Goal: Task Accomplishment & Management: Use online tool/utility

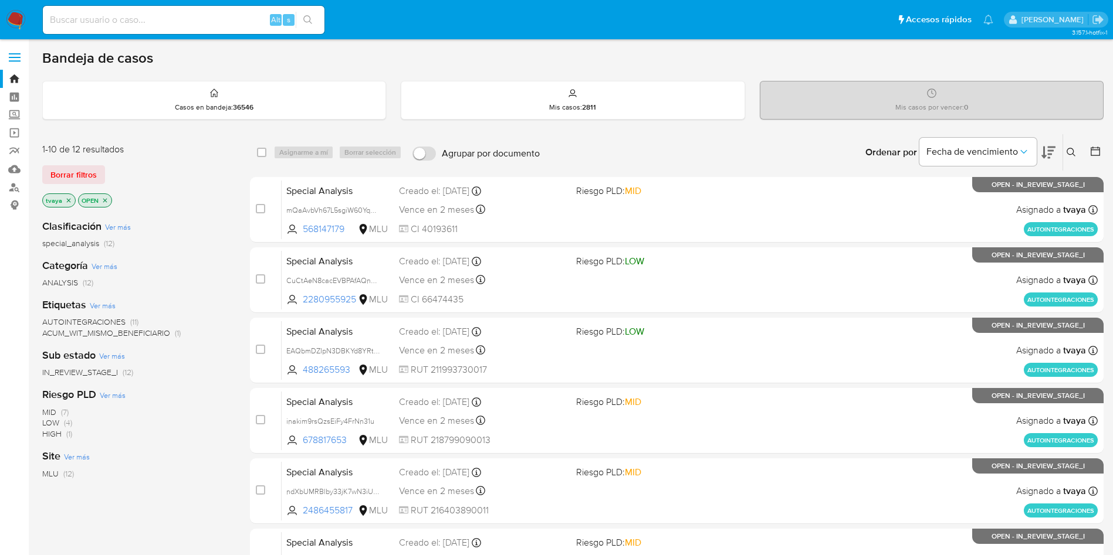
click at [1048, 144] on button at bounding box center [1048, 152] width 14 height 36
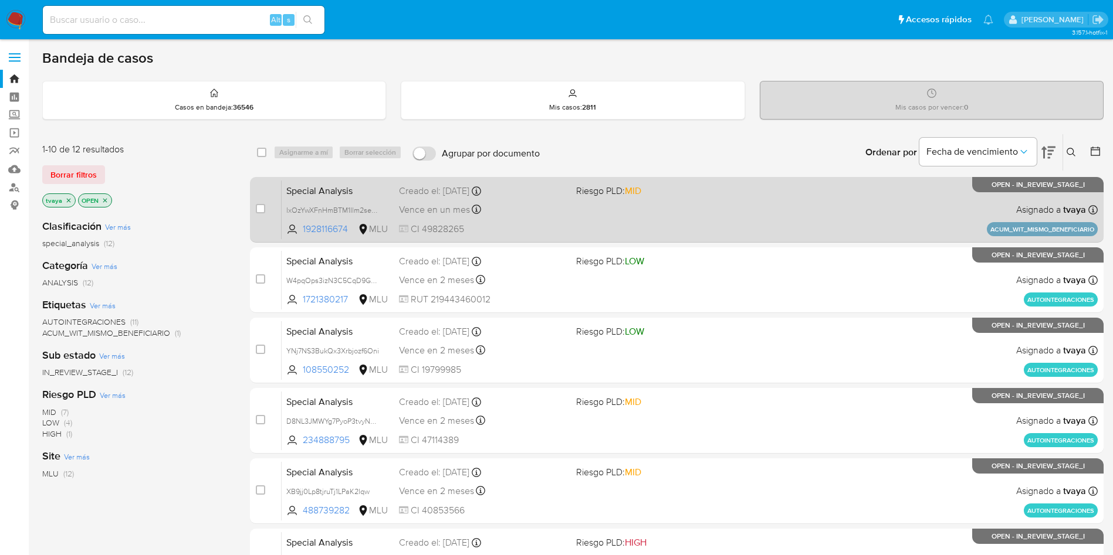
click at [517, 216] on div "Vence en un mes Vence el [DATE] 10:30:47" at bounding box center [483, 210] width 168 height 16
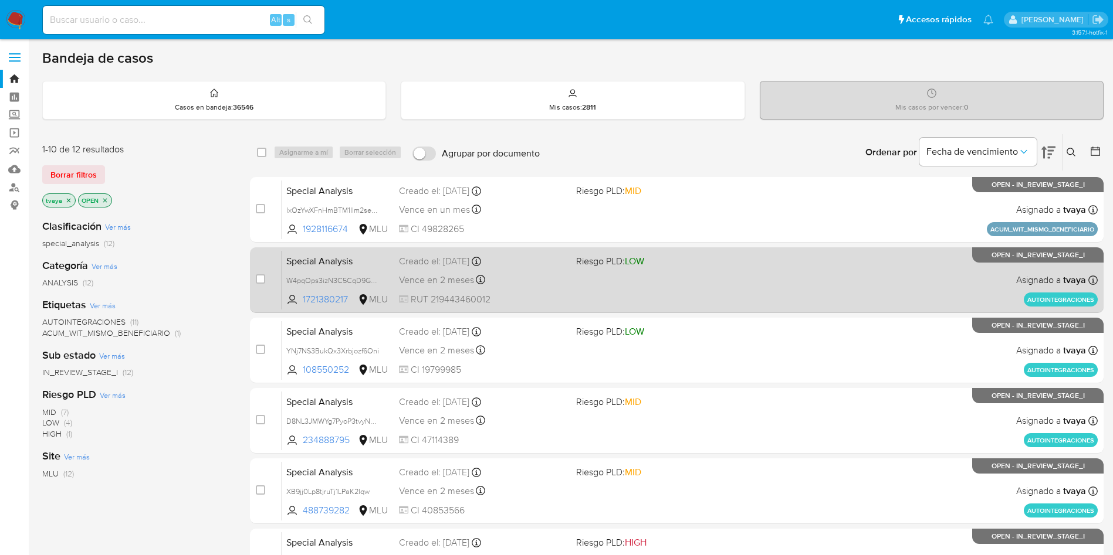
click at [584, 285] on div "Special Analysis W4pqOps3izN3C5CqD9GdX0rF 1721380217 MLU Riesgo PLD: LOW Creado…" at bounding box center [690, 279] width 816 height 59
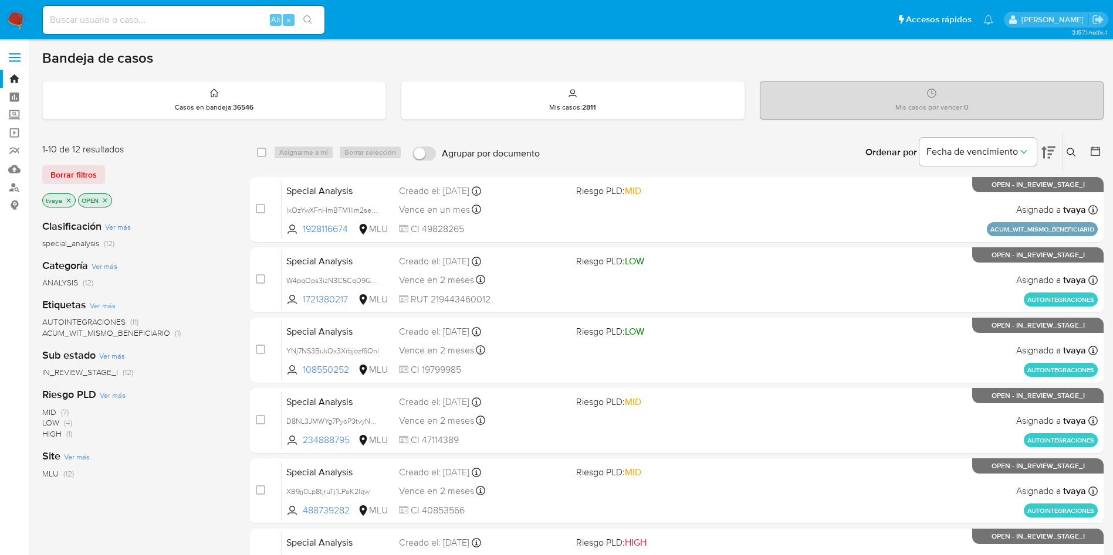
click at [65, 204] on p "tvaya" at bounding box center [59, 200] width 32 height 13
click at [70, 201] on icon "close-filter" at bounding box center [68, 200] width 7 height 7
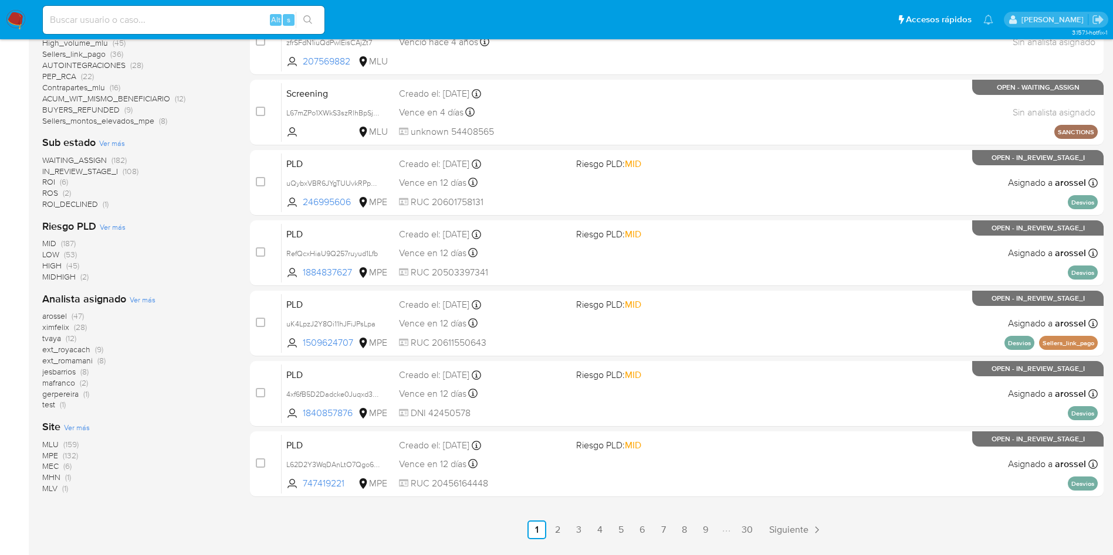
scroll to position [382, 0]
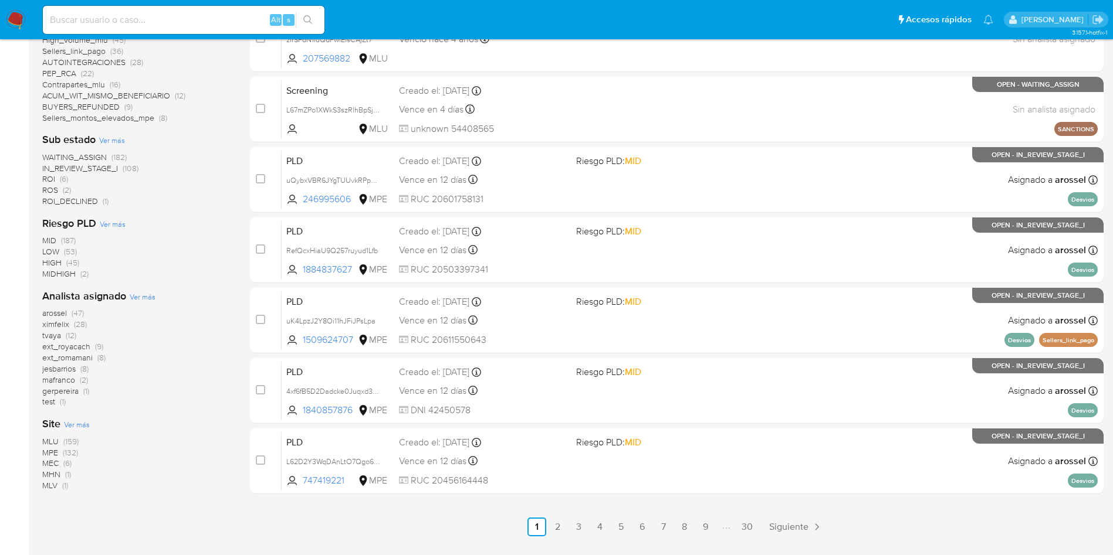
click at [50, 441] on span "MLU" at bounding box center [50, 442] width 16 height 12
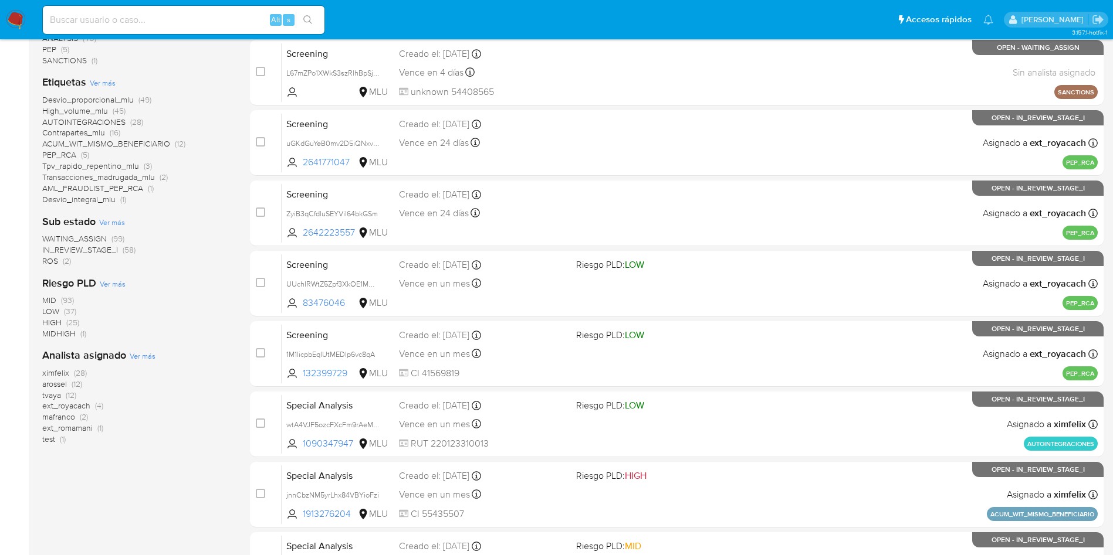
scroll to position [195, 0]
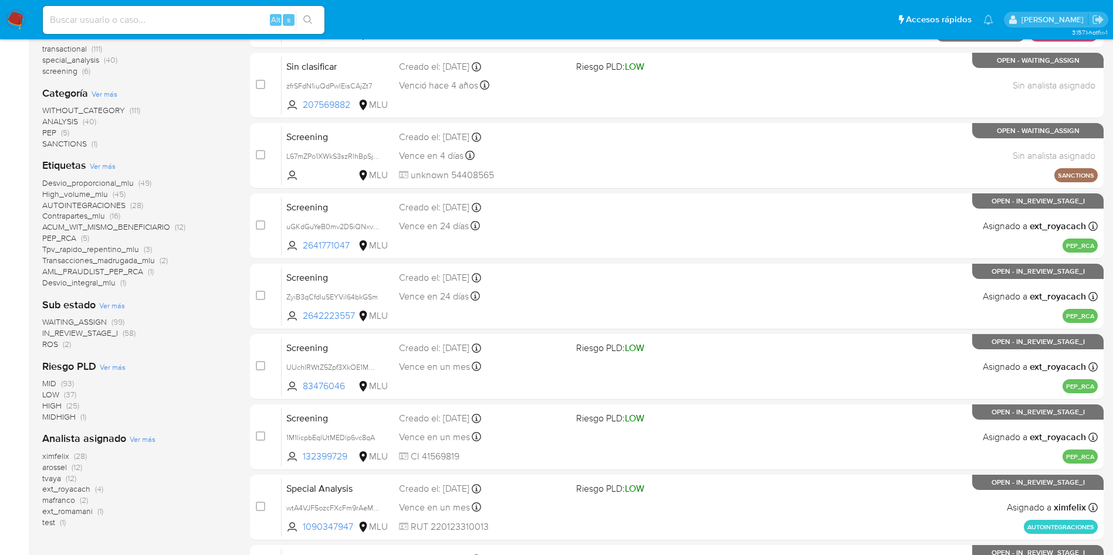
click at [86, 320] on span "WAITING_ASSIGN" at bounding box center [74, 322] width 65 height 12
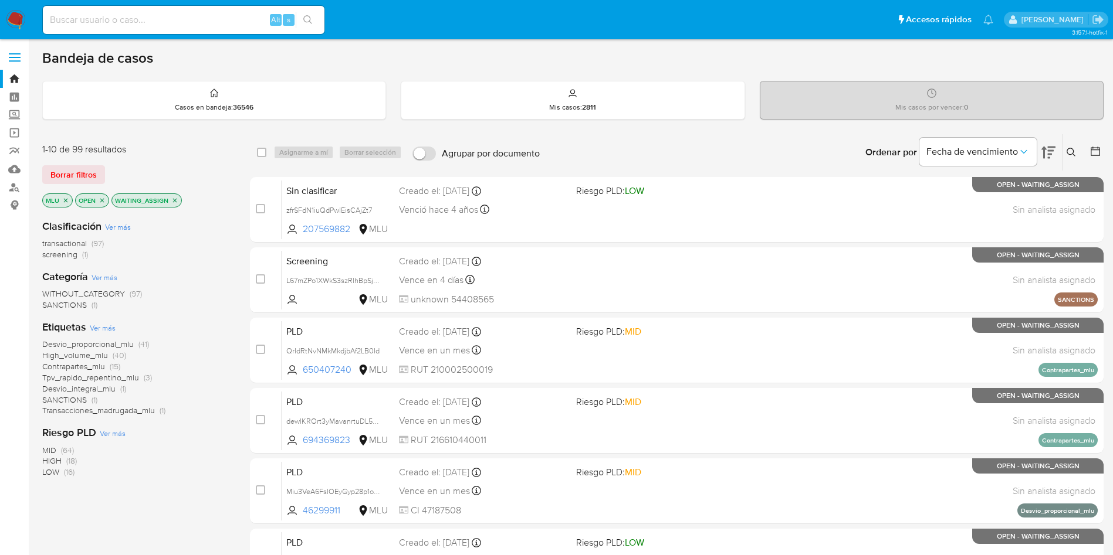
click at [65, 243] on span "transactional" at bounding box center [64, 244] width 45 height 12
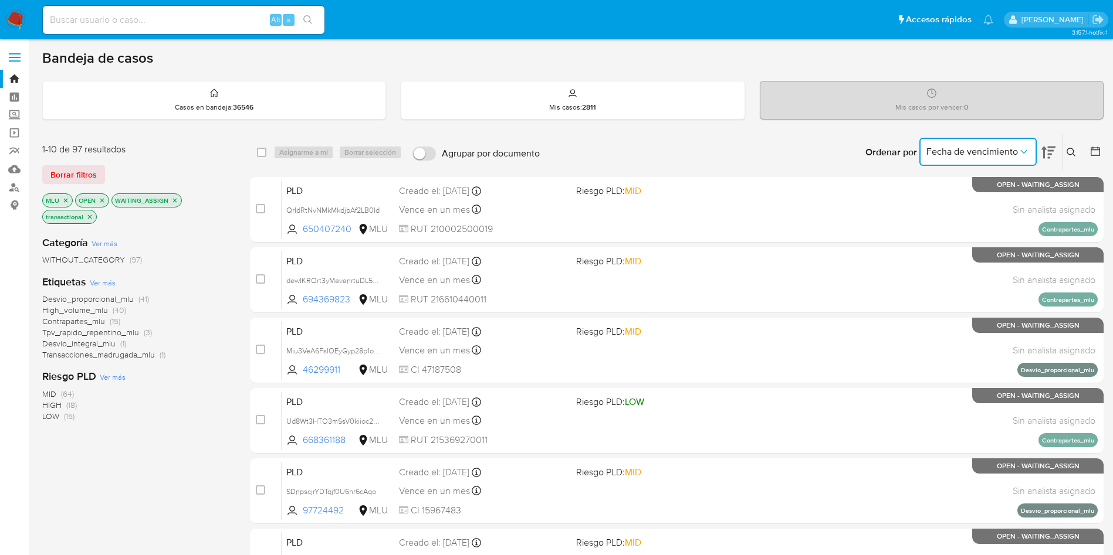
click at [1021, 151] on icon "Ordenar por" at bounding box center [1024, 152] width 12 height 12
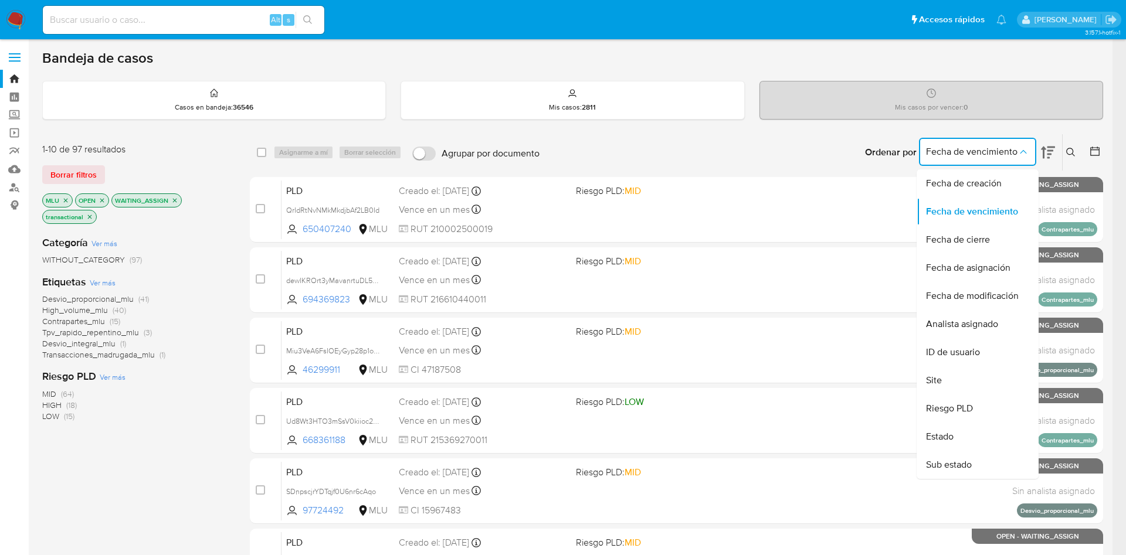
drag, startPoint x: 975, startPoint y: 179, endPoint x: 997, endPoint y: 174, distance: 23.0
click at [975, 180] on span "Fecha de creación" at bounding box center [964, 184] width 76 height 12
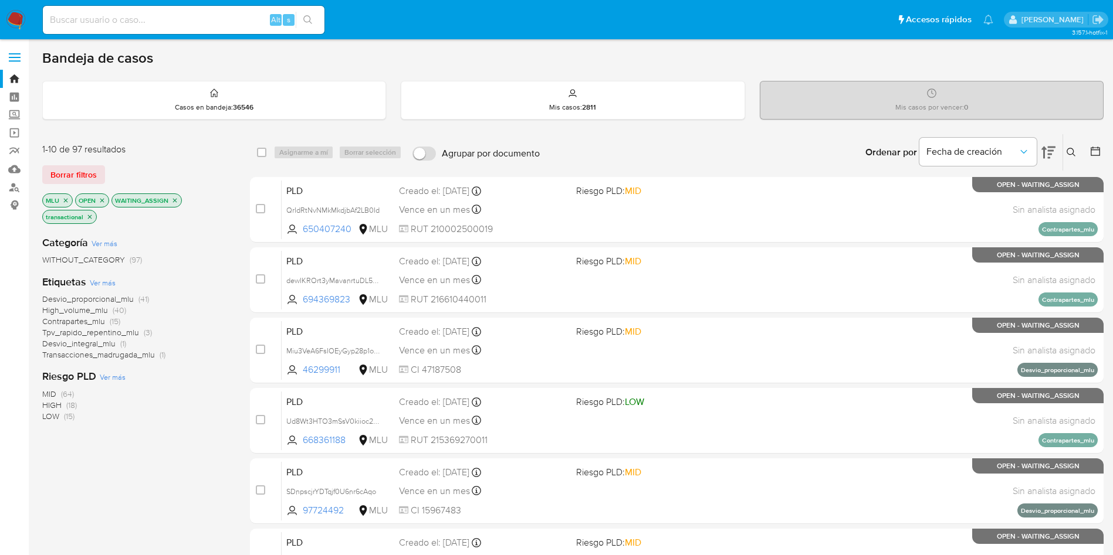
click at [1048, 151] on icon at bounding box center [1048, 152] width 14 height 14
click at [1049, 151] on icon at bounding box center [1048, 153] width 14 height 12
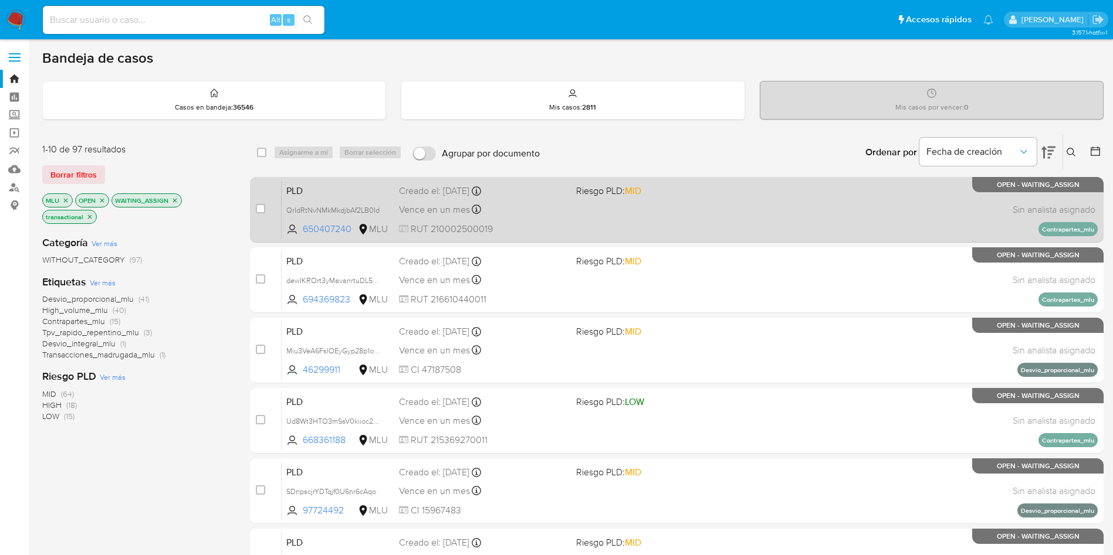
scroll to position [88, 0]
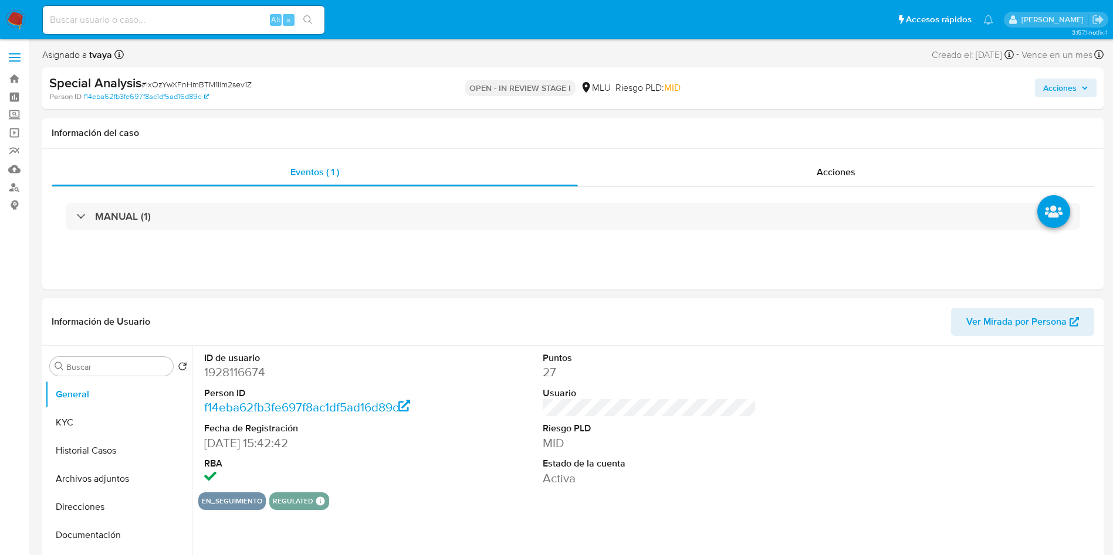
click at [240, 370] on dd "1928116674" at bounding box center [311, 372] width 214 height 16
select select "10"
click at [240, 370] on dd "1928116674" at bounding box center [311, 372] width 214 height 16
copy dd "1928116674"
click at [76, 455] on button "Historial Casos" at bounding box center [113, 451] width 137 height 28
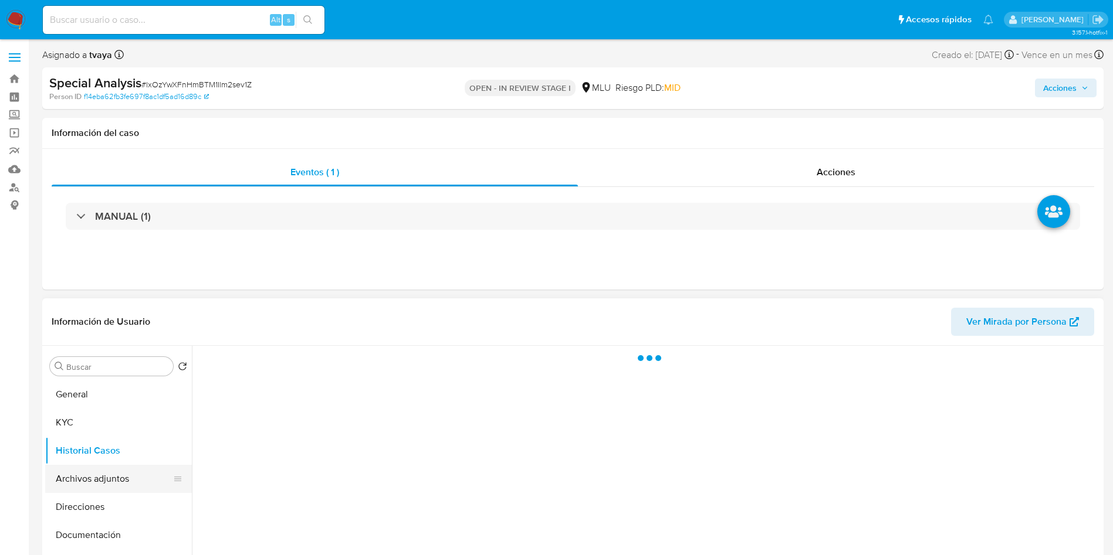
click at [94, 482] on button "Archivos adjuntos" at bounding box center [113, 479] width 137 height 28
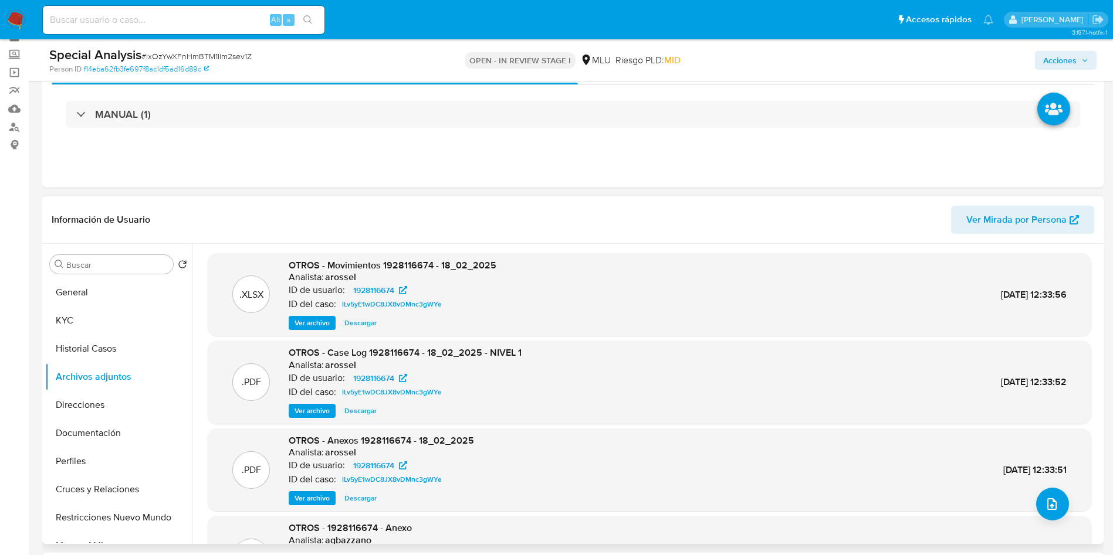
scroll to position [88, 0]
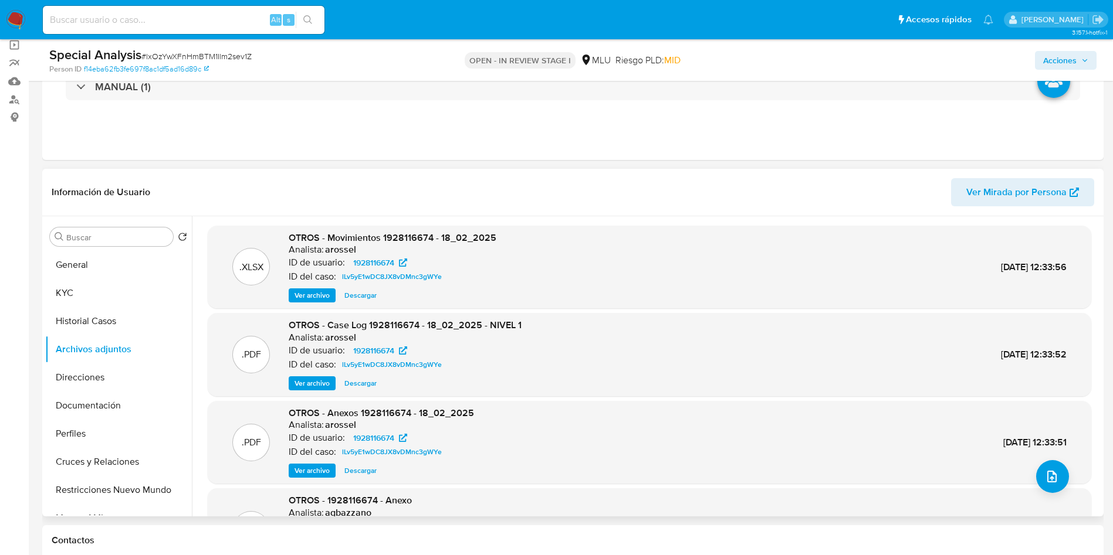
click at [313, 394] on div ".PDF OTROS - Case Log 1928116674 - 18_02_2025 - NIVEL 1 Analista: arossel ID de…" at bounding box center [649, 354] width 883 height 83
click at [314, 382] on span "Ver archivo" at bounding box center [311, 384] width 35 height 12
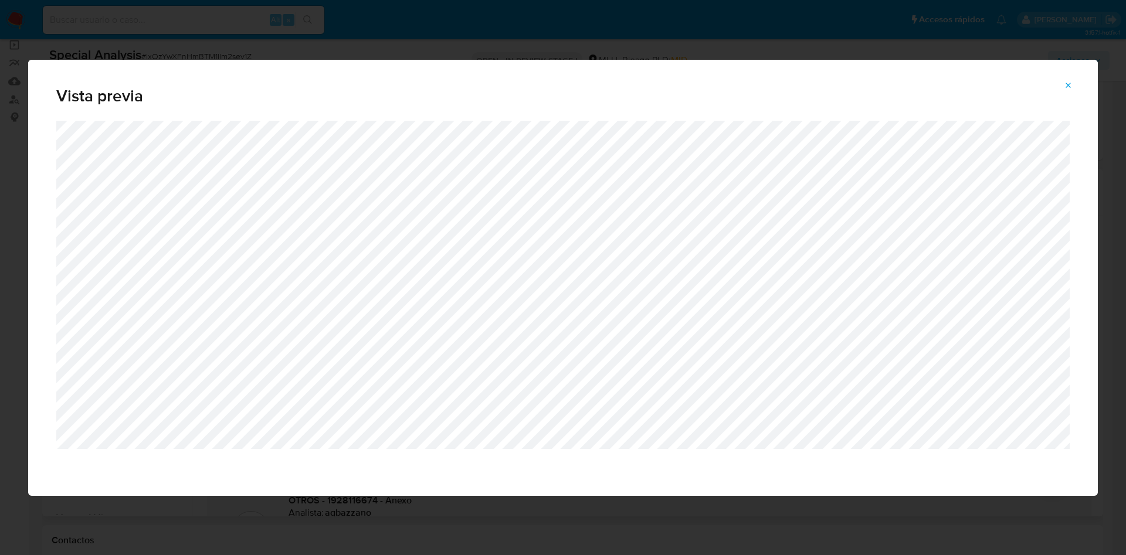
click at [1069, 90] on span "Attachment preview" at bounding box center [1068, 85] width 9 height 16
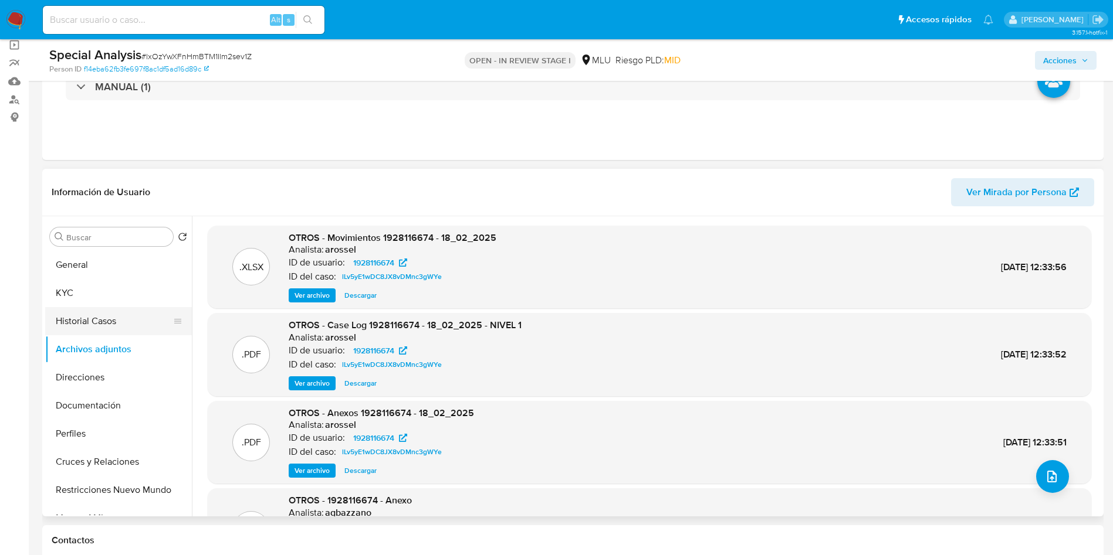
click at [101, 314] on button "Historial Casos" at bounding box center [113, 321] width 137 height 28
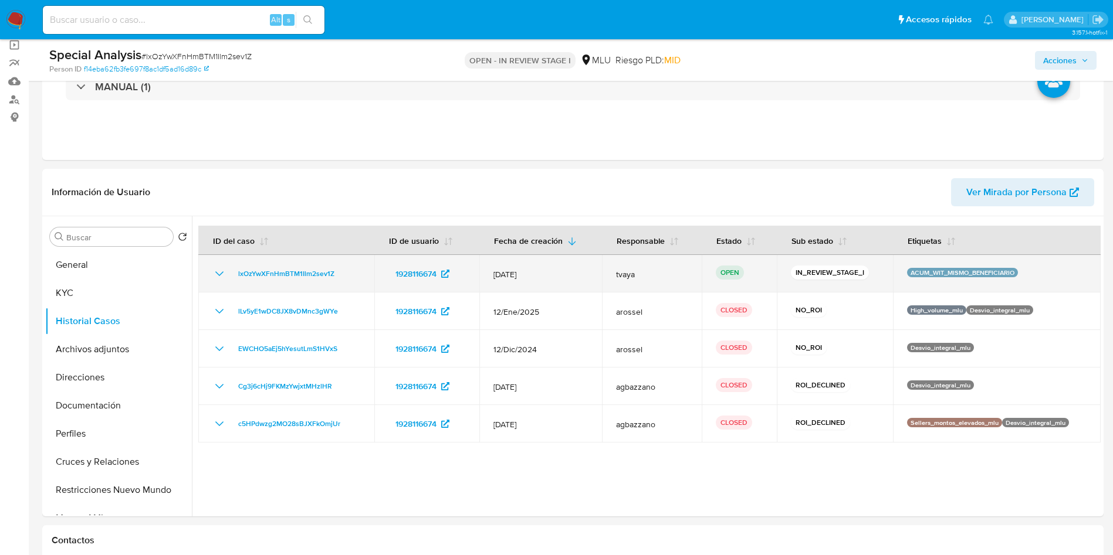
drag, startPoint x: 348, startPoint y: 272, endPoint x: 212, endPoint y: 283, distance: 136.5
click at [212, 283] on td "lxOzYwXFnHmBTM1Ilm2sev1Z" at bounding box center [286, 274] width 176 height 38
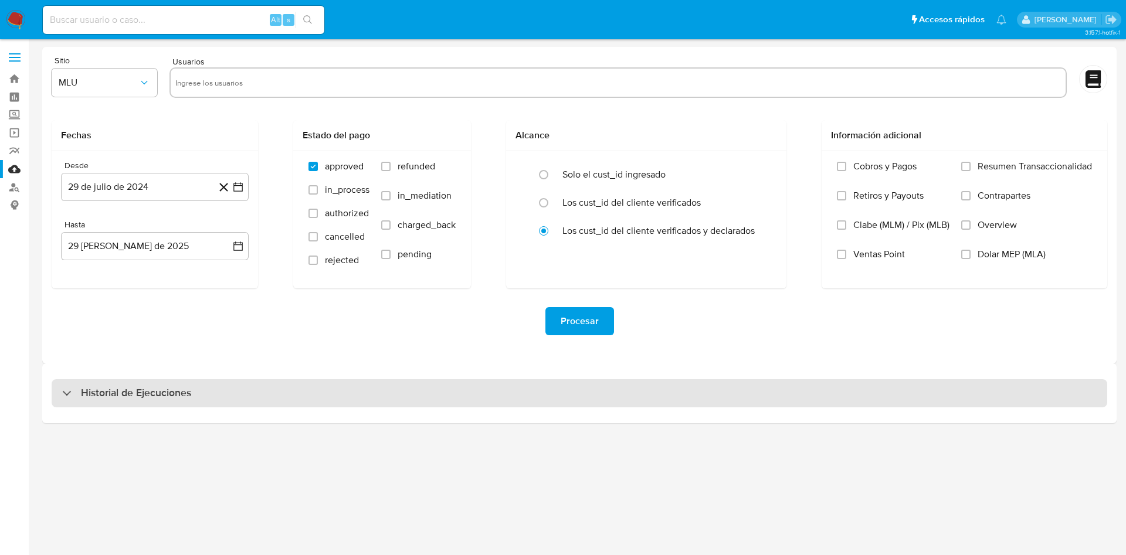
click at [228, 395] on div "Historial de Ejecuciones" at bounding box center [580, 394] width 1056 height 28
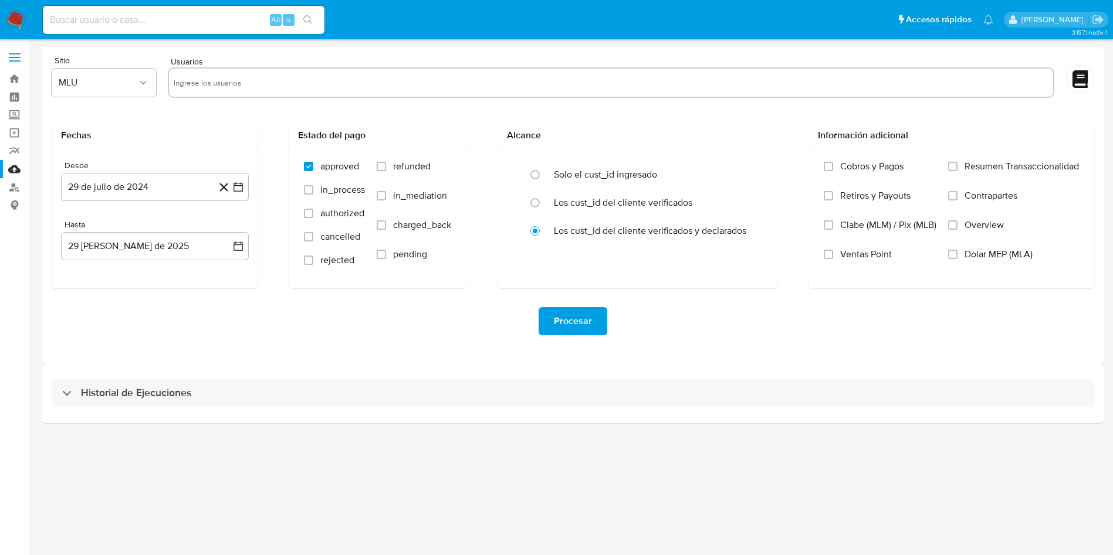
select select "10"
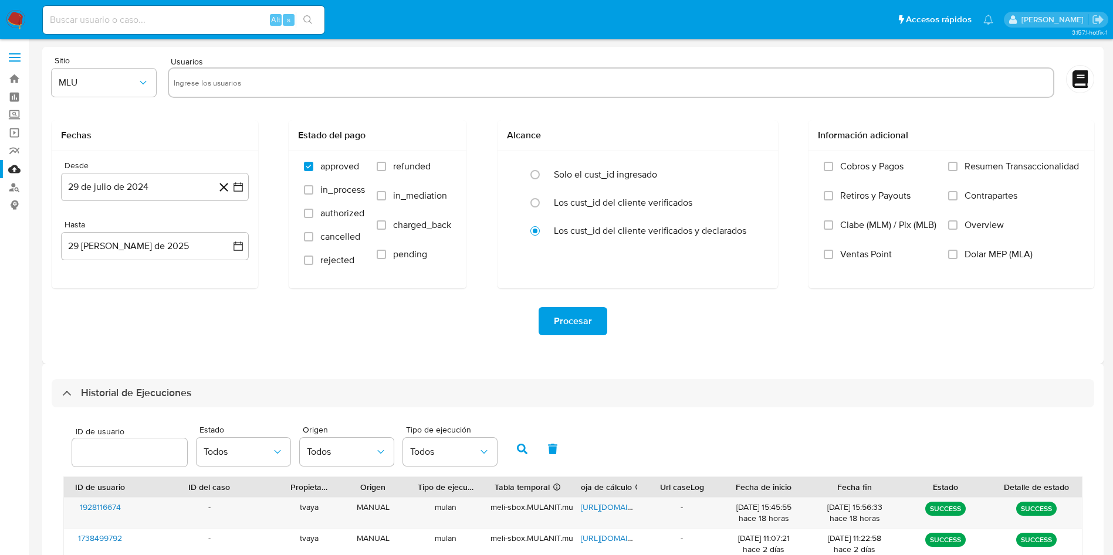
click at [259, 72] on div at bounding box center [611, 82] width 886 height 31
click at [266, 77] on input "text" at bounding box center [611, 82] width 874 height 19
click at [19, 18] on img at bounding box center [16, 20] width 20 height 20
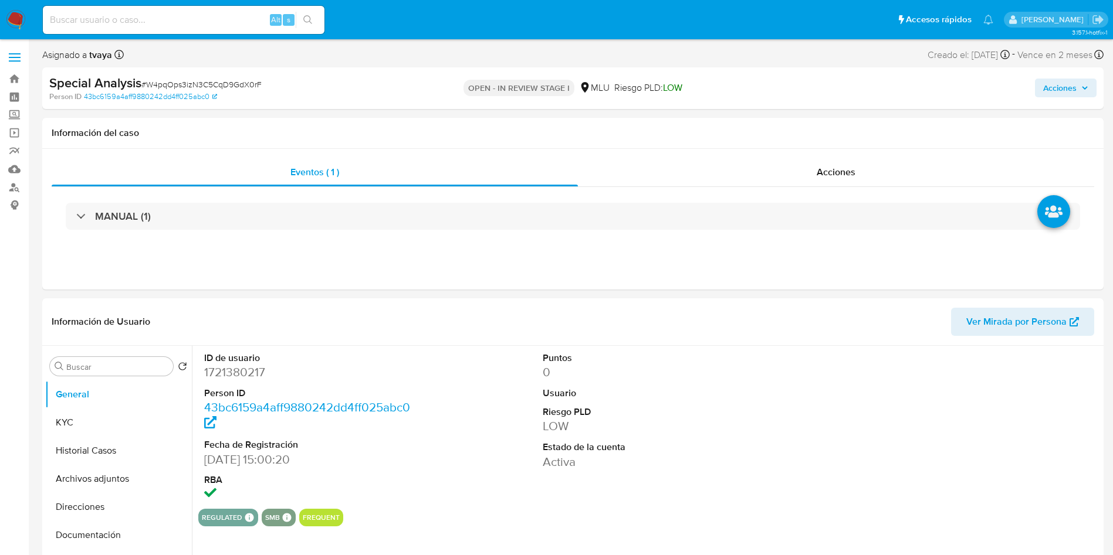
click at [250, 371] on dd "1721380217" at bounding box center [311, 372] width 214 height 16
select select "10"
click at [183, 20] on input at bounding box center [184, 19] width 282 height 15
paste input "CHANs9PK9cuVlelKPl5mXQjh"
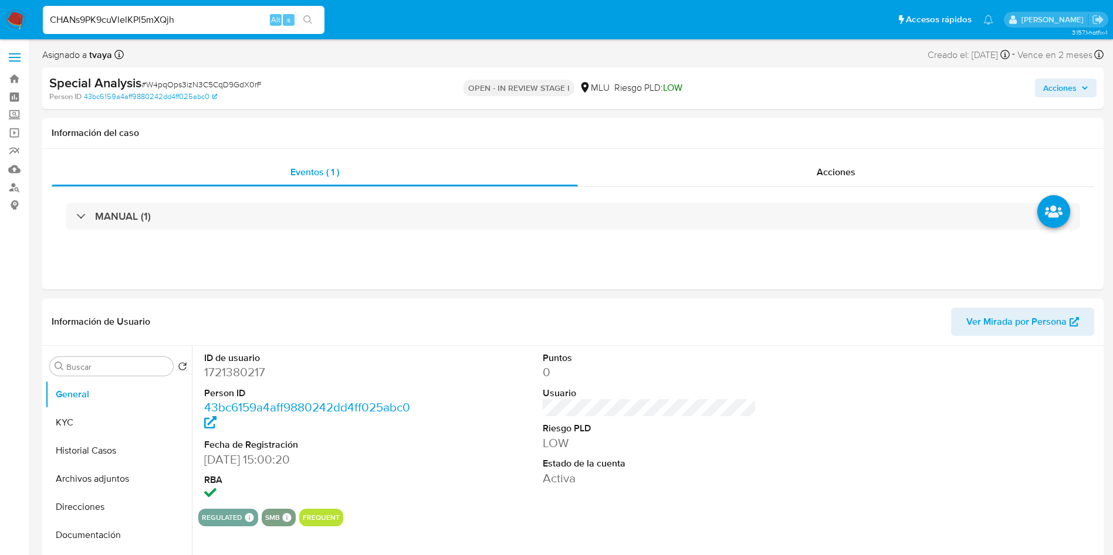
type input "CHANs9PK9cuVlelKPl5mXQjh"
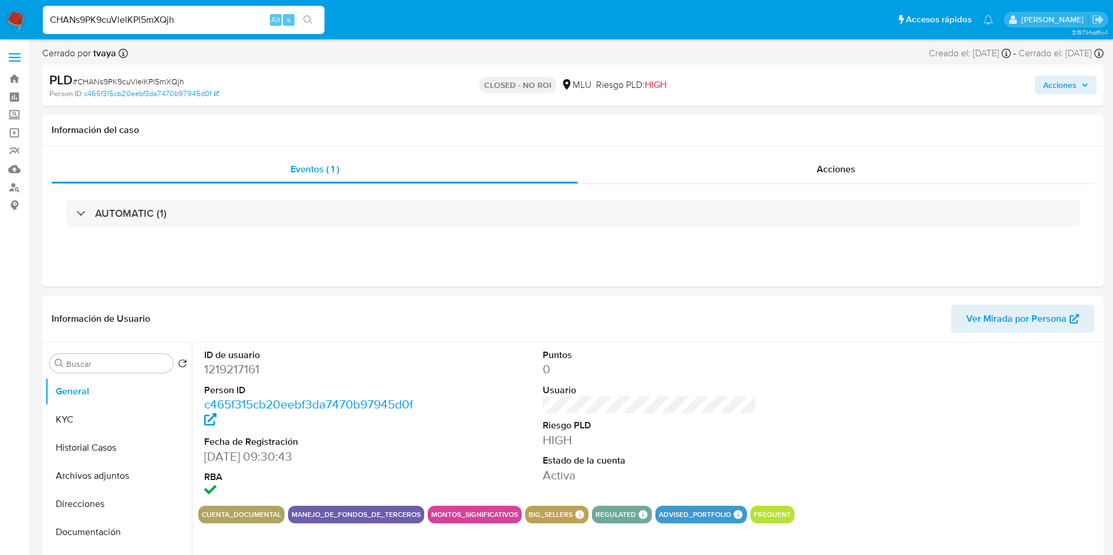
select select "10"
click at [93, 449] on button "Historial Casos" at bounding box center [113, 448] width 137 height 28
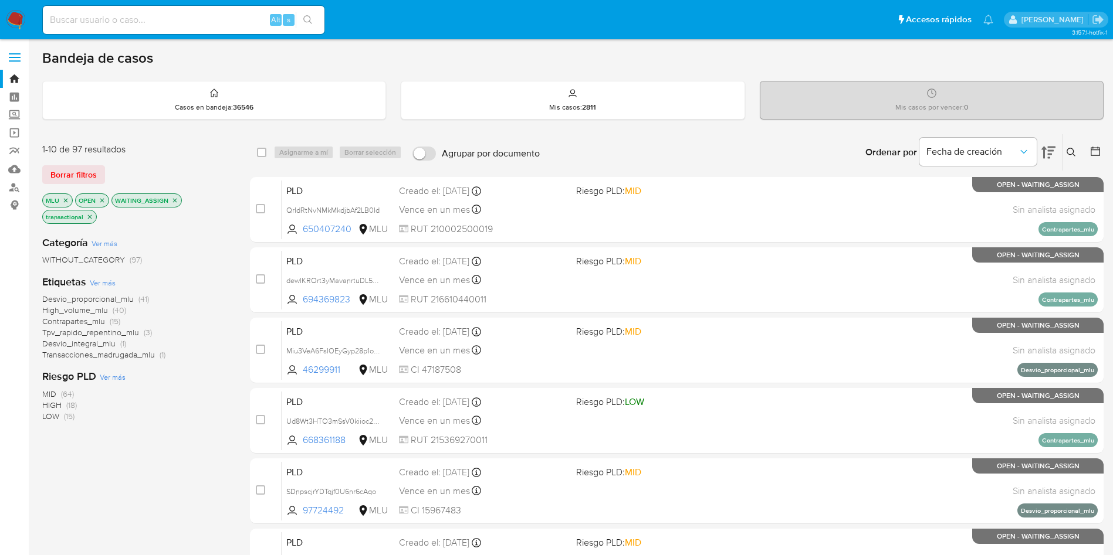
click at [8, 20] on img at bounding box center [16, 20] width 20 height 20
click at [8, 19] on img at bounding box center [16, 20] width 20 height 20
click at [13, 16] on img at bounding box center [16, 20] width 20 height 20
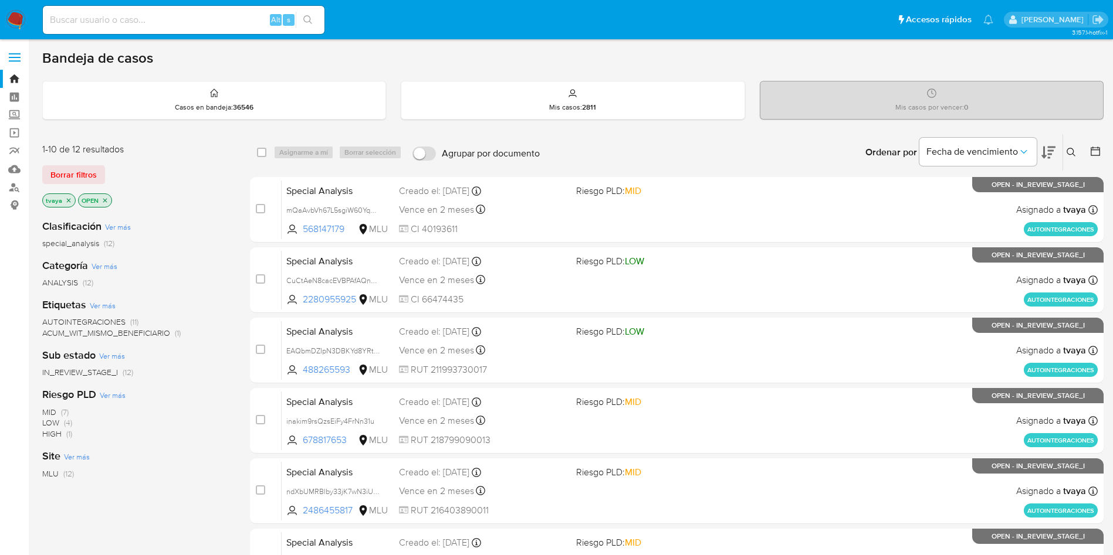
click at [1039, 153] on div "Fecha de vencimiento" at bounding box center [987, 152] width 136 height 36
click at [1047, 153] on icon at bounding box center [1048, 152] width 14 height 14
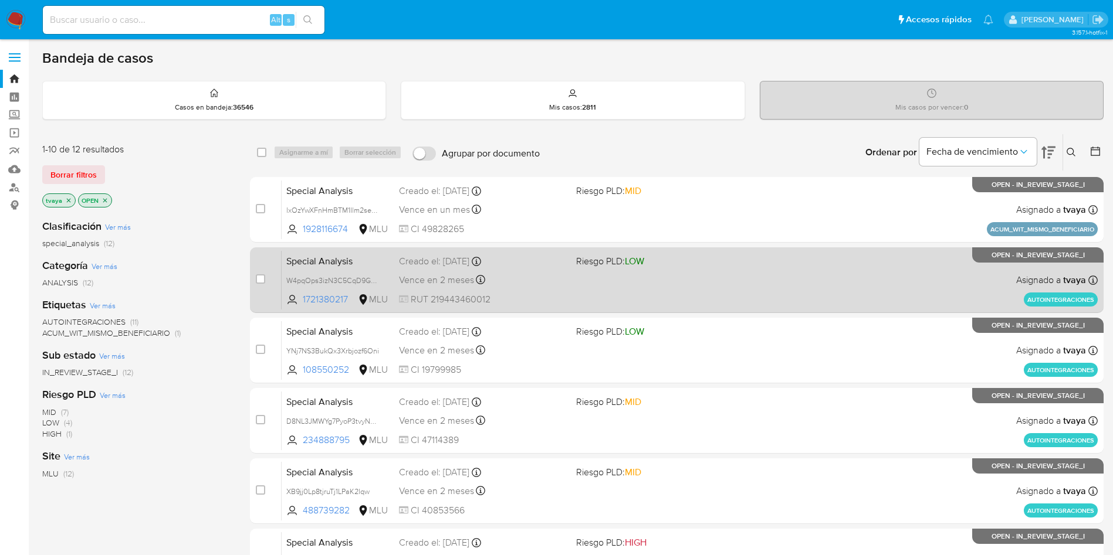
click at [572, 293] on div "Special Analysis W4pqOps3izN3C5CqD9GdX0rF 1721380217 MLU Riesgo PLD: LOW Creado…" at bounding box center [690, 279] width 816 height 59
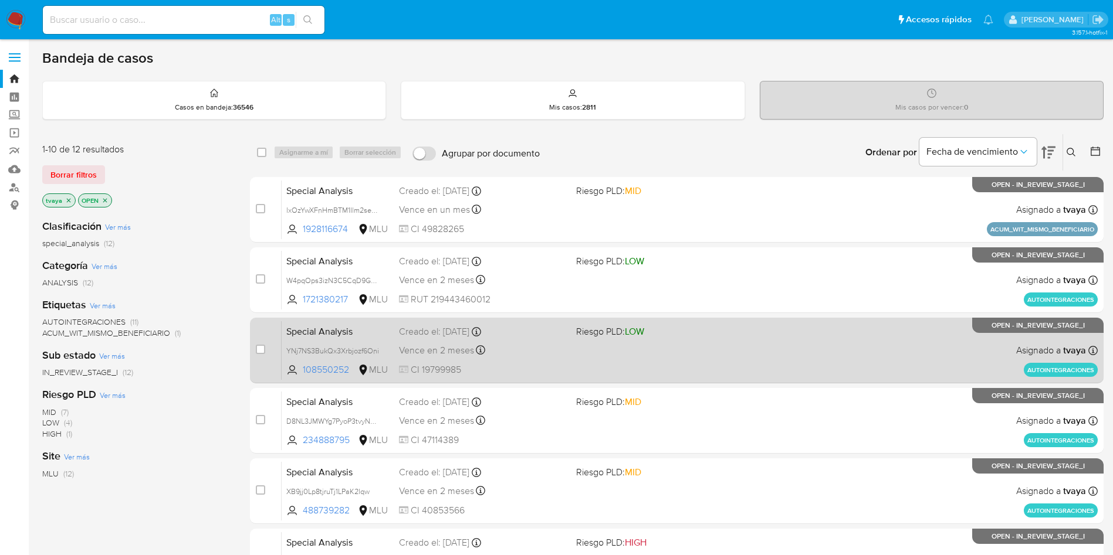
click at [714, 363] on div "Special Analysis YNj7NS3BukQx3Xrbjozf6Oni 108550252 MLU Riesgo PLD: LOW Creado …" at bounding box center [690, 350] width 816 height 59
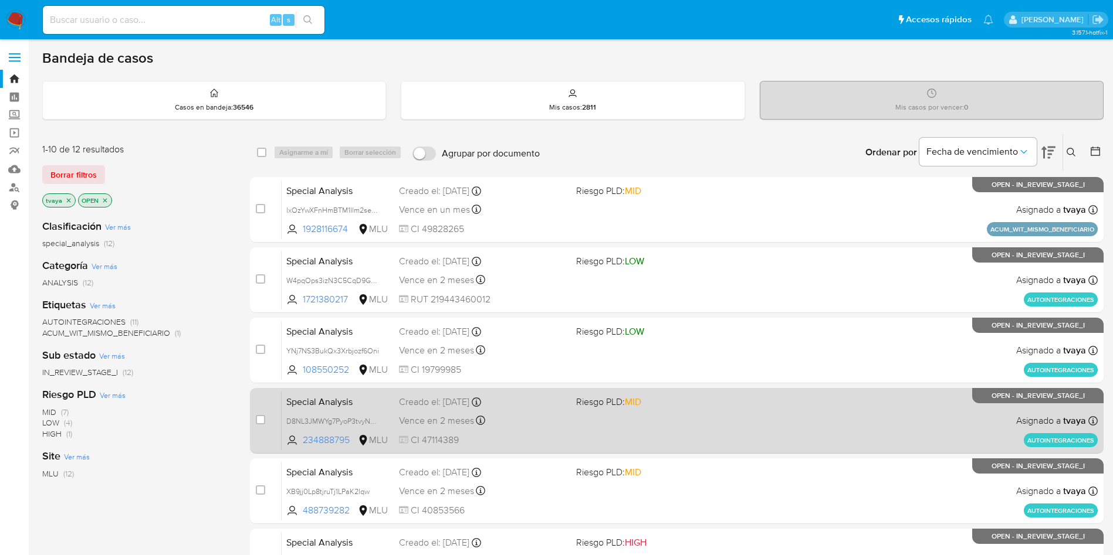
click at [695, 427] on div "Special Analysis D8NL3JMWYg7PyoP3tvyNh6i1 234888795 MLU Riesgo PLD: MID Creado …" at bounding box center [690, 420] width 816 height 59
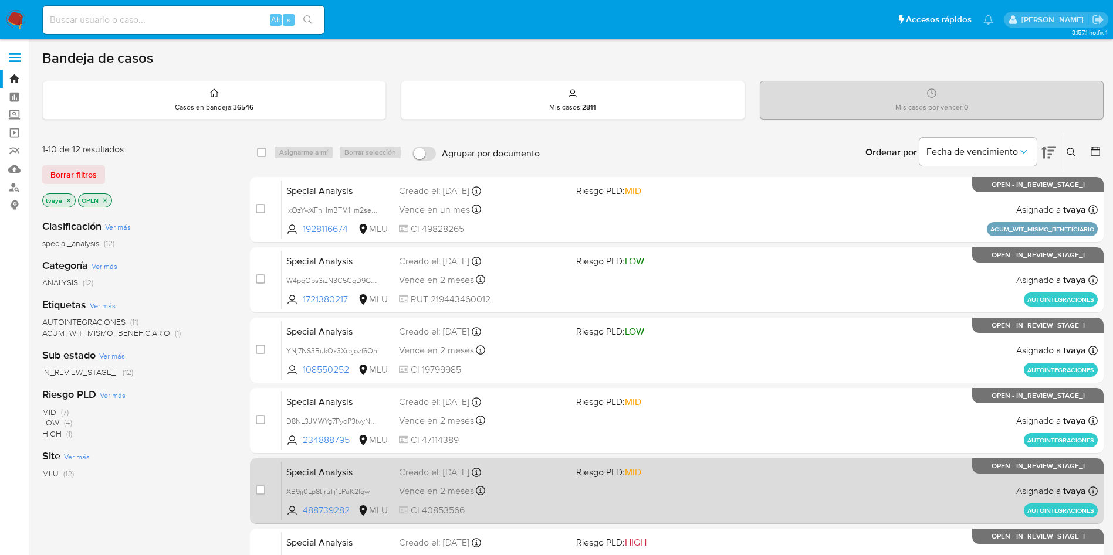
click at [675, 503] on div "Special Analysis XB9jj0Lp8tjruTj1LPaK2lqw 488739282 MLU Riesgo PLD: MID Creado …" at bounding box center [690, 491] width 816 height 59
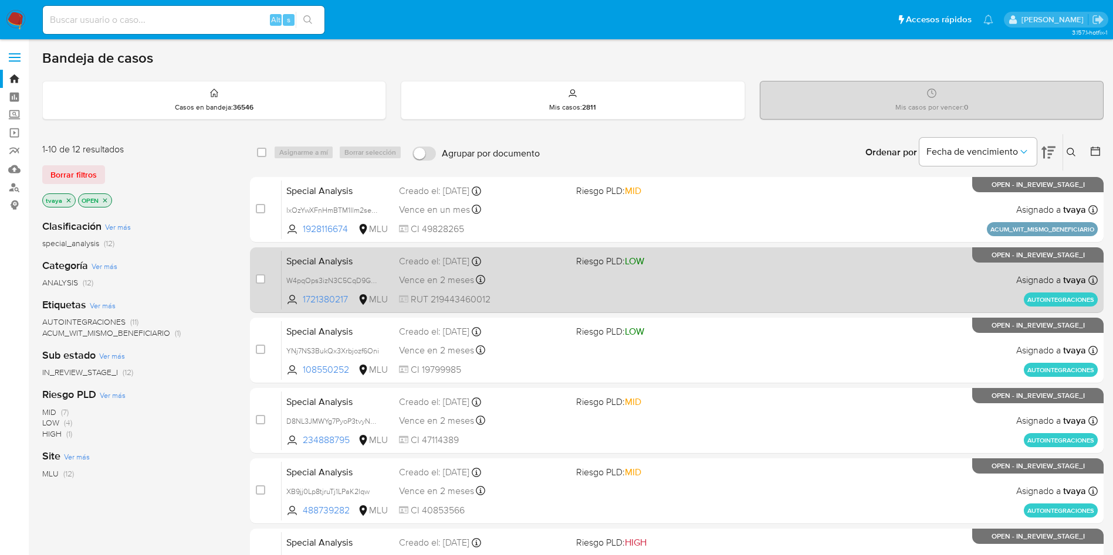
click at [656, 299] on div "Special Analysis W4pqOps3izN3C5CqD9GdX0rF 1721380217 MLU Riesgo PLD: LOW Creado…" at bounding box center [690, 279] width 816 height 59
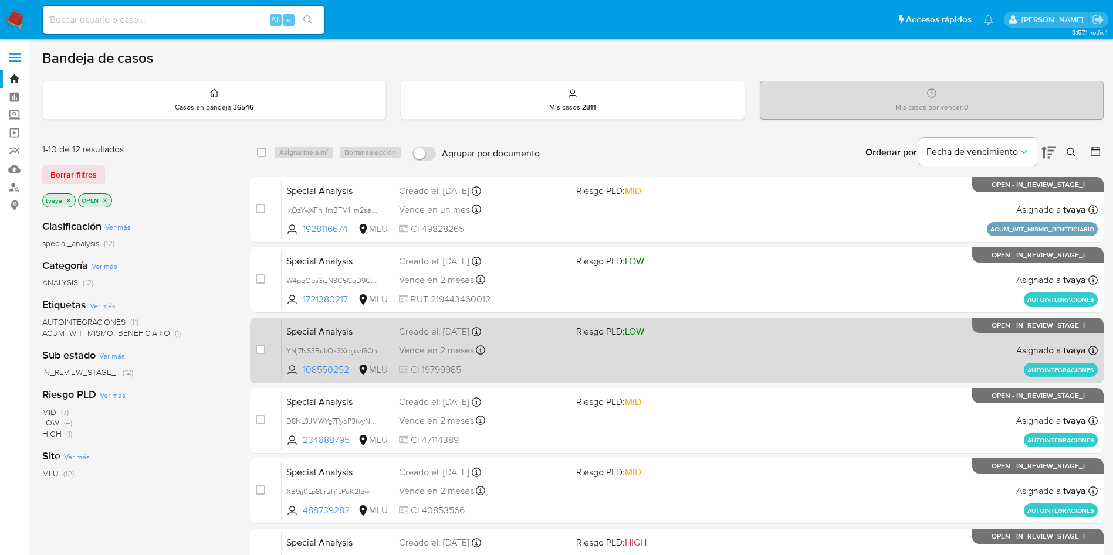
click at [652, 346] on div "Special Analysis YNj7NS3BukQx3Xrbjozf6Oni 108550252 MLU Riesgo PLD: LOW Creado …" at bounding box center [690, 350] width 816 height 59
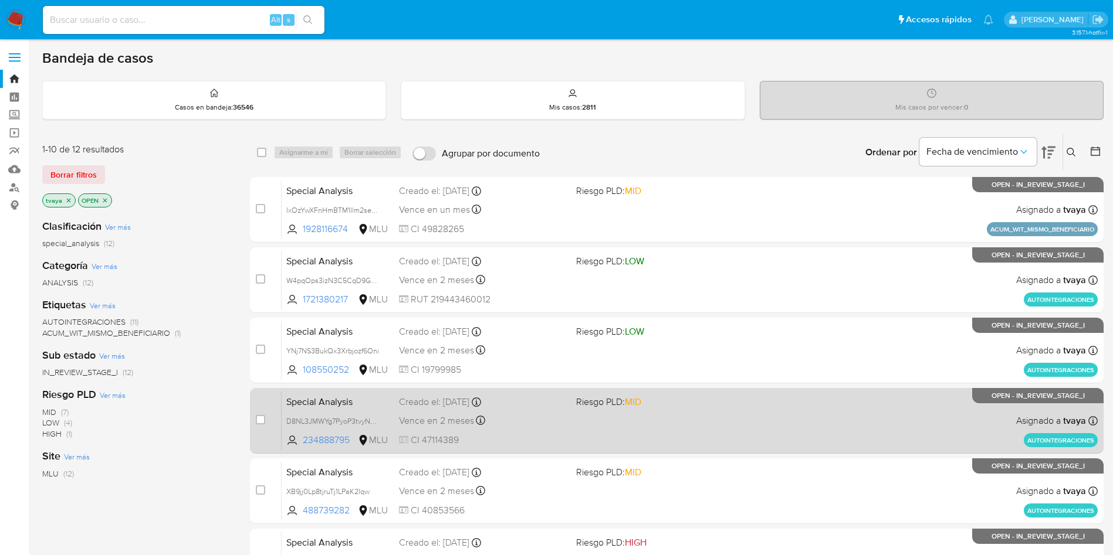
click at [655, 415] on div "Special Analysis D8NL3JMWYg7PyoP3tvyNh6i1 234888795 MLU Riesgo PLD: MID Creado …" at bounding box center [690, 420] width 816 height 59
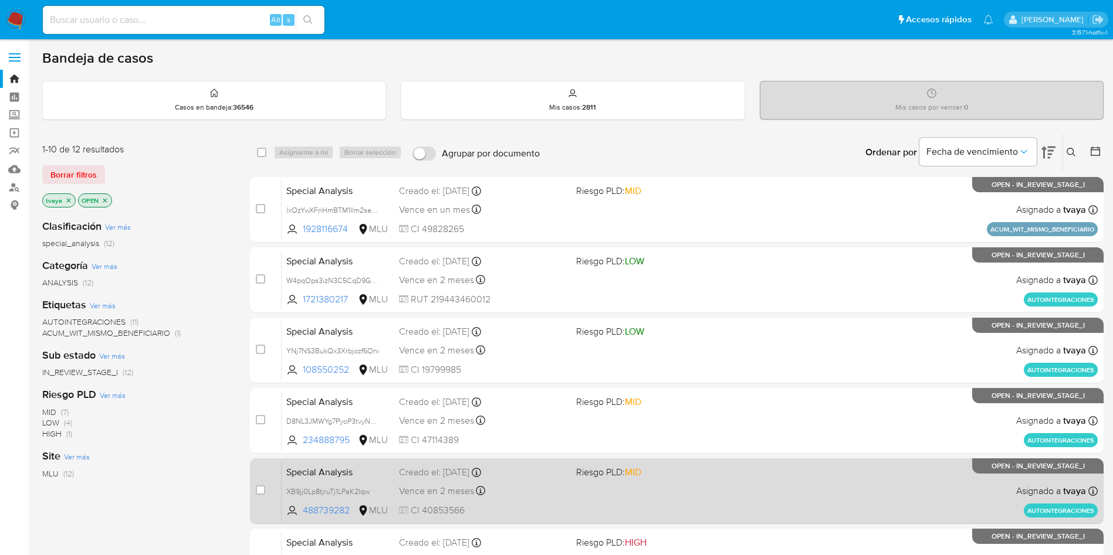
click at [659, 489] on div "Special Analysis XB9jj0Lp8tjruTj1LPaK2lqw 488739282 MLU Riesgo PLD: MID Creado …" at bounding box center [690, 491] width 816 height 59
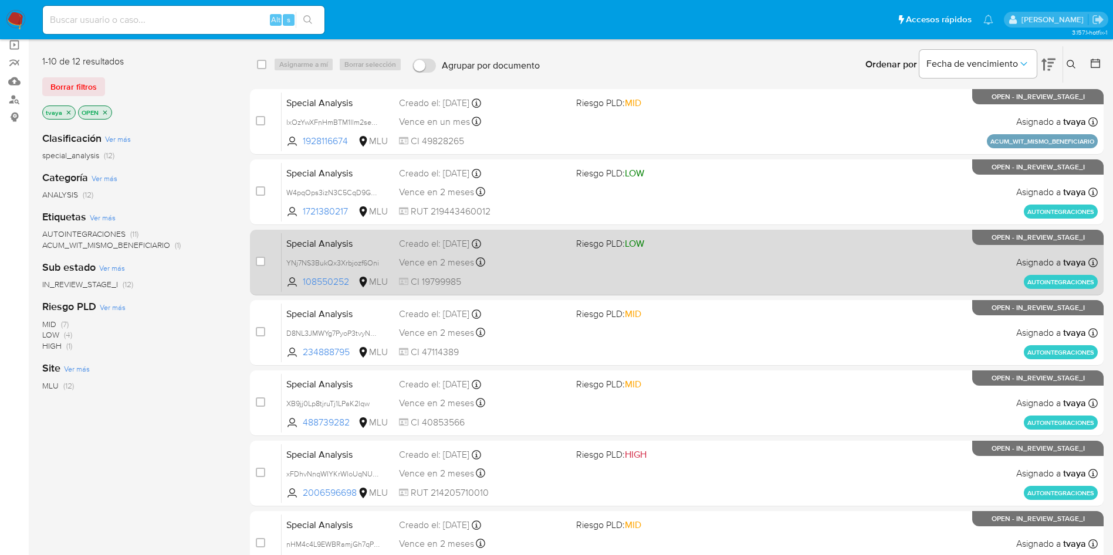
click at [724, 267] on div "Special Analysis YNj7NS3BukQx3Xrbjozf6Oni 108550252 MLU Riesgo PLD: LOW Creado …" at bounding box center [690, 262] width 816 height 59
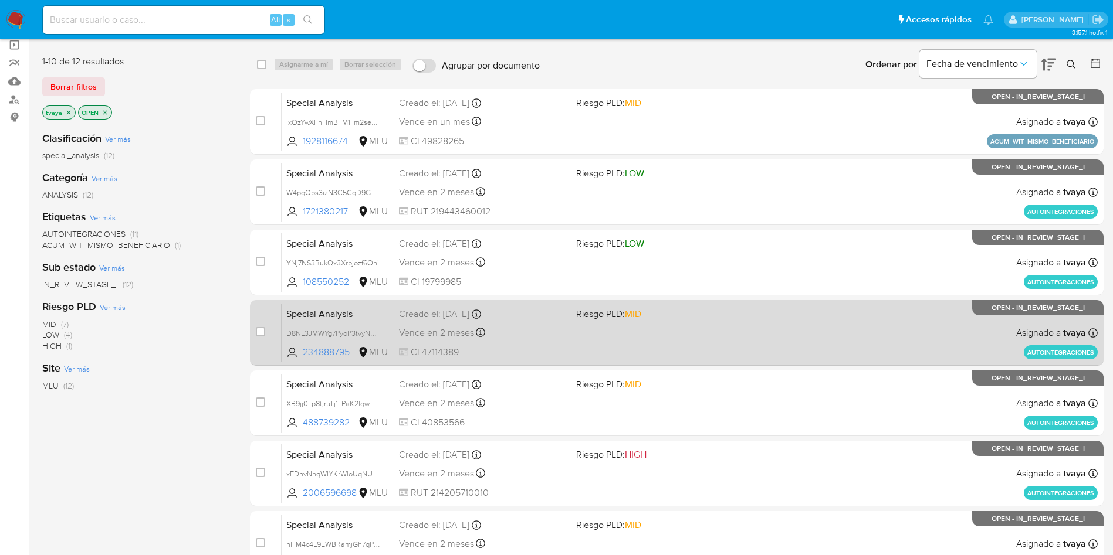
click at [699, 326] on div "Special Analysis D8NL3JMWYg7PyoP3tvyNh6i1 234888795 MLU Riesgo PLD: MID Creado …" at bounding box center [690, 332] width 816 height 59
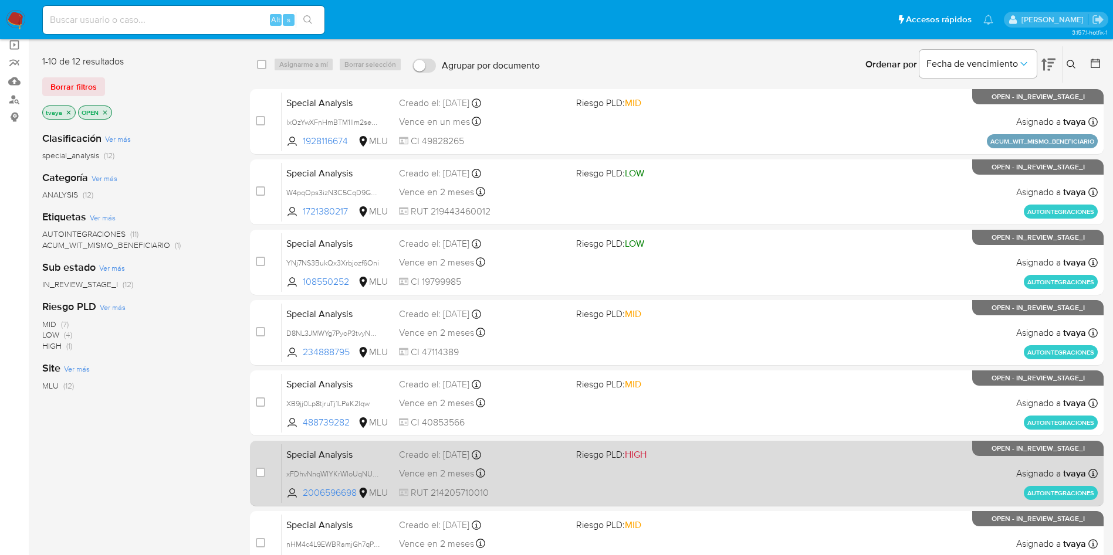
click at [669, 442] on div "case-item-checkbox No es posible asignar el caso Special Analysis xFDhvNnqWIYKr…" at bounding box center [676, 474] width 853 height 66
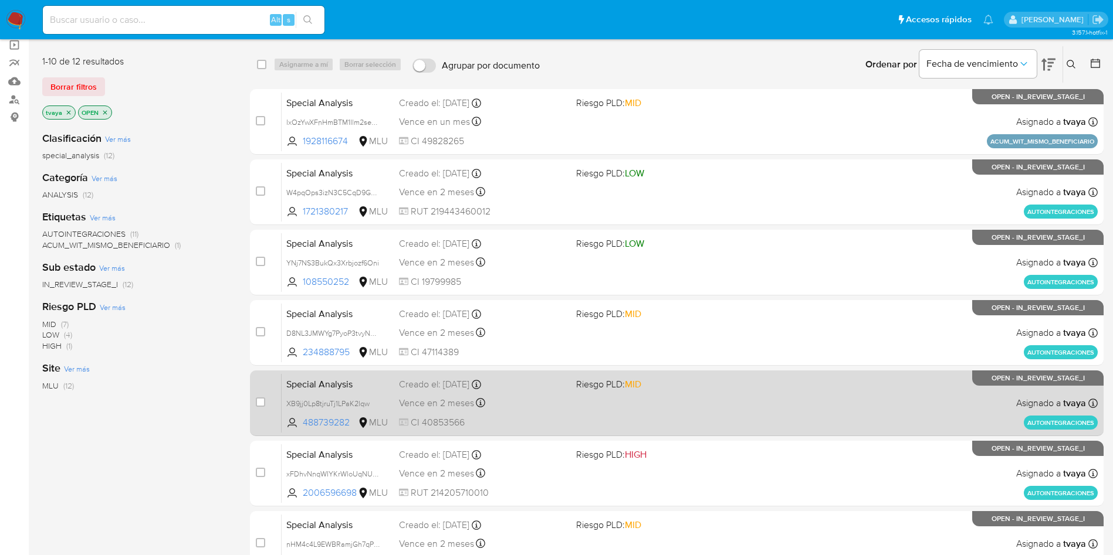
click at [685, 418] on div "Special Analysis XB9jj0Lp8tjruTj1LPaK2lqw 488739282 MLU Riesgo PLD: MID Creado …" at bounding box center [690, 403] width 816 height 59
click at [584, 401] on div "Special Analysis XB9jj0Lp8tjruTj1LPaK2lqw 488739282 MLU Riesgo PLD: MID Creado …" at bounding box center [690, 403] width 816 height 59
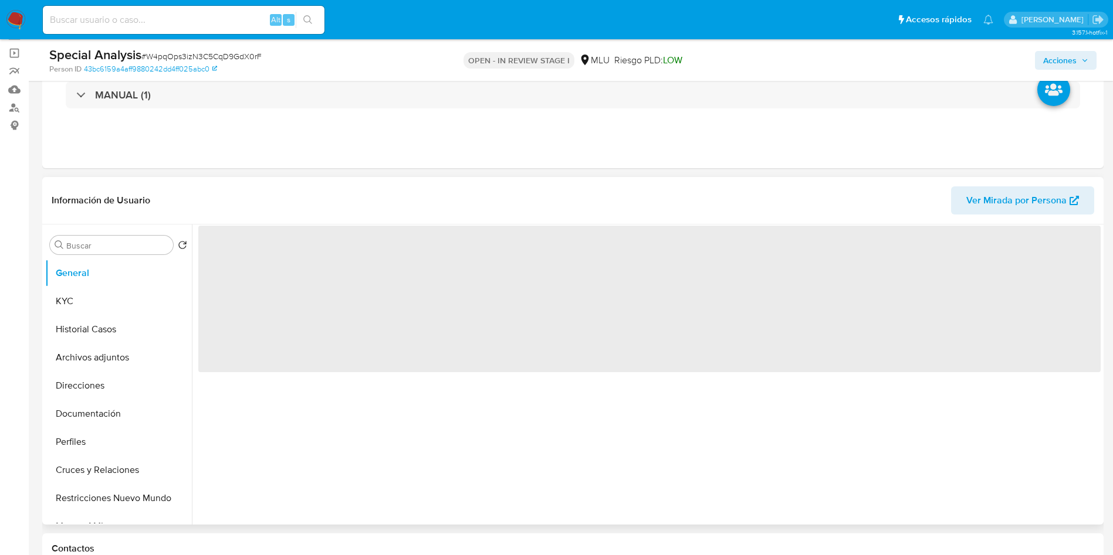
scroll to position [88, 0]
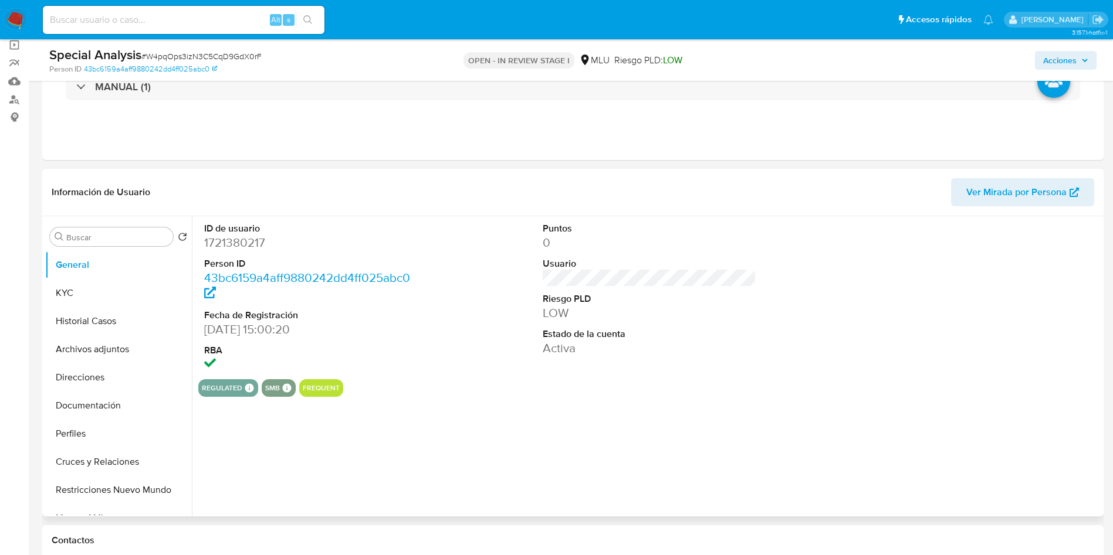
click at [246, 252] on dl "ID de usuario 1721380217 Person ID 43bc6159a4aff9880242dd4ff025abc0 Fecha de Re…" at bounding box center [311, 297] width 214 height 151
select select "10"
click at [246, 252] on dl "ID de usuario 1721380217 Person ID 43bc6159a4aff9880242dd4ff025abc0 Fecha de Re…" at bounding box center [311, 297] width 214 height 151
click at [248, 247] on dd "1721380217" at bounding box center [311, 243] width 214 height 16
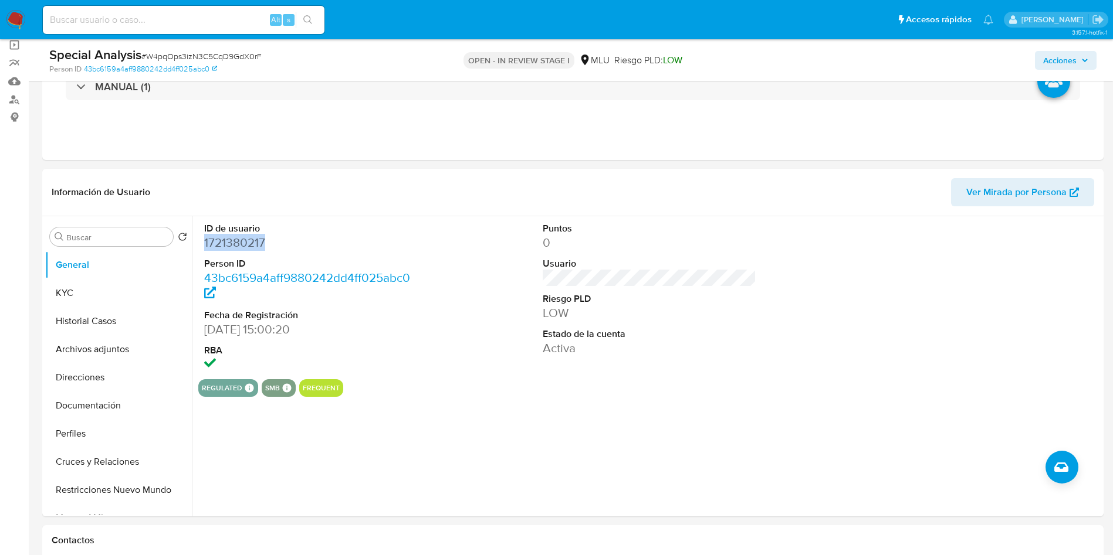
copy dd "1721380217"
click at [73, 280] on button "KYC" at bounding box center [113, 293] width 137 height 28
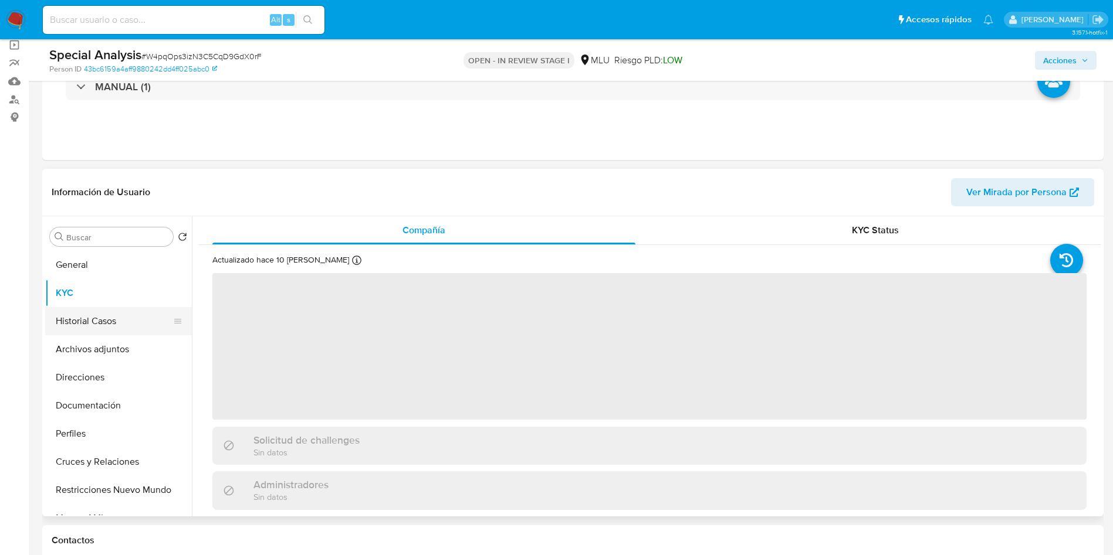
click at [87, 321] on button "Historial Casos" at bounding box center [113, 321] width 137 height 28
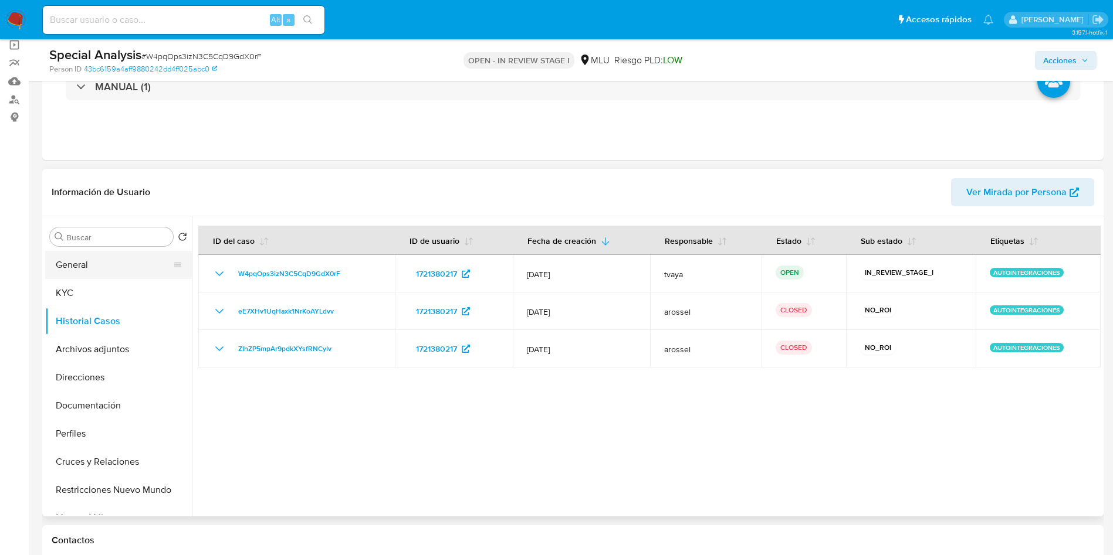
click at [61, 258] on button "General" at bounding box center [113, 265] width 137 height 28
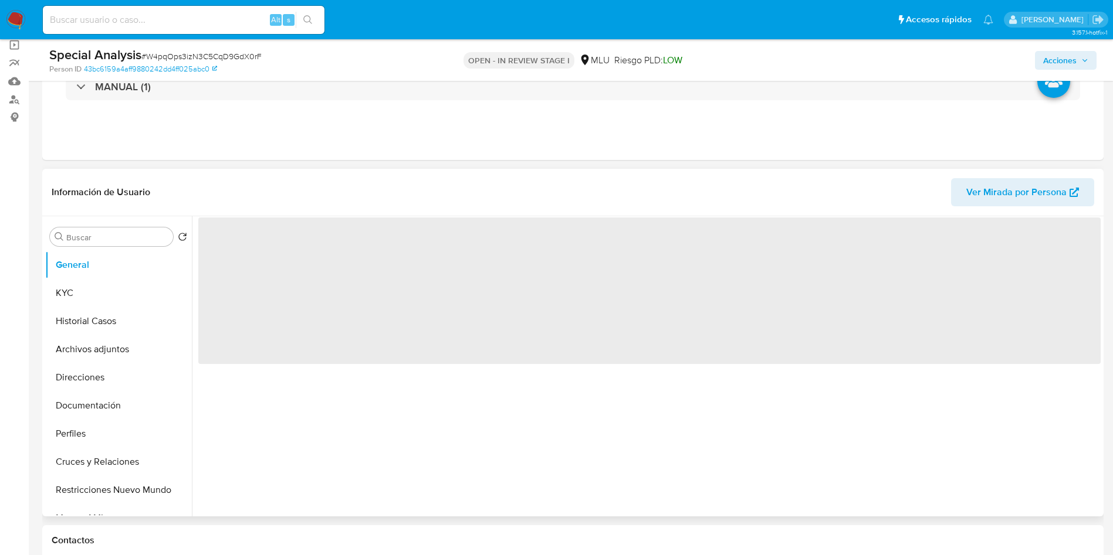
click at [215, 253] on span "‌" at bounding box center [649, 291] width 902 height 147
click at [238, 248] on span "‌" at bounding box center [649, 291] width 902 height 147
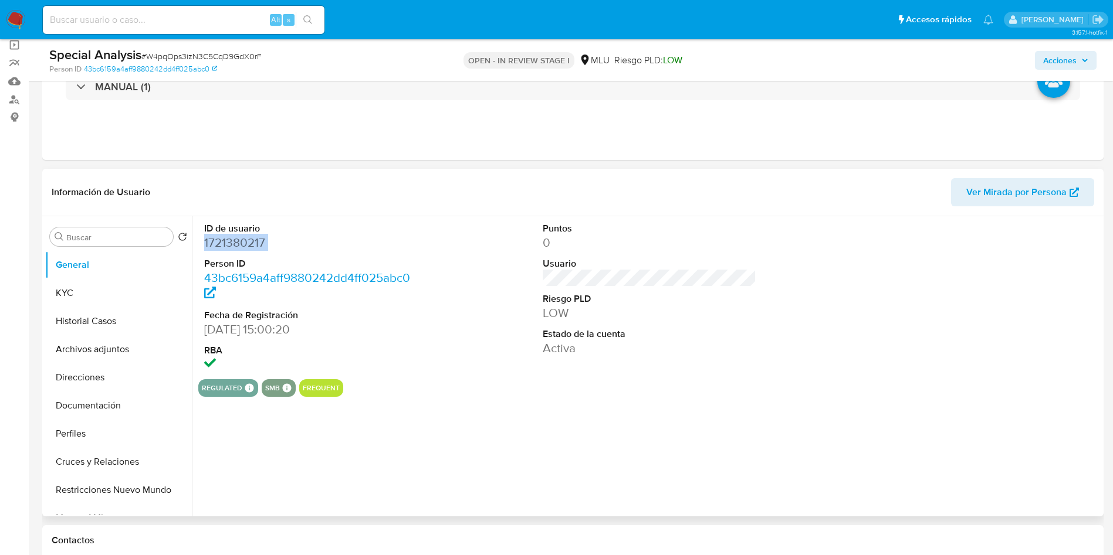
click at [239, 247] on dd "1721380217" at bounding box center [311, 243] width 214 height 16
click at [239, 246] on dd "1721380217" at bounding box center [311, 243] width 214 height 16
copy dd "1721380217"
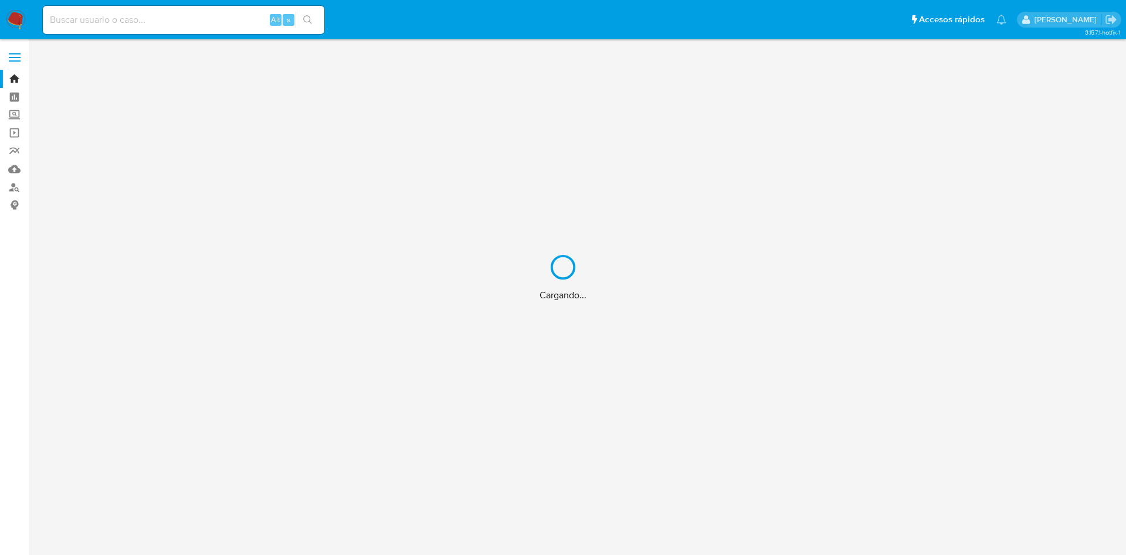
click at [11, 168] on div "Cargando..." at bounding box center [563, 277] width 1126 height 555
click at [13, 168] on div "Cargando..." at bounding box center [563, 277] width 1126 height 555
click at [15, 168] on link "Mulan" at bounding box center [70, 169] width 140 height 18
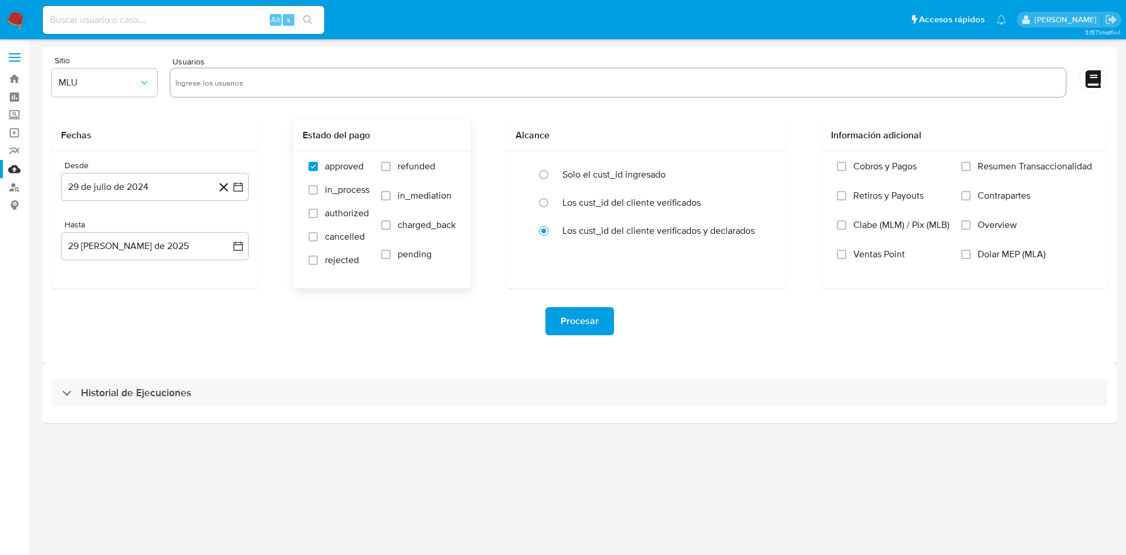
click at [416, 167] on span "refunded" at bounding box center [417, 167] width 38 height 12
click at [391, 167] on input "refunded" at bounding box center [385, 166] width 9 height 9
checkbox input "true"
click at [422, 215] on label "in_mediation" at bounding box center [418, 204] width 74 height 29
click at [391, 201] on input "in_mediation" at bounding box center [385, 195] width 9 height 9
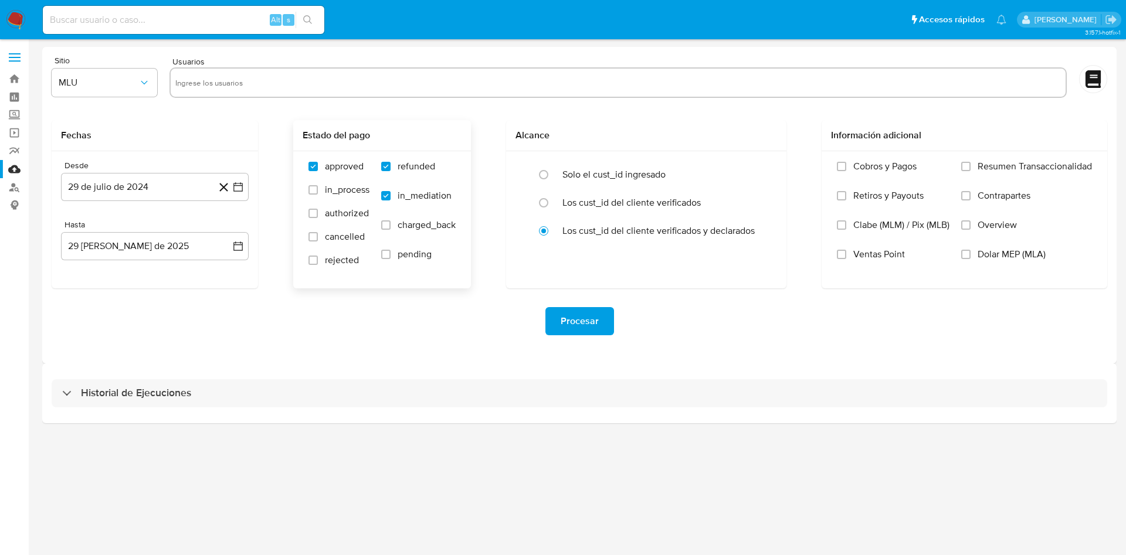
checkbox input "true"
click at [421, 222] on span "charged_back" at bounding box center [427, 225] width 58 height 12
click at [391, 222] on input "charged_back" at bounding box center [385, 225] width 9 height 9
checkbox input "true"
click at [416, 191] on span "in_mediation" at bounding box center [425, 196] width 54 height 12
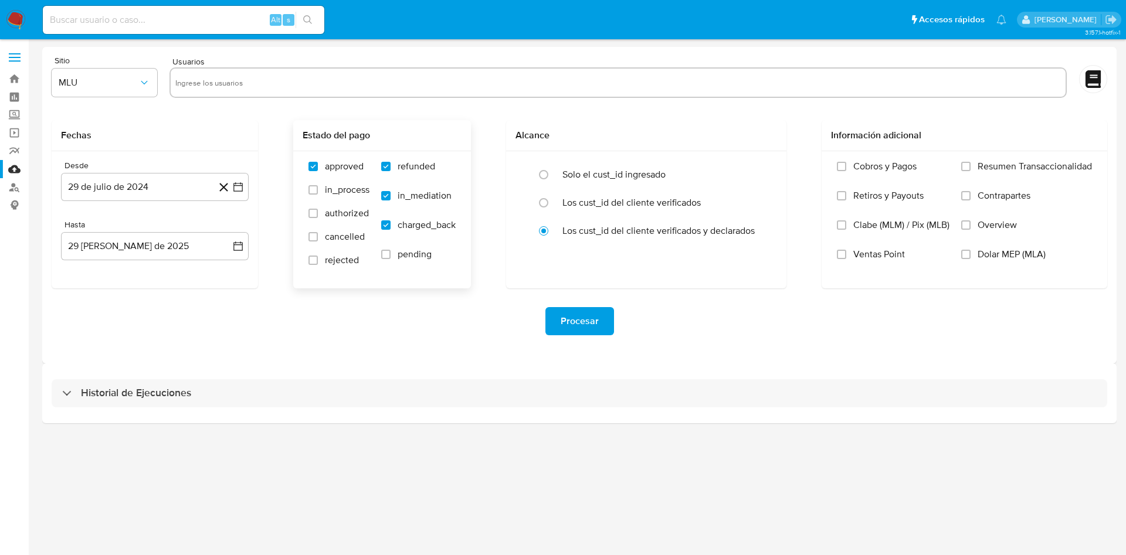
click at [391, 191] on input "in_mediation" at bounding box center [385, 195] width 9 height 9
checkbox input "false"
click at [409, 92] on div at bounding box center [618, 82] width 897 height 31
paste input "1721380217"
type input "1721380217"
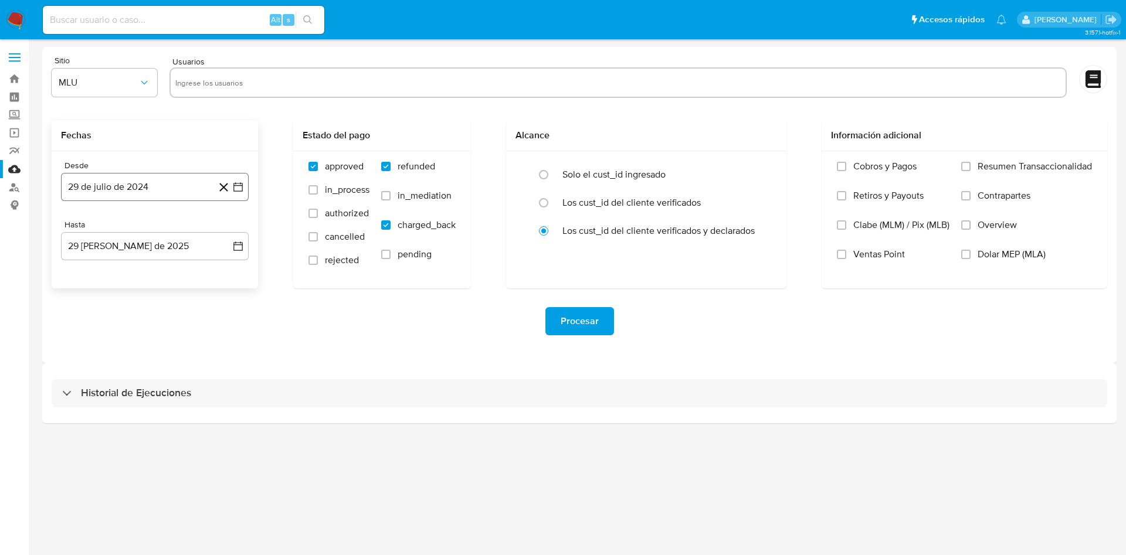
click at [244, 187] on button "29 de julio de 2024" at bounding box center [155, 187] width 188 height 28
click at [230, 222] on icon "Mes siguiente" at bounding box center [228, 229] width 14 height 14
click at [160, 365] on button "29" at bounding box center [154, 366] width 19 height 19
click at [296, 82] on input "text" at bounding box center [654, 82] width 813 height 19
type input "108550252"
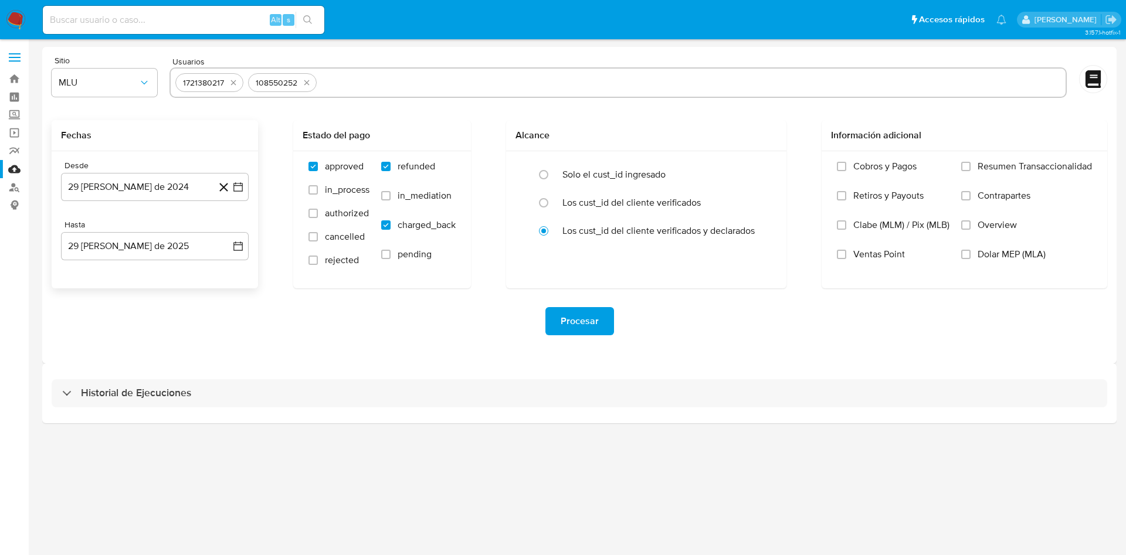
paste input "234888795"
type input "234888795"
paste input "488739282"
type input "488739282"
click at [584, 329] on span "Procesar" at bounding box center [580, 322] width 38 height 26
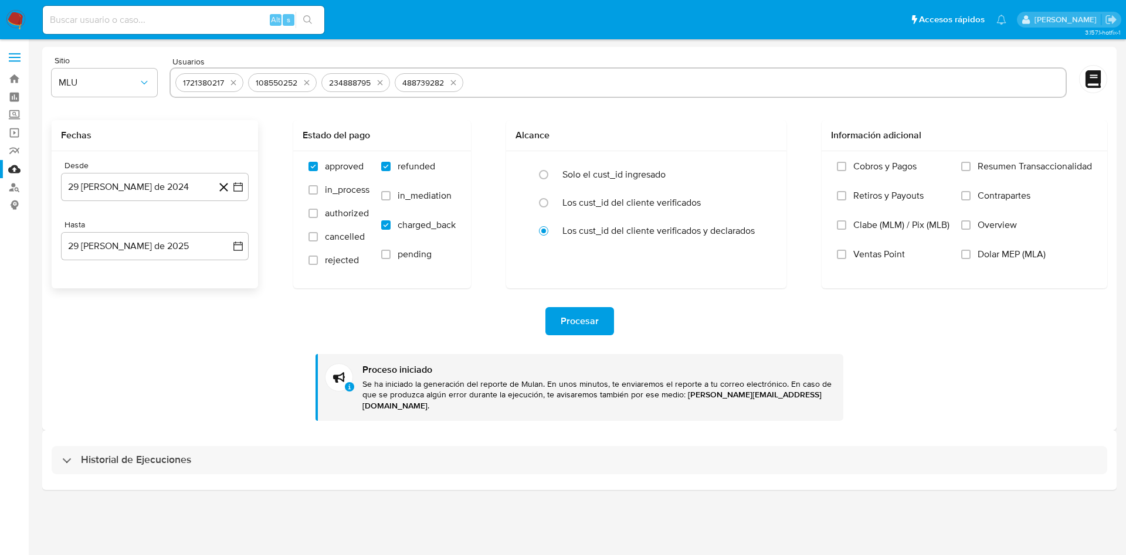
click at [179, 466] on div "Historial de Ejecuciones" at bounding box center [579, 461] width 1075 height 60
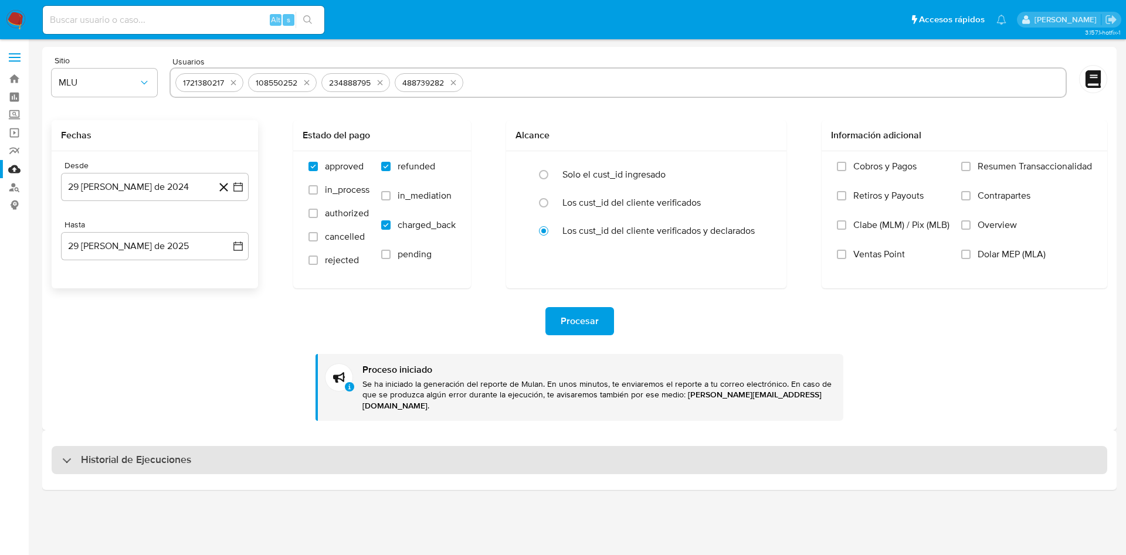
click at [175, 453] on h3 "Historial de Ejecuciones" at bounding box center [136, 460] width 110 height 14
select select "10"
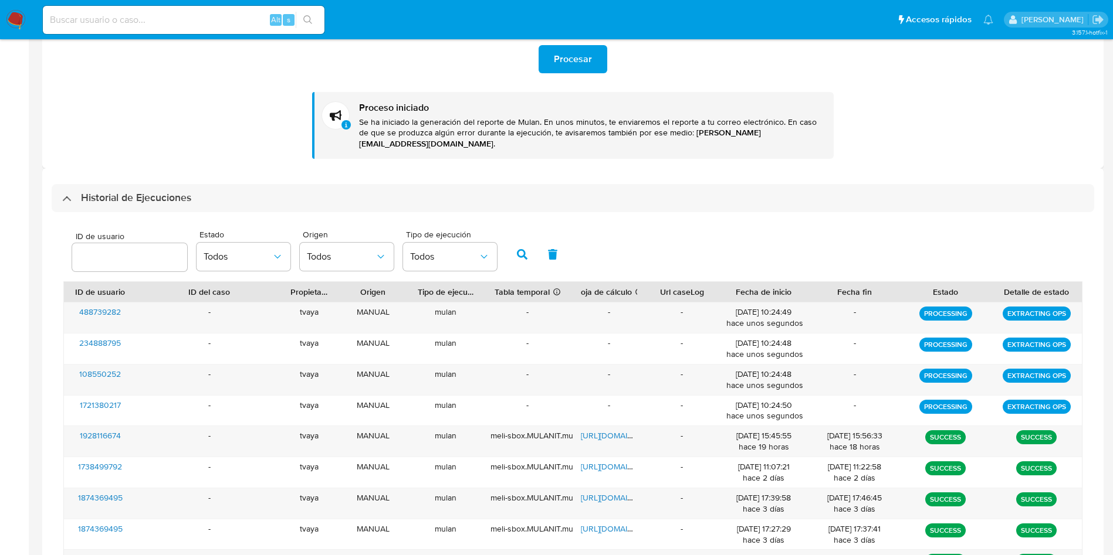
scroll to position [264, 0]
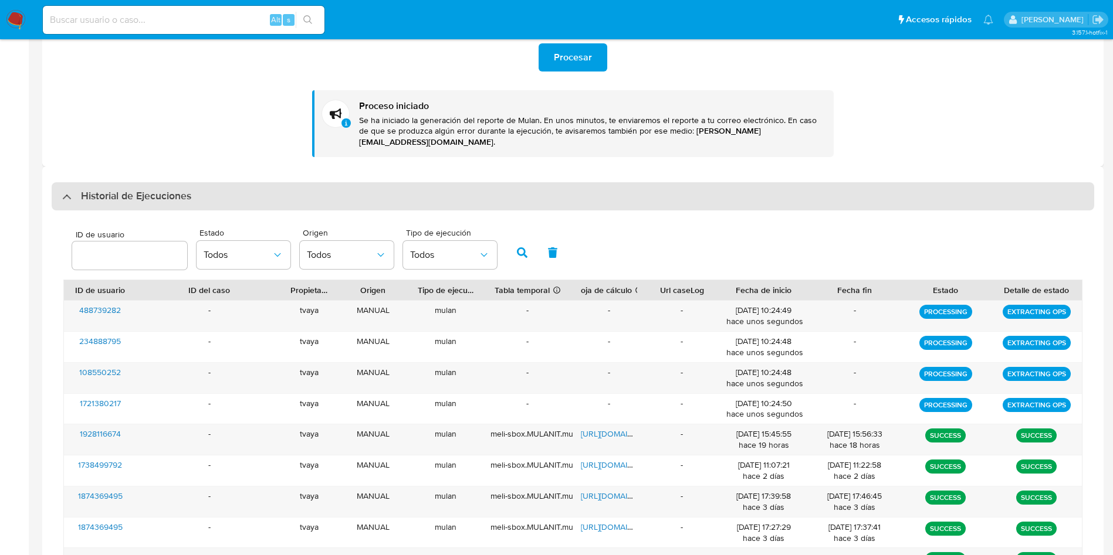
click at [131, 197] on div "Historial de Ejecuciones" at bounding box center [573, 196] width 1042 height 28
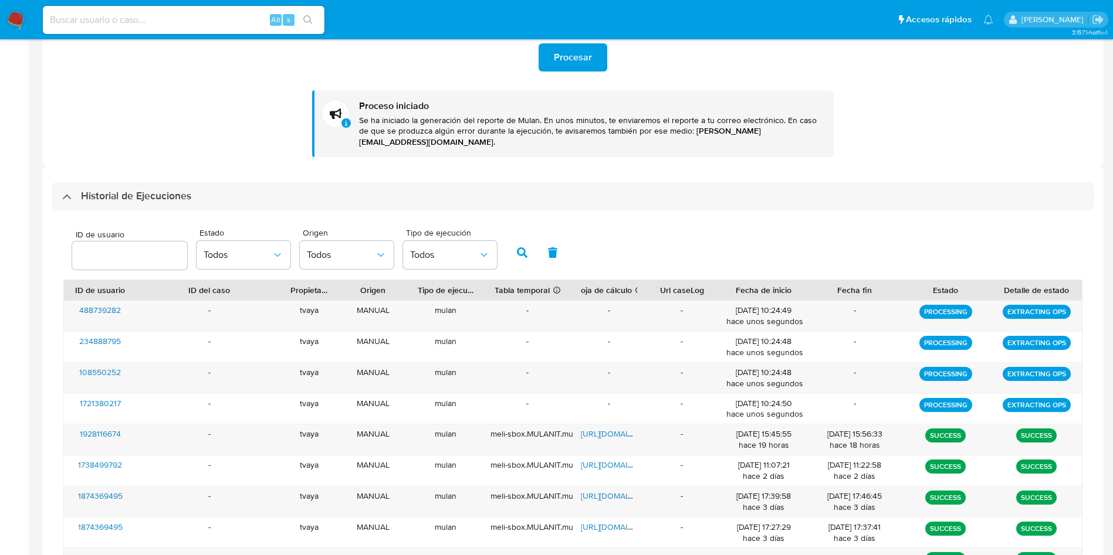
scroll to position [0, 0]
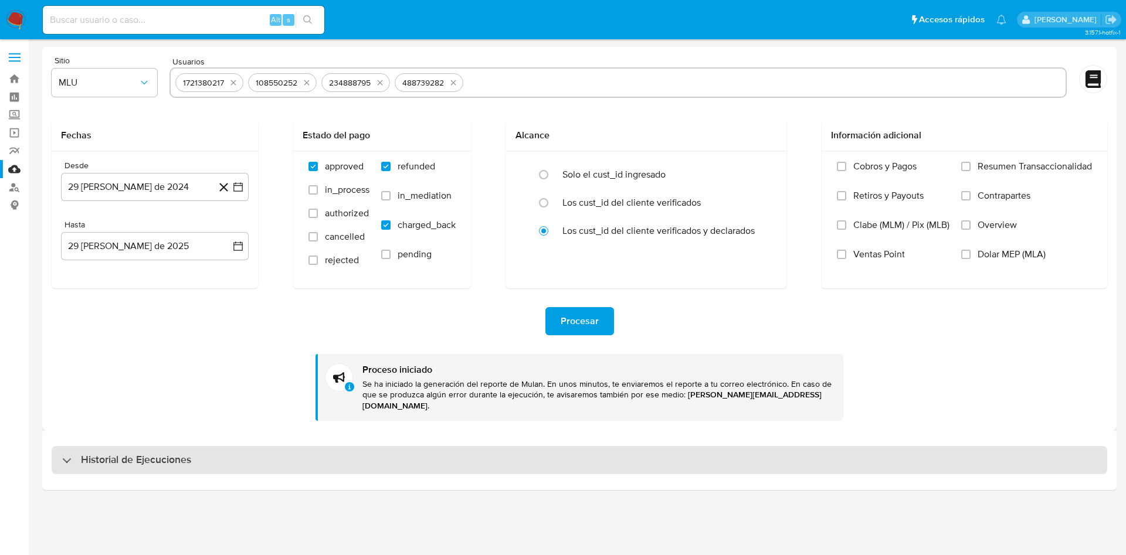
click at [139, 457] on div "Historial de Ejecuciones" at bounding box center [580, 460] width 1056 height 28
select select "10"
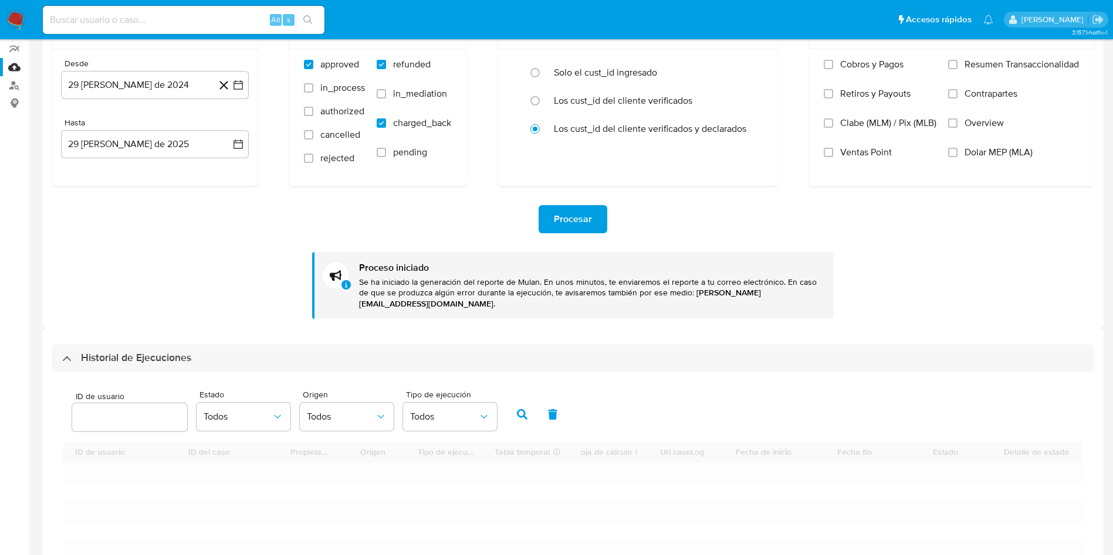
scroll to position [176, 0]
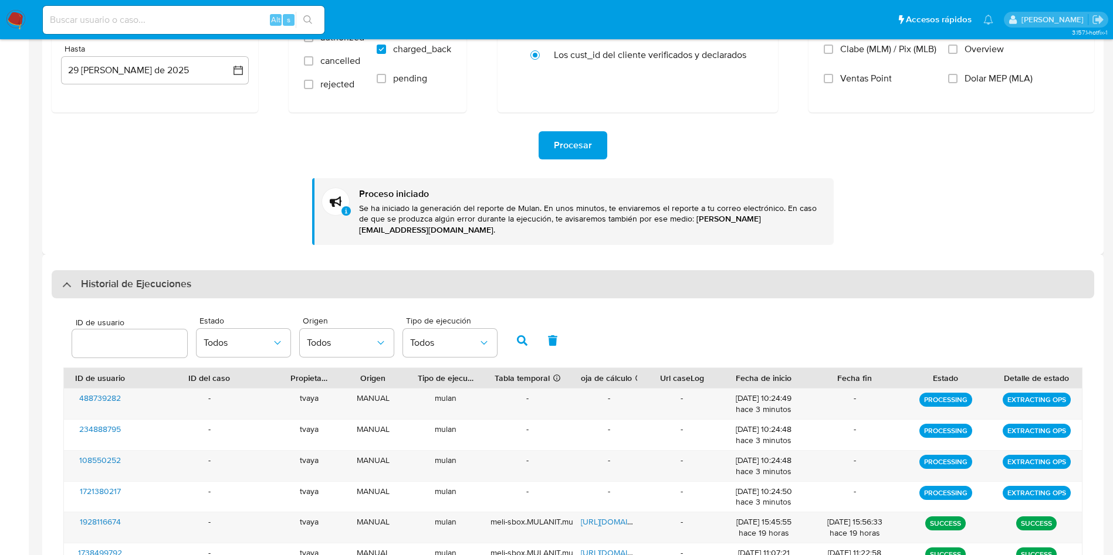
click at [263, 270] on div "Historial de Ejecuciones" at bounding box center [573, 284] width 1042 height 28
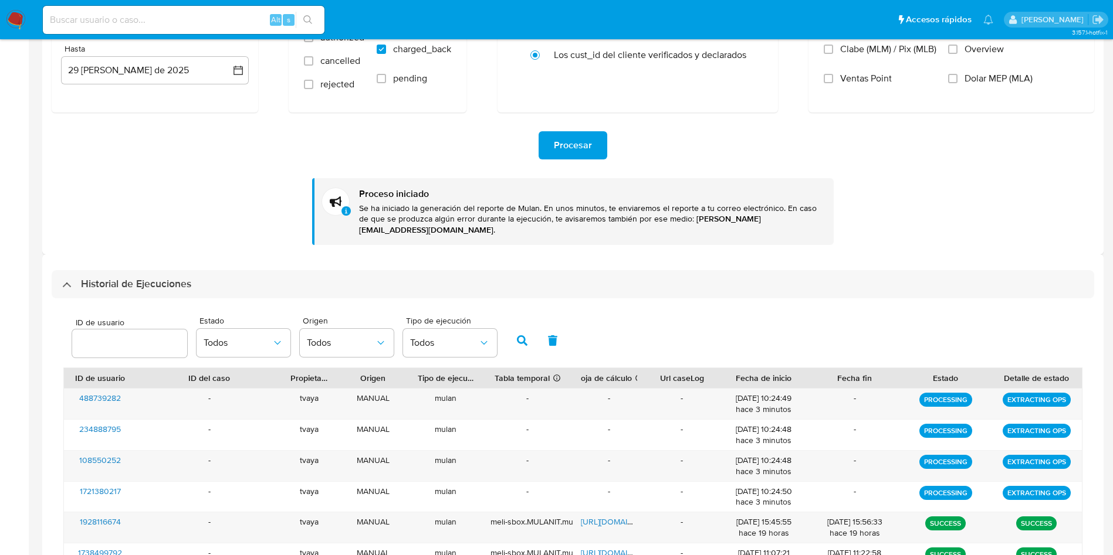
scroll to position [0, 0]
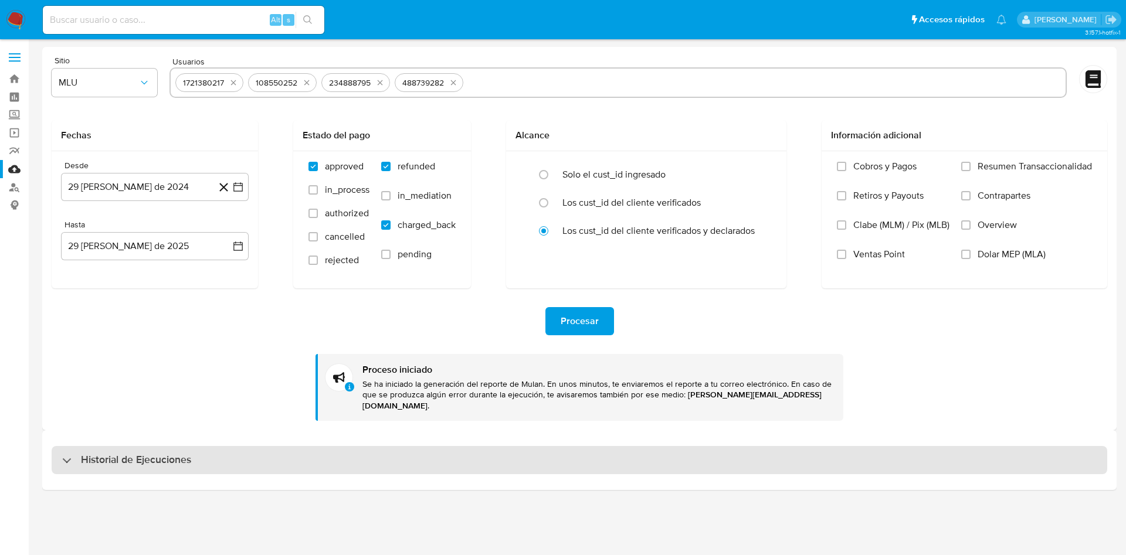
click at [239, 453] on div "Historial de Ejecuciones" at bounding box center [580, 460] width 1056 height 28
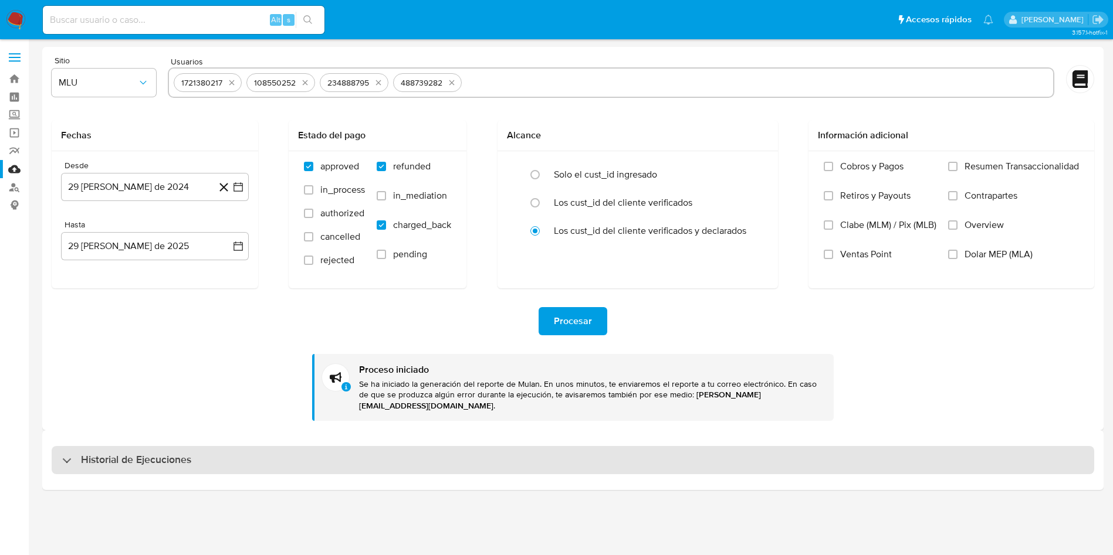
select select "10"
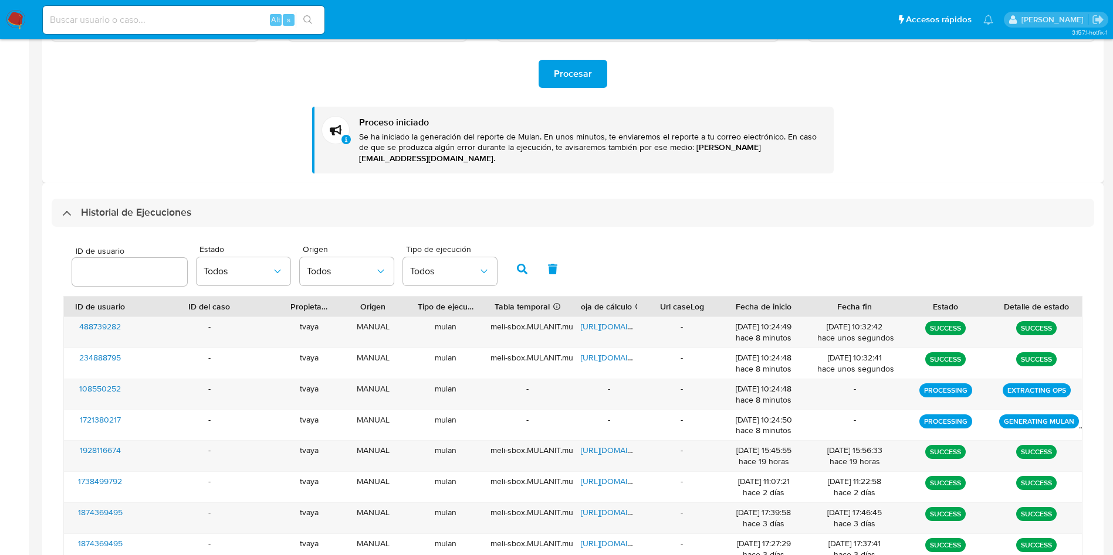
scroll to position [375, 0]
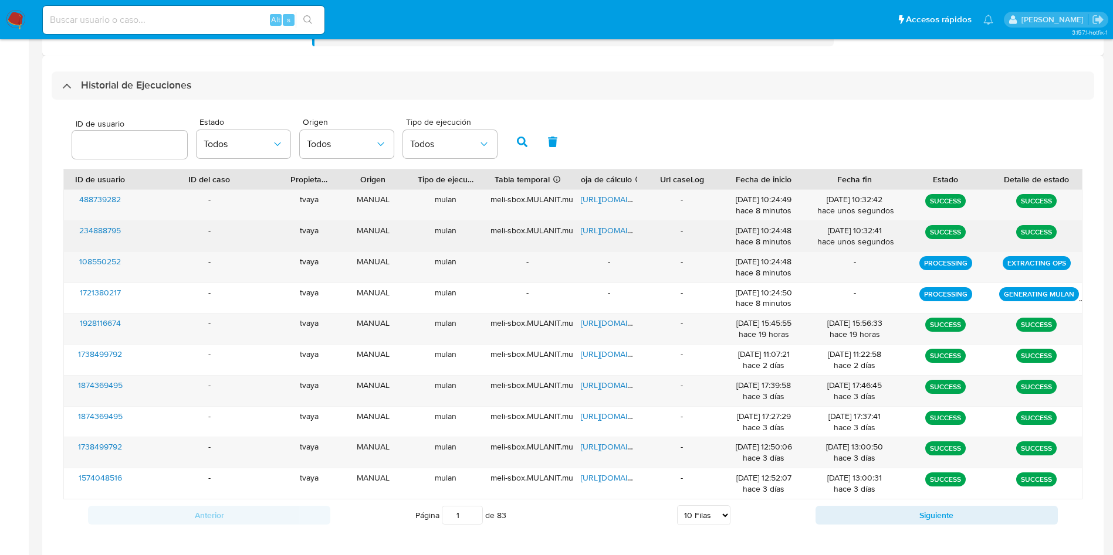
click at [599, 225] on span "https://docs.google.com/spreadsheets/d/197sW7McNQDGQBjZuj23l8NVZFvW-C06jQbJ5WAh…" at bounding box center [621, 231] width 81 height 12
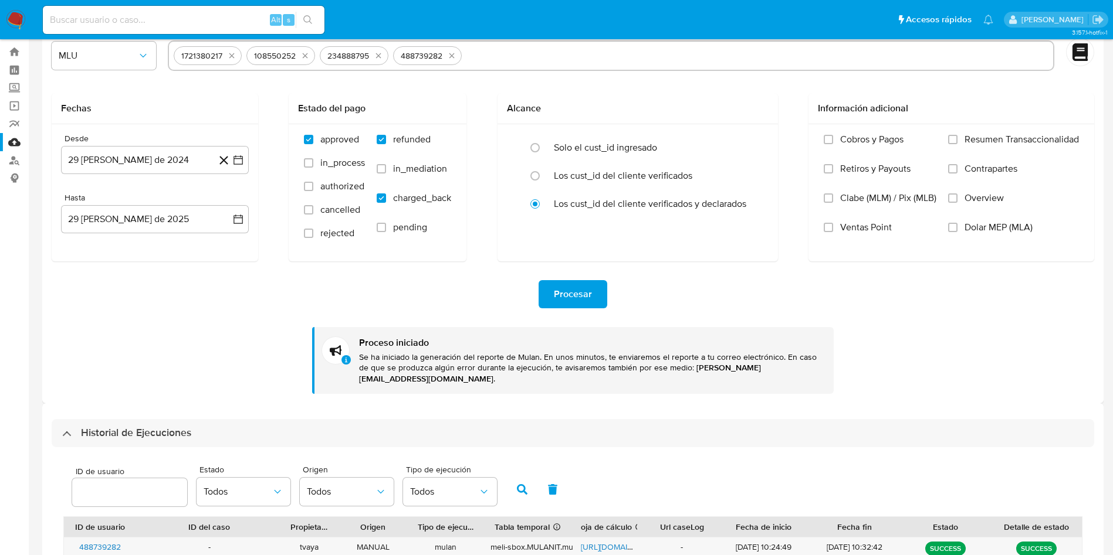
scroll to position [0, 0]
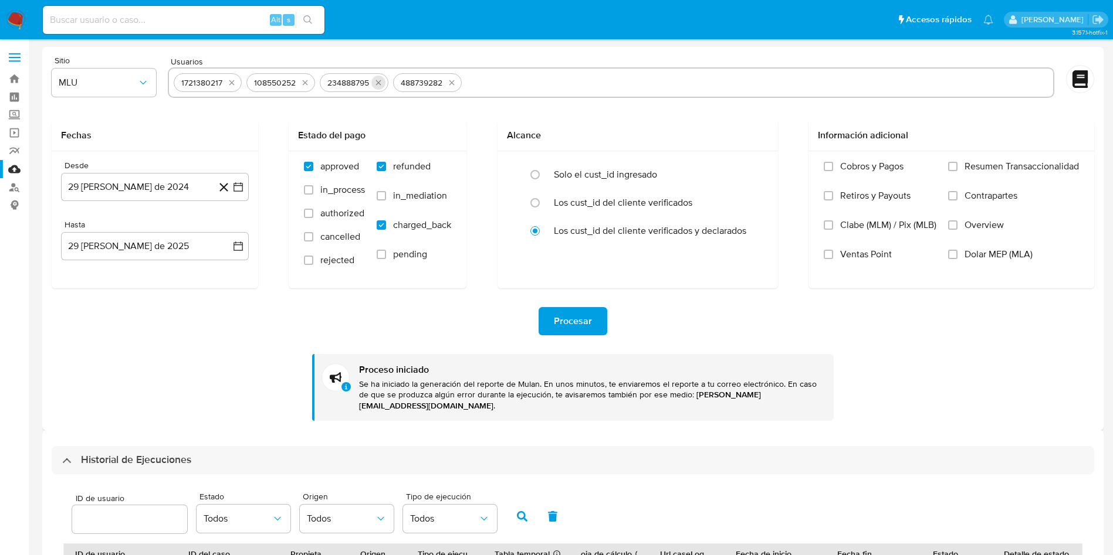
click at [381, 80] on icon "quitar 234888795" at bounding box center [378, 82] width 9 height 9
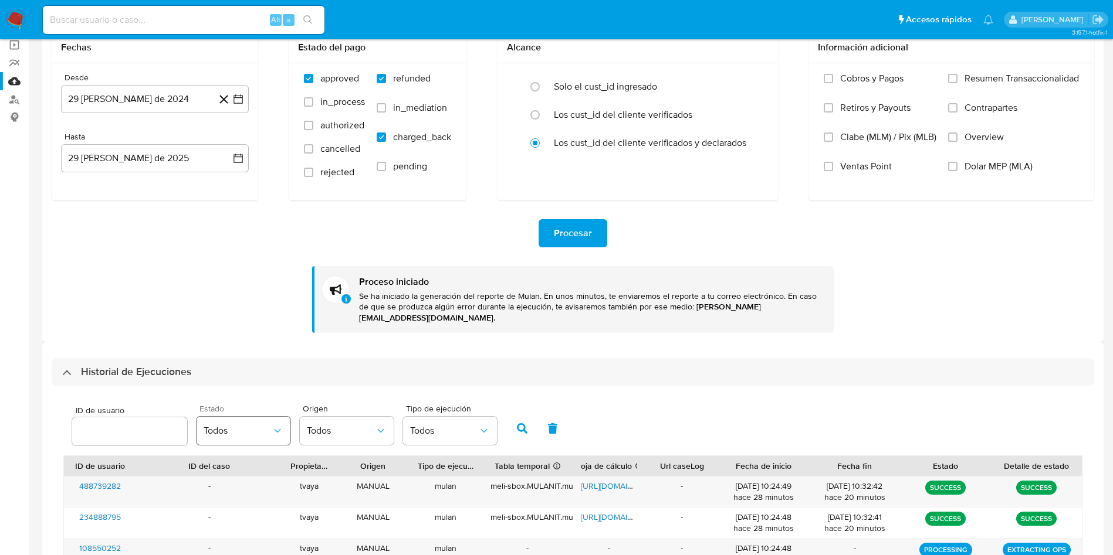
scroll to position [176, 0]
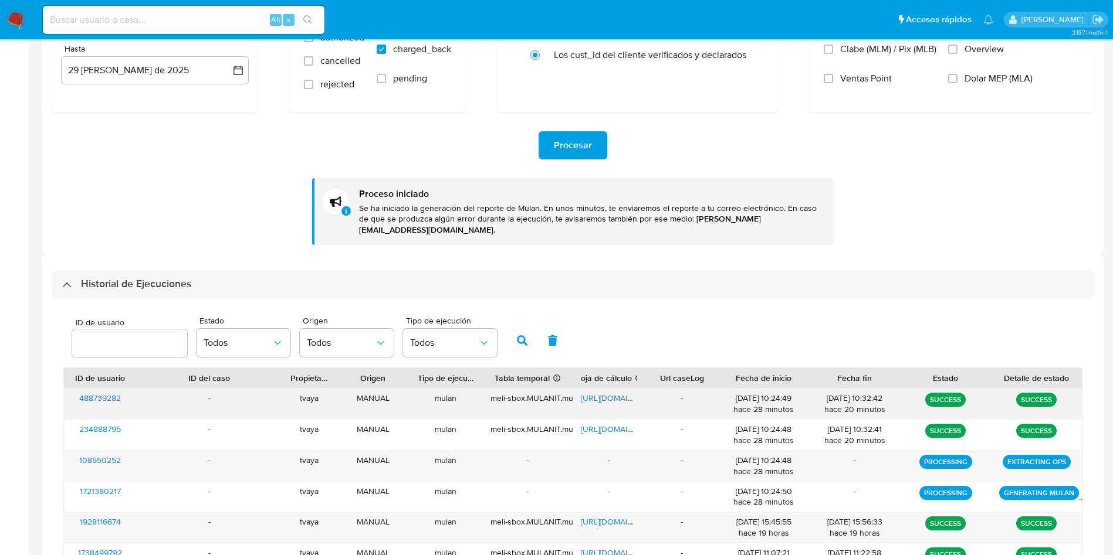
drag, startPoint x: 142, startPoint y: 390, endPoint x: 64, endPoint y: 390, distance: 78.0
click at [64, 390] on div "488739282 - tvaya MANUAL mulan meli-sbox.MULANIT.mulan_result_tvaya_20250829T09…" at bounding box center [573, 404] width 1018 height 31
drag, startPoint x: 125, startPoint y: 456, endPoint x: 70, endPoint y: 453, distance: 54.6
click at [69, 454] on div "108550252" at bounding box center [100, 466] width 73 height 31
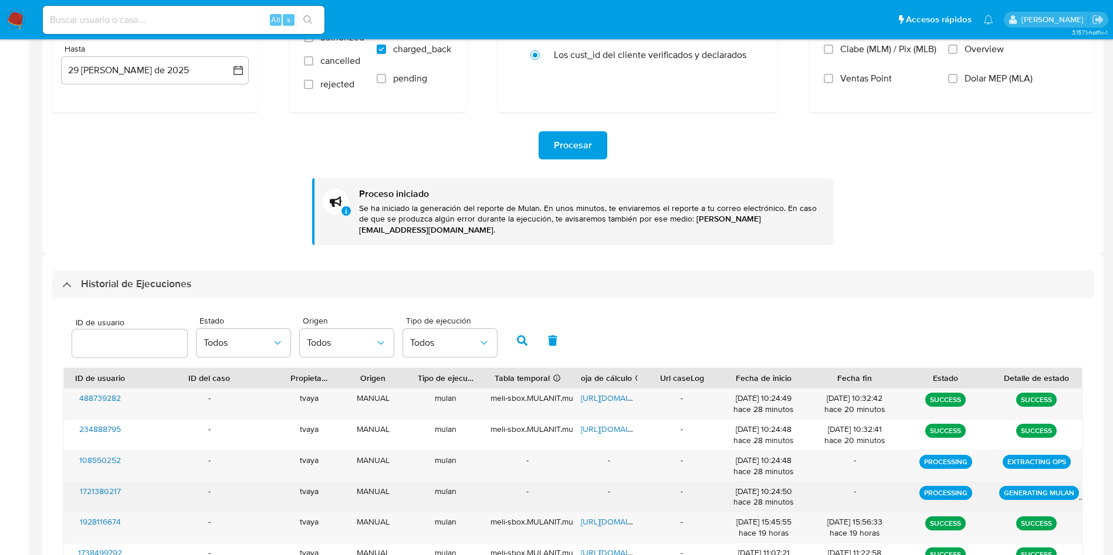
drag, startPoint x: 136, startPoint y: 483, endPoint x: 80, endPoint y: 484, distance: 55.7
click at [80, 484] on div "1721380217 - tvaya MANUAL mulan - - - 29/08/2025 10:24:50 hace 28 minutos - PRO…" at bounding box center [573, 497] width 1018 height 31
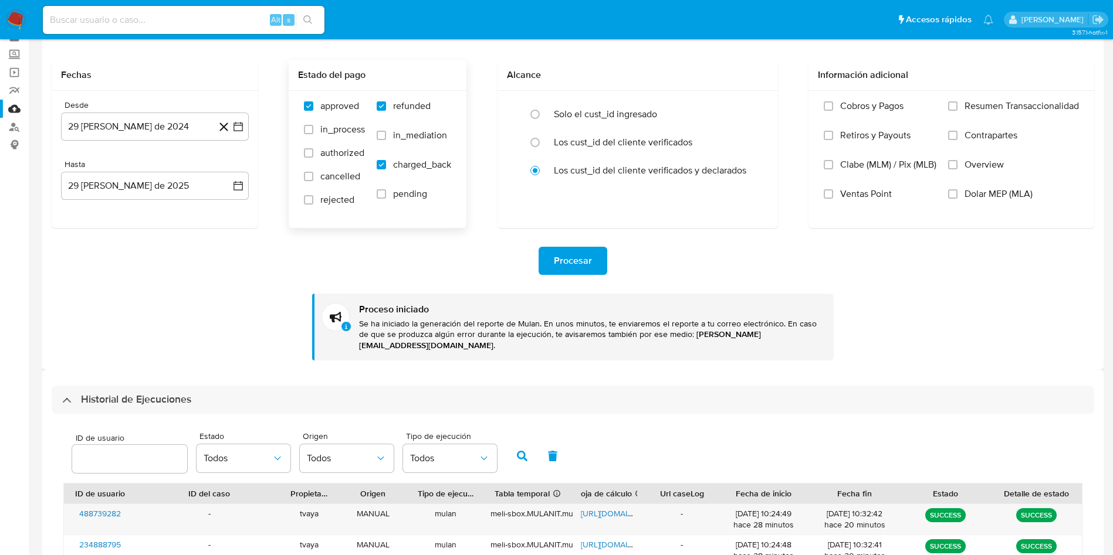
scroll to position [88, 0]
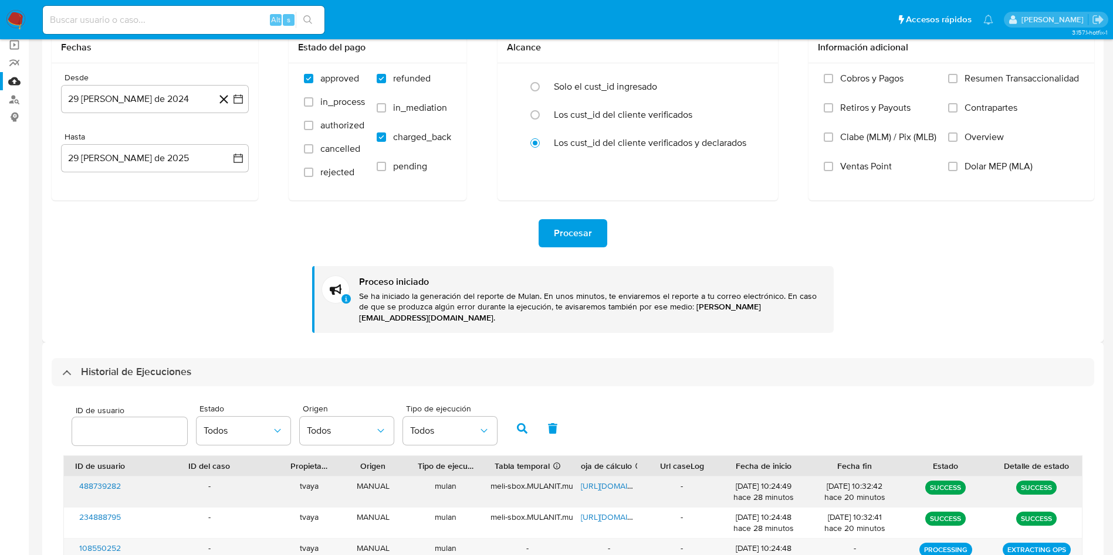
click at [614, 480] on span "https://docs.google.com/spreadsheets/d/1Jm3HpSuOx8aqnw0ZY6kM2rt7RJH03CffKnjr5Zl…" at bounding box center [621, 486] width 81 height 12
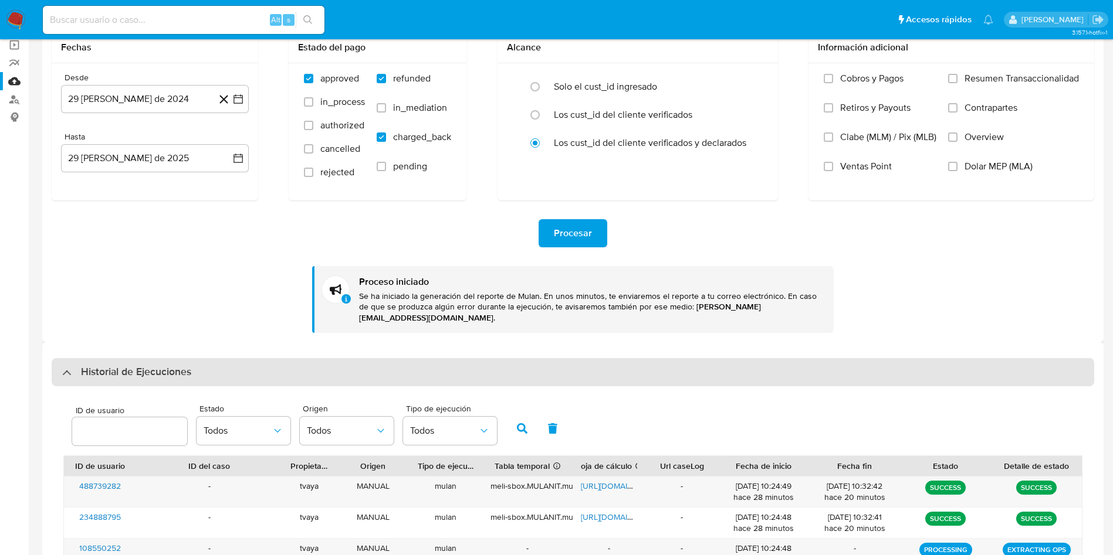
click at [212, 358] on div "Historial de Ejecuciones" at bounding box center [573, 372] width 1042 height 28
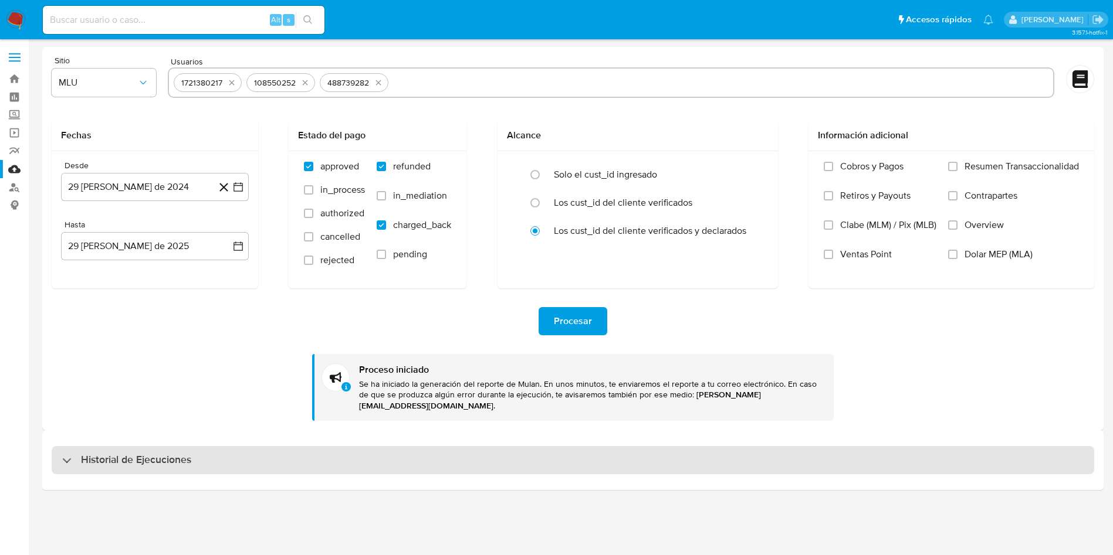
scroll to position [0, 0]
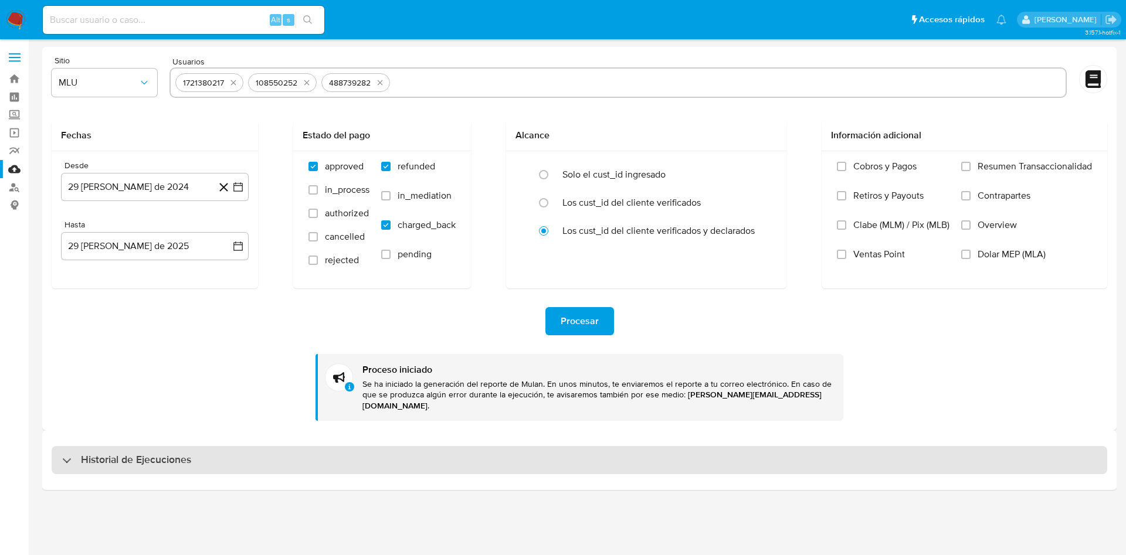
click at [180, 453] on h3 "Historial de Ejecuciones" at bounding box center [136, 460] width 110 height 14
select select "10"
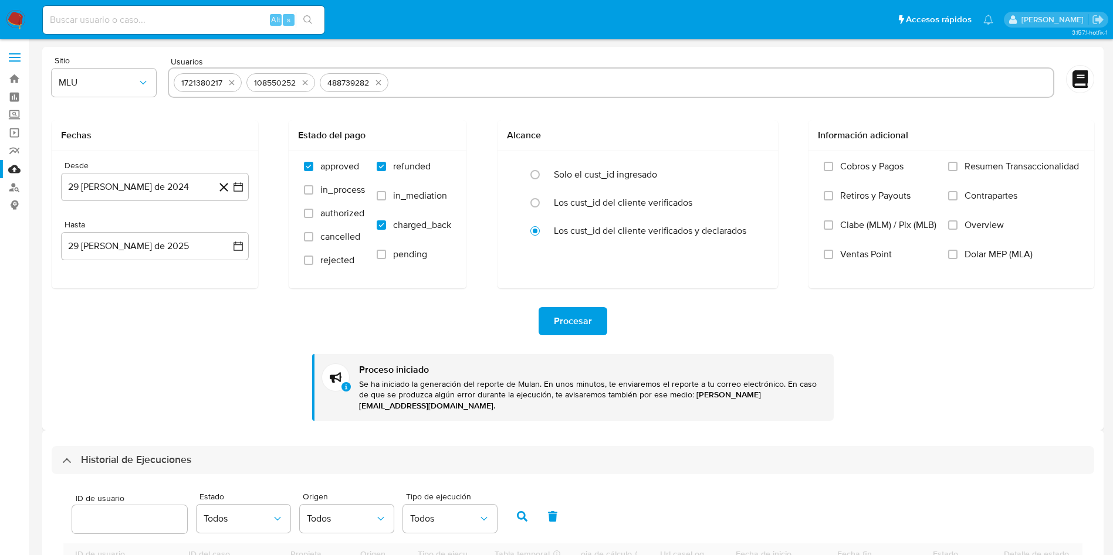
scroll to position [176, 0]
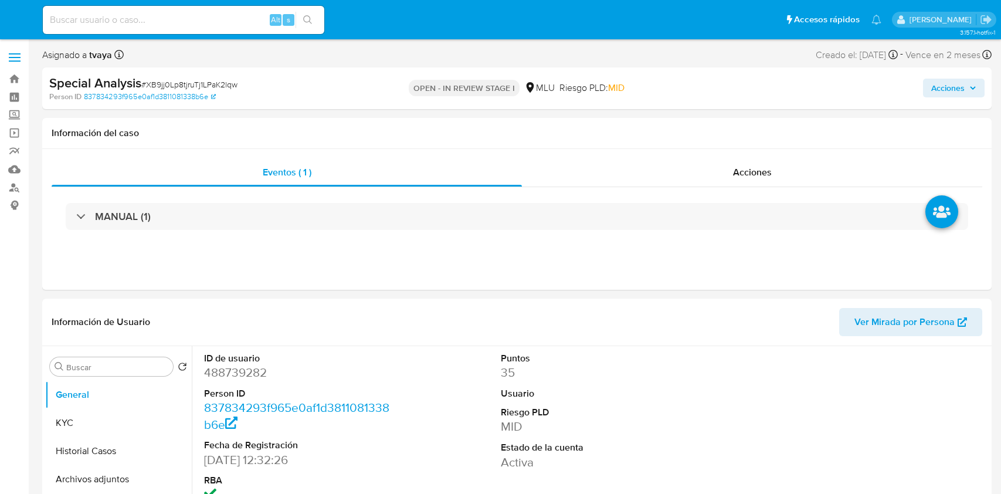
select select "10"
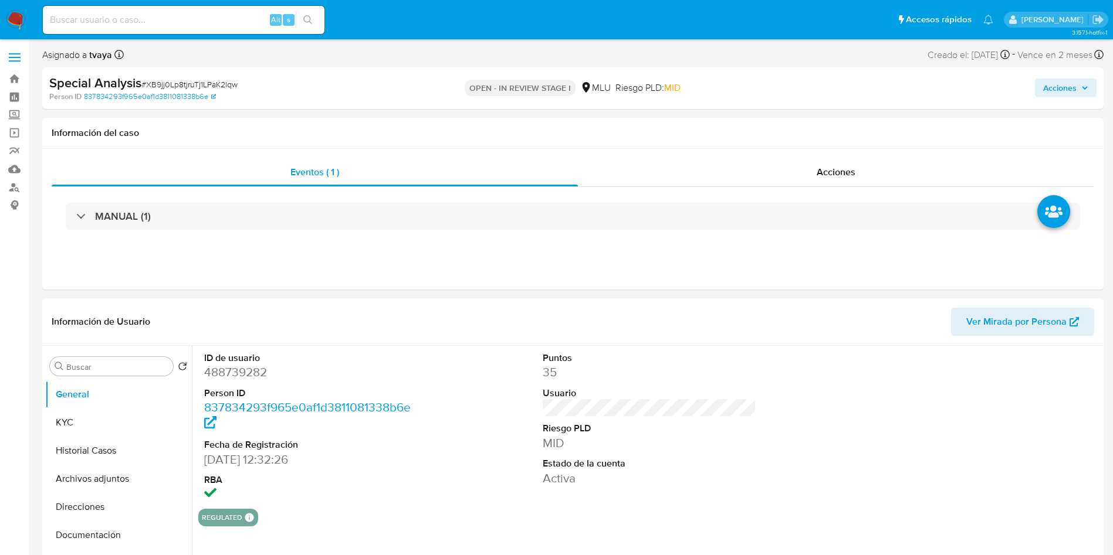
click at [256, 365] on dd "488739282" at bounding box center [311, 372] width 214 height 16
click at [246, 370] on dd "488739282" at bounding box center [311, 372] width 214 height 16
copy dd "488739282"
click at [83, 446] on button "Historial Casos" at bounding box center [113, 451] width 137 height 28
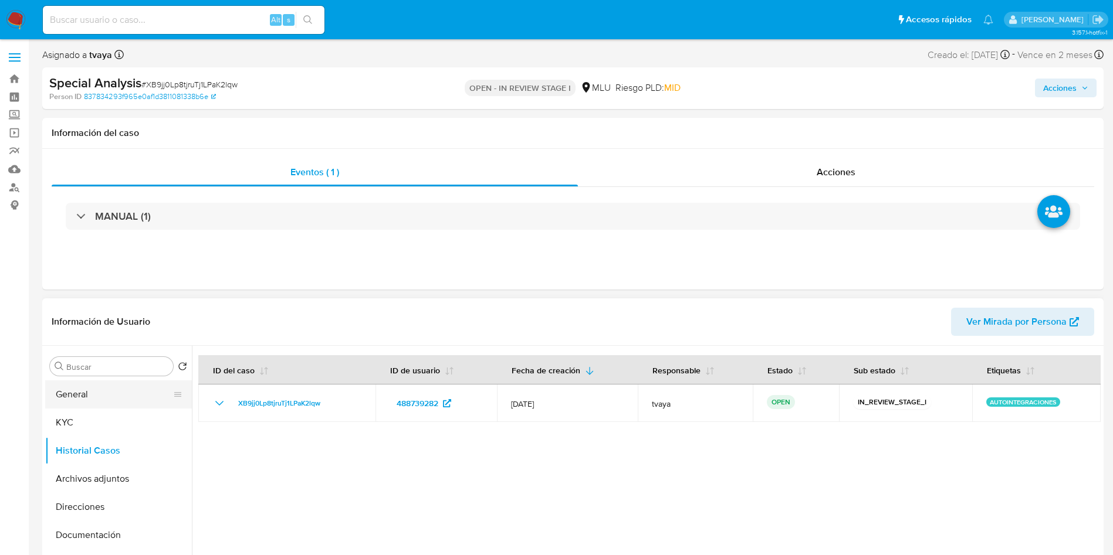
click at [94, 397] on button "General" at bounding box center [113, 395] width 137 height 28
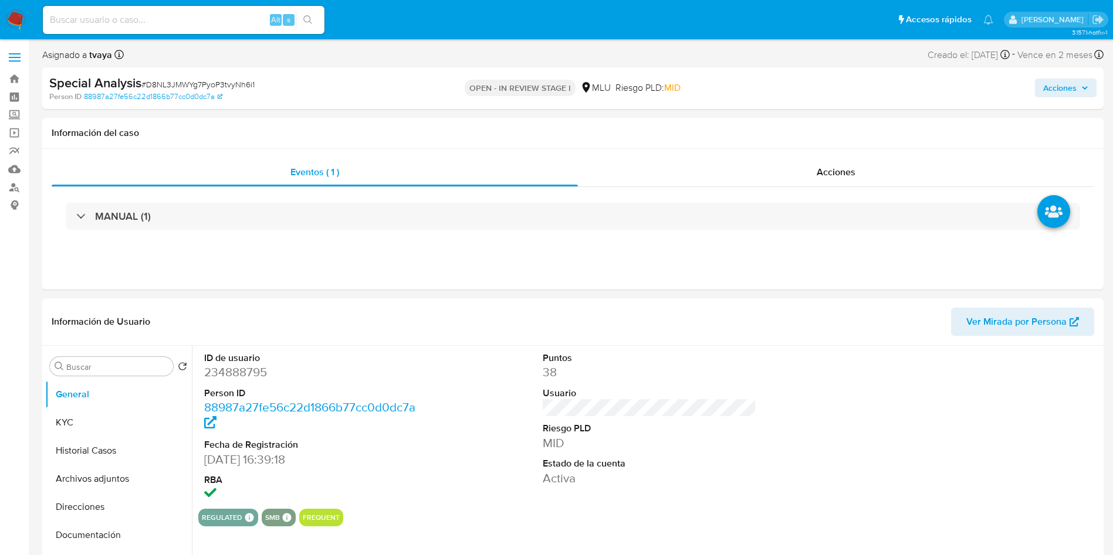
select select "10"
click at [245, 371] on dd "234888795" at bounding box center [311, 372] width 214 height 16
copy dd "234888795"
drag, startPoint x: 82, startPoint y: 450, endPoint x: 98, endPoint y: 408, distance: 45.7
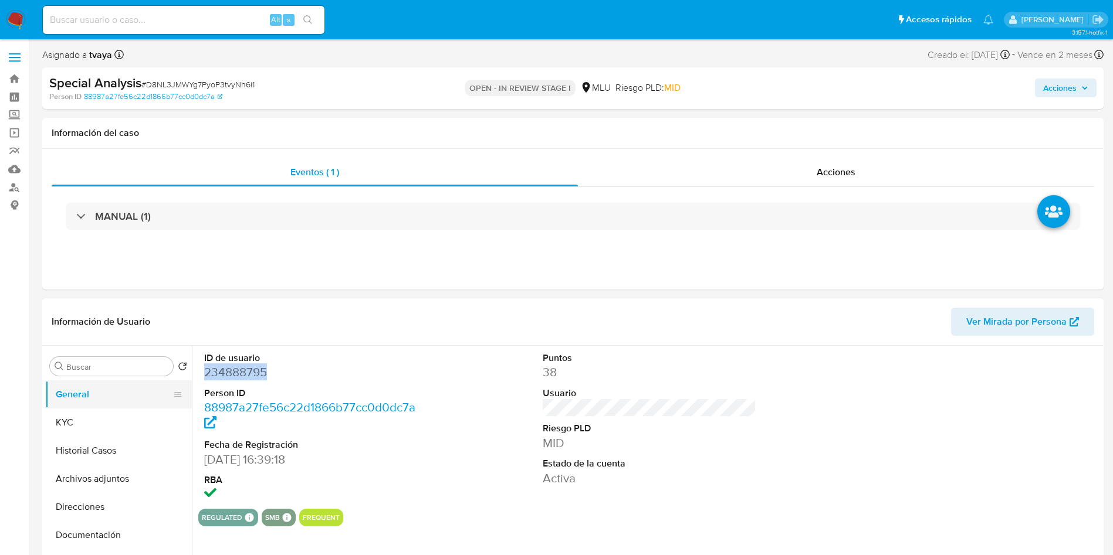
click at [83, 450] on button "Historial Casos" at bounding box center [118, 451] width 147 height 28
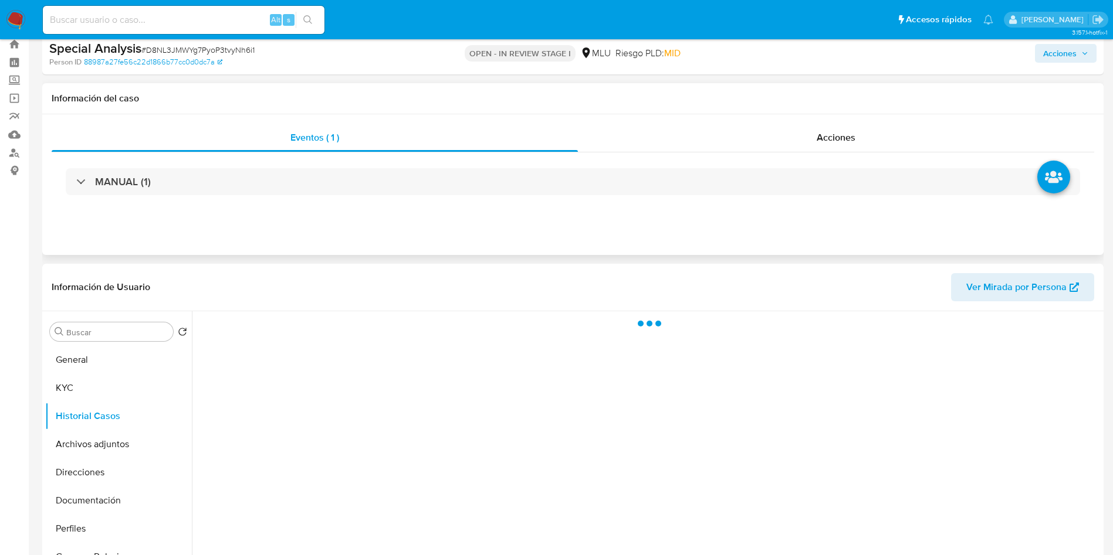
scroll to position [88, 0]
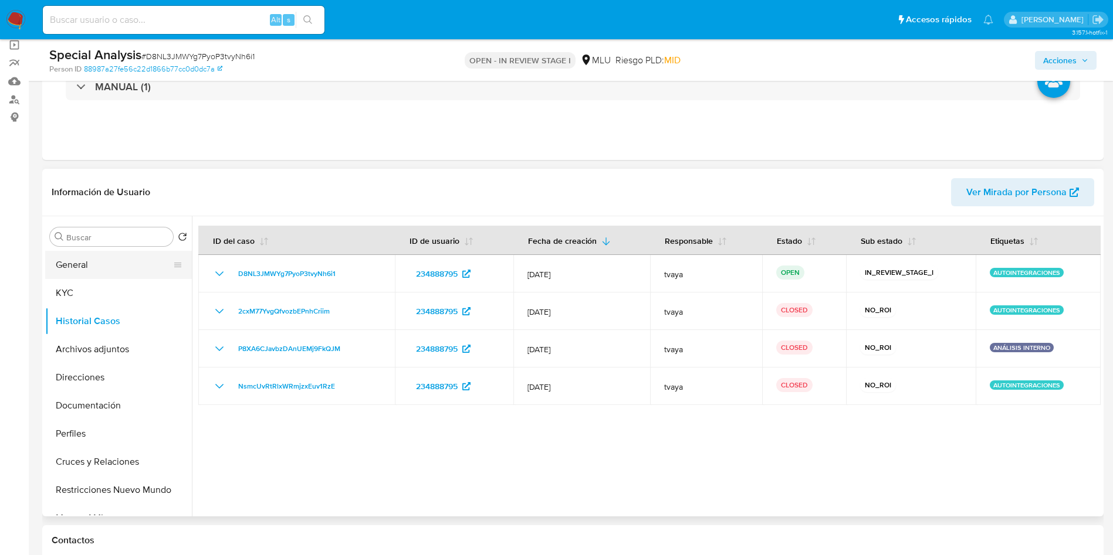
click at [132, 274] on button "General" at bounding box center [113, 265] width 137 height 28
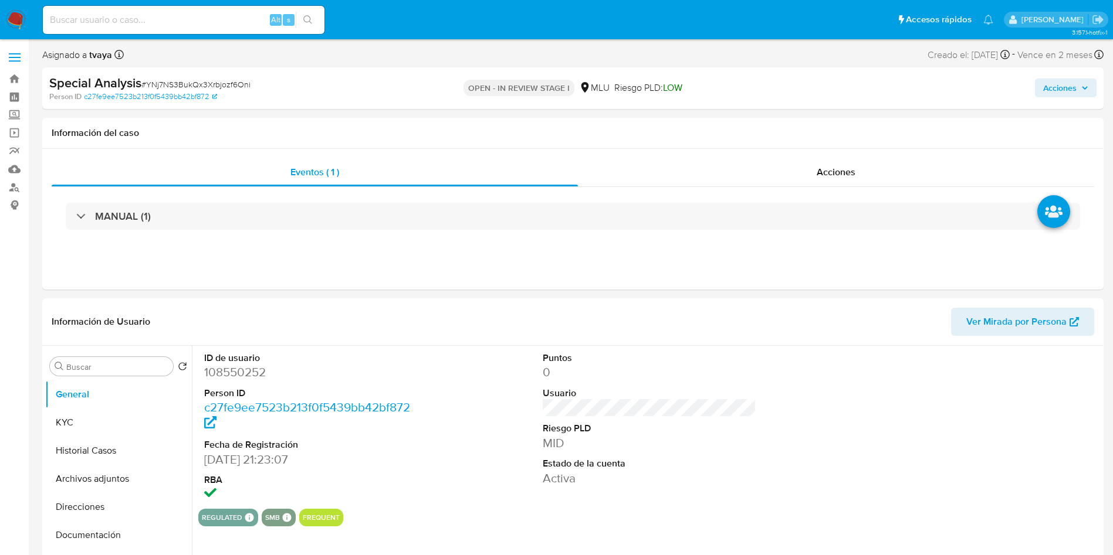
select select "10"
click at [260, 375] on dd "108550252" at bounding box center [311, 372] width 214 height 16
click at [260, 374] on dd "108550252" at bounding box center [311, 372] width 214 height 16
copy dd "108550252"
click at [102, 446] on button "Historial Casos" at bounding box center [113, 451] width 137 height 28
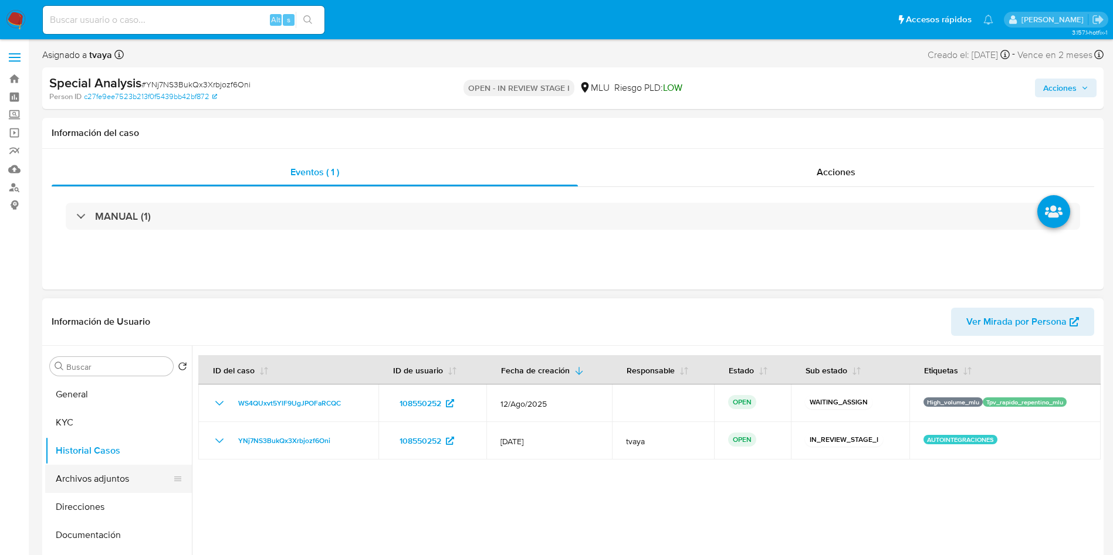
click at [90, 476] on button "Archivos adjuntos" at bounding box center [113, 479] width 137 height 28
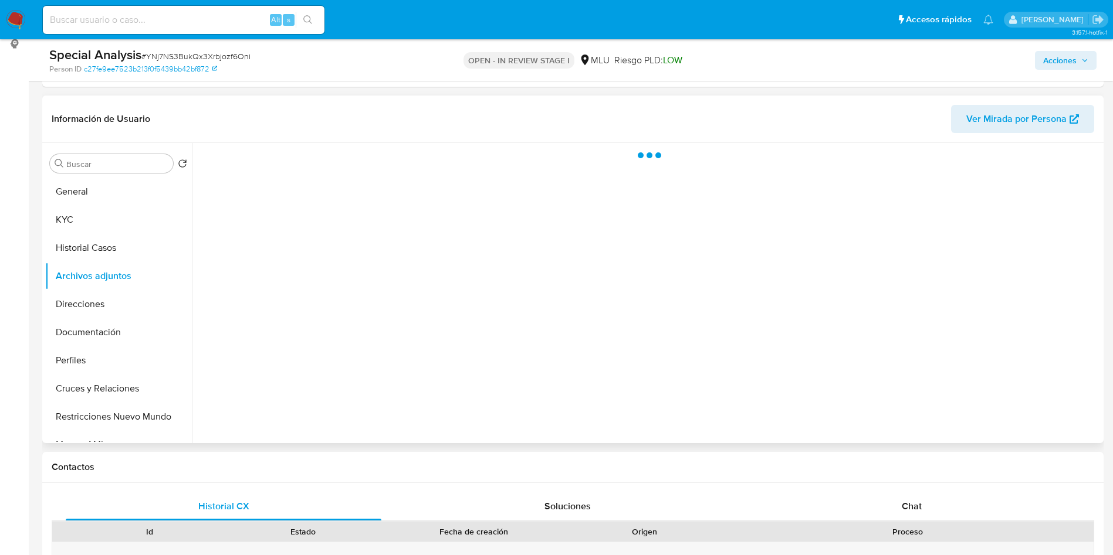
scroll to position [176, 0]
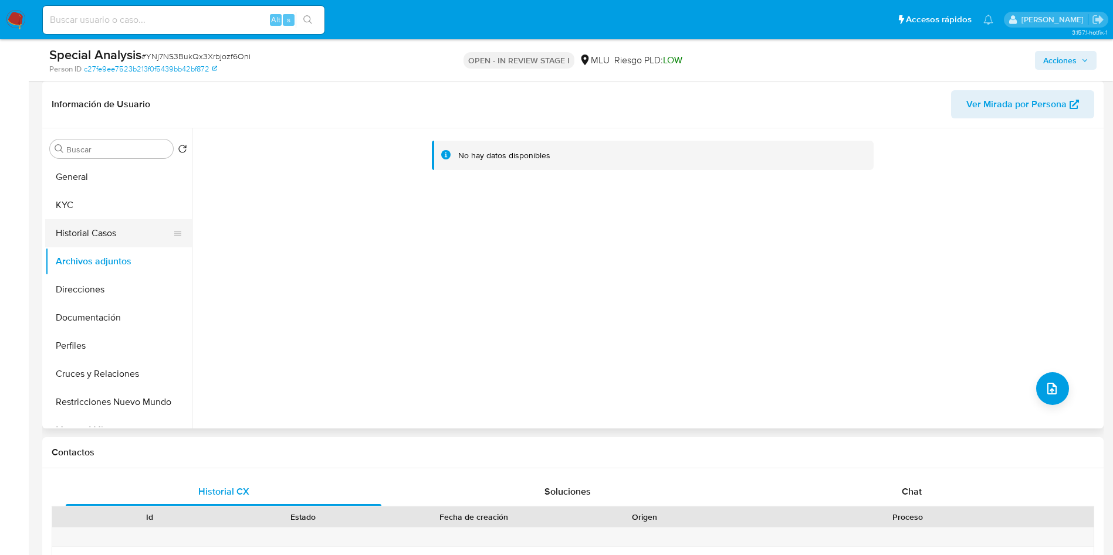
click at [76, 229] on button "Historial Casos" at bounding box center [113, 233] width 137 height 28
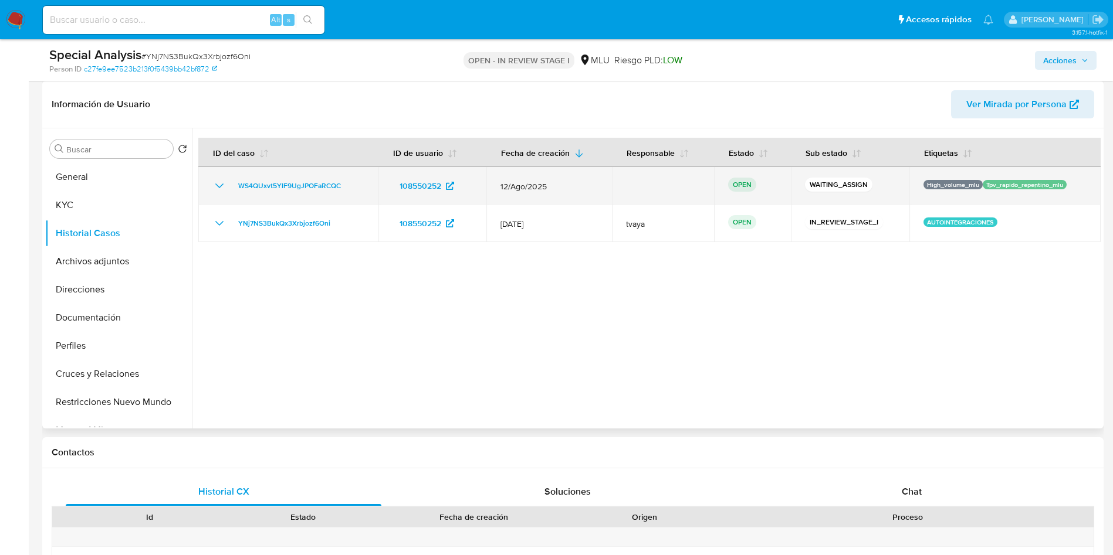
click at [988, 185] on p "Tpv_rapido_repentino_mlu" at bounding box center [1025, 184] width 84 height 9
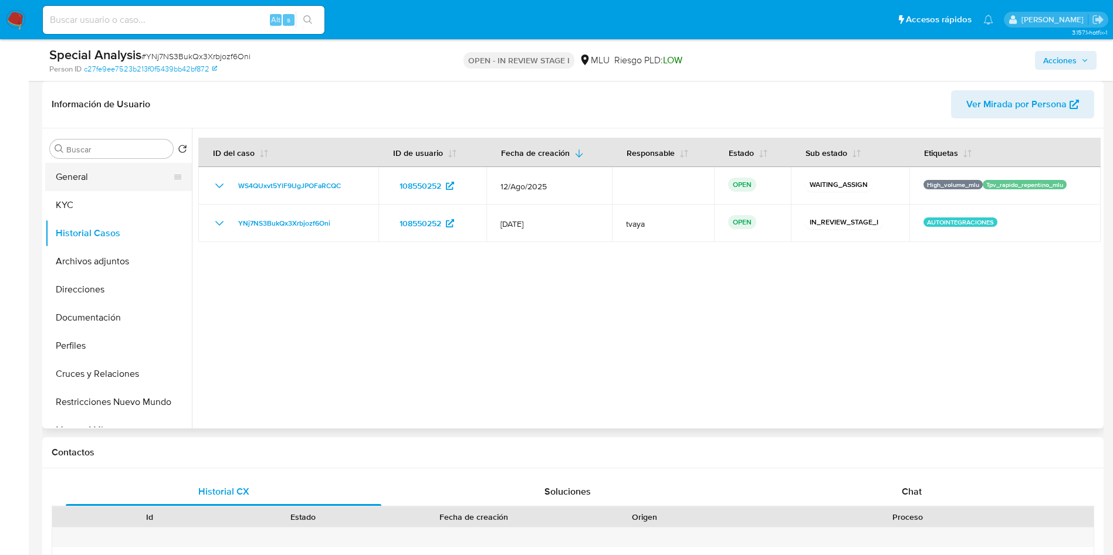
click at [74, 174] on button "General" at bounding box center [113, 177] width 137 height 28
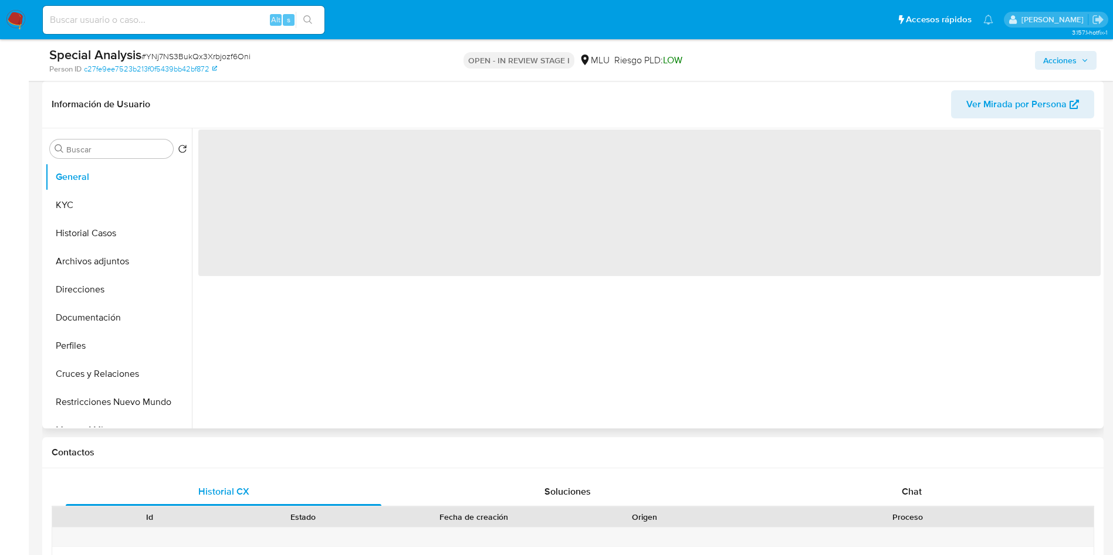
click at [249, 158] on span "‌" at bounding box center [649, 203] width 902 height 147
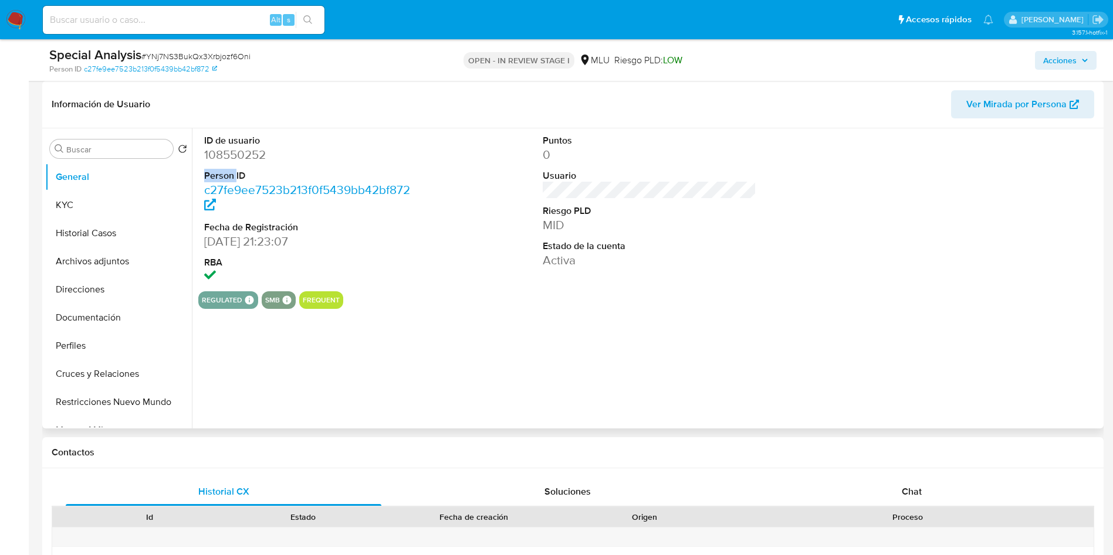
click at [229, 164] on dl "ID de usuario 108550252 Person ID c27fe9ee7523b213f0f5439bb42bf872 Fecha de Reg…" at bounding box center [311, 209] width 214 height 151
click at [236, 153] on dd "108550252" at bounding box center [311, 155] width 214 height 16
click at [238, 151] on dd "108550252" at bounding box center [311, 155] width 214 height 16
copy dd "108550252"
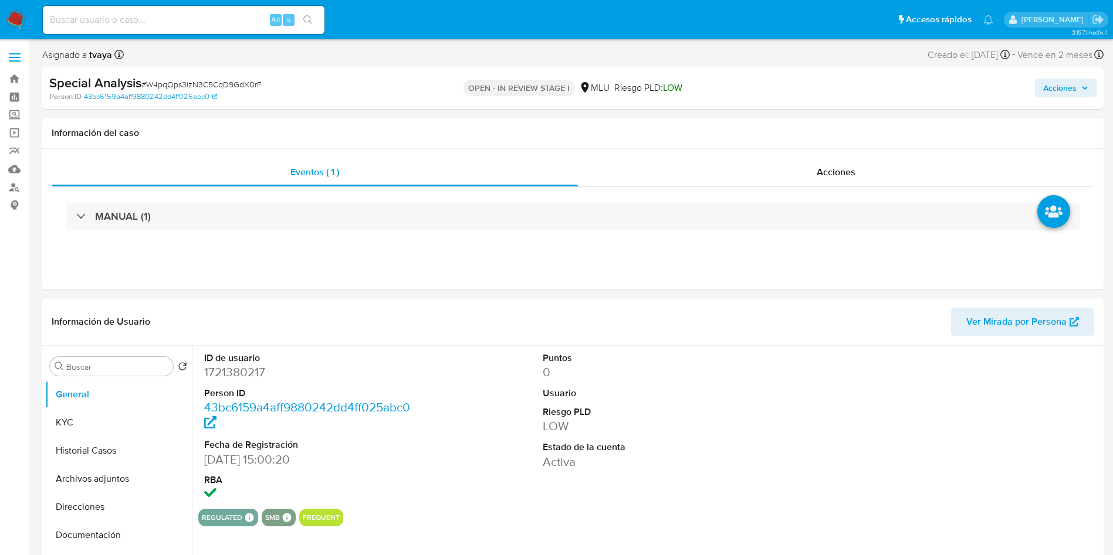
click at [286, 372] on dd "1721380217" at bounding box center [311, 372] width 214 height 16
click at [242, 375] on dd "1721380217" at bounding box center [311, 372] width 214 height 16
copy dd "1721380217"
select select "10"
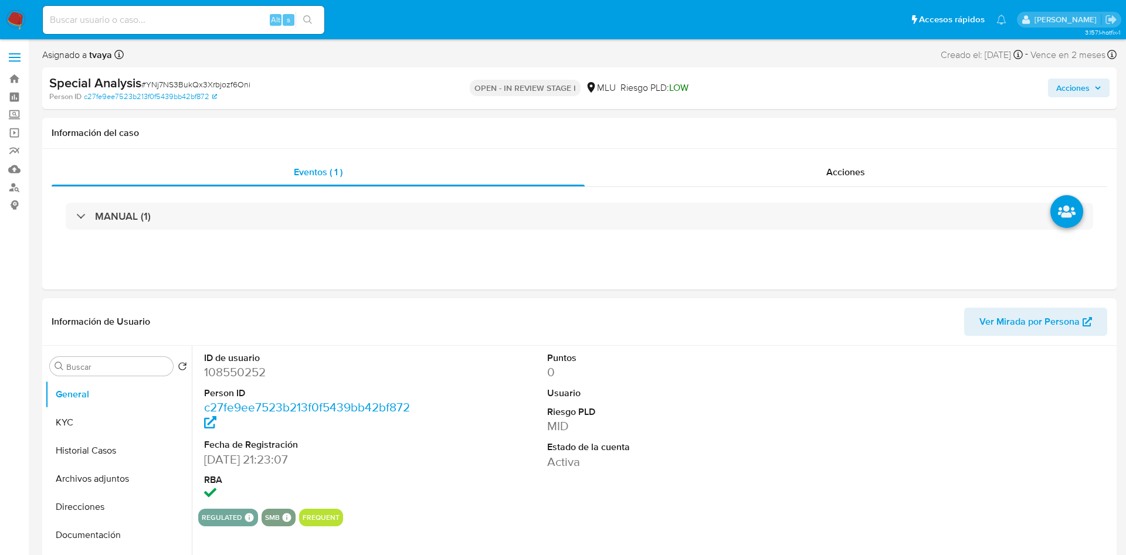
select select "10"
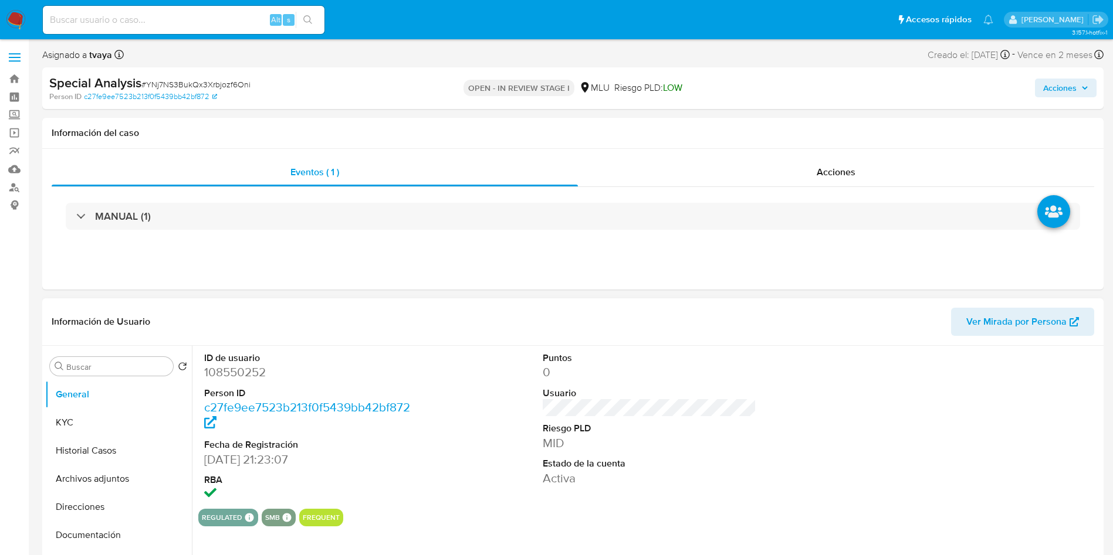
click at [239, 384] on dl "ID de usuario 108550252 Person ID c27fe9ee7523b213f0f5439bb42bf872 Fecha de Reg…" at bounding box center [311, 427] width 214 height 151
click at [243, 365] on dd "108550252" at bounding box center [311, 372] width 214 height 16
copy dd "108550252"
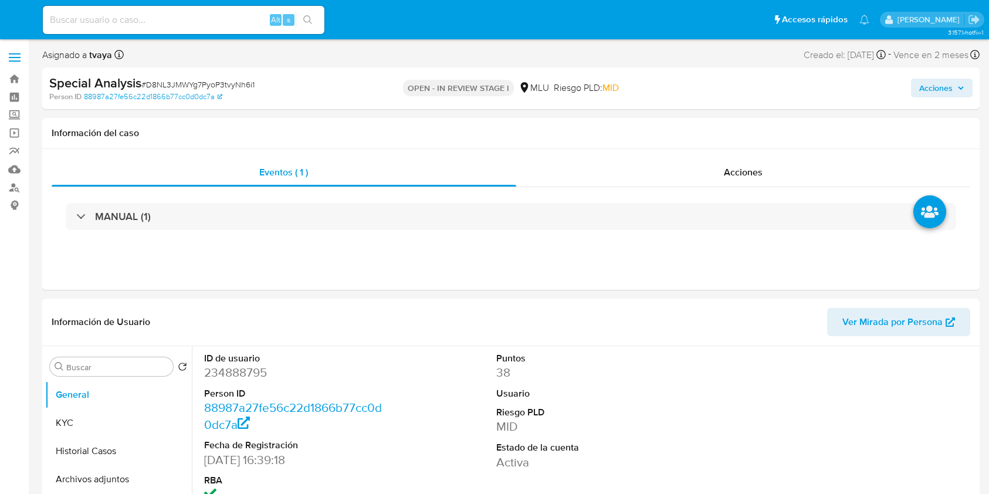
select select "10"
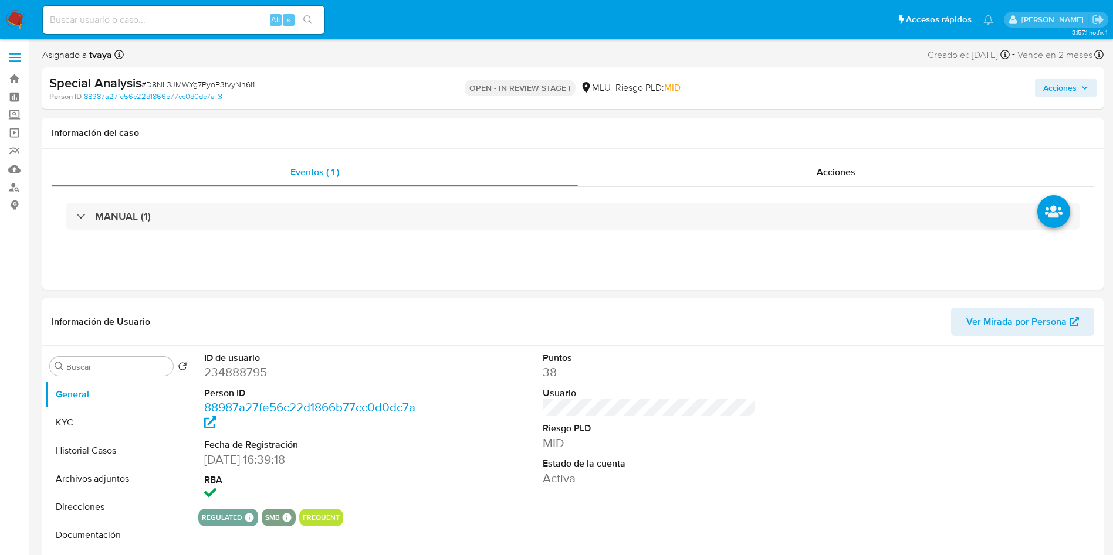
click at [235, 389] on dt "Person ID" at bounding box center [311, 393] width 214 height 13
click at [235, 376] on dd "234888795" at bounding box center [311, 372] width 214 height 16
copy dd "234888795"
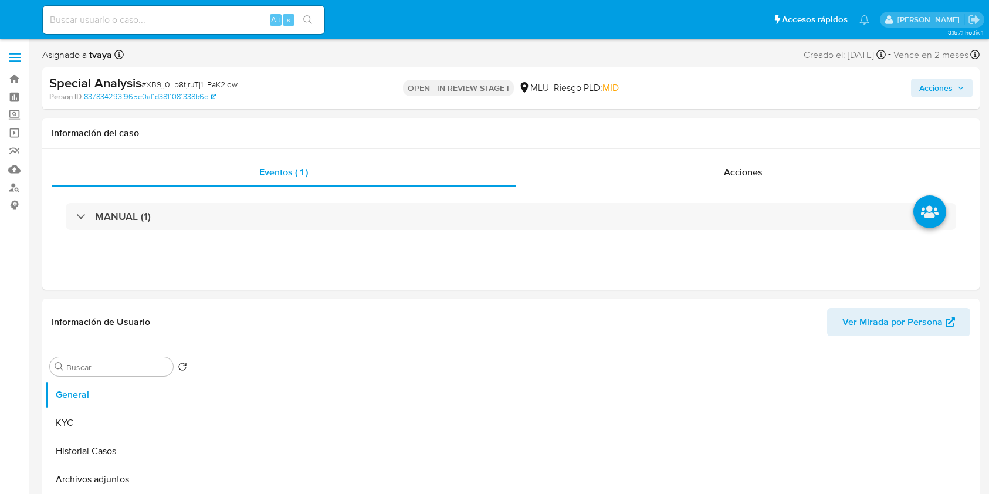
select select "10"
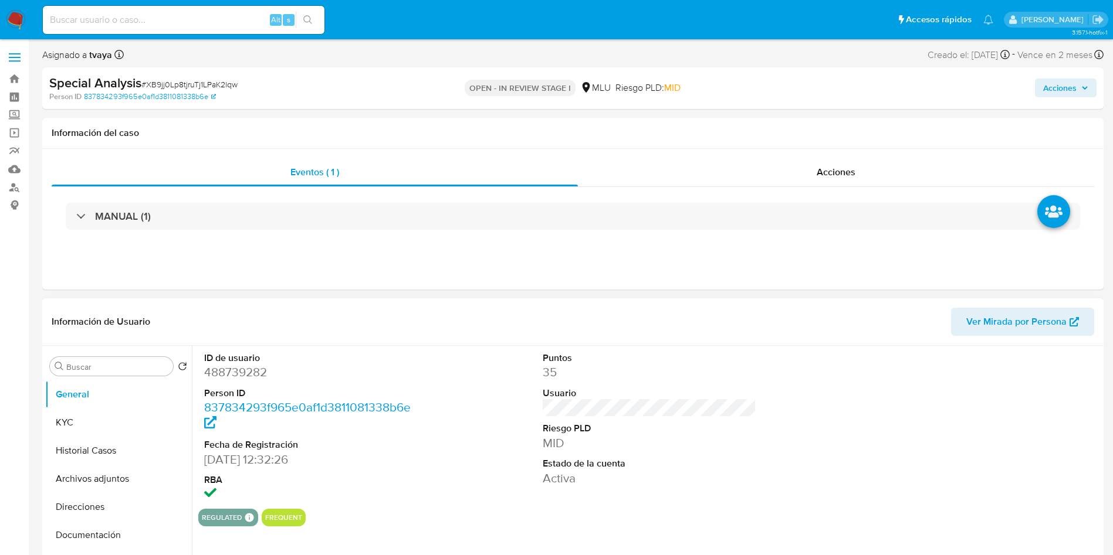
click at [229, 364] on dd "488739282" at bounding box center [311, 372] width 214 height 16
click at [235, 375] on dd "488739282" at bounding box center [311, 372] width 214 height 16
copy dd "488739282"
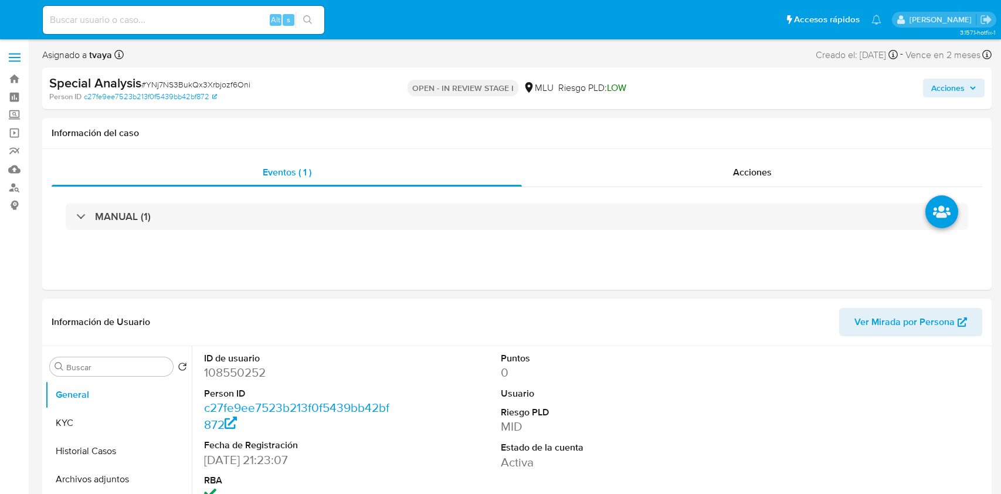
select select "10"
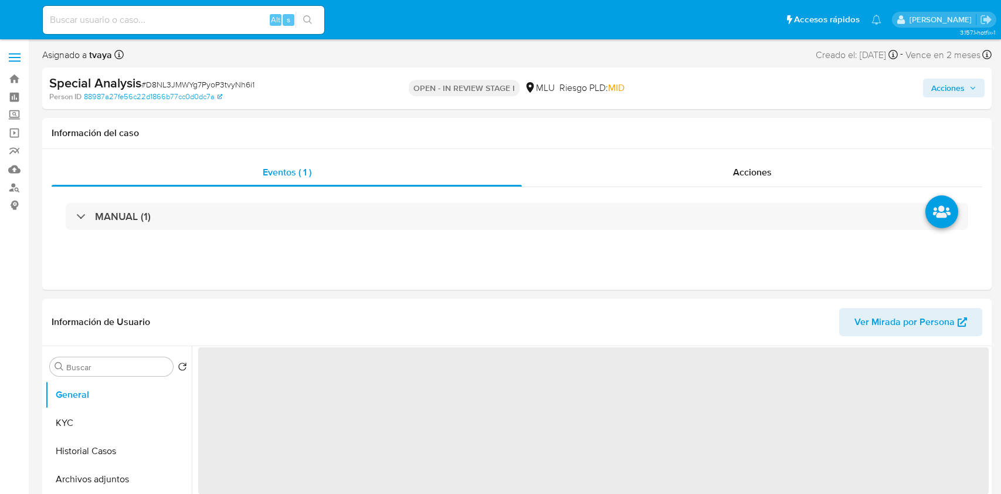
select select "10"
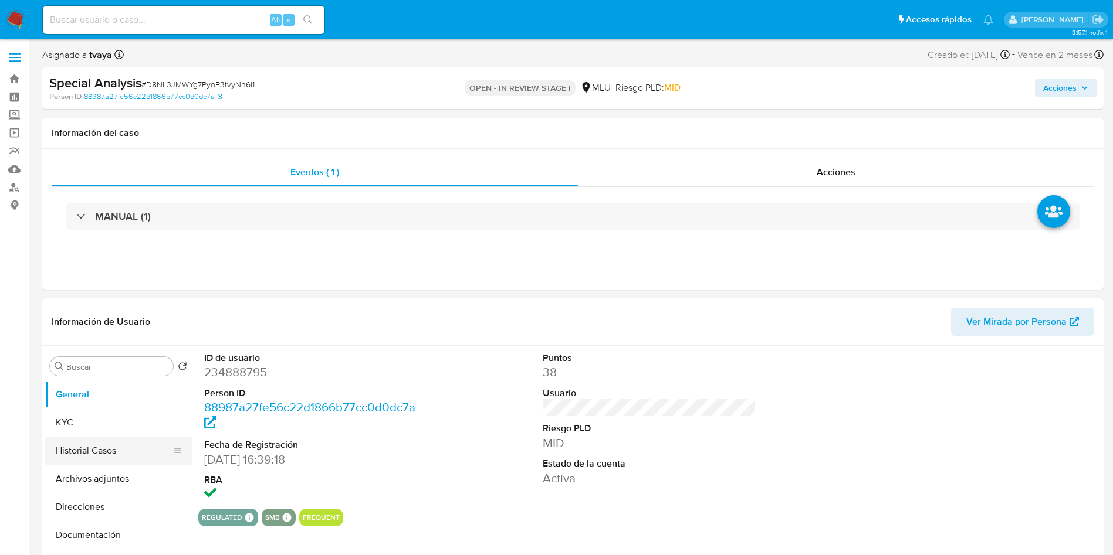
drag, startPoint x: 100, startPoint y: 456, endPoint x: 98, endPoint y: 439, distance: 17.1
click at [100, 456] on button "Historial Casos" at bounding box center [113, 451] width 137 height 28
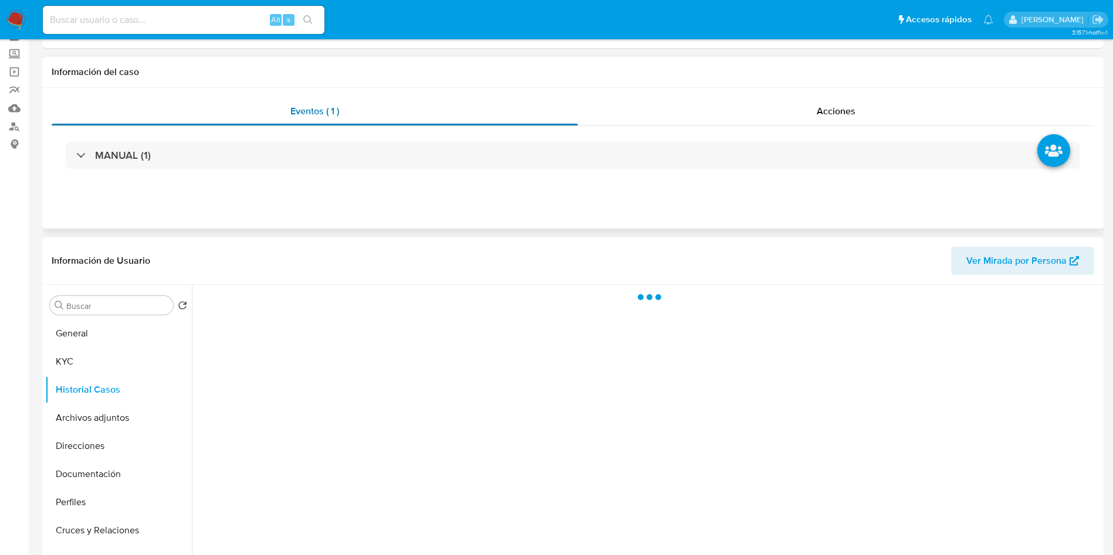
scroll to position [88, 0]
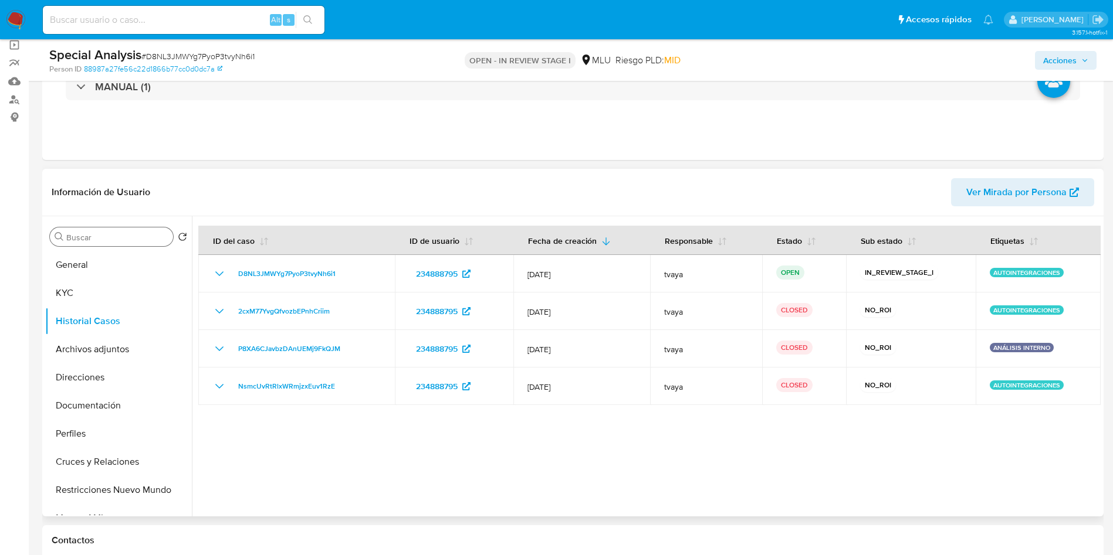
click at [91, 246] on div "Buscar" at bounding box center [111, 237] width 123 height 19
click at [92, 261] on button "General" at bounding box center [113, 265] width 137 height 28
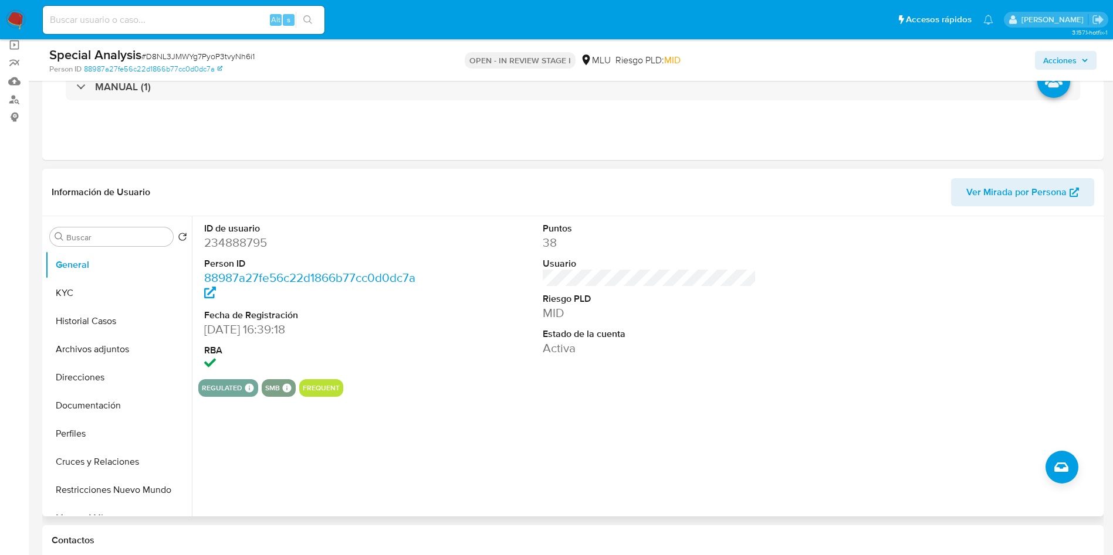
click at [238, 242] on dd "234888795" at bounding box center [311, 243] width 214 height 16
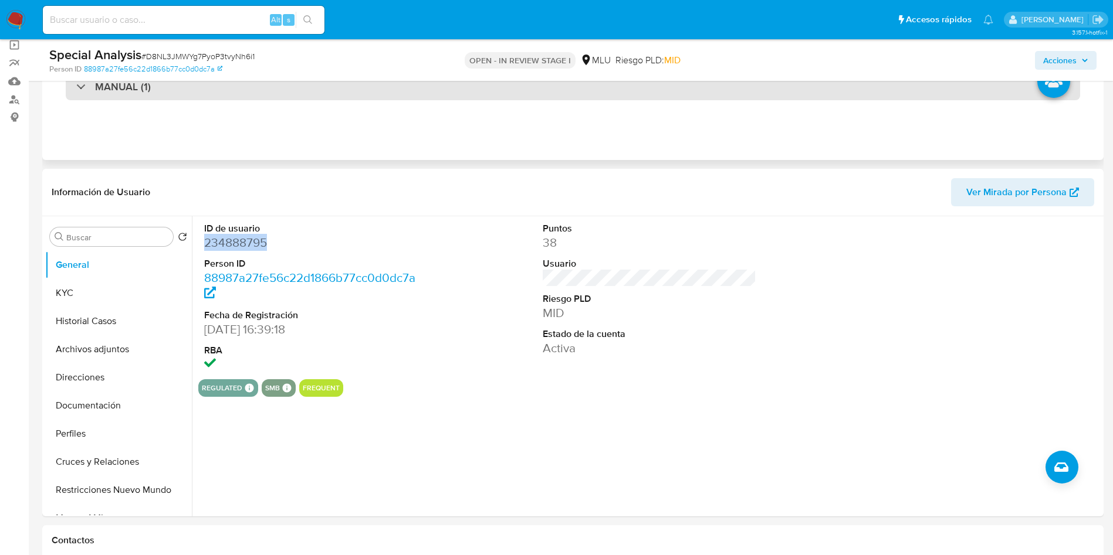
copy dd "234888795"
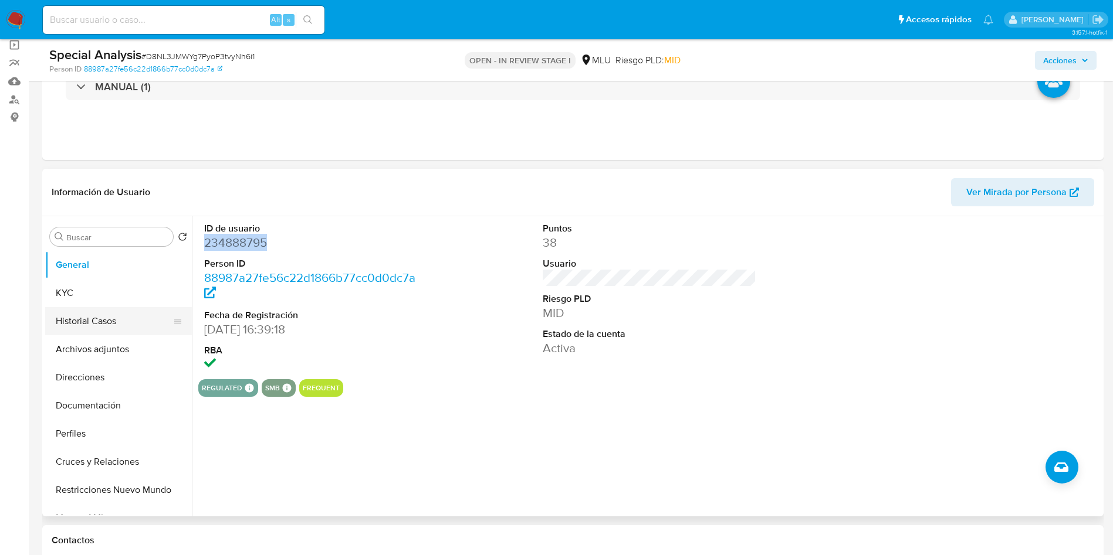
click at [82, 322] on button "Historial Casos" at bounding box center [113, 321] width 137 height 28
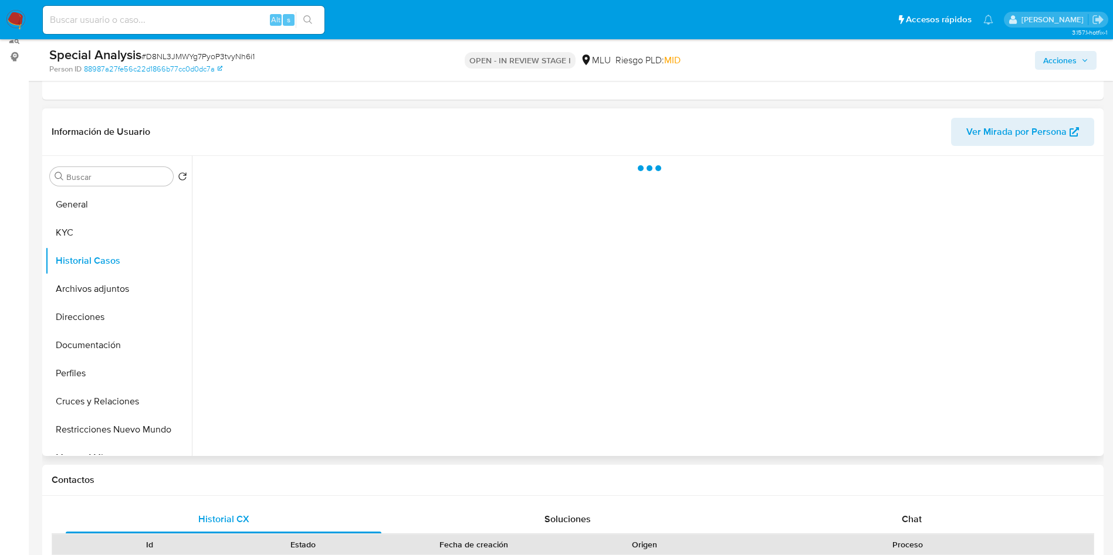
scroll to position [176, 0]
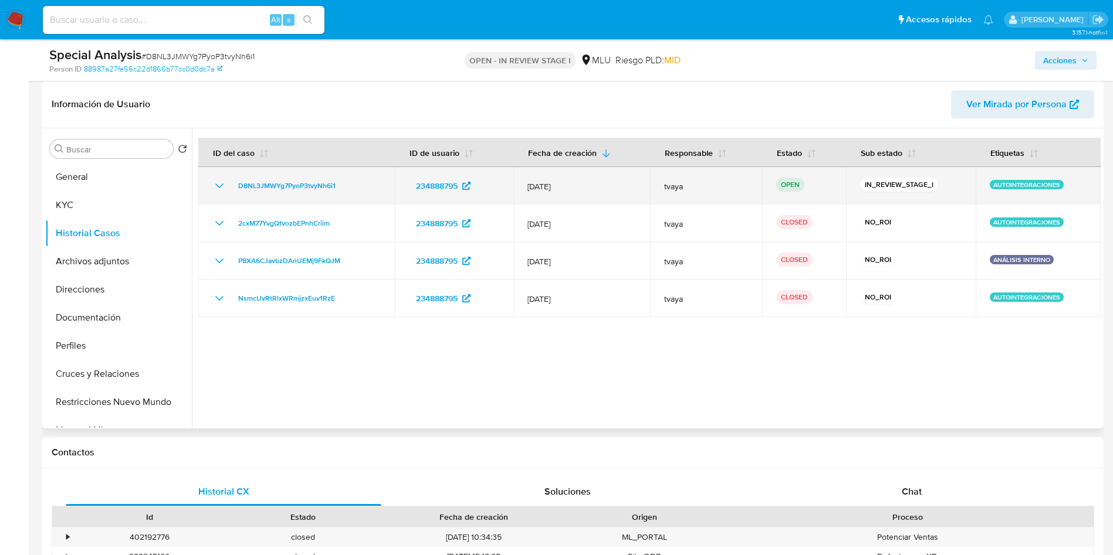
drag, startPoint x: 343, startPoint y: 189, endPoint x: 231, endPoint y: 192, distance: 112.1
click at [231, 192] on div "D8NL3JMWYg7PyoP3tvyNh6i1" at bounding box center [296, 186] width 168 height 14
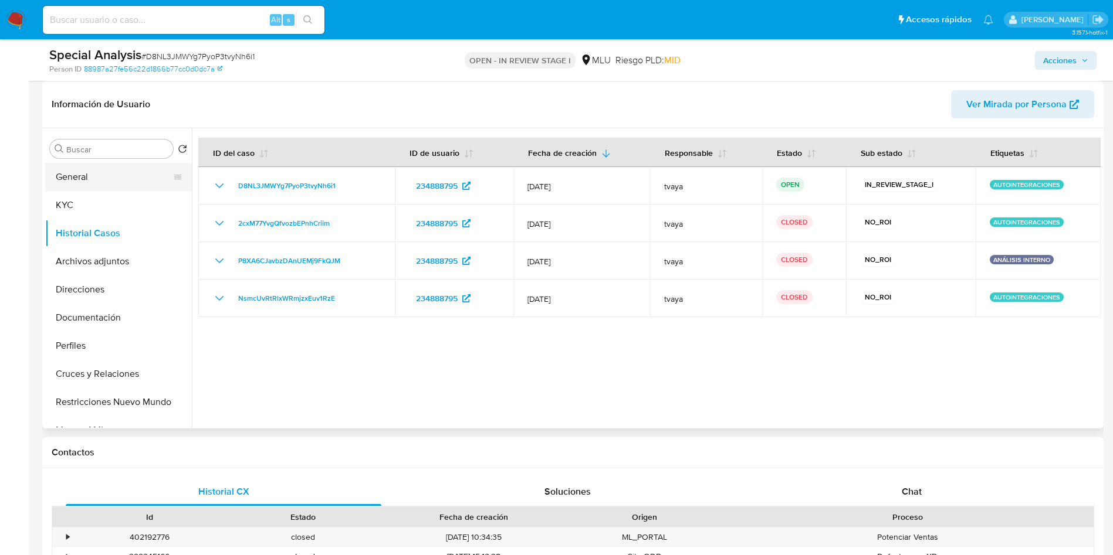
click at [94, 183] on button "General" at bounding box center [113, 177] width 137 height 28
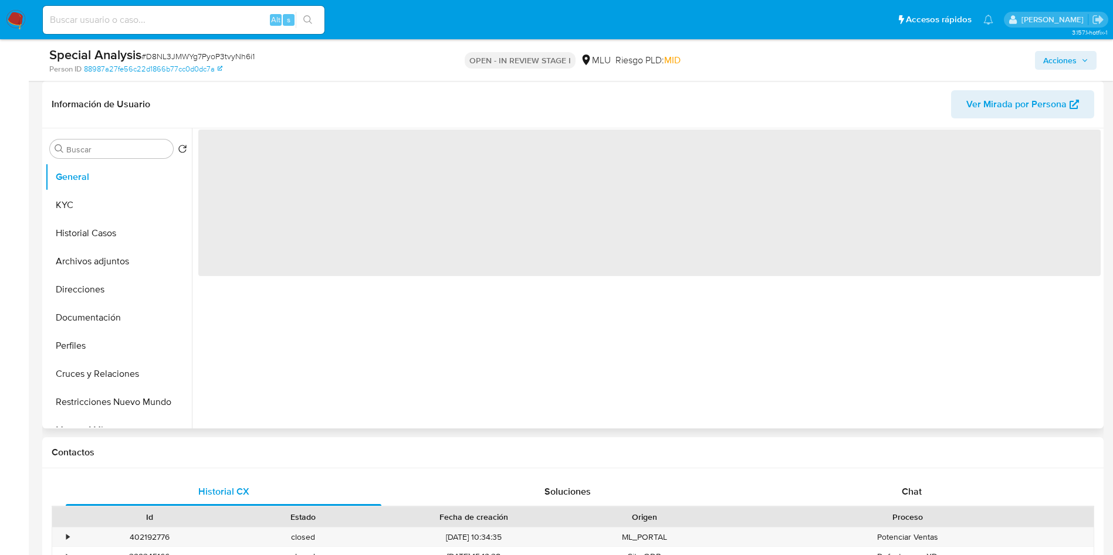
click at [241, 157] on span "‌" at bounding box center [649, 203] width 902 height 147
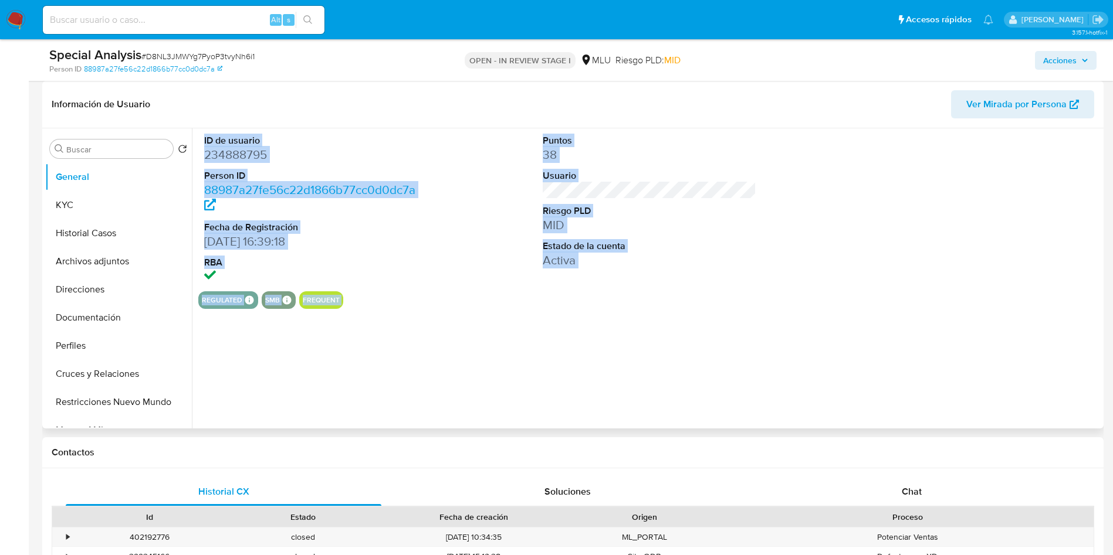
click at [242, 160] on dd "234888795" at bounding box center [311, 155] width 214 height 16
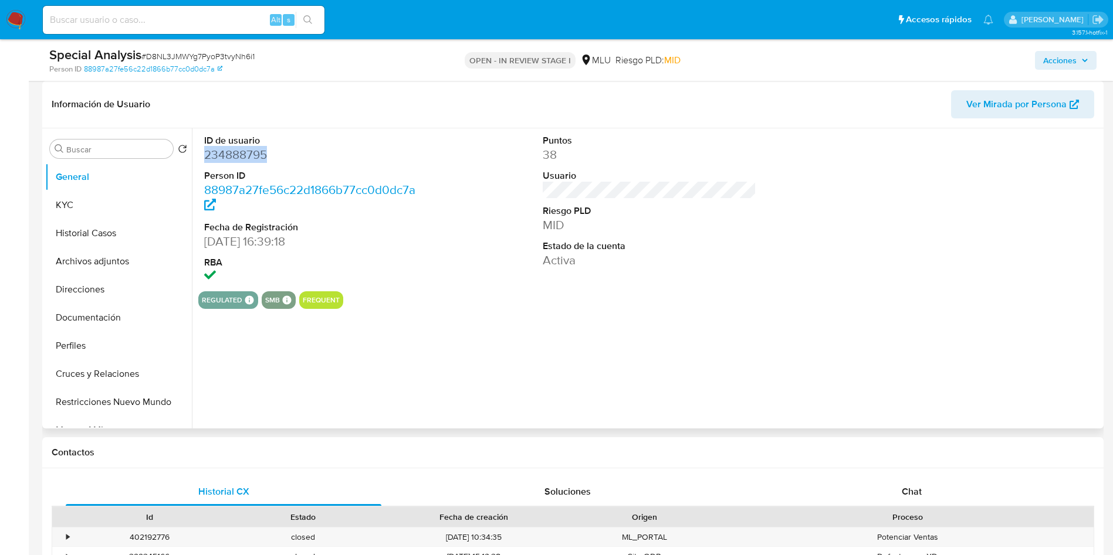
click at [242, 160] on dd "234888795" at bounding box center [311, 155] width 214 height 16
click at [77, 208] on button "KYC" at bounding box center [113, 205] width 137 height 28
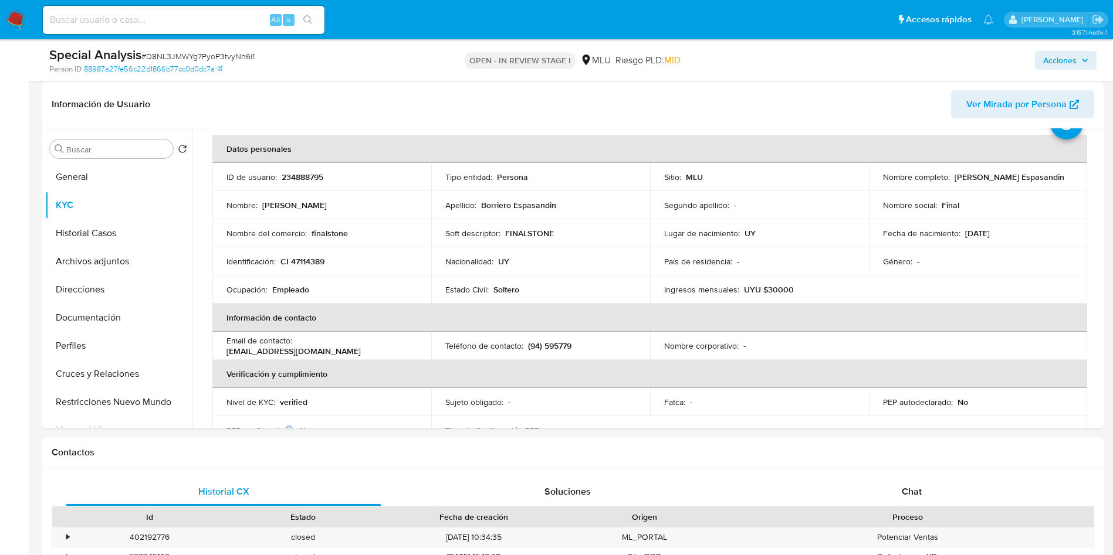
scroll to position [56, 0]
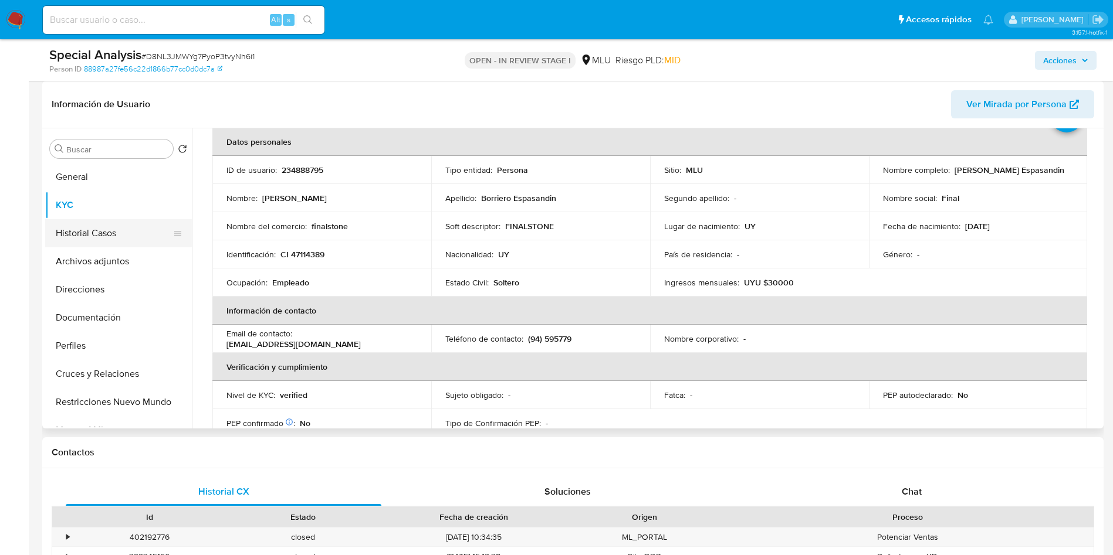
click at [74, 222] on button "Historial Casos" at bounding box center [113, 233] width 137 height 28
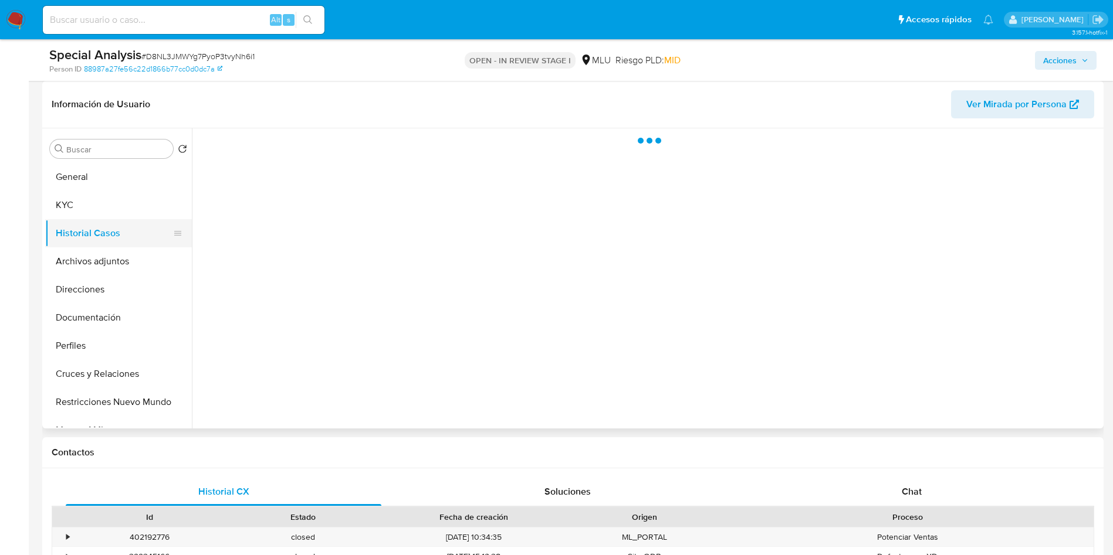
scroll to position [0, 0]
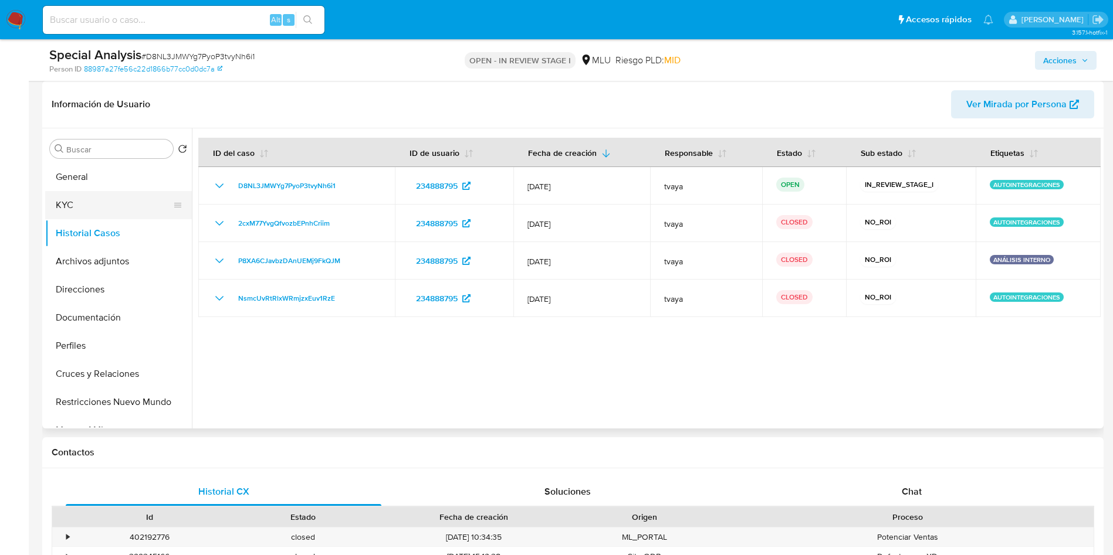
click at [78, 193] on button "KYC" at bounding box center [113, 205] width 137 height 28
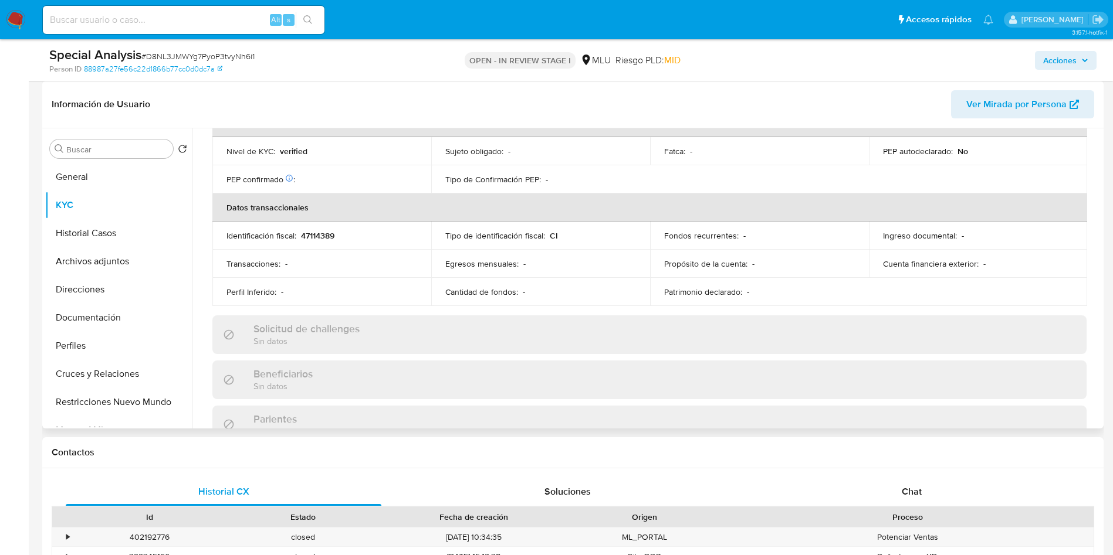
scroll to position [578, 0]
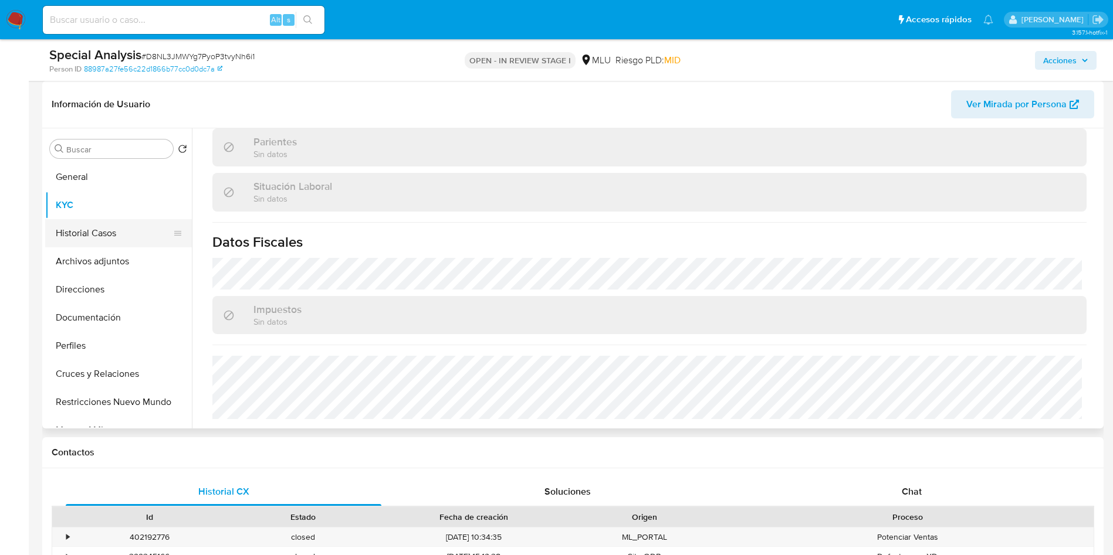
click at [91, 235] on button "Historial Casos" at bounding box center [113, 233] width 137 height 28
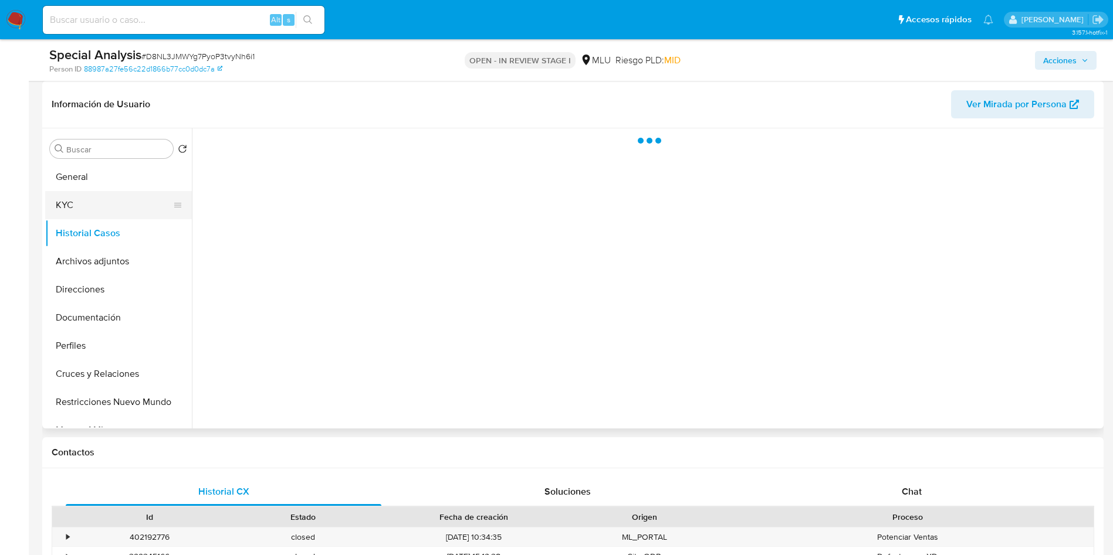
scroll to position [0, 0]
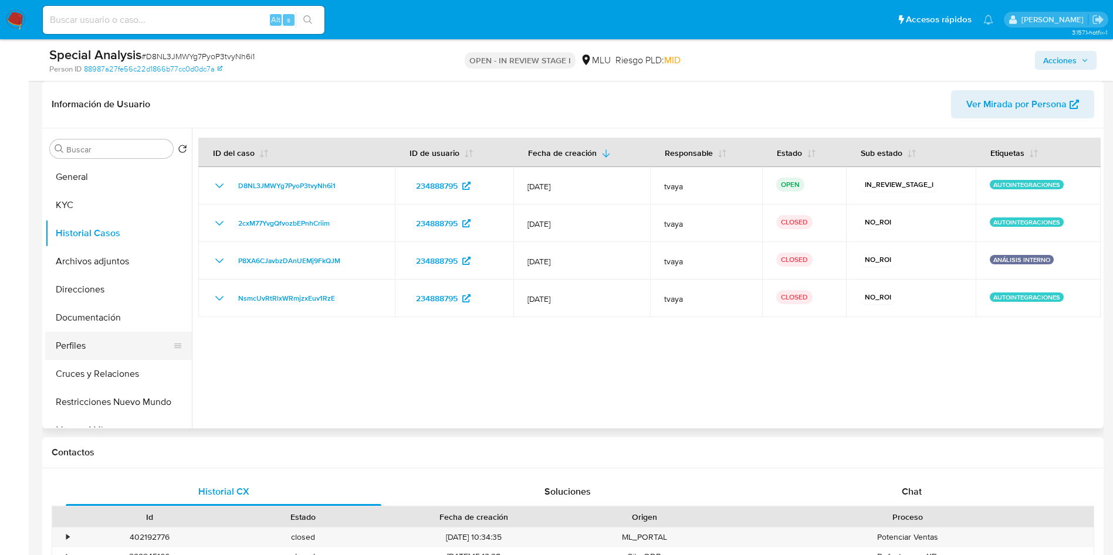
click at [88, 343] on button "Perfiles" at bounding box center [113, 346] width 137 height 28
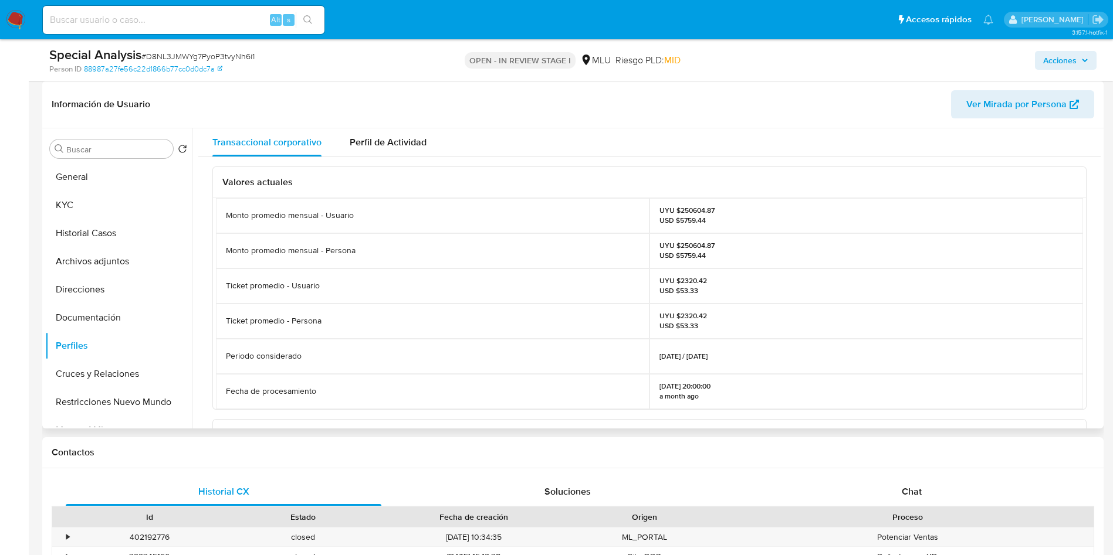
click at [688, 210] on p "UYU $250604.87 USD $5759.44" at bounding box center [686, 215] width 55 height 19
copy p "250604.87"
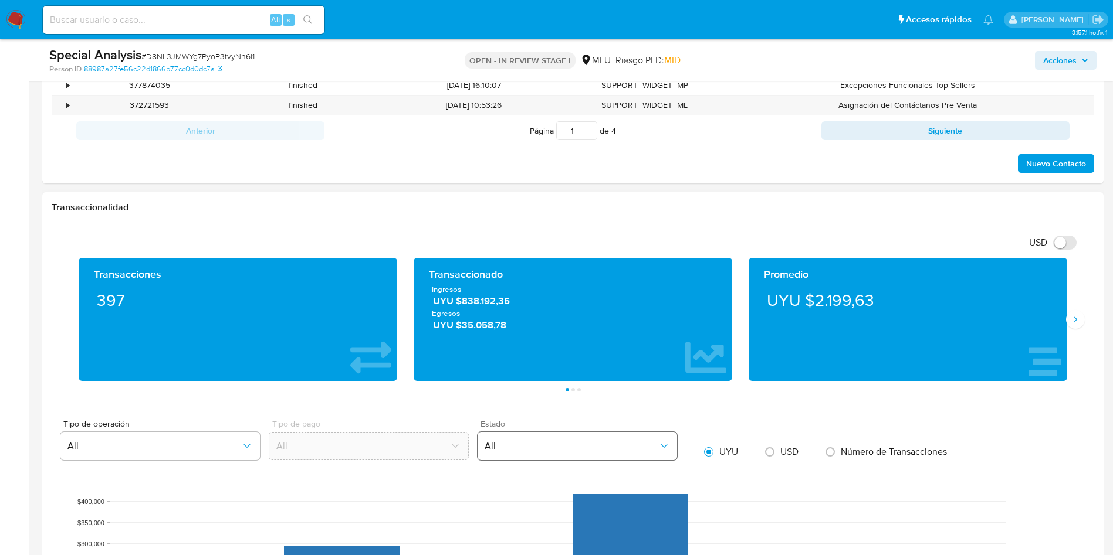
scroll to position [704, 0]
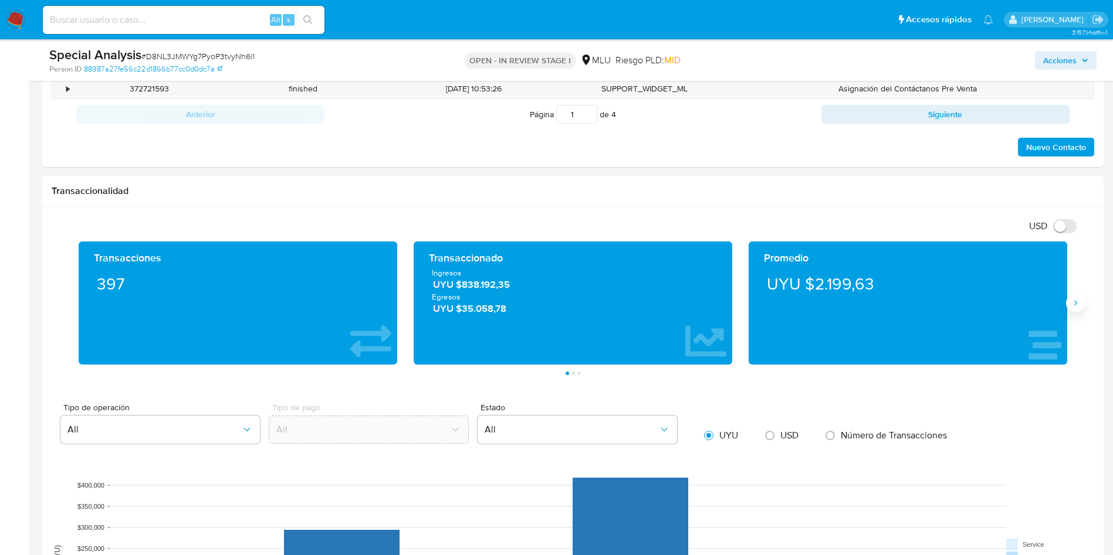
click at [1001, 307] on icon "Siguiente" at bounding box center [1075, 303] width 9 height 9
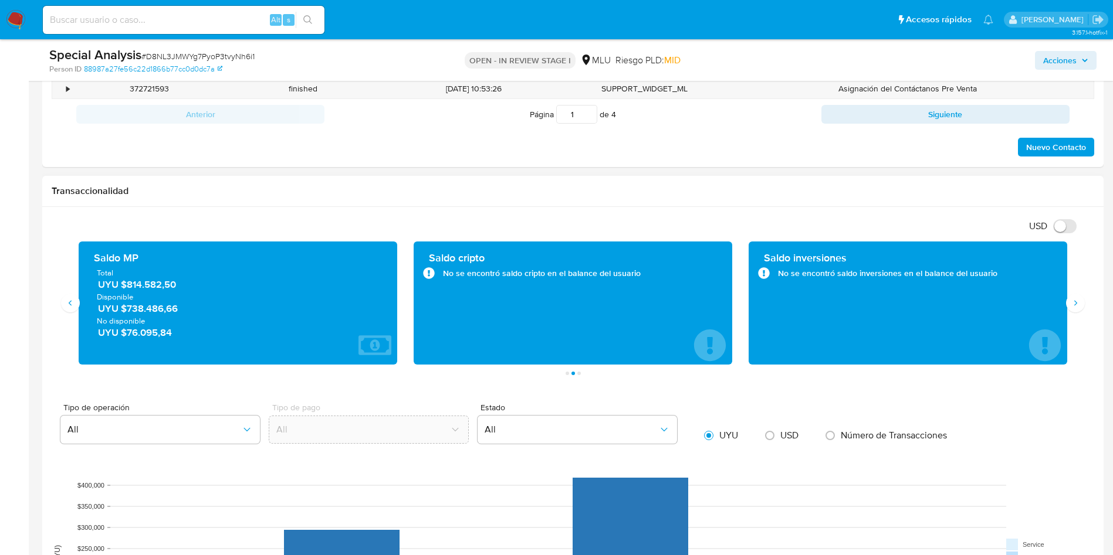
click at [154, 289] on span "UYU $814.582,50" at bounding box center [238, 284] width 281 height 13
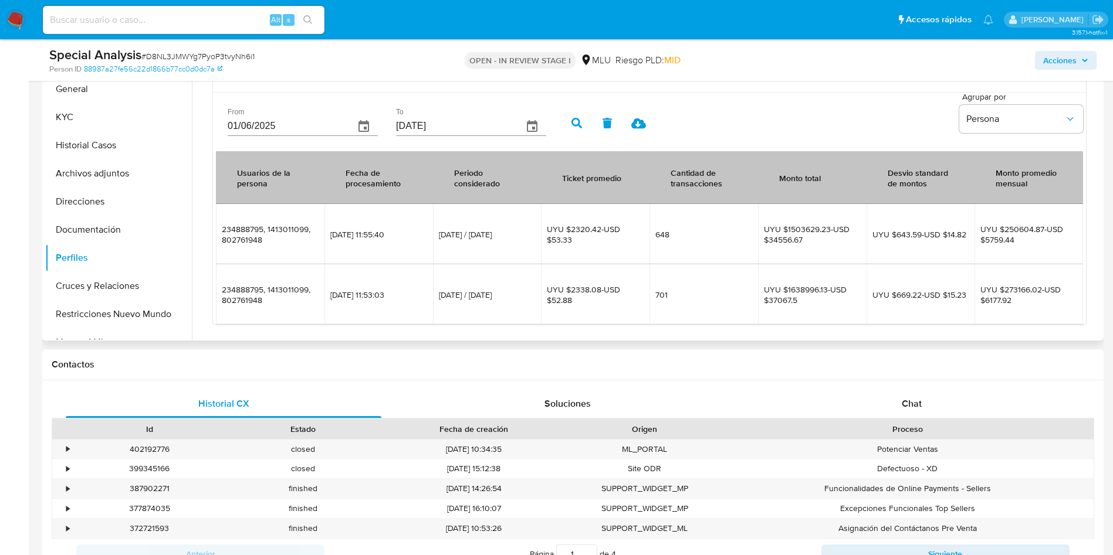
scroll to position [0, 0]
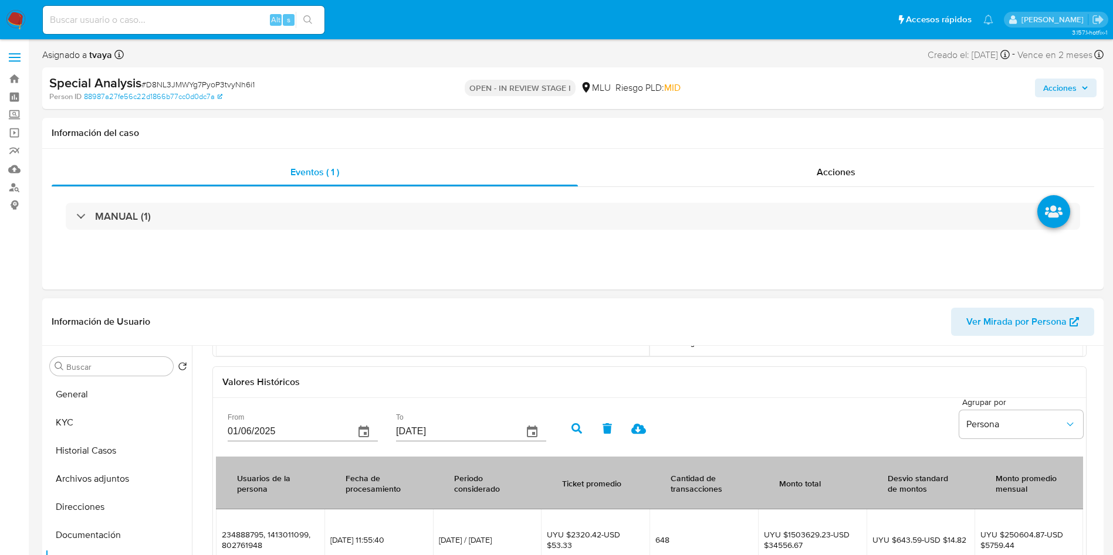
click at [105, 390] on button "General" at bounding box center [118, 395] width 147 height 28
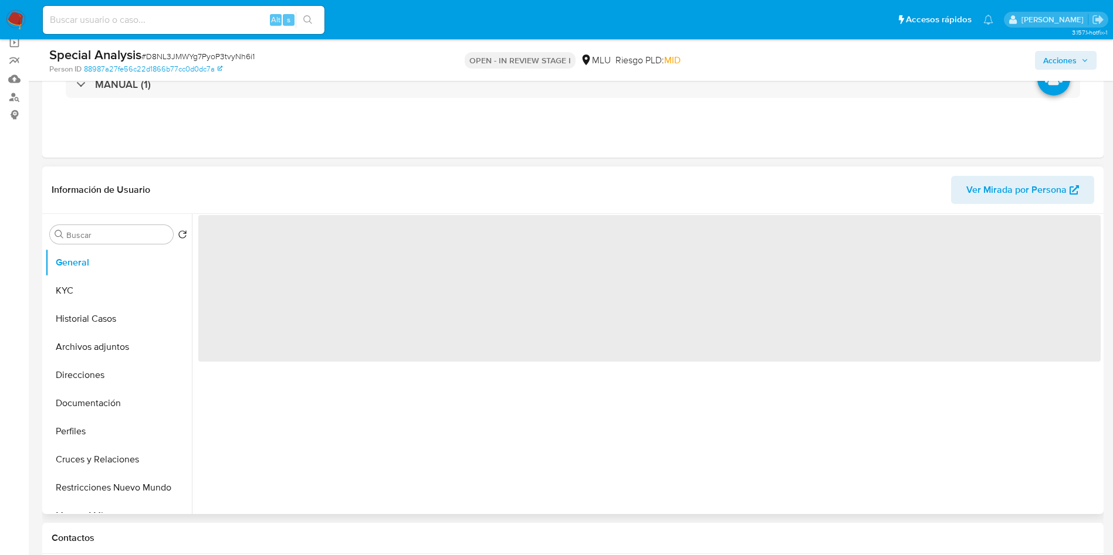
scroll to position [176, 0]
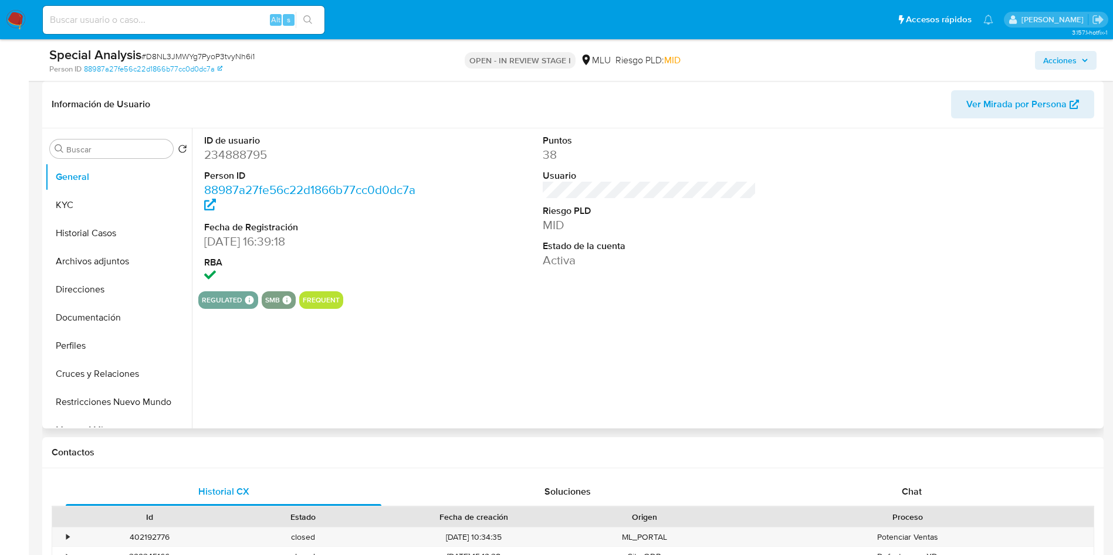
click at [257, 155] on dd "234888795" at bounding box center [311, 155] width 214 height 16
copy dd "234888795"
click at [86, 209] on button "KYC" at bounding box center [113, 205] width 137 height 28
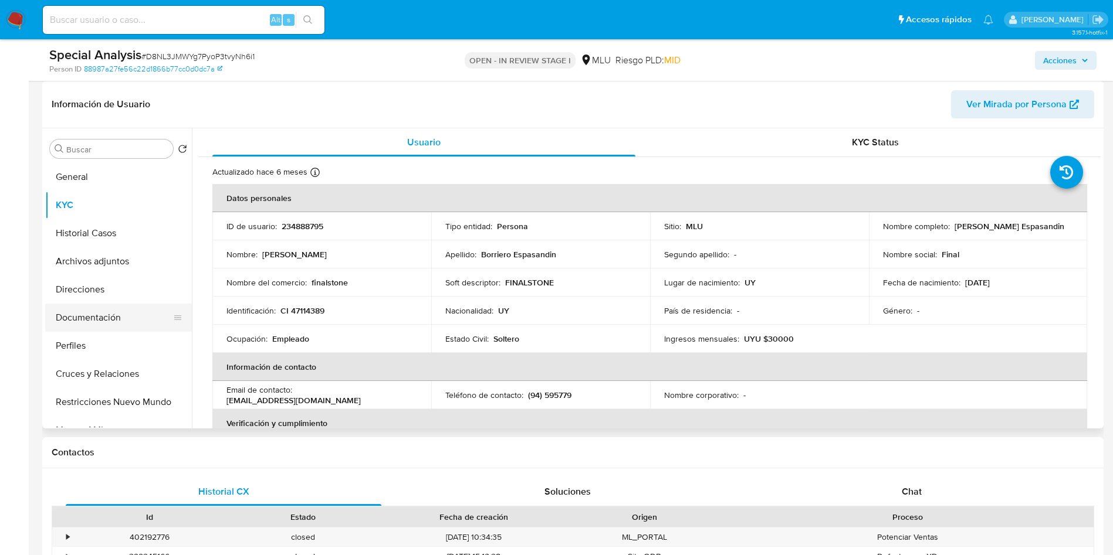
click at [103, 305] on button "Documentación" at bounding box center [113, 318] width 137 height 28
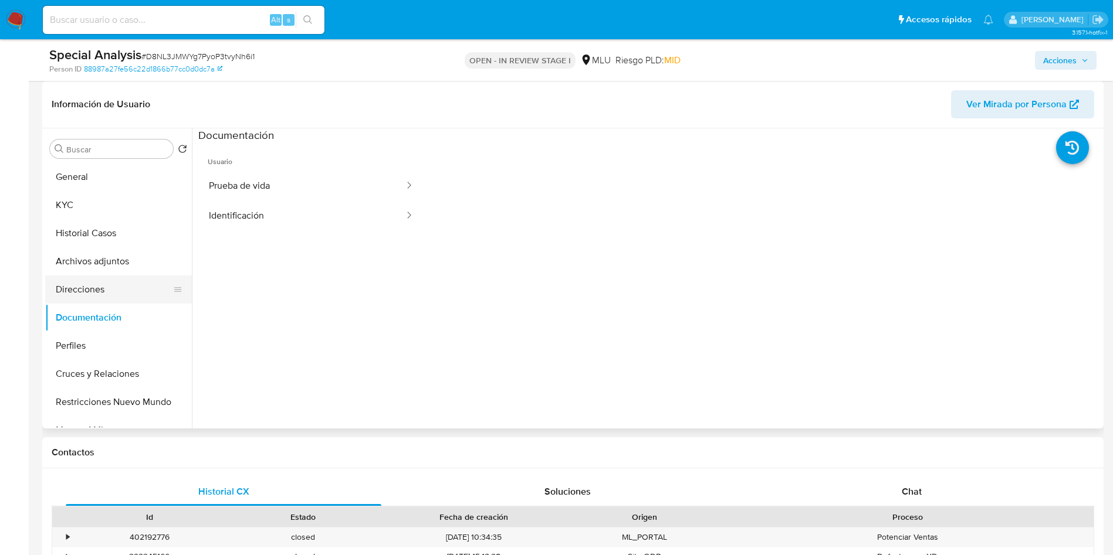
click at [100, 292] on button "Direcciones" at bounding box center [113, 290] width 137 height 28
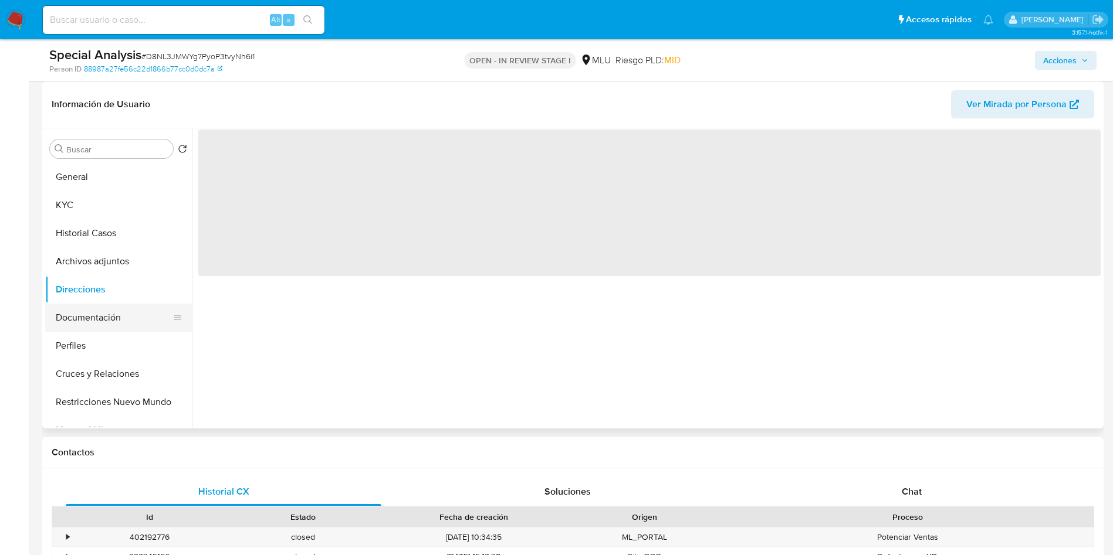
click at [99, 317] on button "Documentación" at bounding box center [113, 318] width 137 height 28
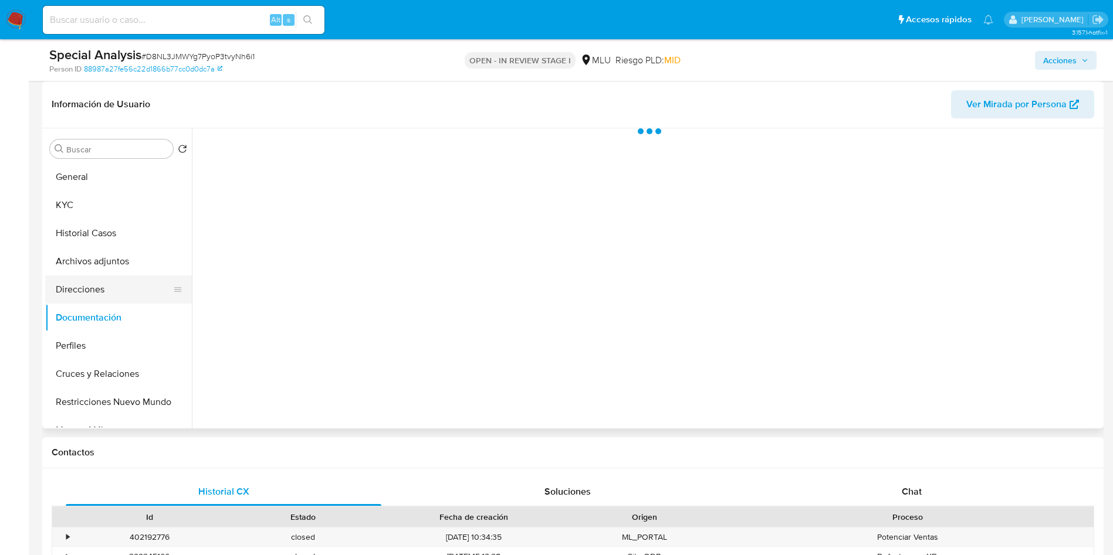
click at [93, 289] on button "Direcciones" at bounding box center [113, 290] width 137 height 28
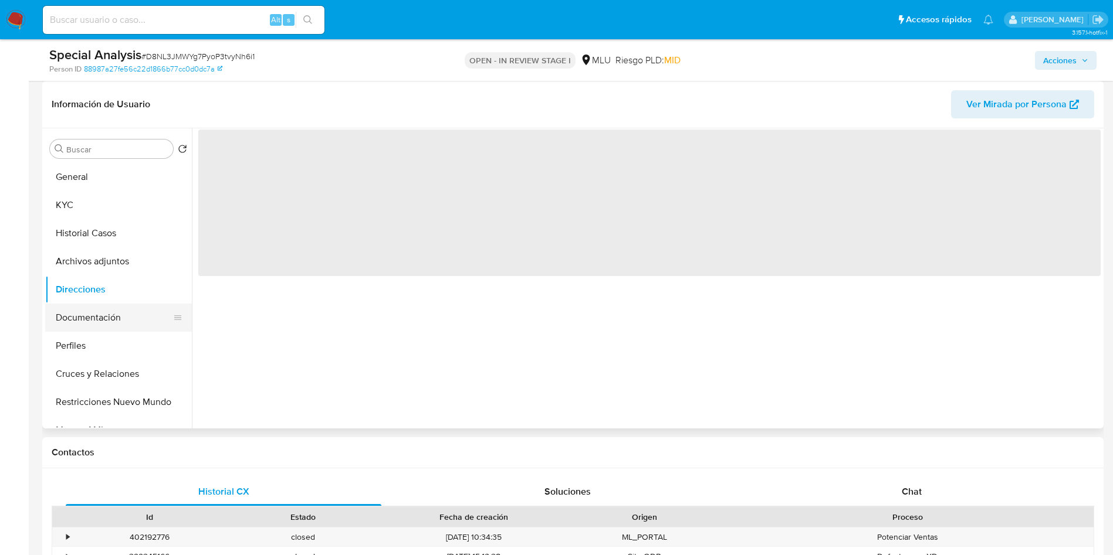
click at [87, 329] on button "Documentación" at bounding box center [113, 318] width 137 height 28
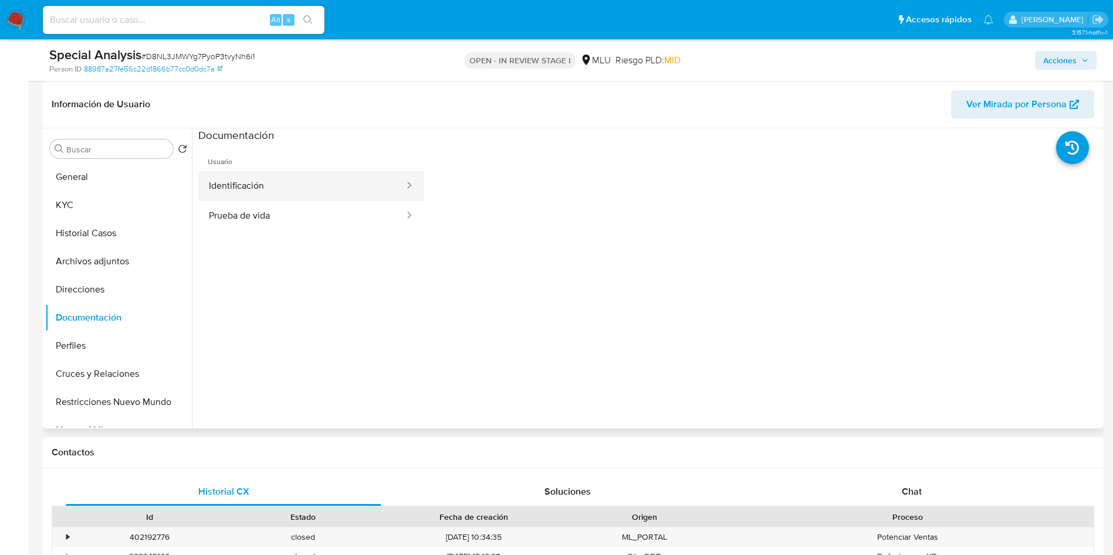
click at [289, 206] on ul "Identificación Prueba de vida" at bounding box center [311, 201] width 226 height 60
click at [339, 191] on button "Identificación" at bounding box center [301, 186] width 207 height 30
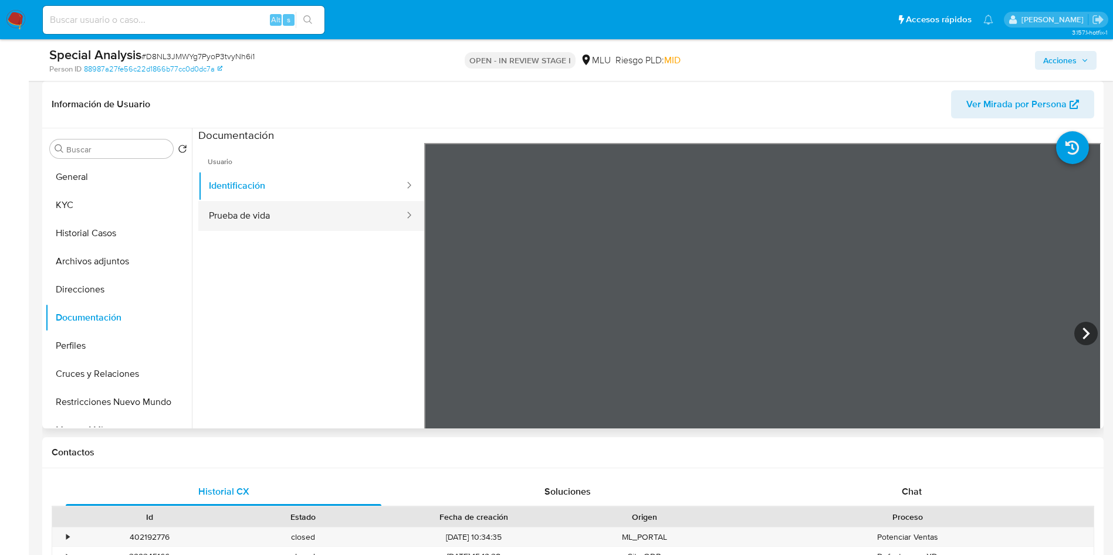
click at [304, 208] on button "Prueba de vida" at bounding box center [301, 216] width 207 height 30
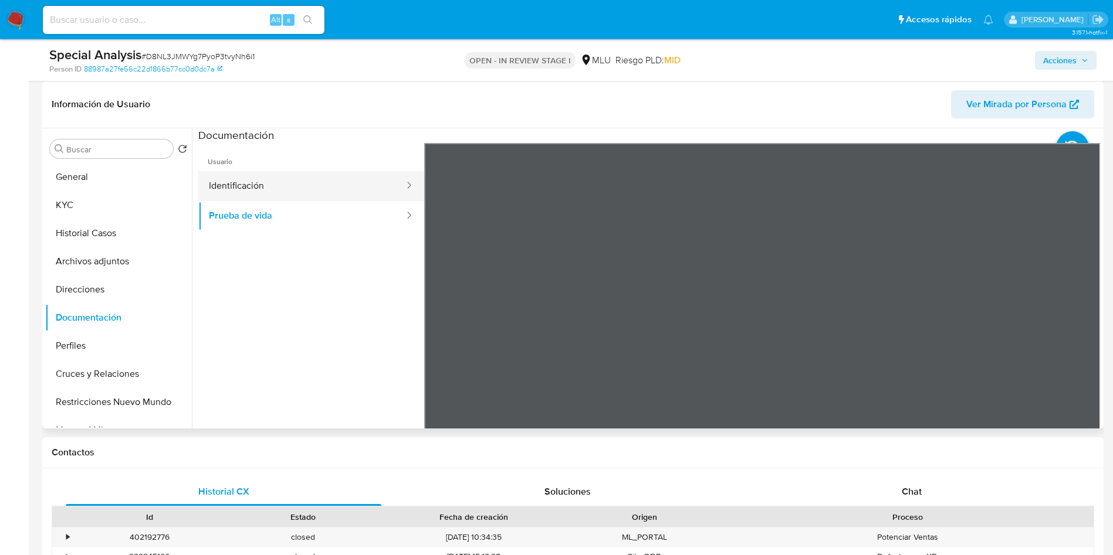
click at [302, 183] on button "Identificación" at bounding box center [301, 186] width 207 height 30
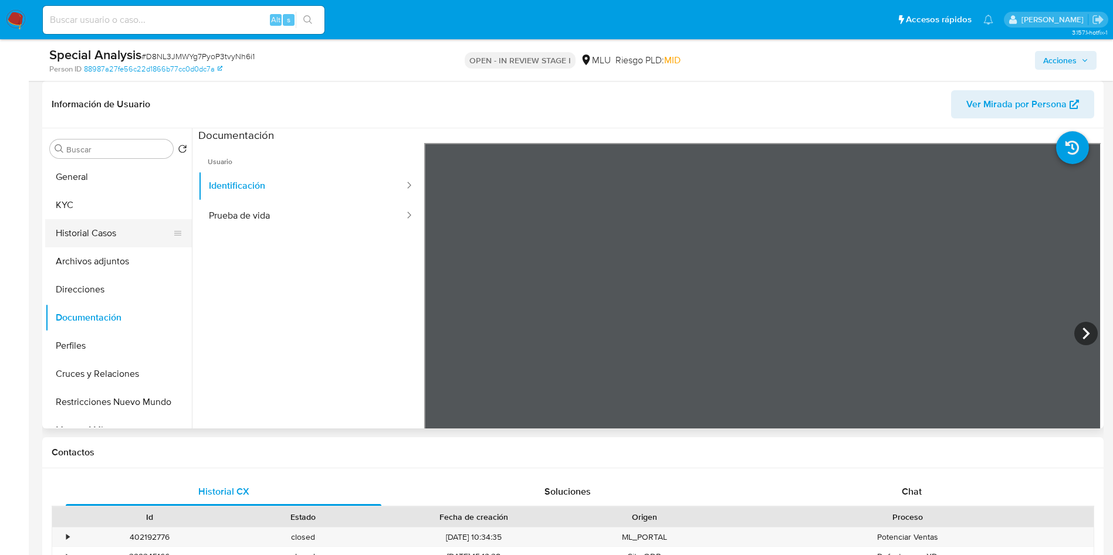
click at [111, 244] on button "Historial Casos" at bounding box center [113, 233] width 137 height 28
click at [91, 265] on button "Archivos adjuntos" at bounding box center [113, 262] width 137 height 28
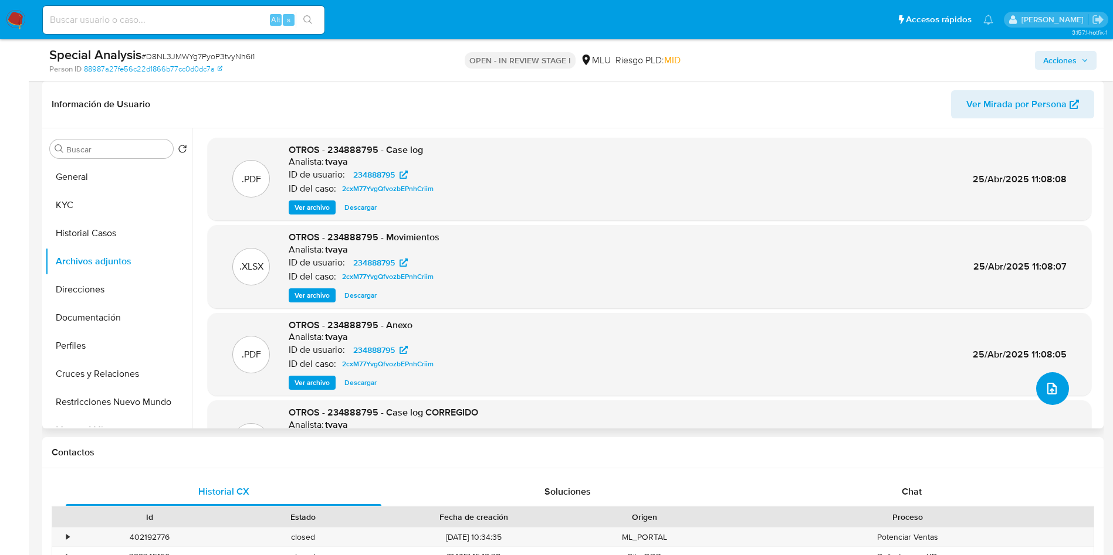
click at [1001, 397] on button "upload-file" at bounding box center [1052, 388] width 33 height 33
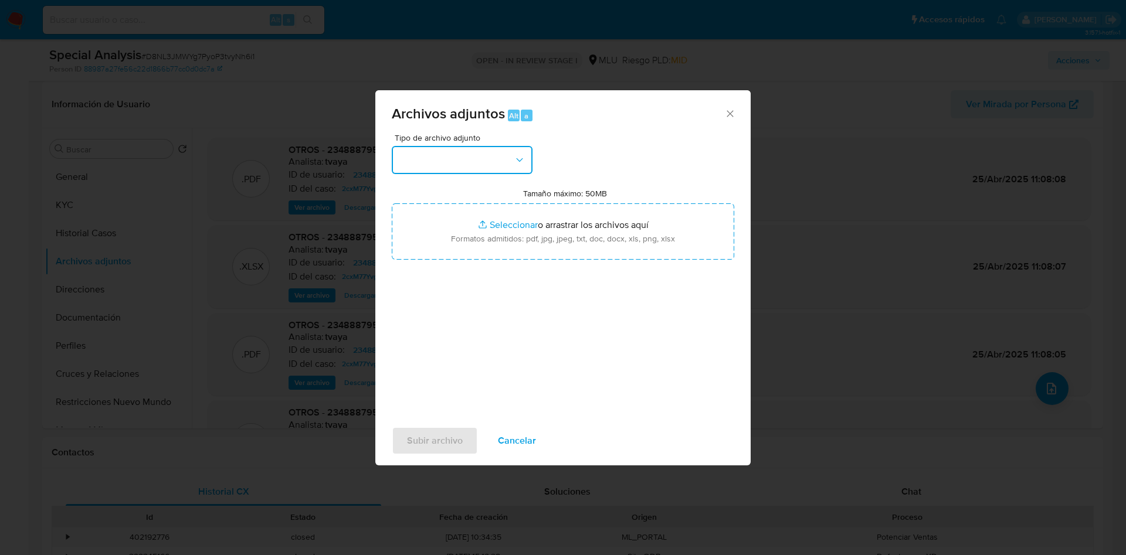
click at [450, 174] on button "button" at bounding box center [462, 160] width 141 height 28
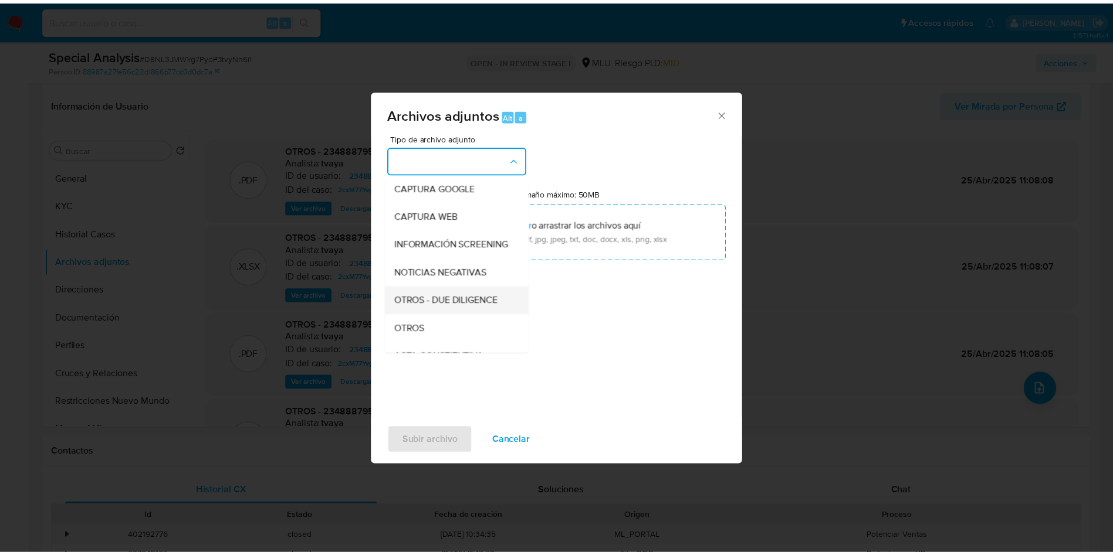
scroll to position [88, 0]
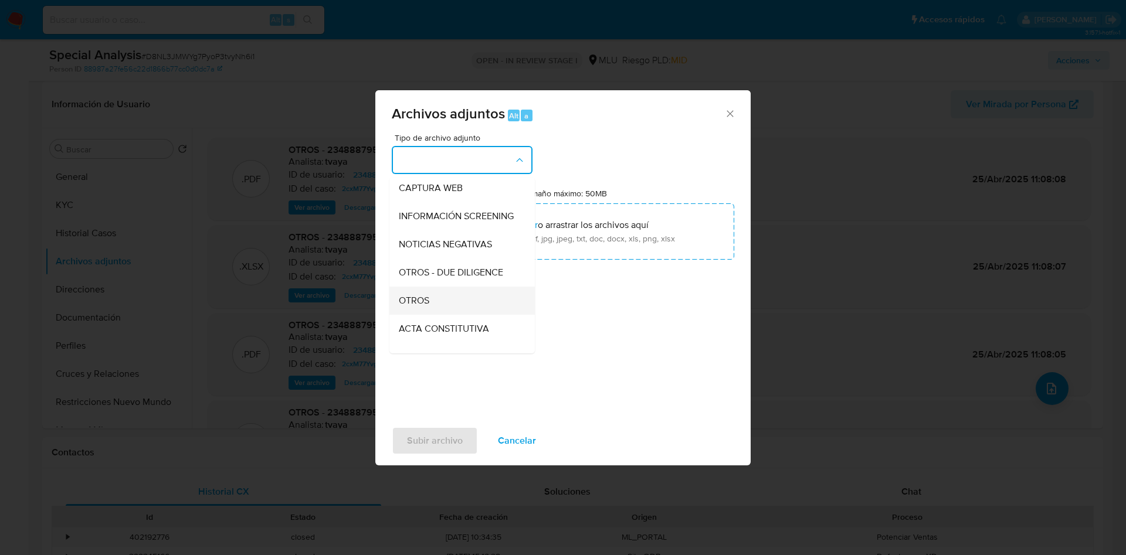
click at [422, 315] on div "OTROS" at bounding box center [459, 301] width 120 height 28
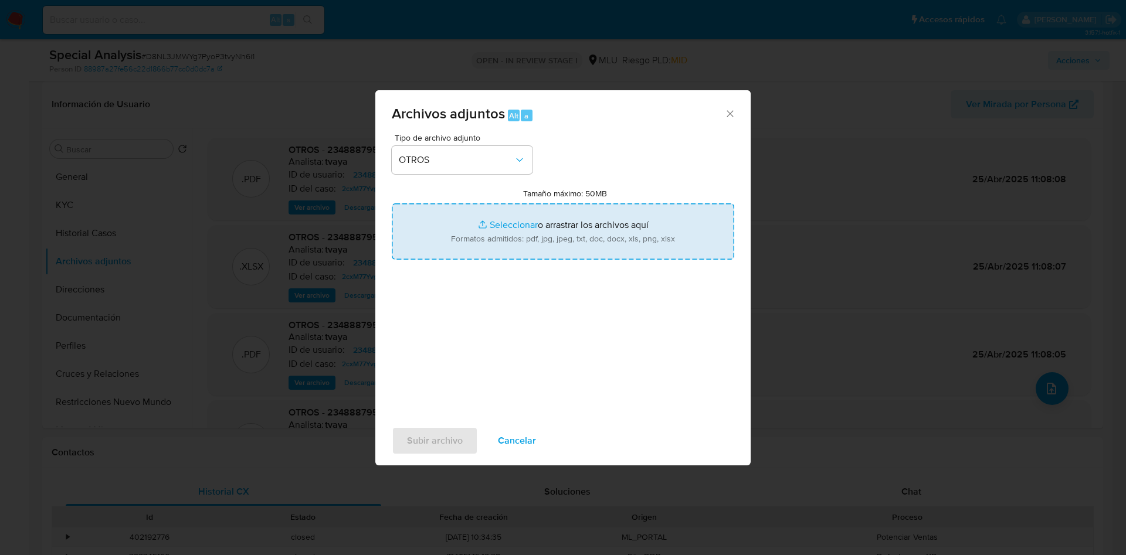
click at [509, 221] on input "Tamaño máximo: 50MB Seleccionar archivos" at bounding box center [563, 232] width 343 height 56
type input "C:\fakepath\234888795 - Anexo.pdf"
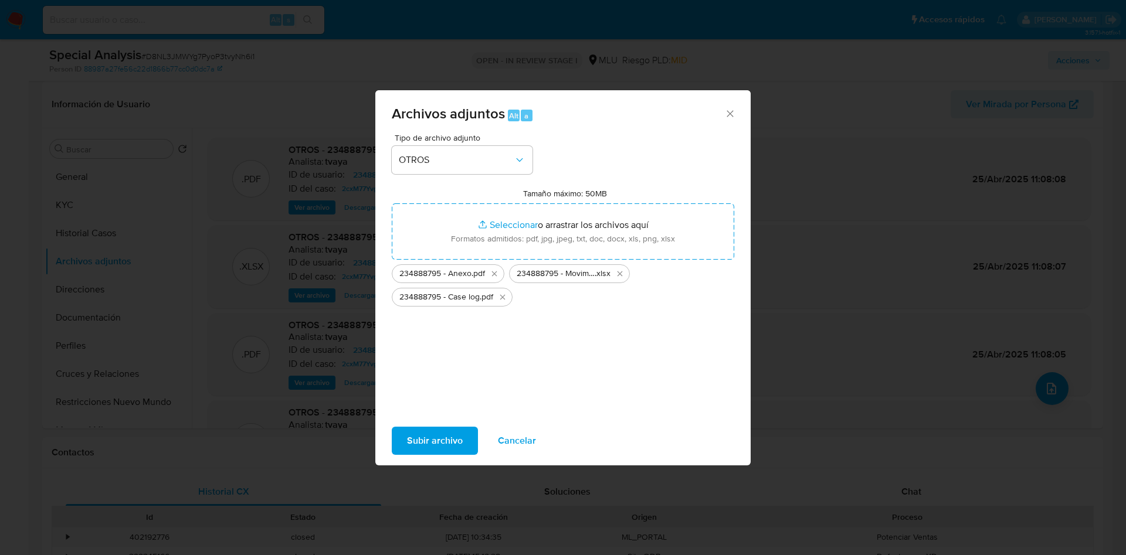
click at [442, 445] on span "Subir archivo" at bounding box center [435, 441] width 56 height 26
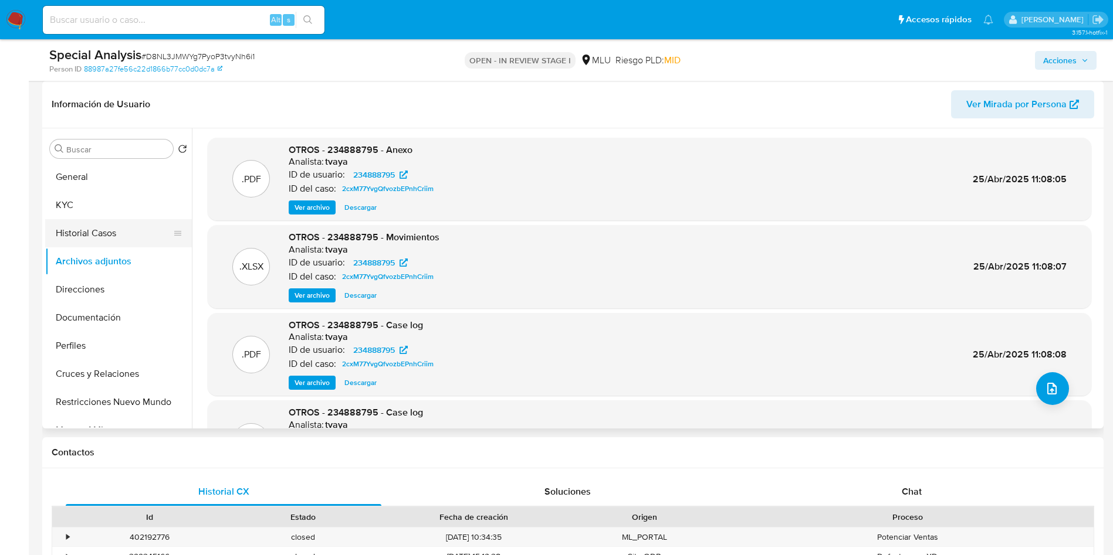
click at [91, 236] on button "Historial Casos" at bounding box center [113, 233] width 137 height 28
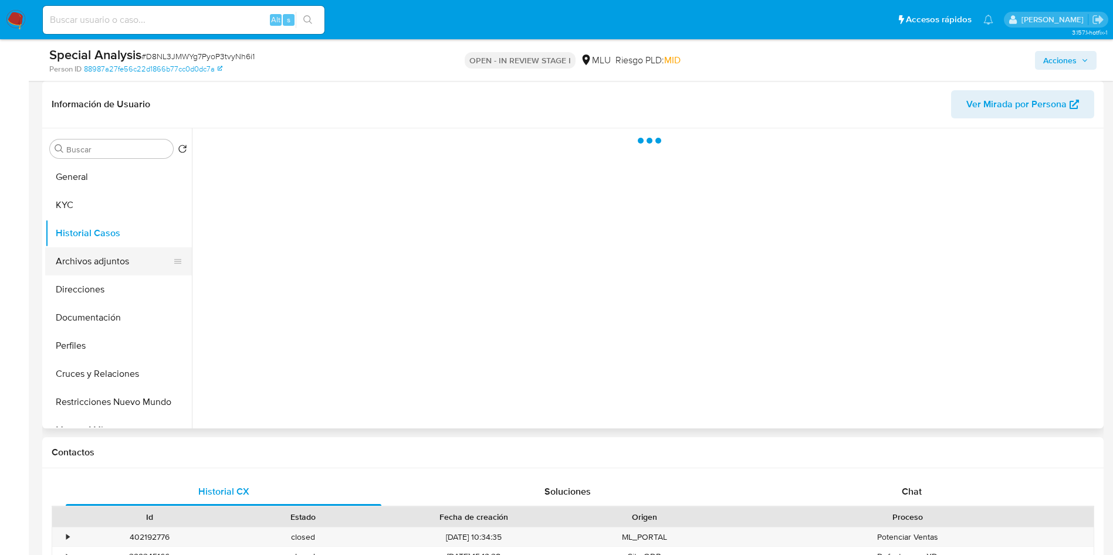
click at [93, 255] on button "Archivos adjuntos" at bounding box center [113, 262] width 137 height 28
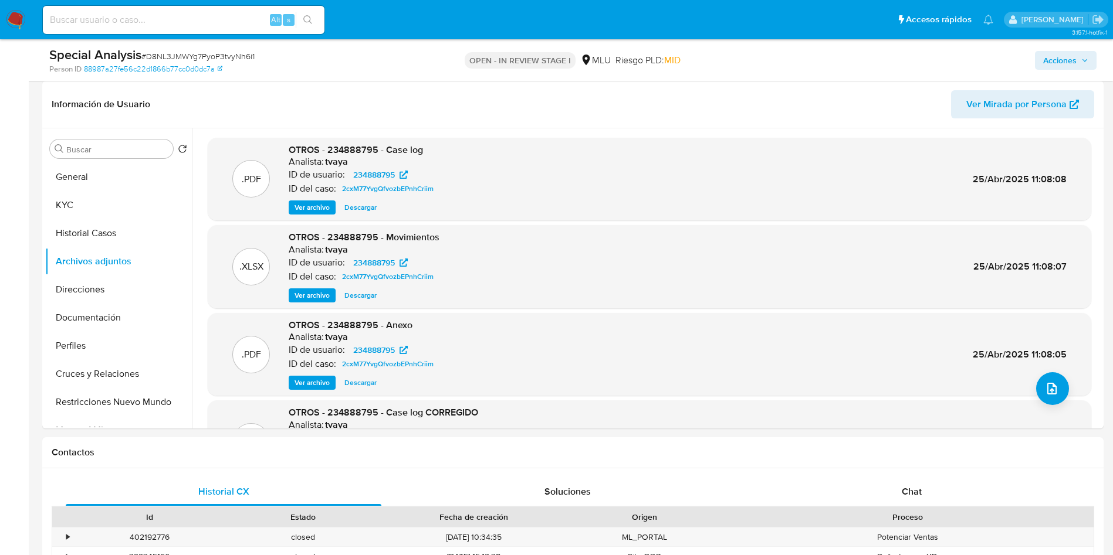
click at [1001, 56] on span "Acciones" at bounding box center [1059, 60] width 33 height 19
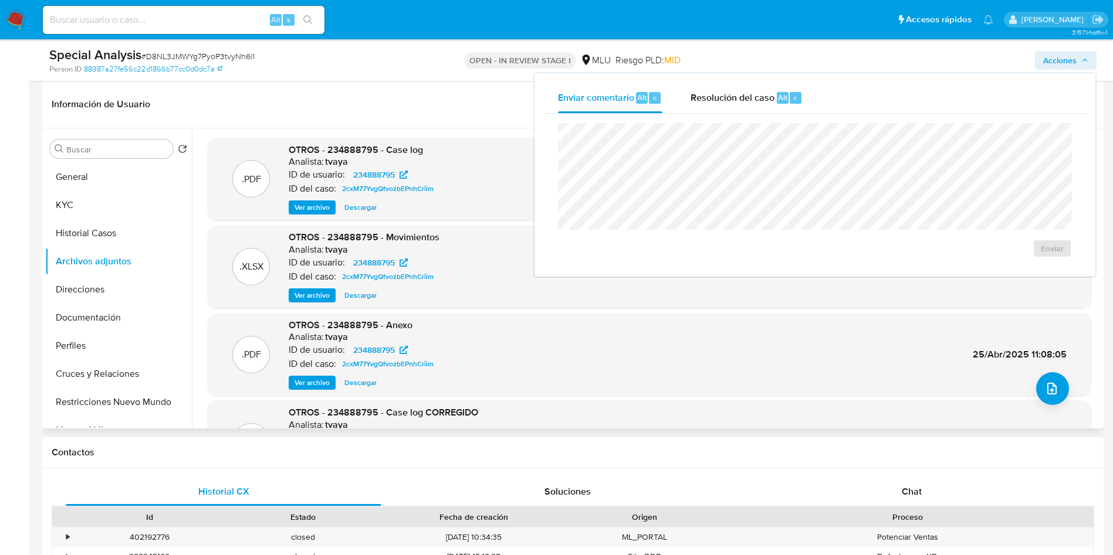
click at [208, 363] on div ".PDF OTROS - 234888795 - Anexo Analista: tvaya ID de usuario: 234888795 ID del …" at bounding box center [649, 354] width 883 height 83
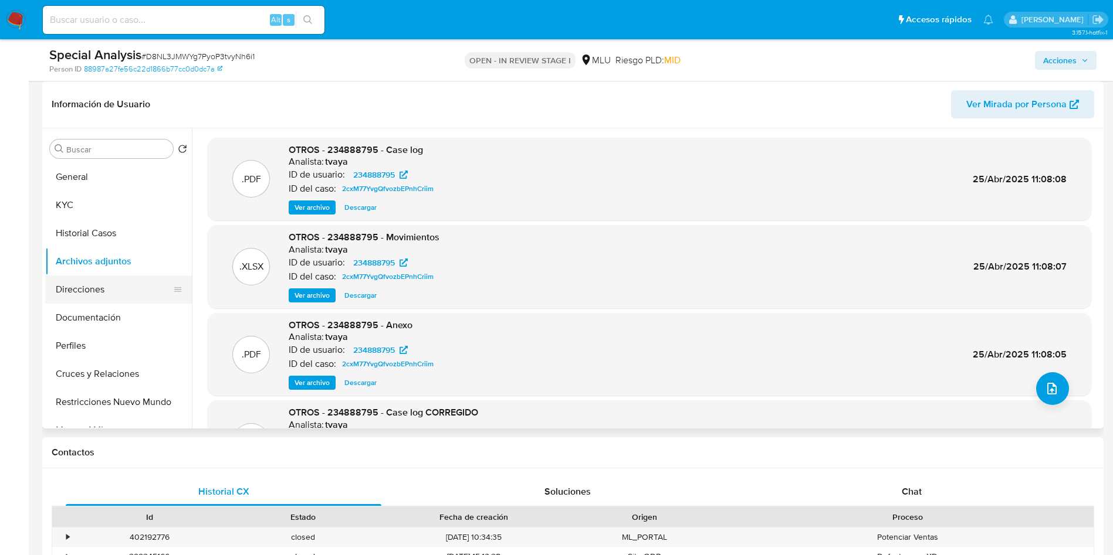
click at [93, 300] on button "Direcciones" at bounding box center [113, 290] width 137 height 28
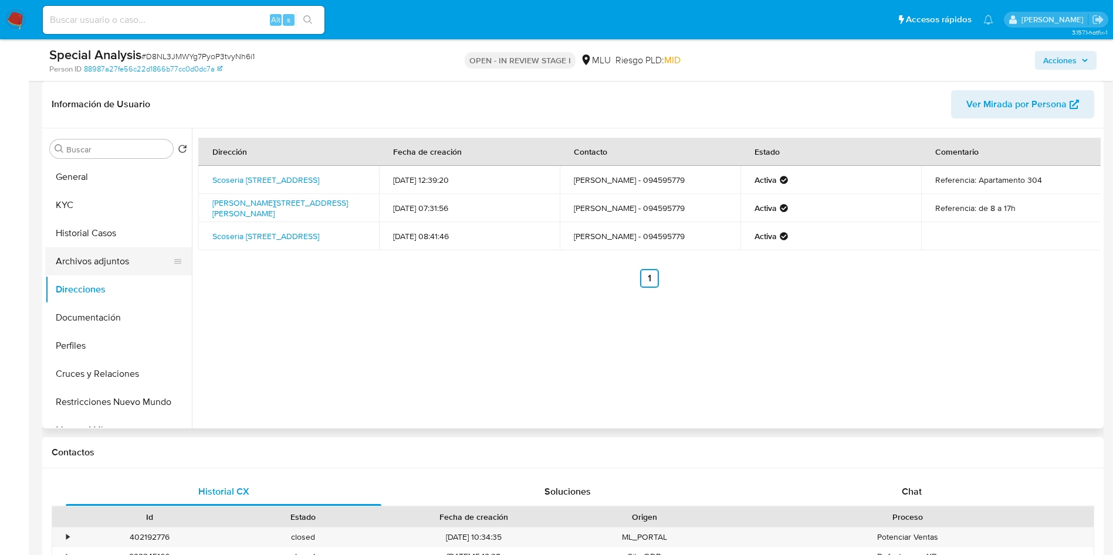
click at [104, 262] on button "Archivos adjuntos" at bounding box center [113, 262] width 137 height 28
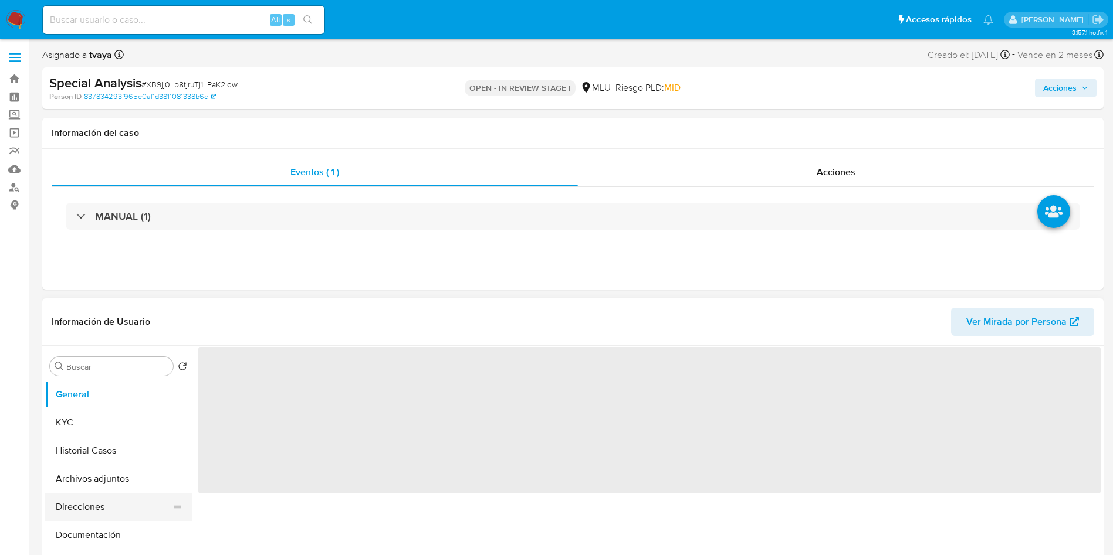
click at [86, 497] on button "Direcciones" at bounding box center [113, 507] width 137 height 28
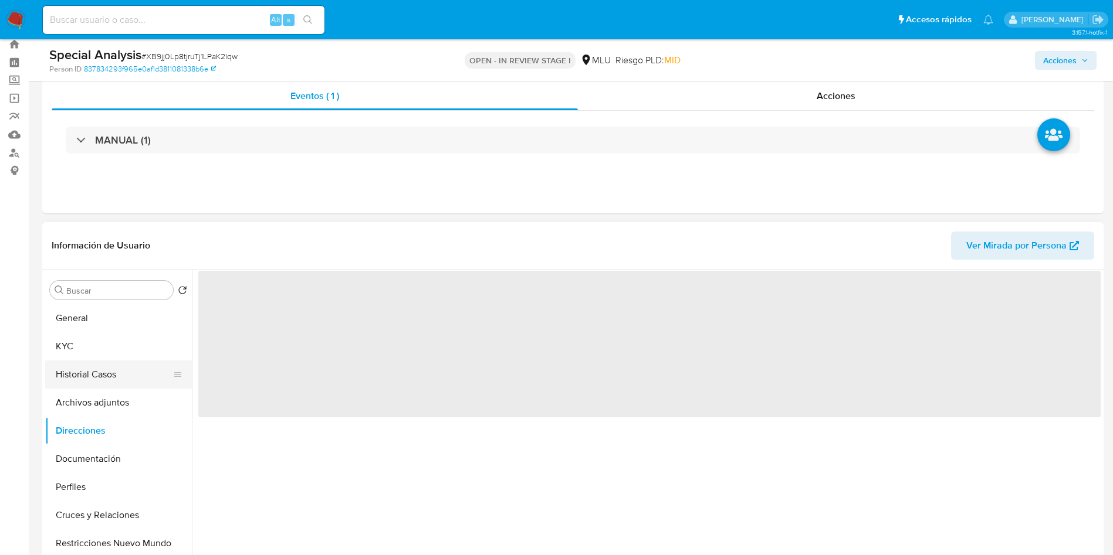
click at [91, 361] on button "Historial Casos" at bounding box center [113, 375] width 137 height 28
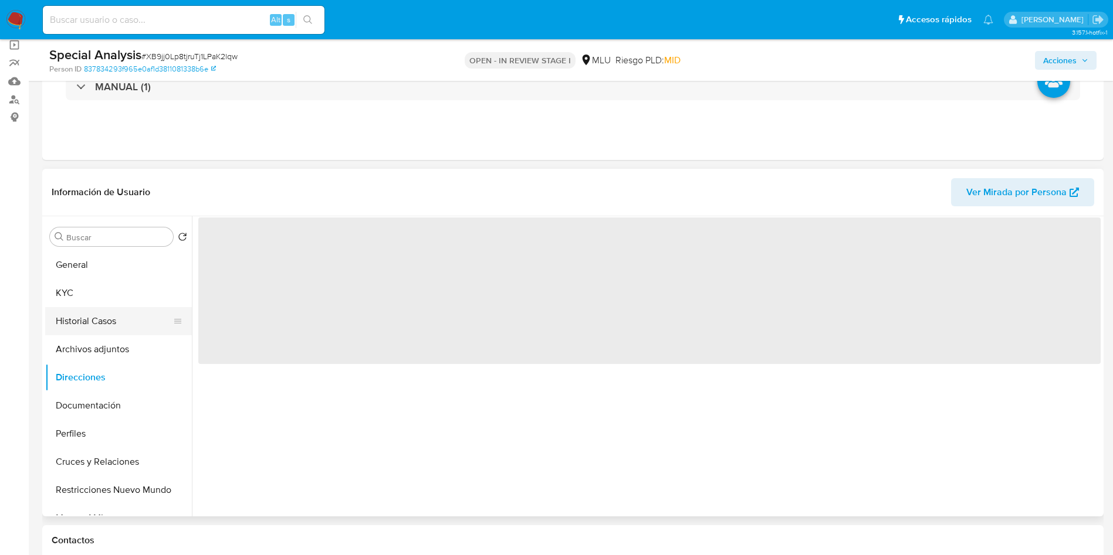
select select "10"
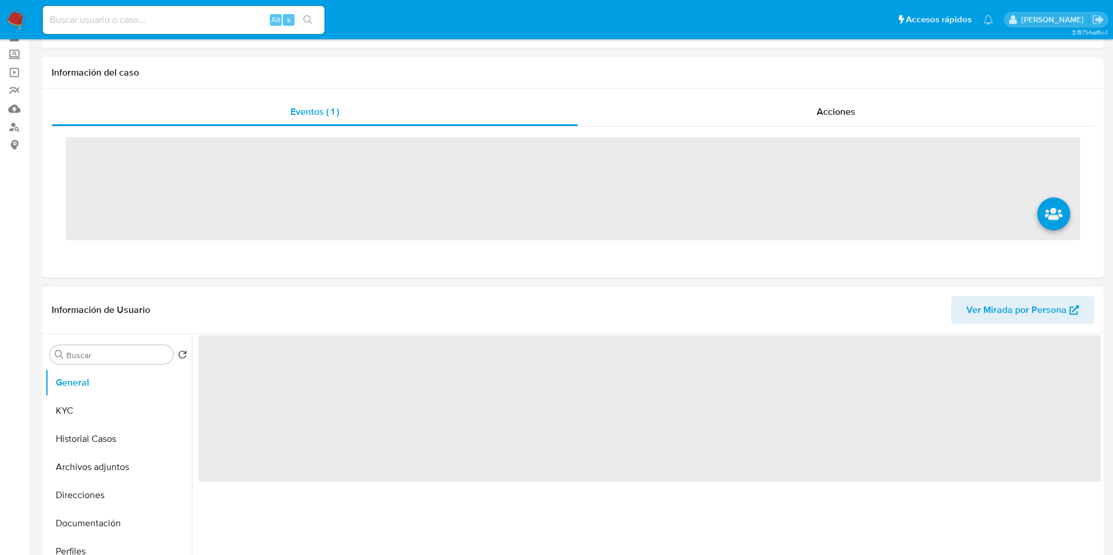
scroll to position [88, 0]
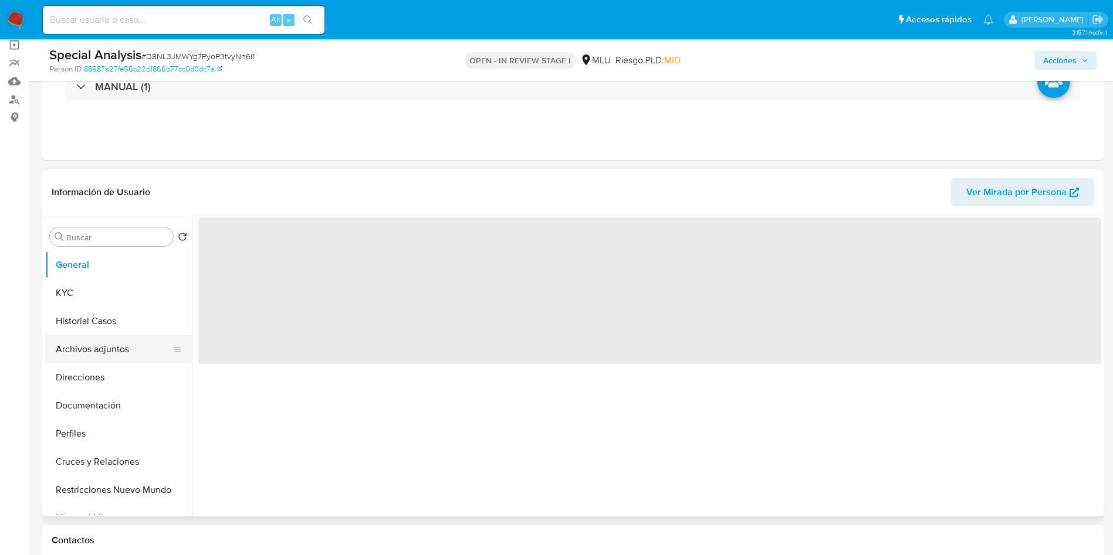
click at [94, 356] on button "Archivos adjuntos" at bounding box center [113, 350] width 137 height 28
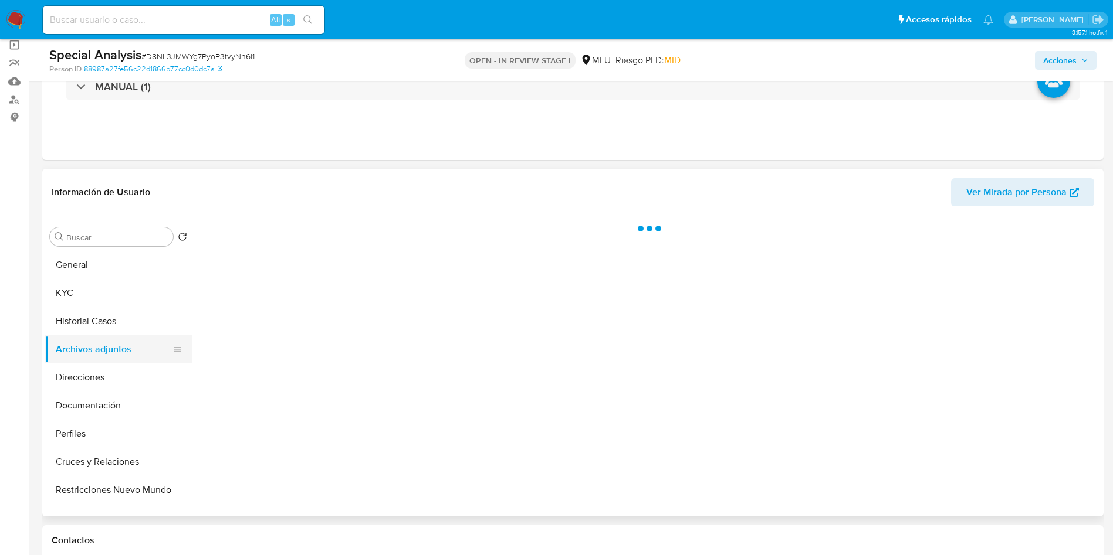
select select "10"
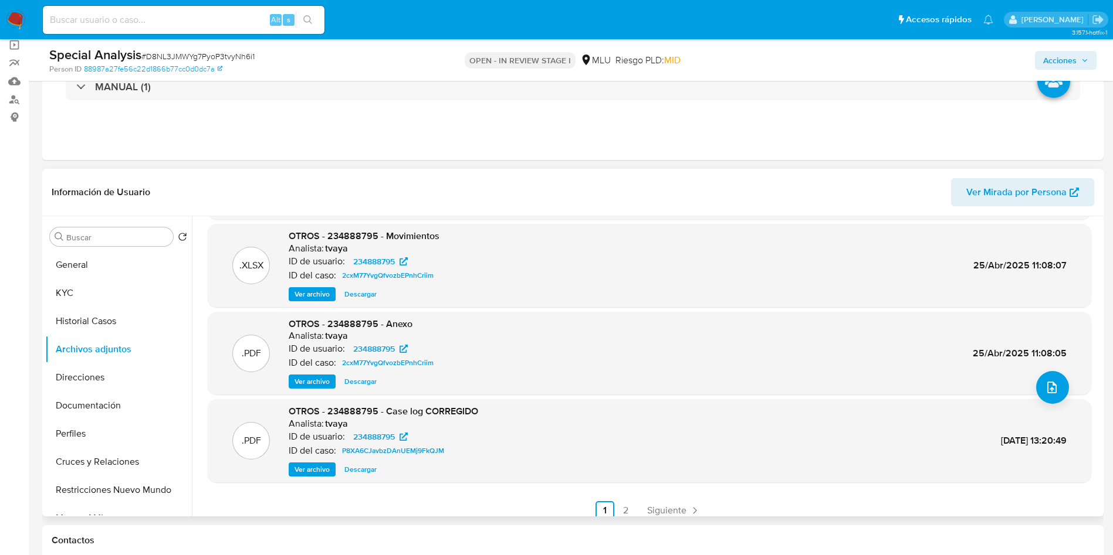
scroll to position [99, 0]
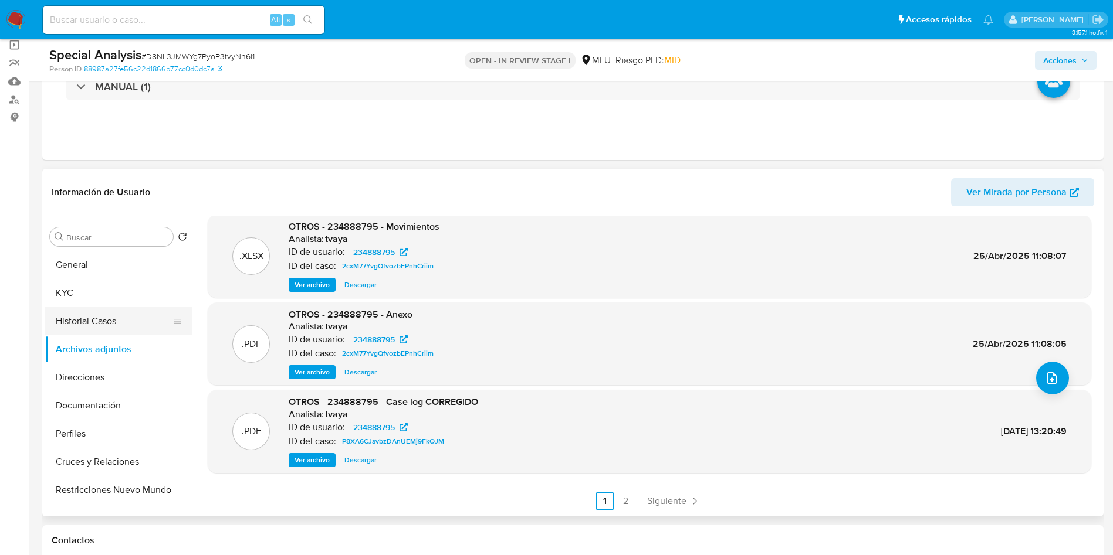
click at [81, 330] on button "Historial Casos" at bounding box center [113, 321] width 137 height 28
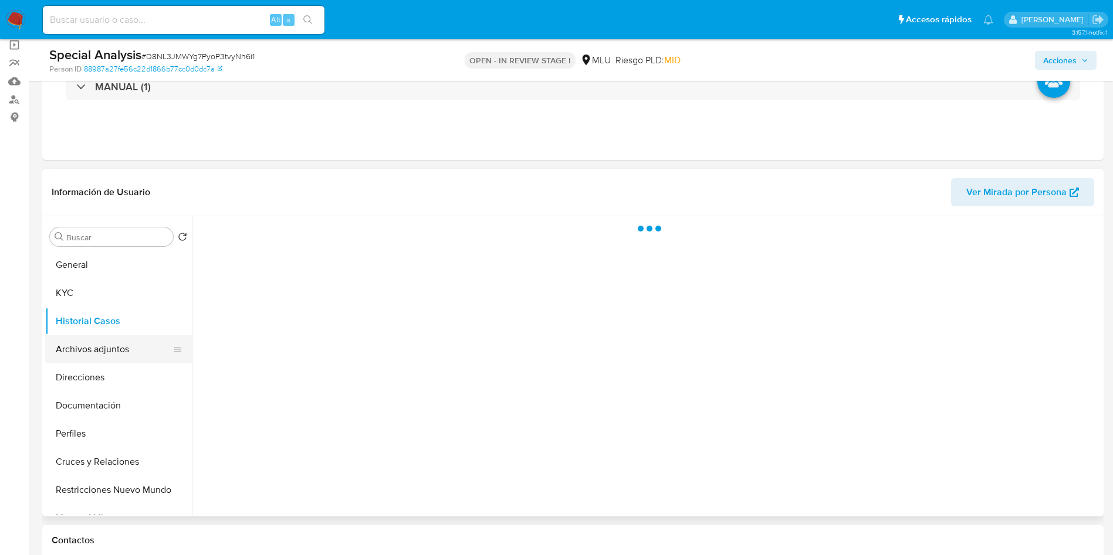
scroll to position [0, 0]
click at [83, 343] on button "Archivos adjuntos" at bounding box center [113, 350] width 137 height 28
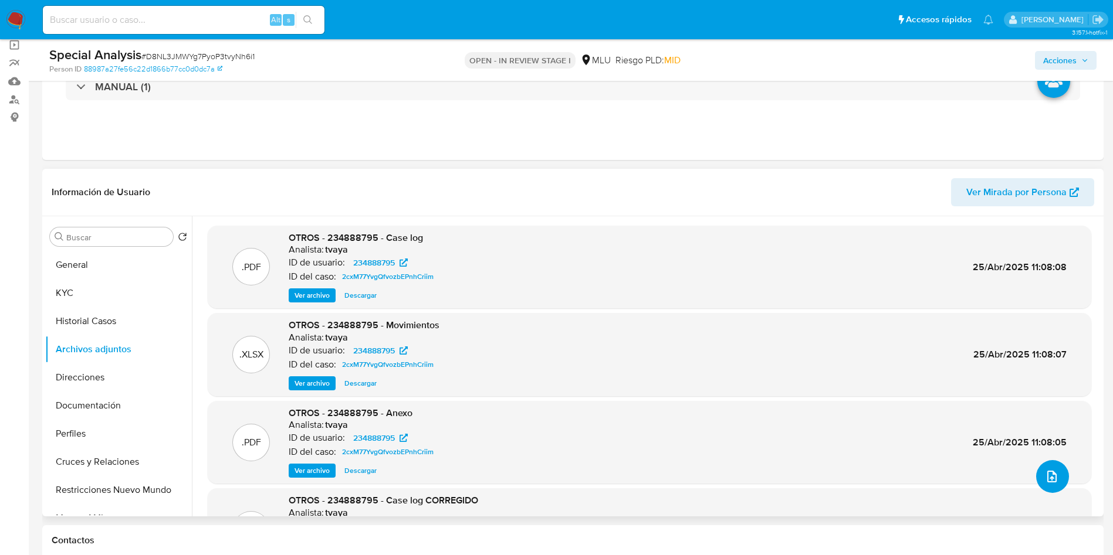
click at [1049, 482] on icon "upload-file" at bounding box center [1052, 477] width 14 height 14
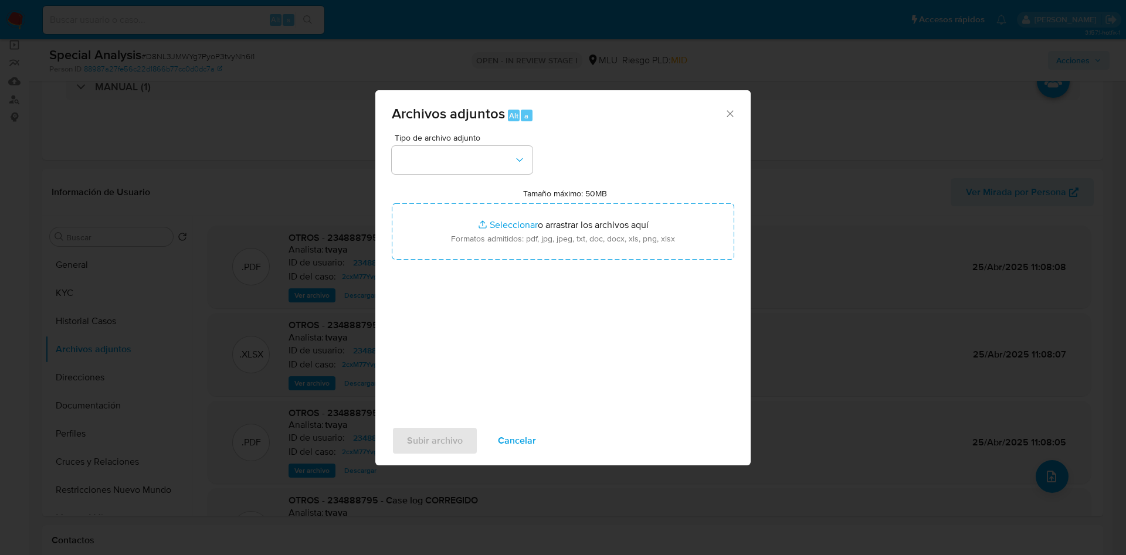
click at [212, 378] on div "Archivos adjuntos Alt a Tipo de archivo adjunto Tamaño máximo: 50MB Seleccionar…" at bounding box center [563, 277] width 1126 height 555
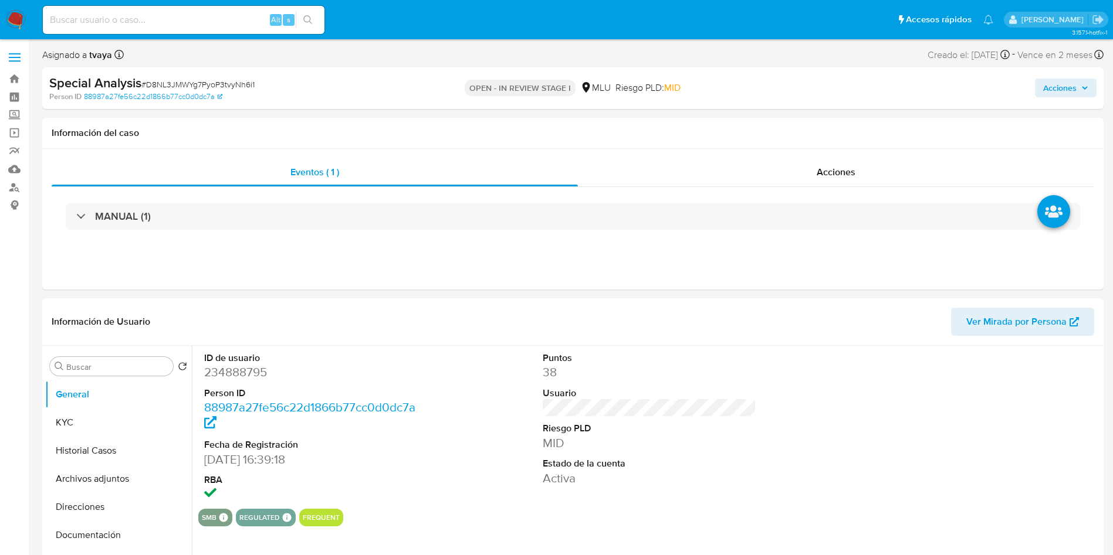
select select "10"
click at [81, 437] on button "Historial Casos" at bounding box center [113, 451] width 137 height 28
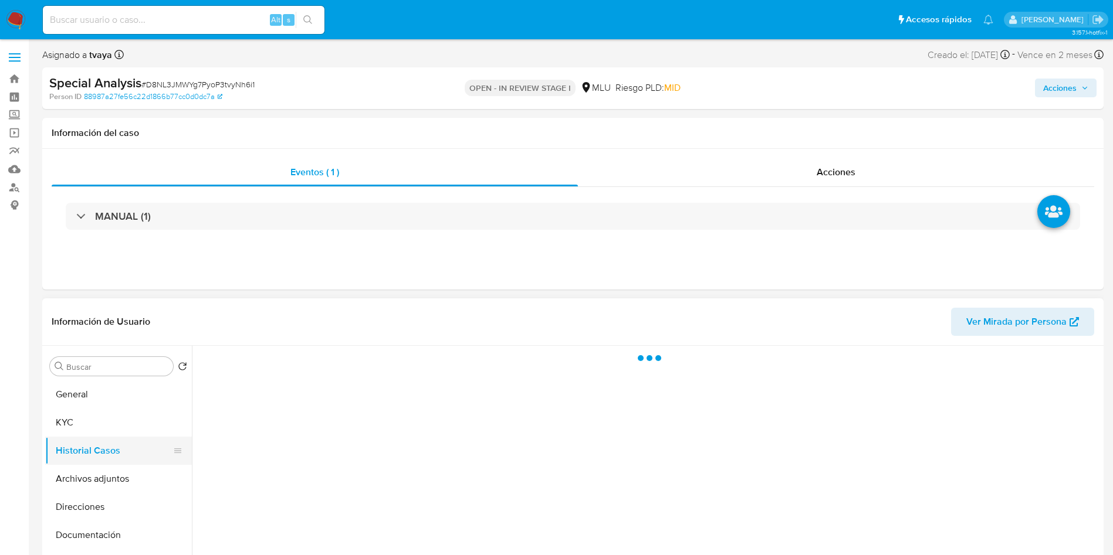
click at [87, 460] on button "Historial Casos" at bounding box center [113, 451] width 137 height 28
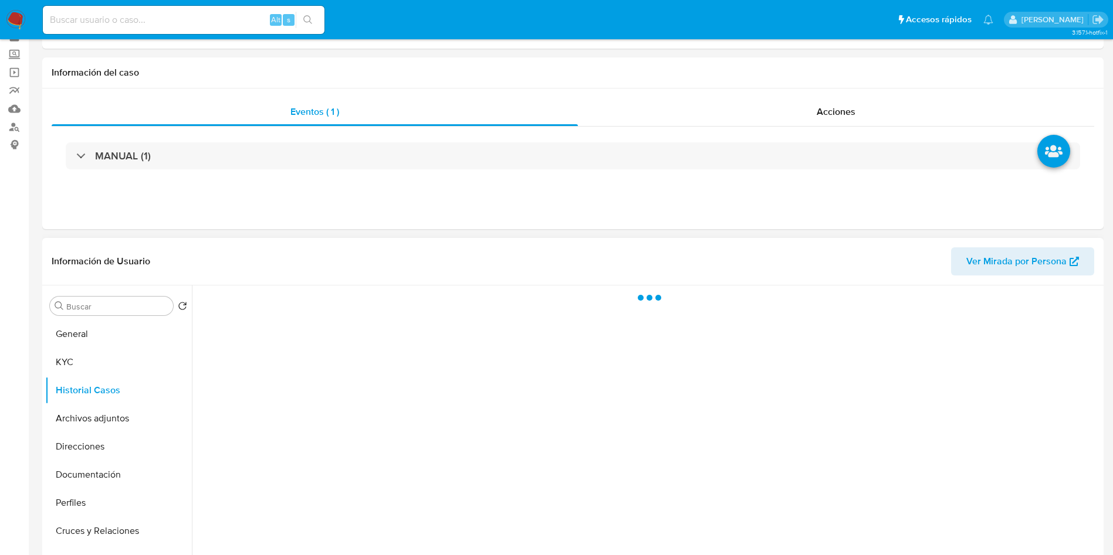
scroll to position [88, 0]
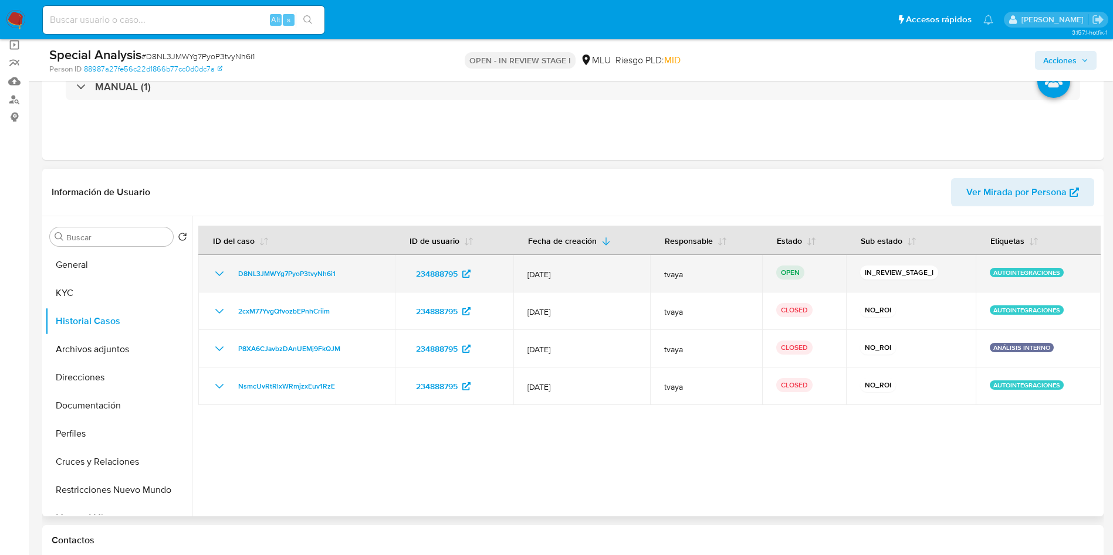
drag, startPoint x: 352, startPoint y: 275, endPoint x: 230, endPoint y: 277, distance: 122.0
click at [230, 277] on div "D8NL3JMWYg7PyoP3tvyNh6i1" at bounding box center [296, 274] width 168 height 14
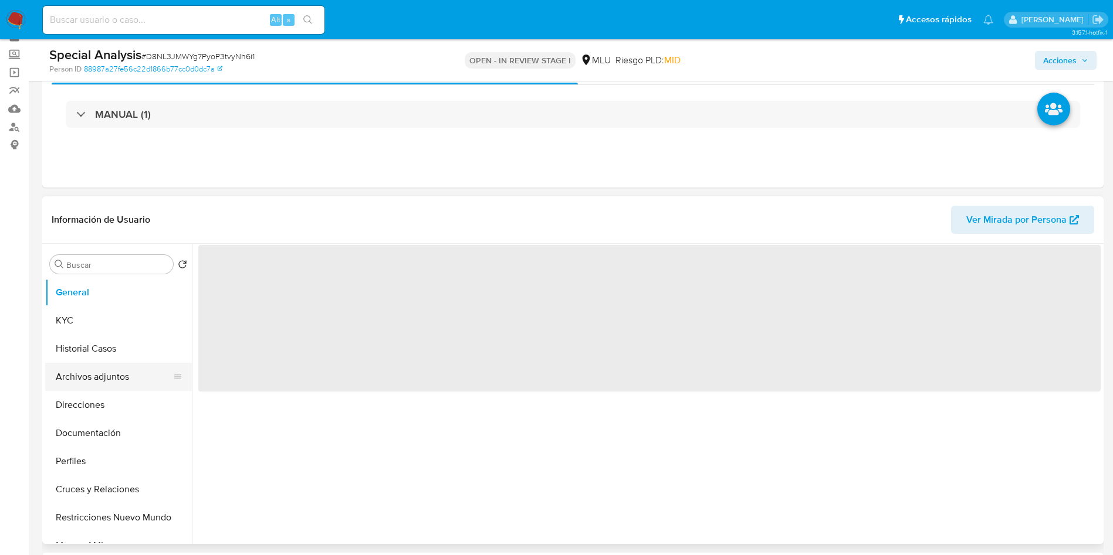
scroll to position [88, 0]
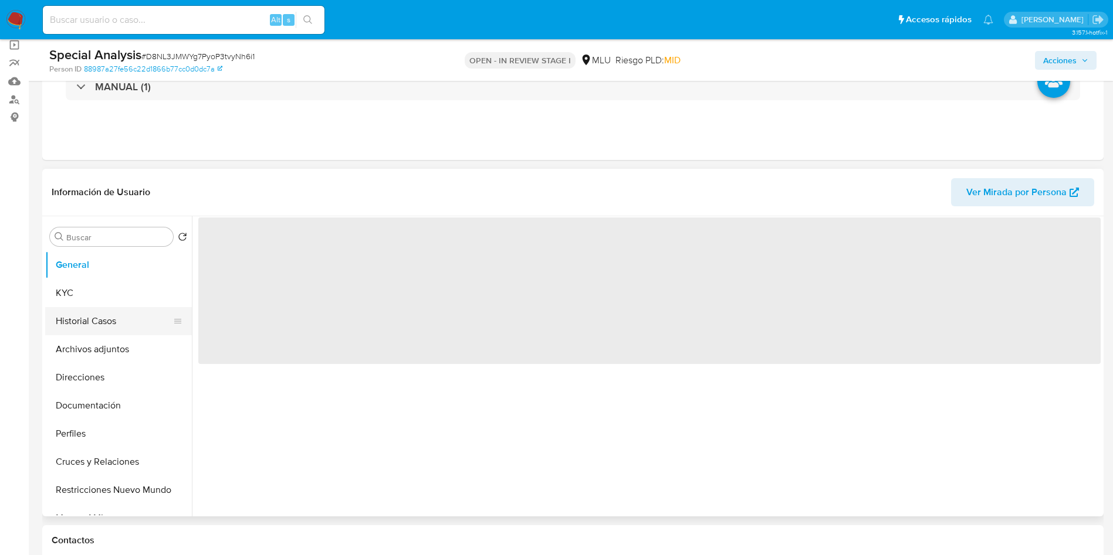
click at [66, 321] on button "Historial Casos" at bounding box center [113, 321] width 137 height 28
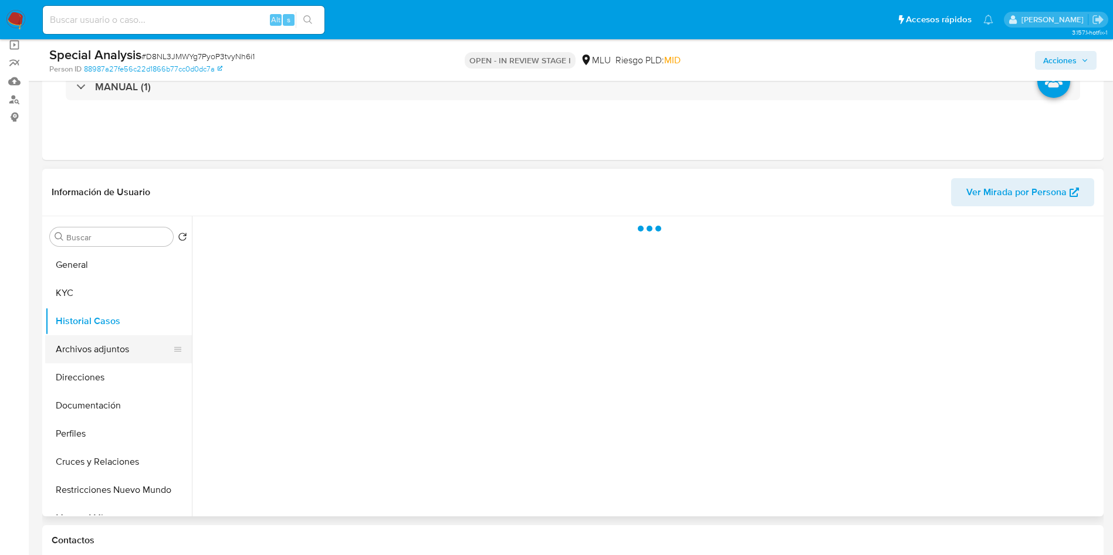
click at [70, 363] on button "Archivos adjuntos" at bounding box center [113, 350] width 137 height 28
select select "10"
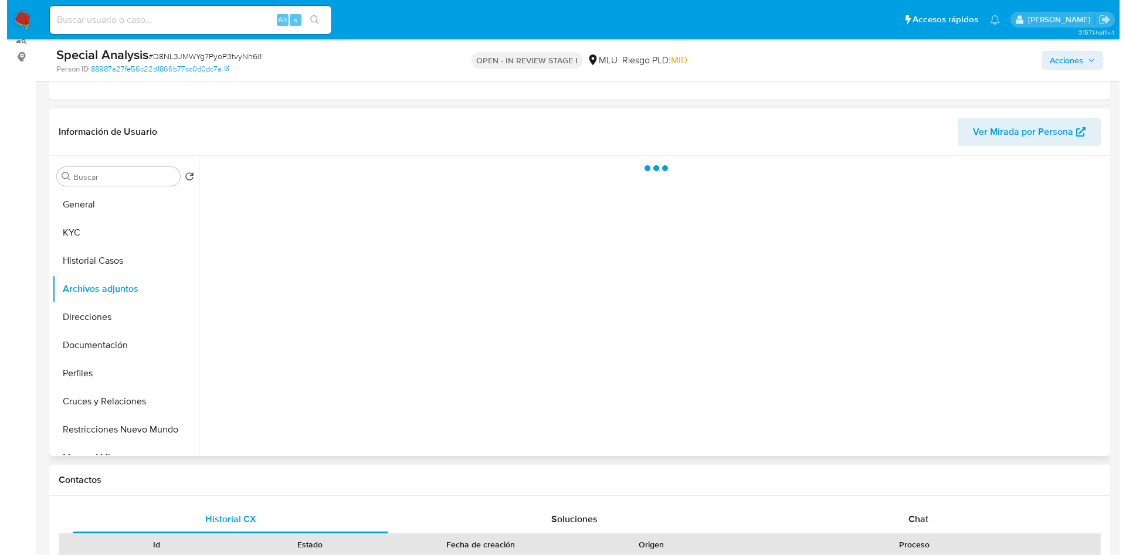
scroll to position [176, 0]
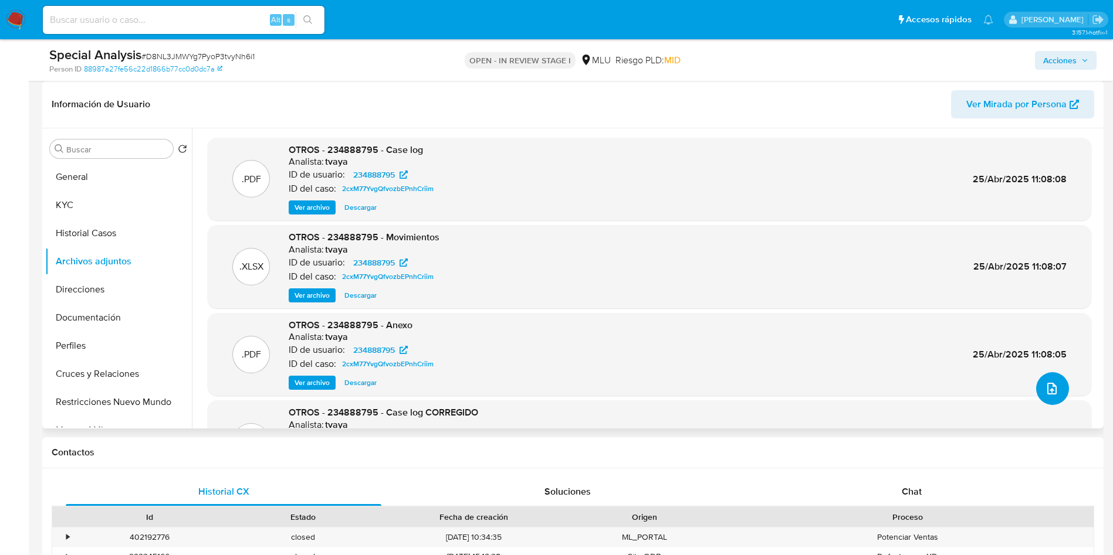
click at [1053, 382] on span "upload-file" at bounding box center [1052, 389] width 14 height 14
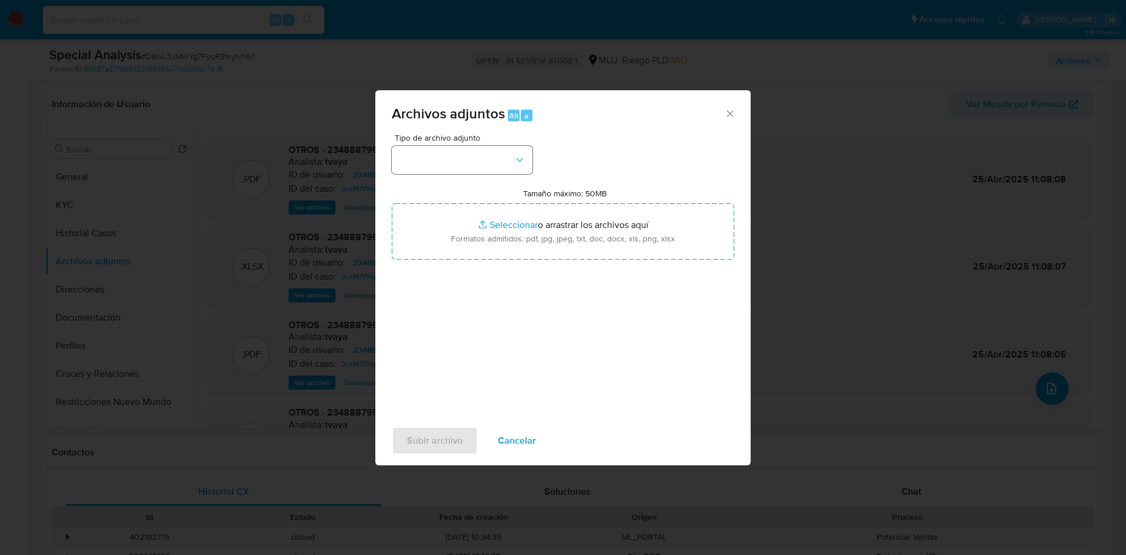
click at [482, 147] on div "Tipo de archivo adjunto" at bounding box center [462, 154] width 141 height 40
click at [479, 157] on button "button" at bounding box center [462, 160] width 141 height 28
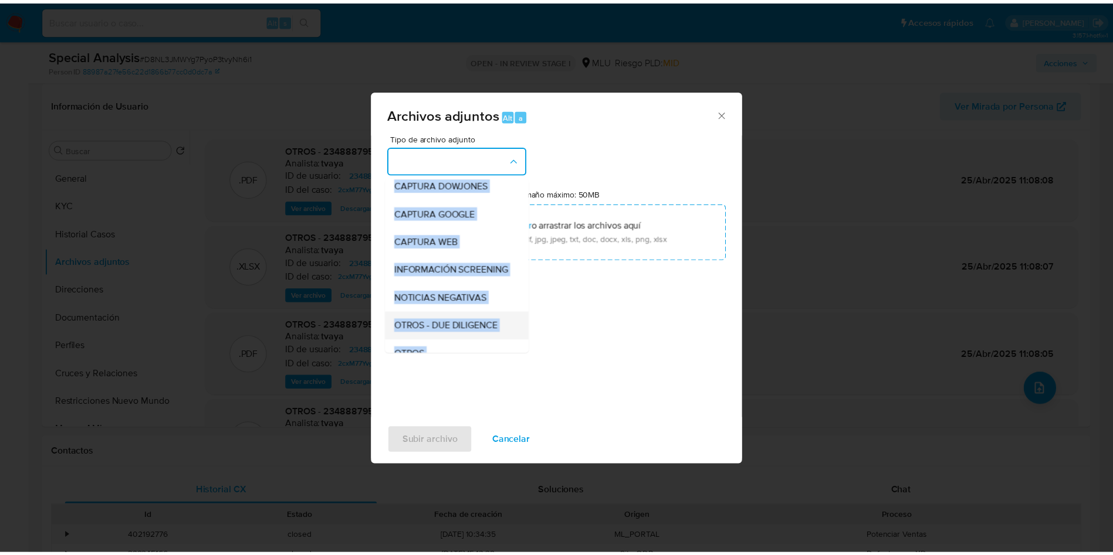
scroll to position [88, 0]
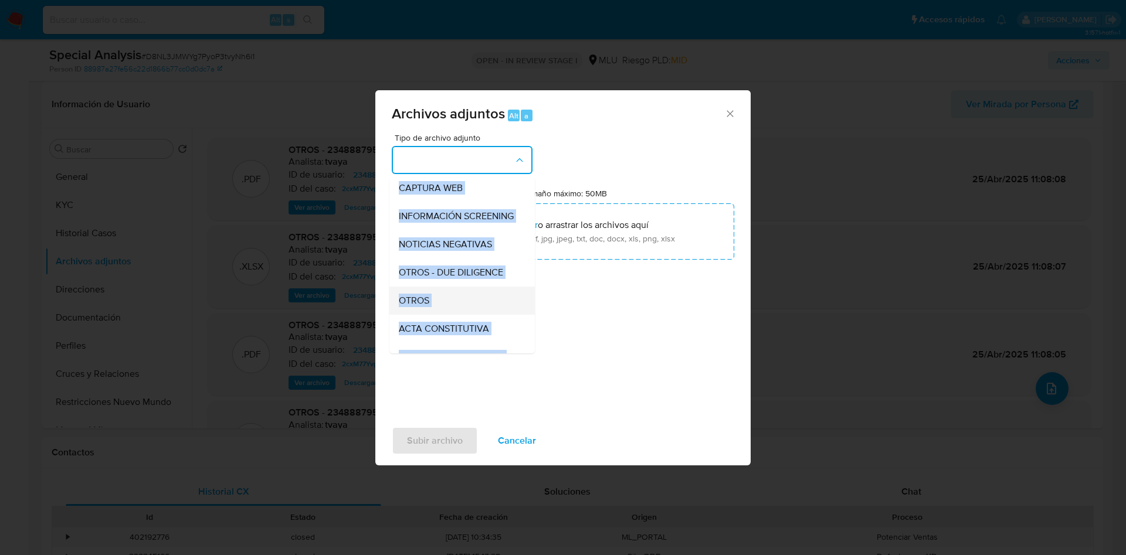
click at [434, 315] on div "OTROS" at bounding box center [459, 301] width 120 height 28
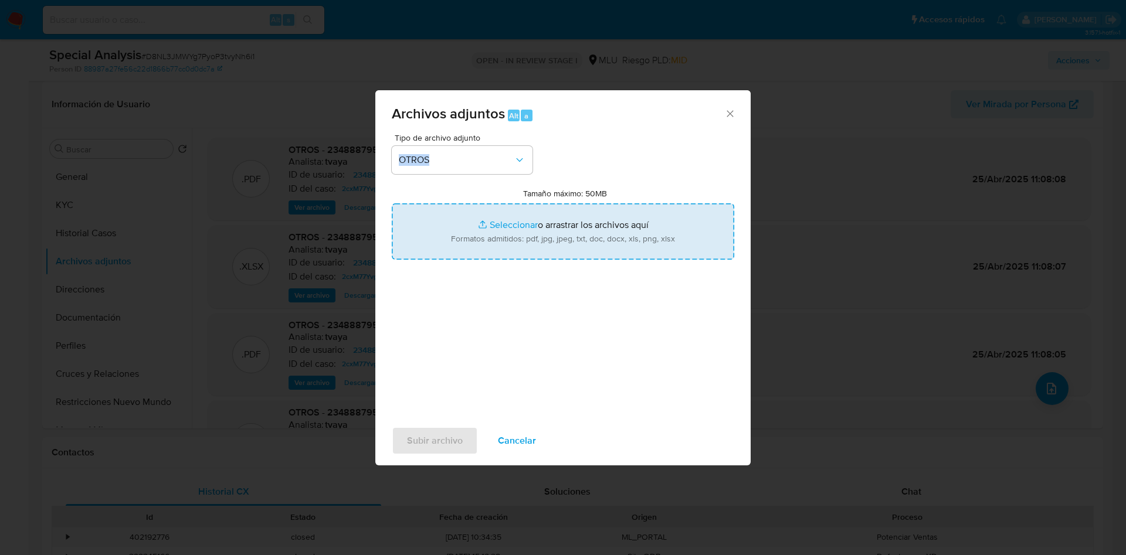
click at [514, 231] on input "Tamaño máximo: 50MB Seleccionar archivos" at bounding box center [563, 232] width 343 height 56
type input "C:\fakepath\234888795 - Anexo.pdf"
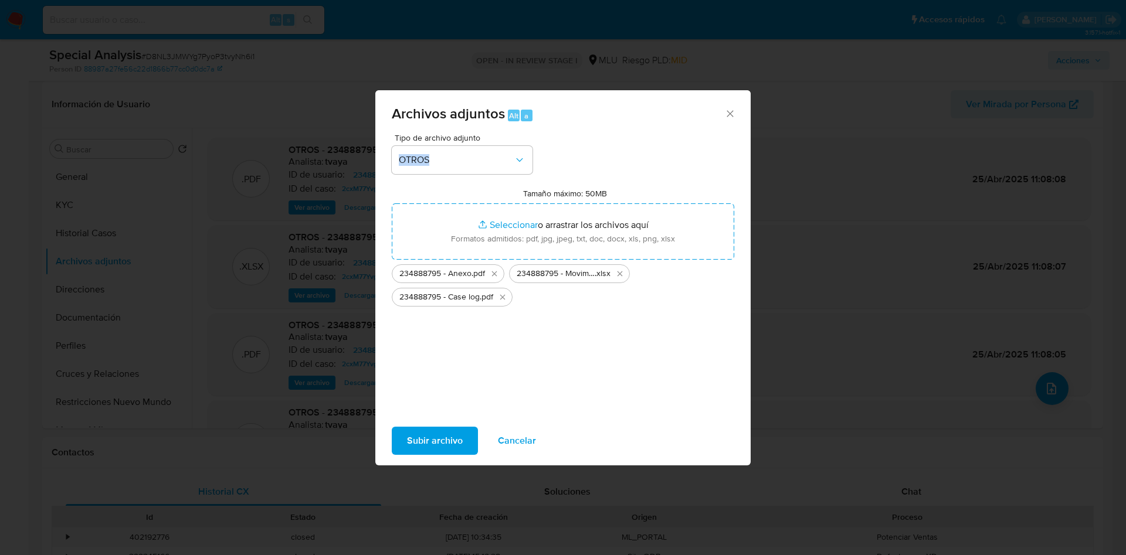
click at [450, 443] on span "Subir archivo" at bounding box center [435, 441] width 56 height 26
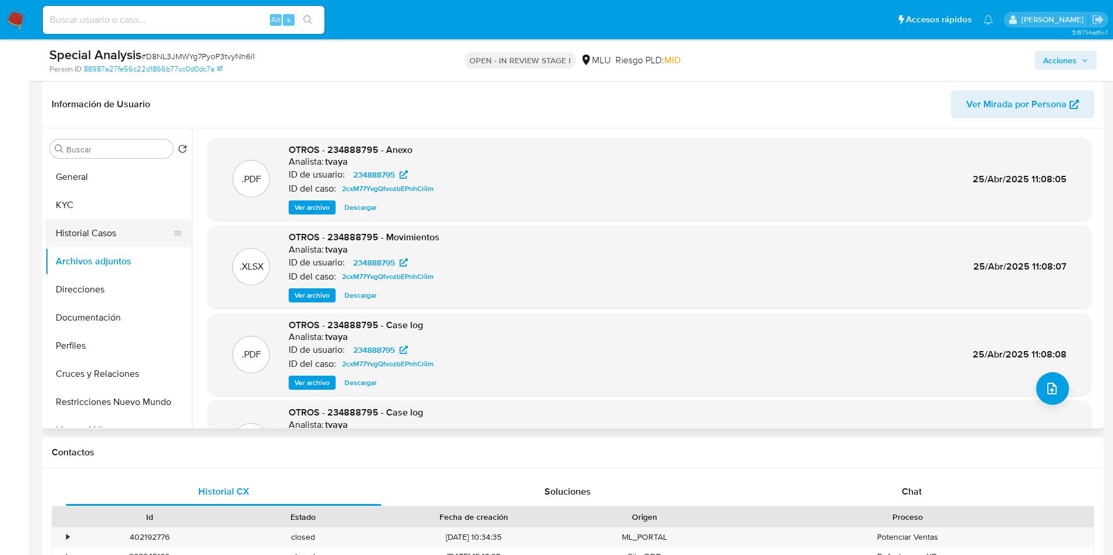
click at [106, 228] on button "Historial Casos" at bounding box center [113, 233] width 137 height 28
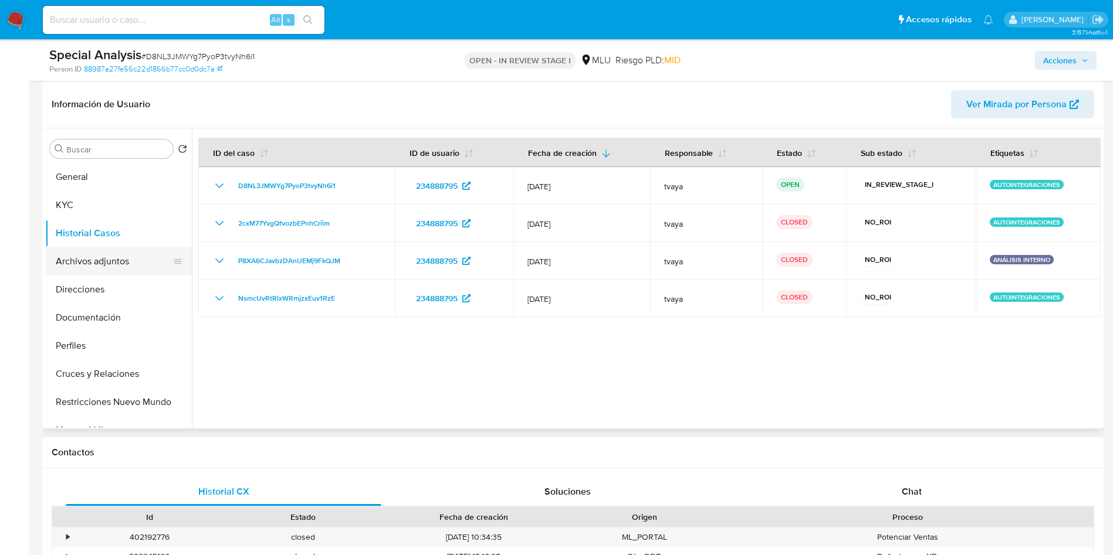
click at [96, 260] on button "Archivos adjuntos" at bounding box center [113, 262] width 137 height 28
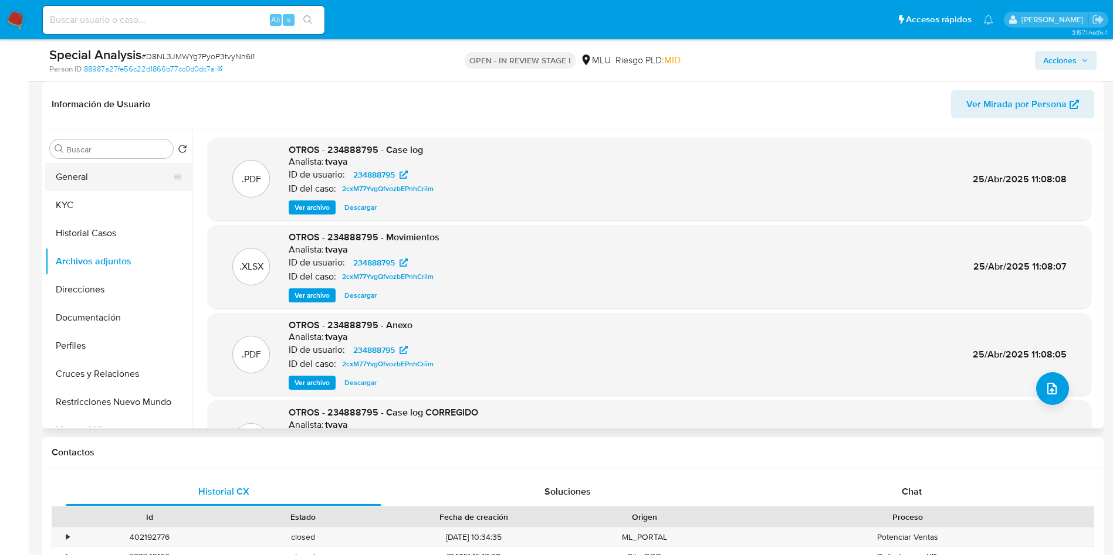
drag, startPoint x: 104, startPoint y: 172, endPoint x: 117, endPoint y: 176, distance: 13.4
click at [104, 175] on button "General" at bounding box center [113, 177] width 137 height 28
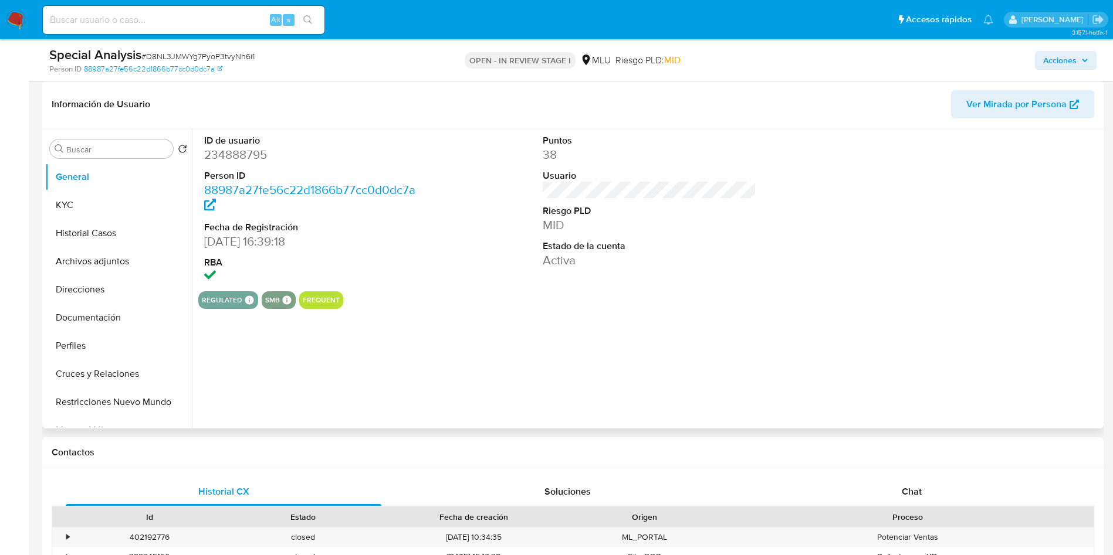
click at [257, 150] on dd "234888795" at bounding box center [311, 155] width 214 height 16
click at [256, 150] on dd "234888795" at bounding box center [311, 155] width 214 height 16
copy dd "234888795"
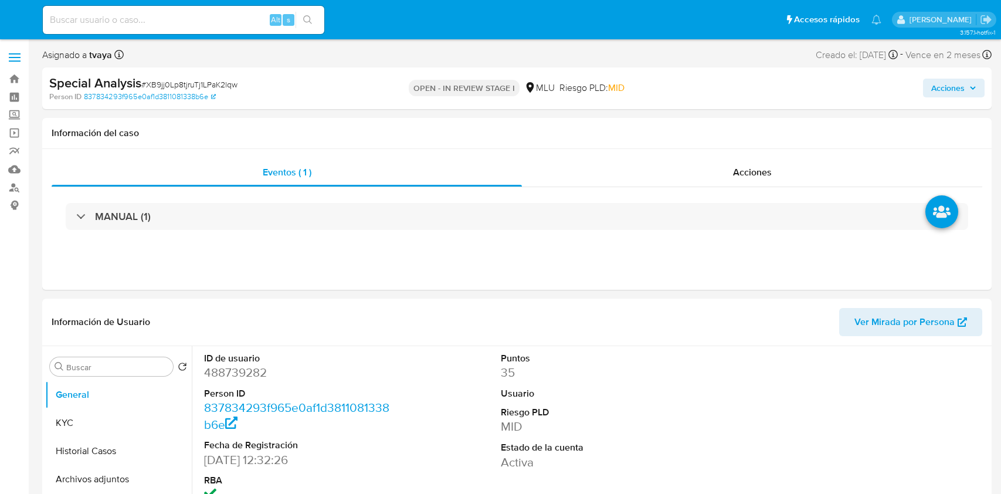
select select "10"
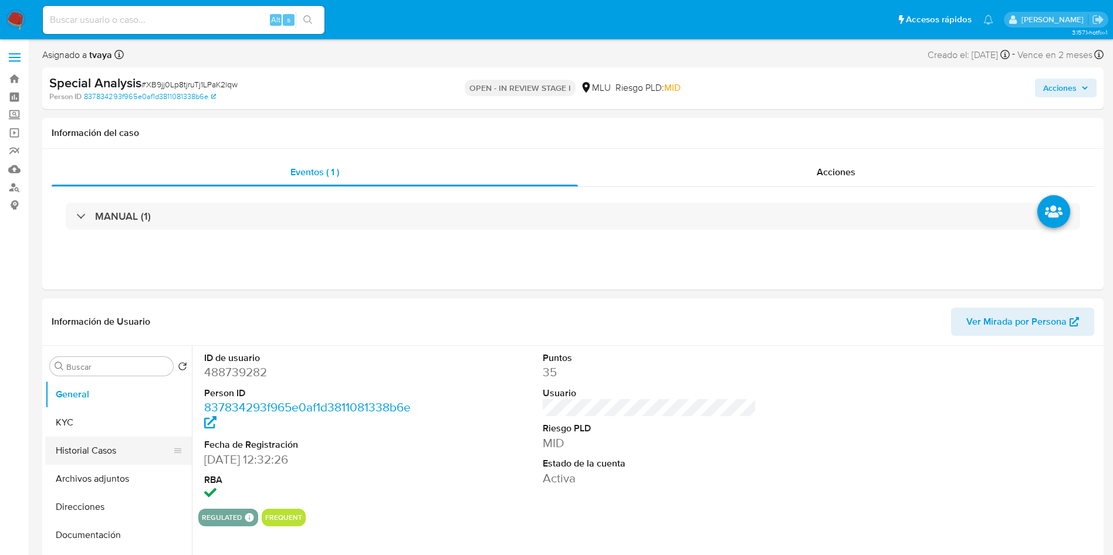
click at [116, 449] on button "Historial Casos" at bounding box center [113, 451] width 137 height 28
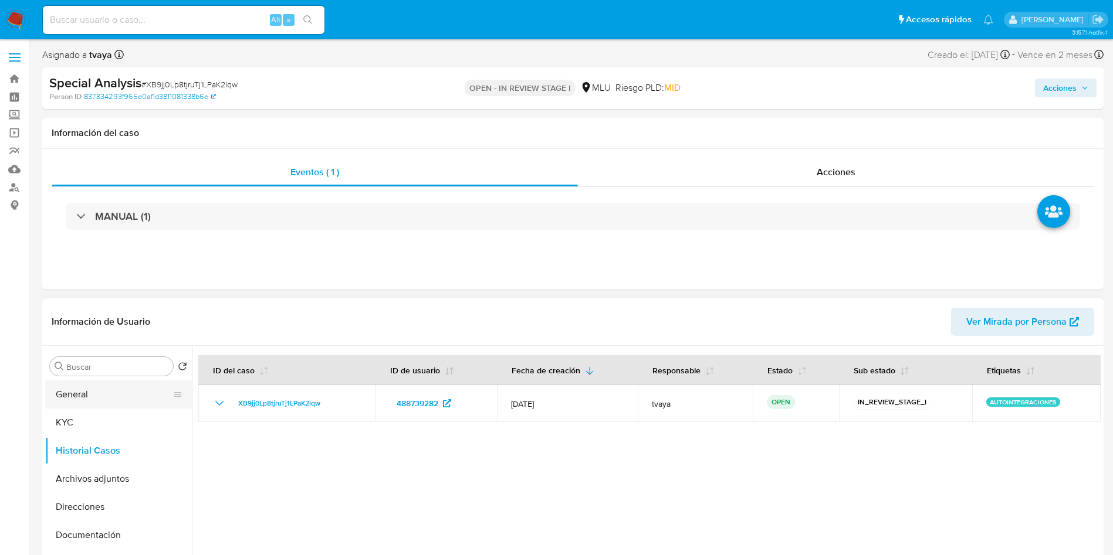
click at [99, 401] on button "General" at bounding box center [113, 395] width 137 height 28
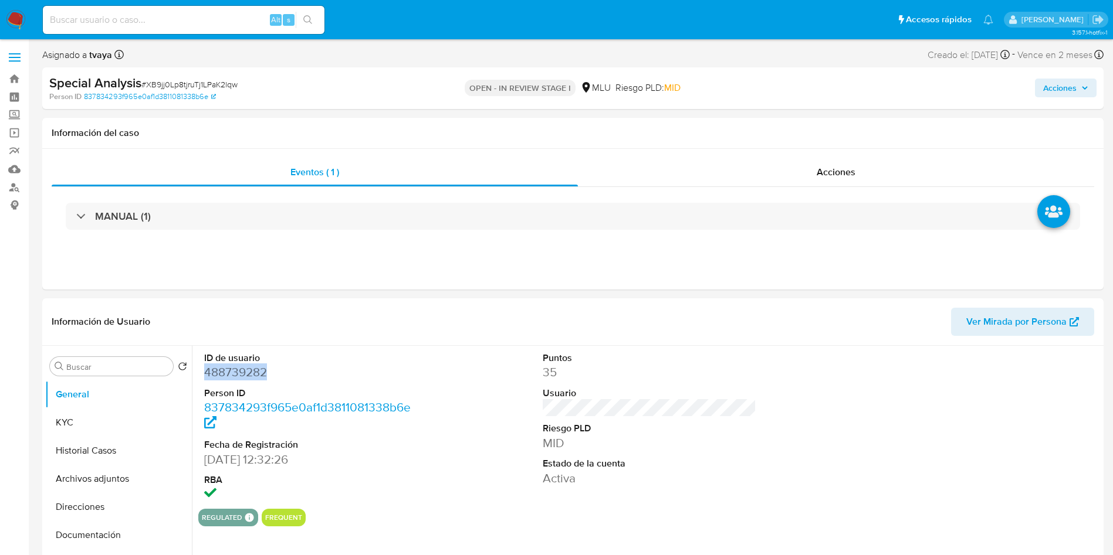
click at [236, 370] on dd "488739282" at bounding box center [311, 372] width 214 height 16
copy dd "488739282"
click at [83, 446] on button "Historial Casos" at bounding box center [113, 451] width 137 height 28
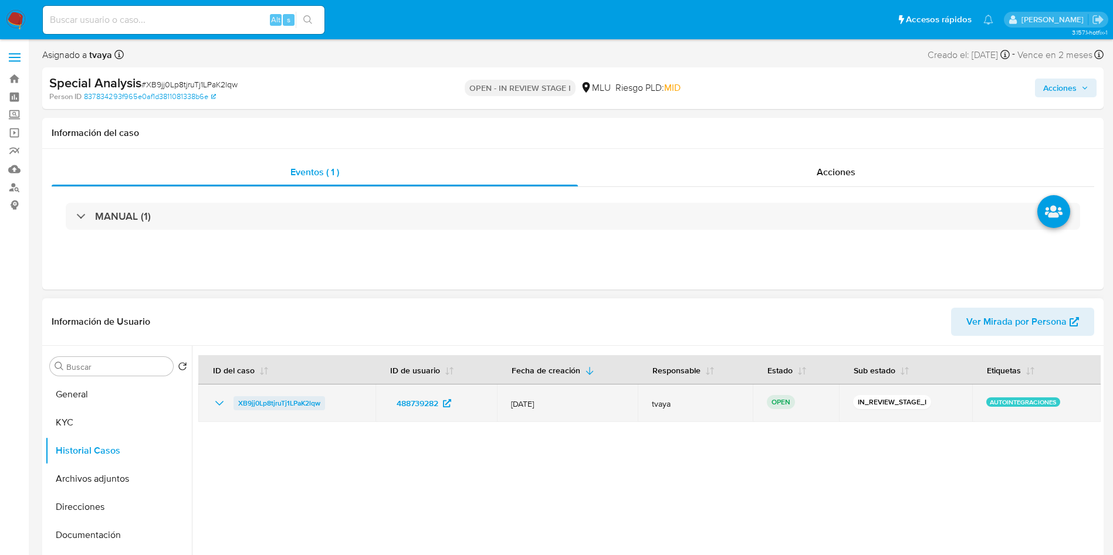
drag, startPoint x: 332, startPoint y: 410, endPoint x: 234, endPoint y: 407, distance: 98.0
click at [234, 407] on div "XB9jj0Lp8tjruTj1LPaK2lqw" at bounding box center [286, 404] width 149 height 14
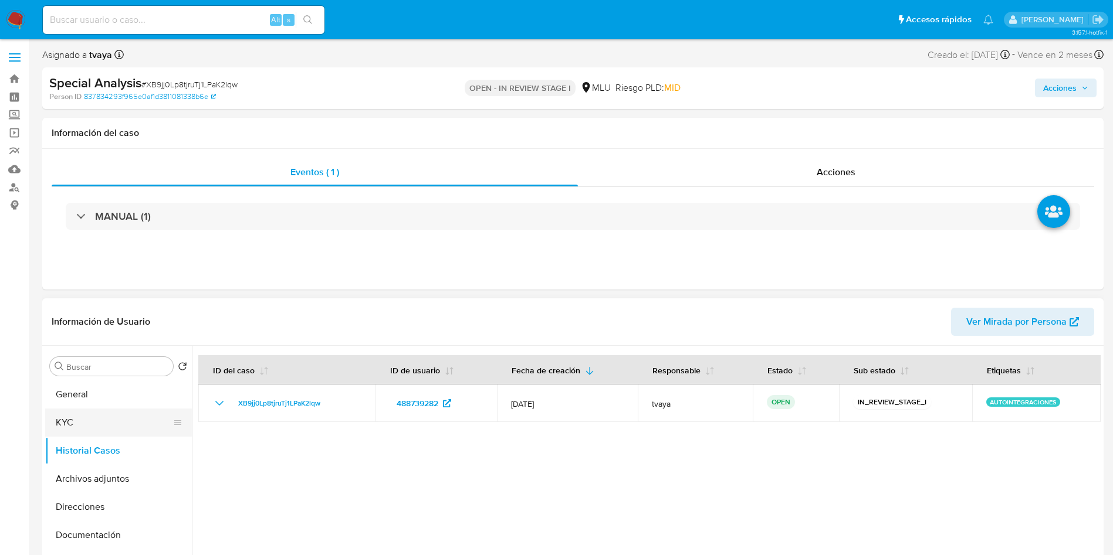
click at [83, 425] on button "KYC" at bounding box center [113, 423] width 137 height 28
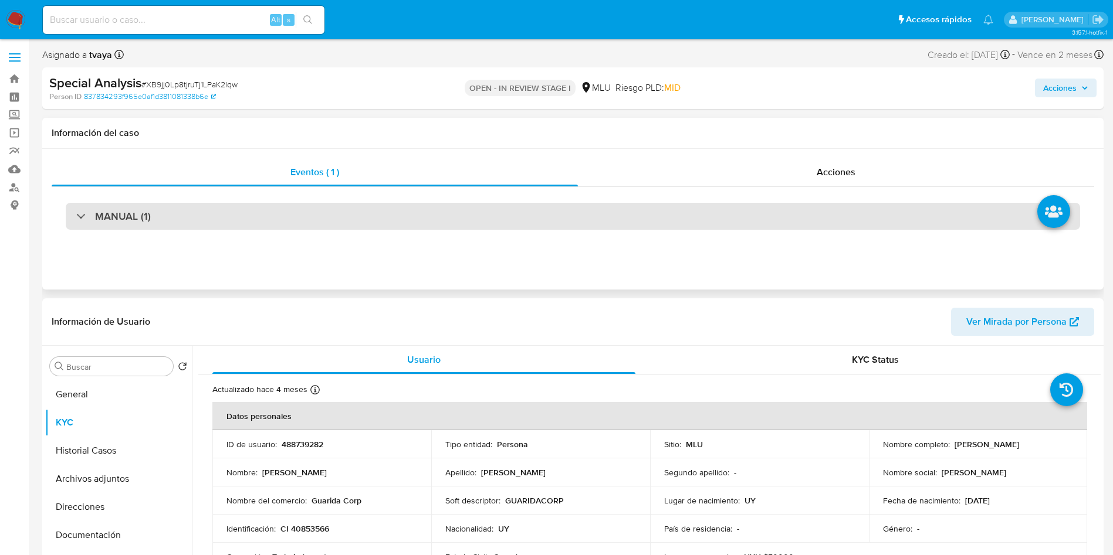
click at [435, 208] on div "MANUAL (1)" at bounding box center [573, 216] width 1014 height 27
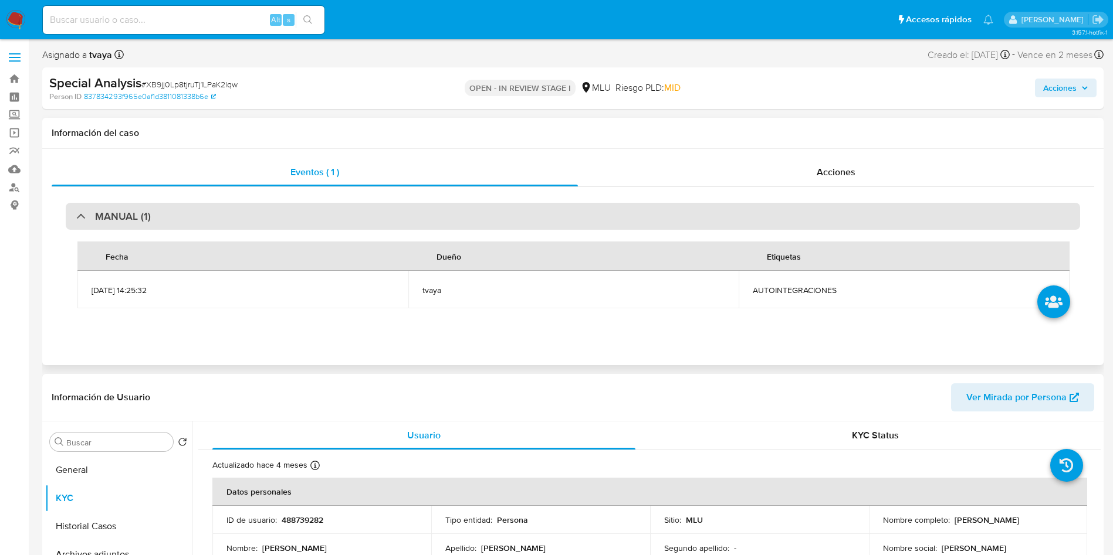
click at [611, 218] on div "MANUAL (1)" at bounding box center [573, 216] width 1014 height 27
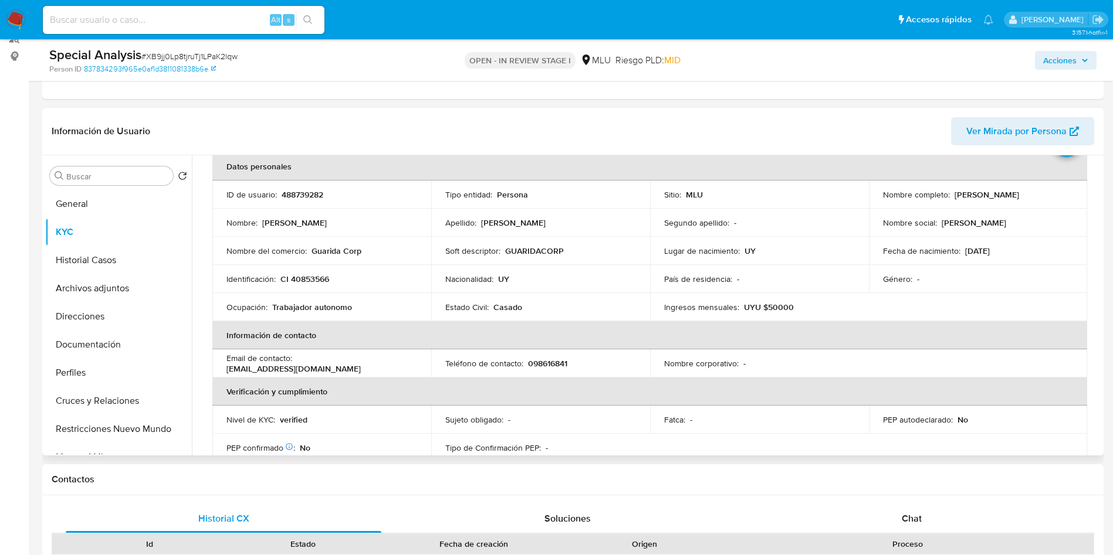
scroll to position [176, 0]
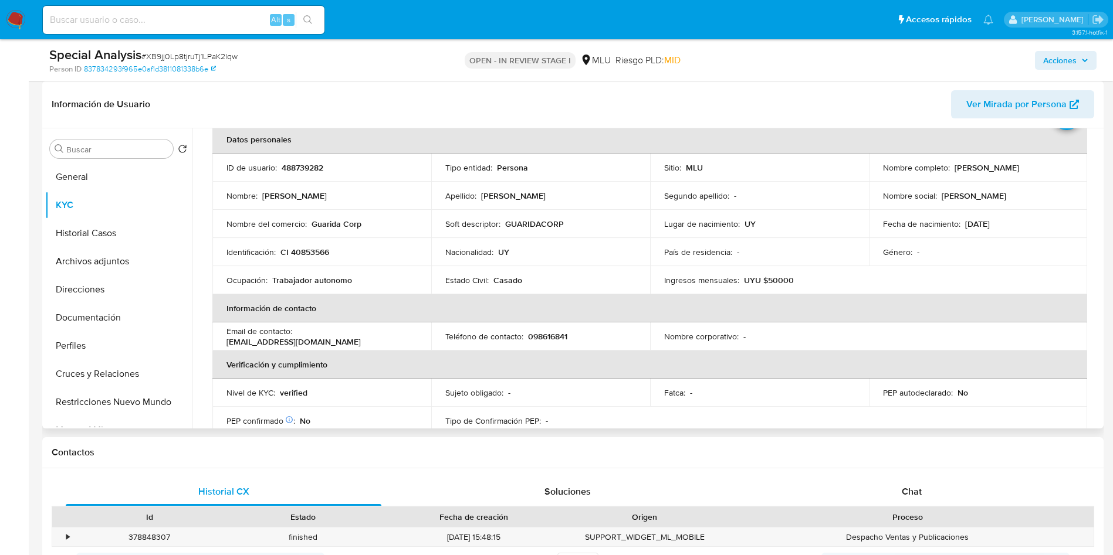
drag, startPoint x: 951, startPoint y: 165, endPoint x: 1065, endPoint y: 174, distance: 114.1
click at [1001, 174] on td "Nombre completo : Juan Pablo Gonzalez Romero" at bounding box center [978, 168] width 219 height 28
copy p "[PERSON_NAME] [PERSON_NAME]"
click at [303, 257] on p "CI 40853566" at bounding box center [304, 252] width 49 height 11
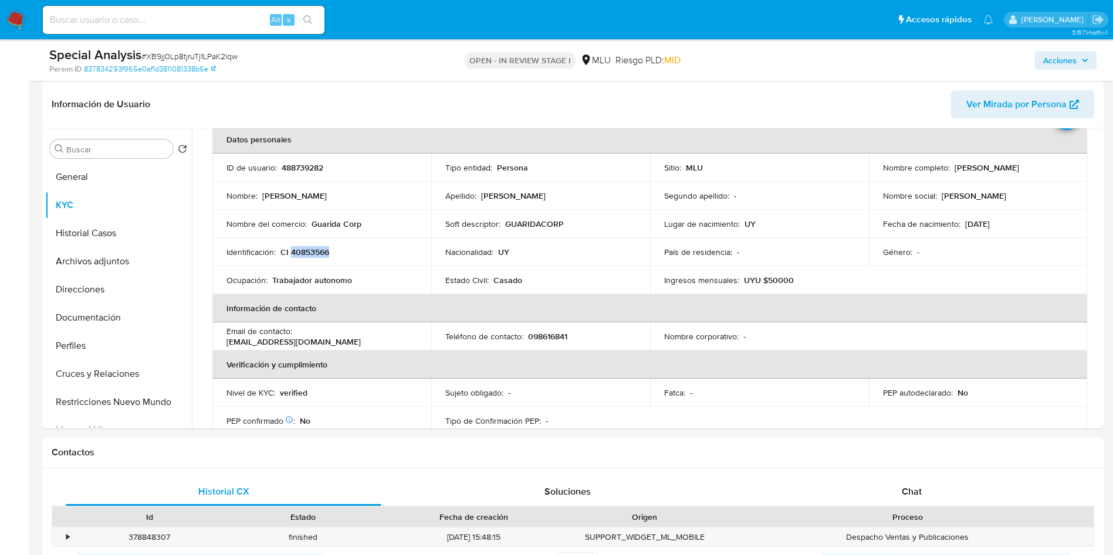
copy p "40853566"
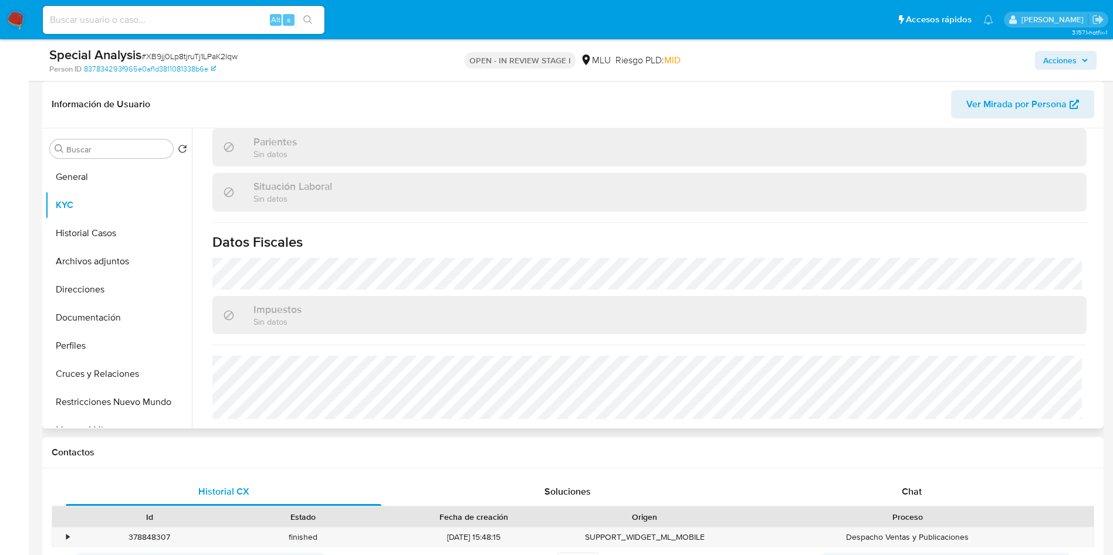
scroll to position [50, 0]
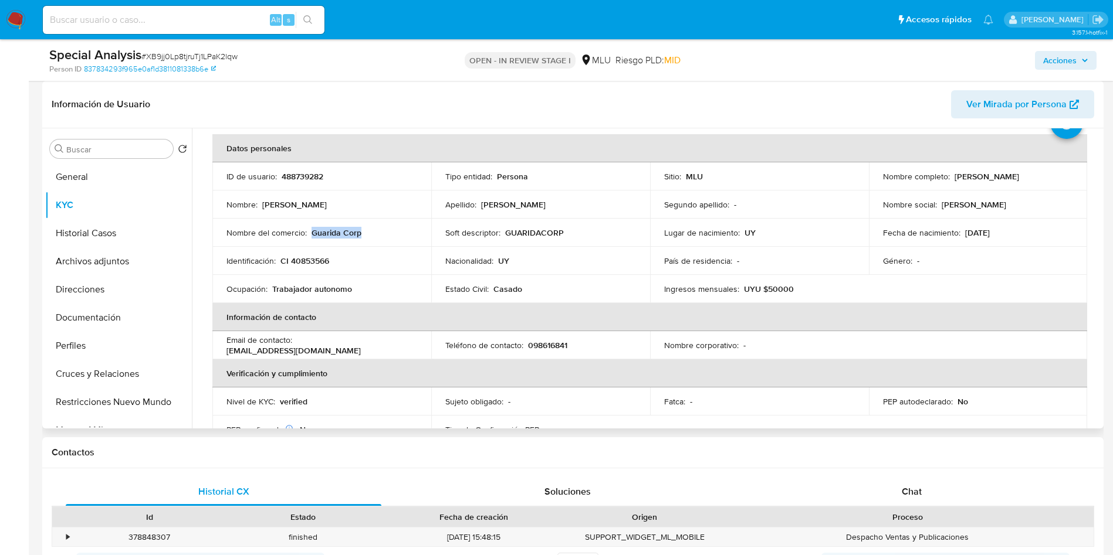
drag, startPoint x: 369, startPoint y: 238, endPoint x: 310, endPoint y: 238, distance: 58.7
click at [310, 238] on div "Nombre del comercio : Guarida Corp" at bounding box center [321, 233] width 191 height 11
copy p "Guarida Corp"
click at [97, 170] on button "General" at bounding box center [113, 177] width 137 height 28
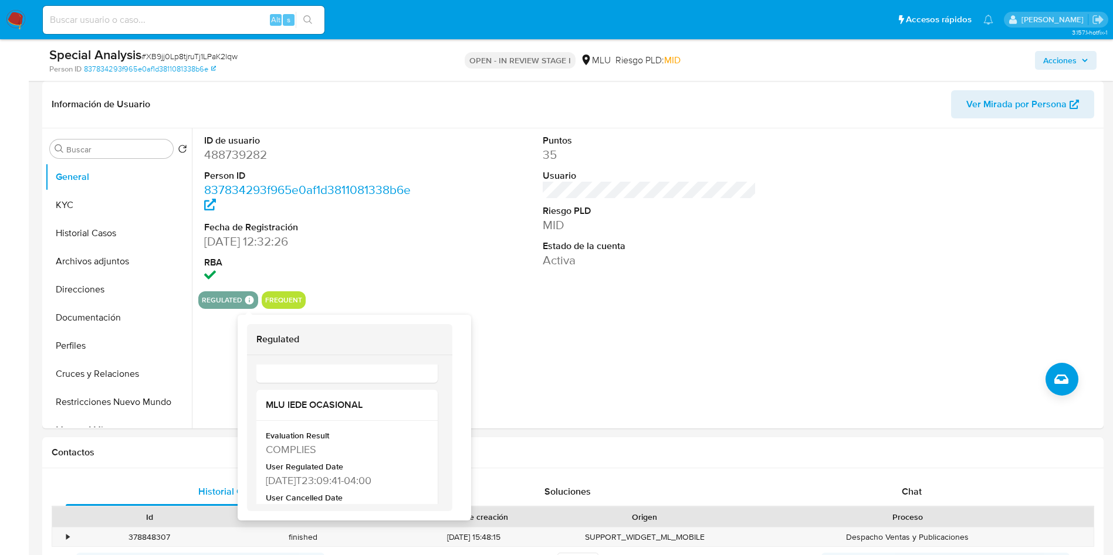
scroll to position [440, 0]
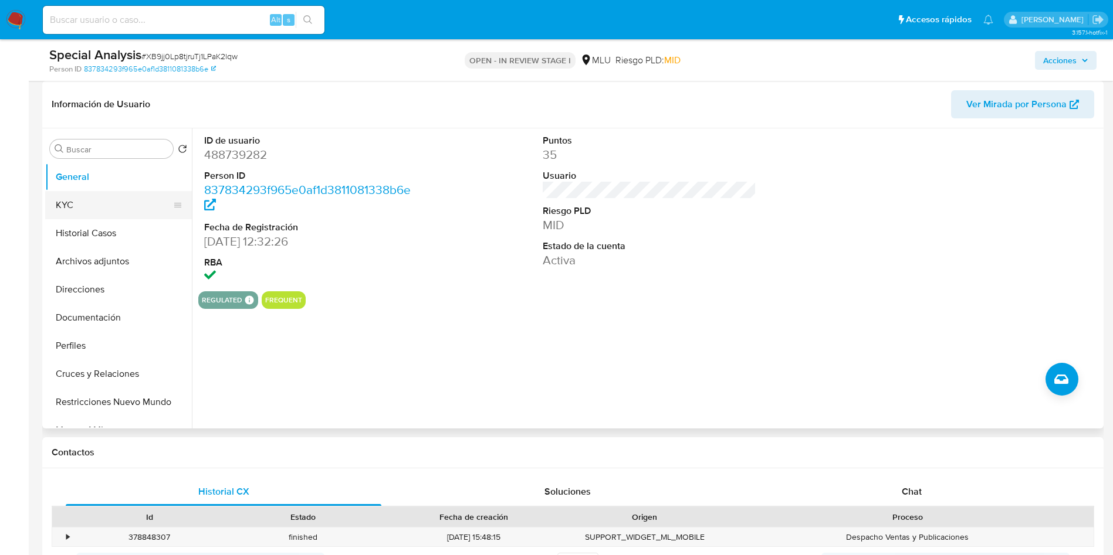
click at [90, 199] on button "KYC" at bounding box center [113, 205] width 137 height 28
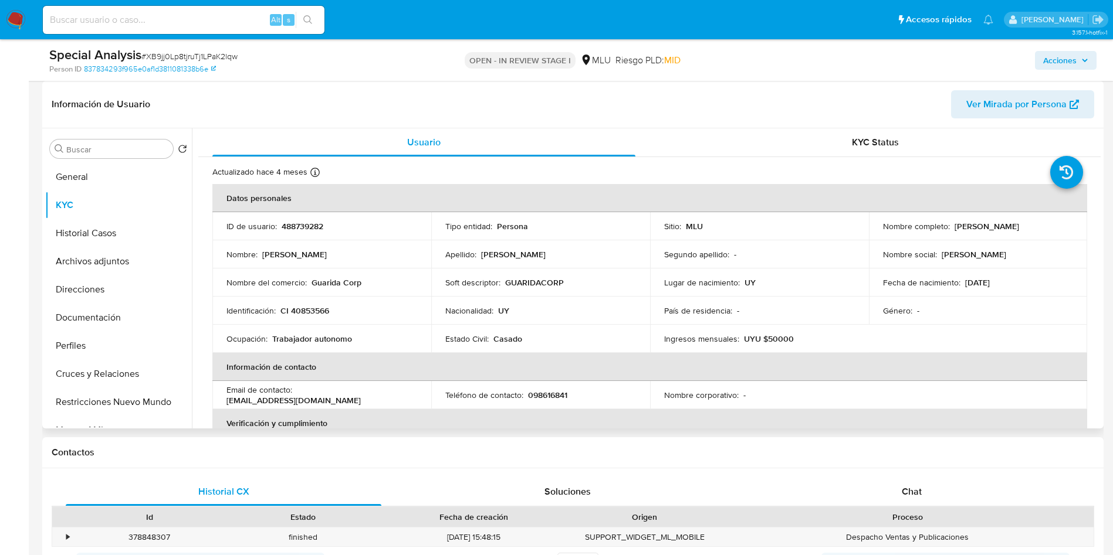
scroll to position [88, 0]
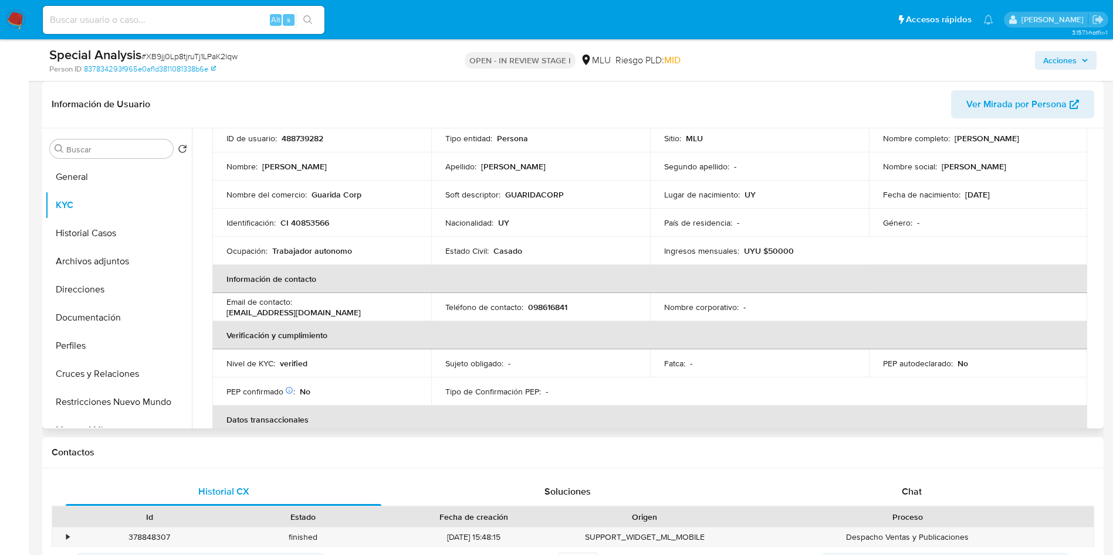
click at [769, 249] on p "UYU $50000" at bounding box center [769, 251] width 50 height 11
copy p "50000"
click at [95, 326] on button "Documentación" at bounding box center [113, 318] width 137 height 28
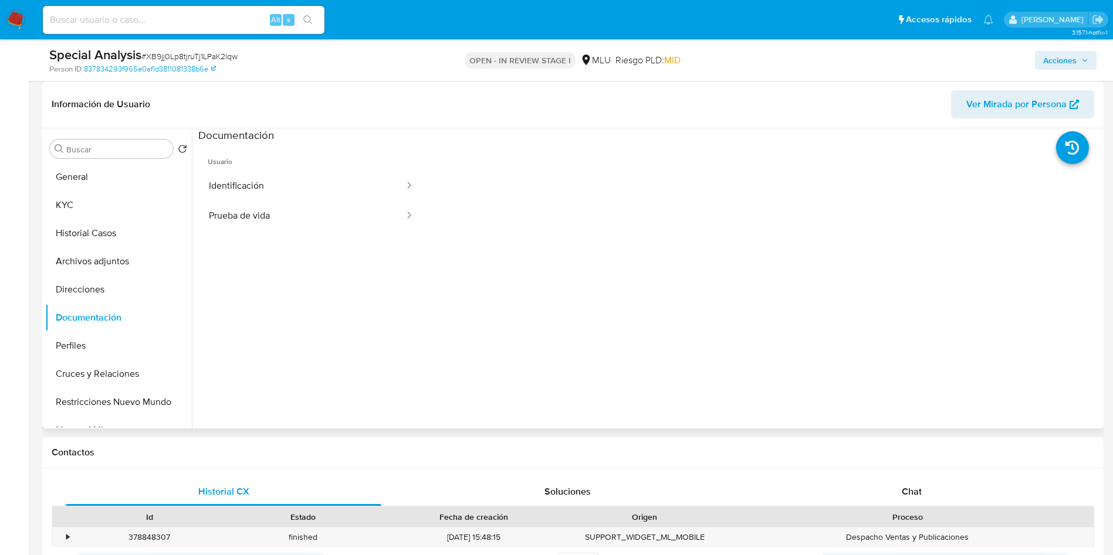
click at [978, 244] on div at bounding box center [762, 330] width 677 height 375
click at [80, 291] on button "Direcciones" at bounding box center [113, 290] width 137 height 28
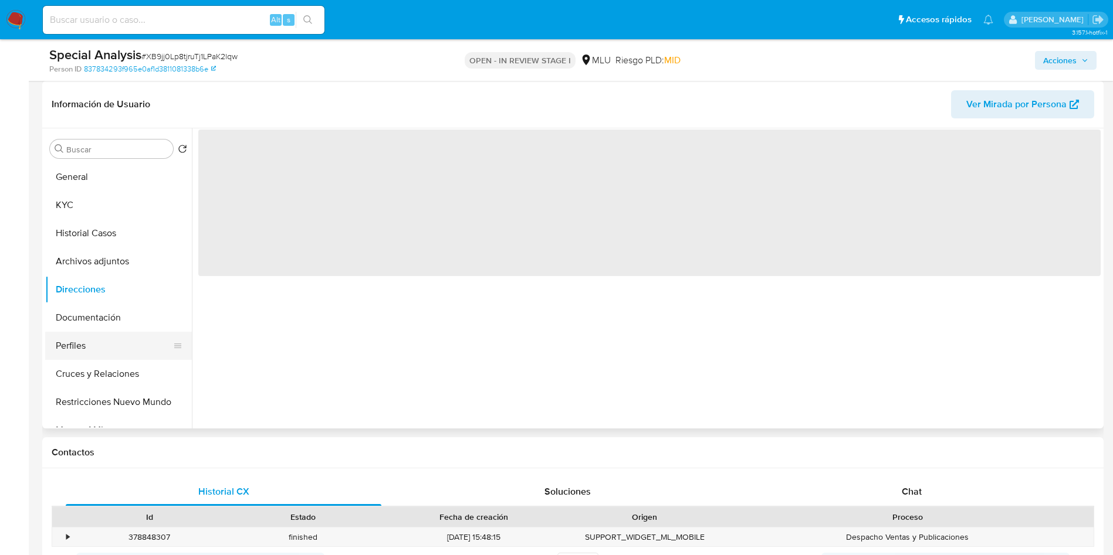
click at [97, 337] on button "Perfiles" at bounding box center [113, 346] width 137 height 28
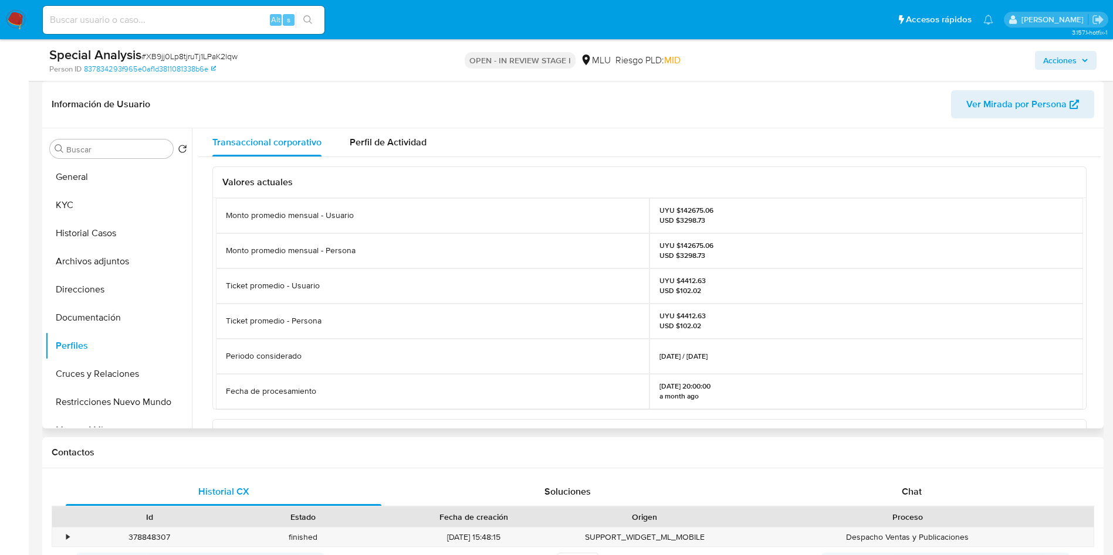
click at [688, 211] on p "UYU $142675.06 USD $3298.73" at bounding box center [686, 215] width 54 height 19
copy p "142675.06"
click at [113, 337] on button "Perfiles" at bounding box center [113, 346] width 137 height 28
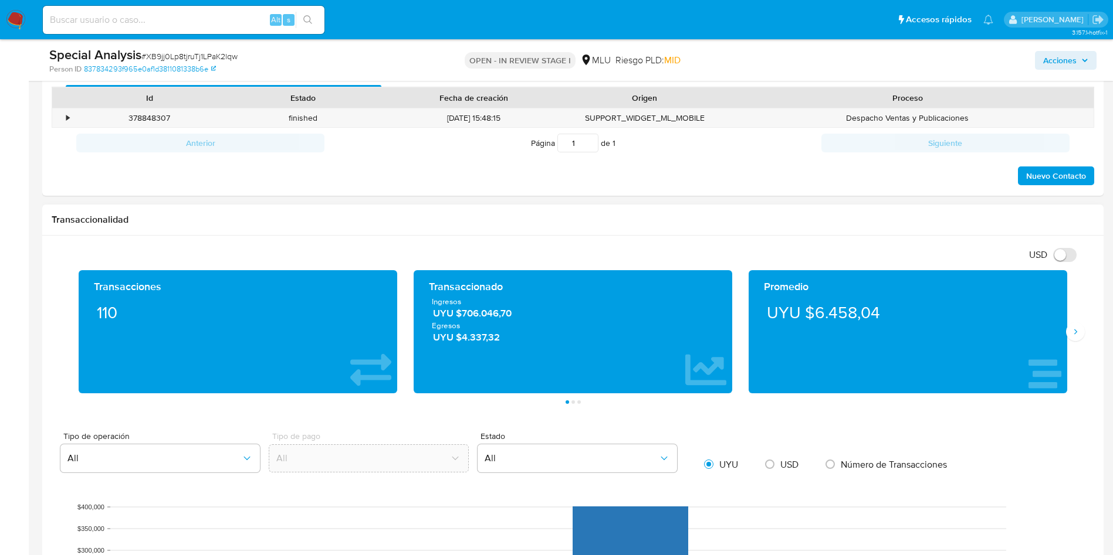
scroll to position [616, 0]
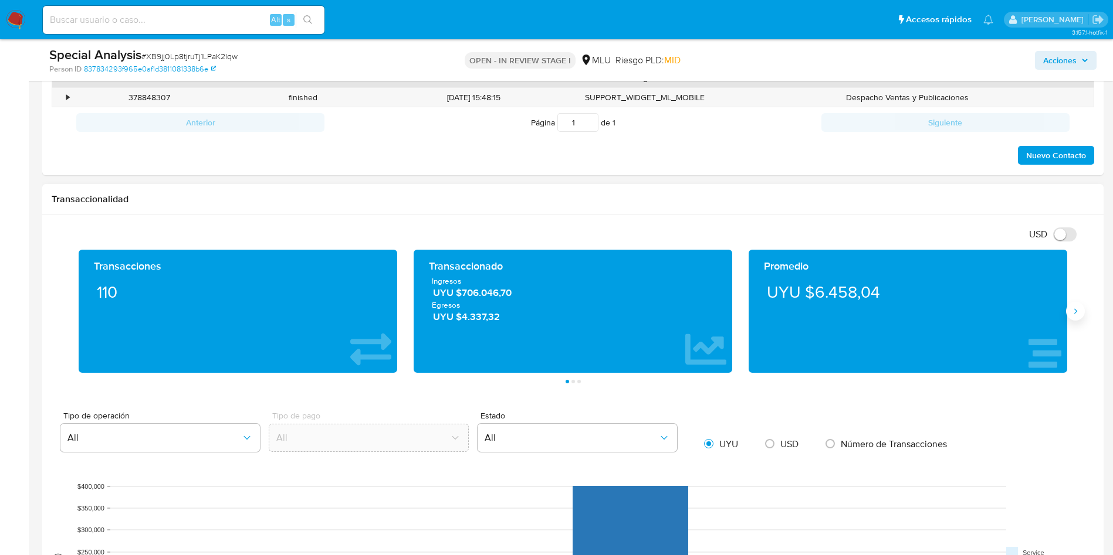
click at [1001, 317] on button "Siguiente" at bounding box center [1075, 311] width 19 height 19
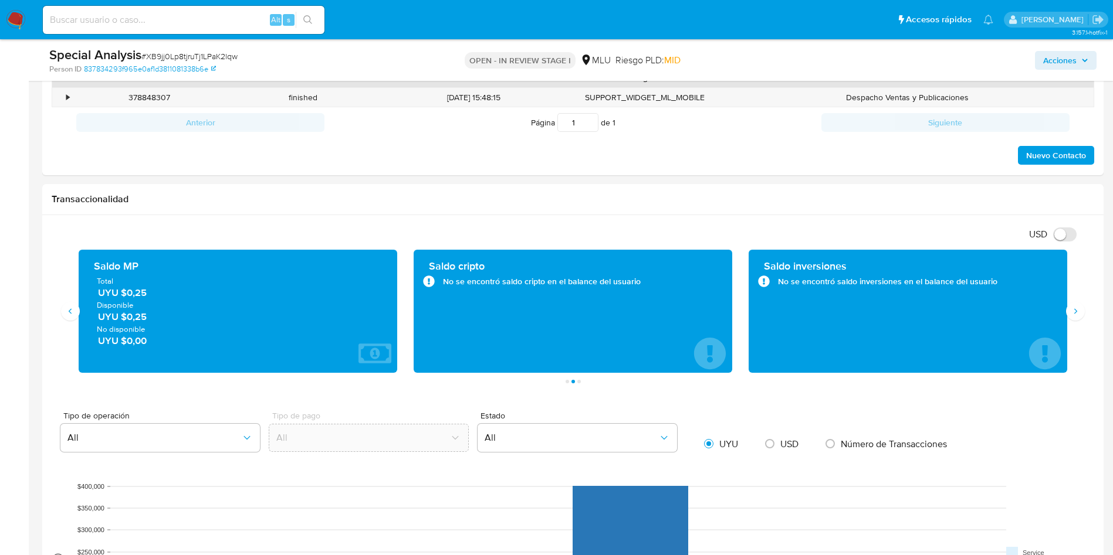
click at [31, 265] on main "3.157.1-hotfix-1 Asignado a tvaya Asignado el: 29/07/2025 14:25:32 Creado el: 2…" at bounding box center [556, 390] width 1113 height 2013
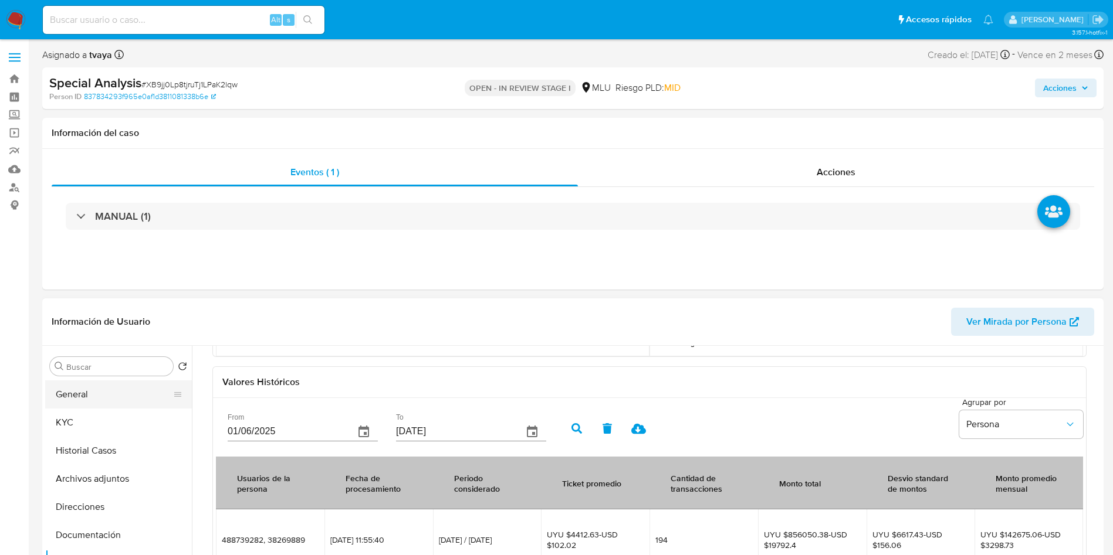
click at [112, 397] on button "General" at bounding box center [113, 395] width 137 height 28
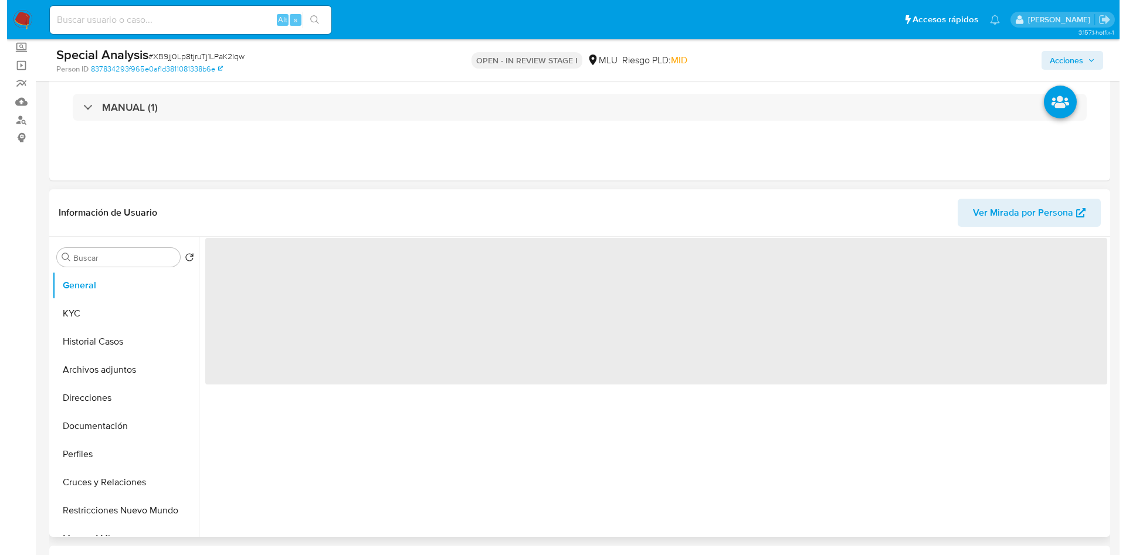
scroll to position [176, 0]
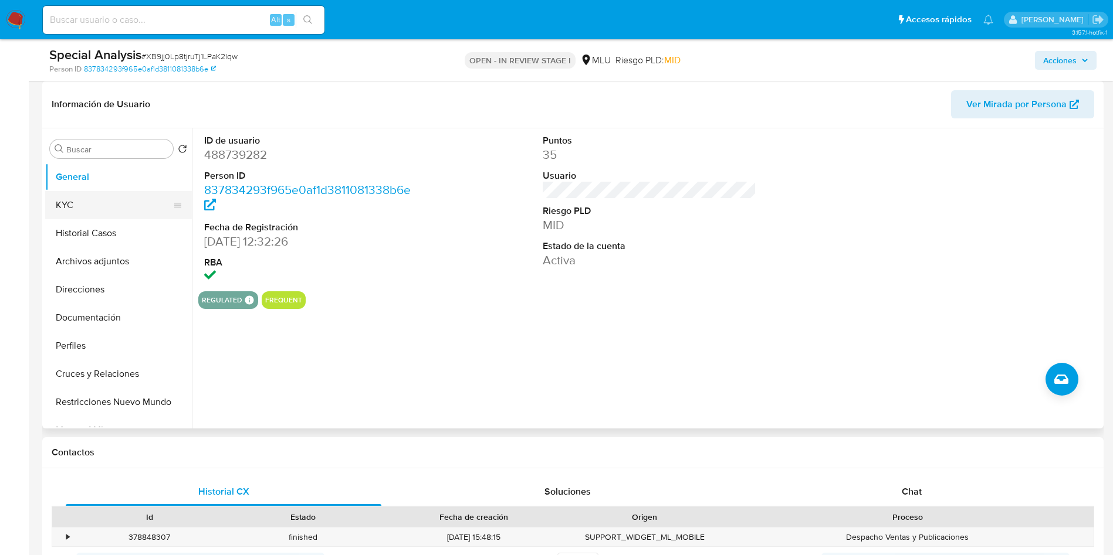
click at [109, 202] on button "KYC" at bounding box center [113, 205] width 137 height 28
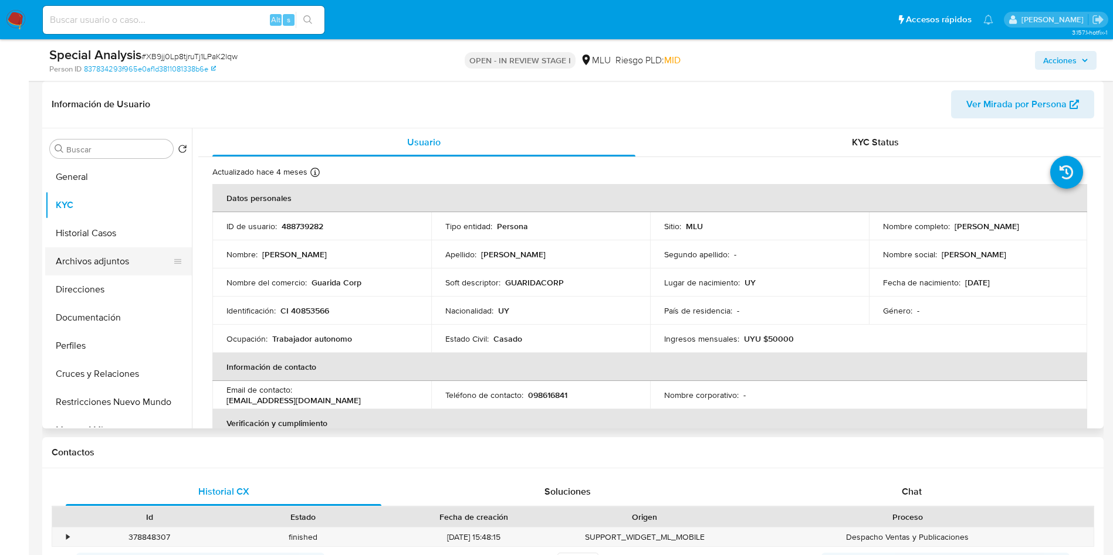
click at [74, 261] on button "Archivos adjuntos" at bounding box center [113, 262] width 137 height 28
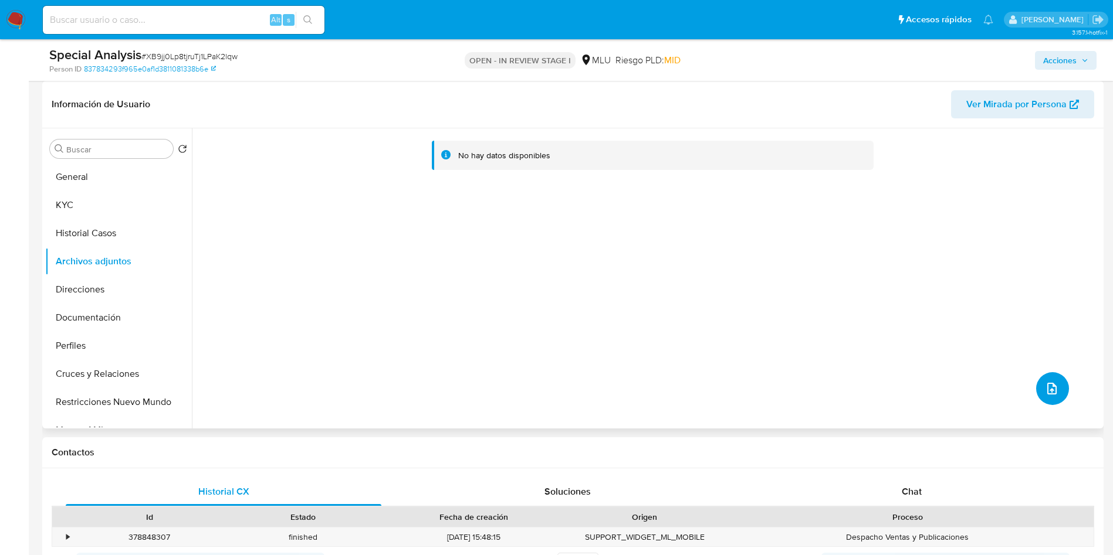
click at [1001, 387] on icon "upload-file" at bounding box center [1051, 389] width 9 height 12
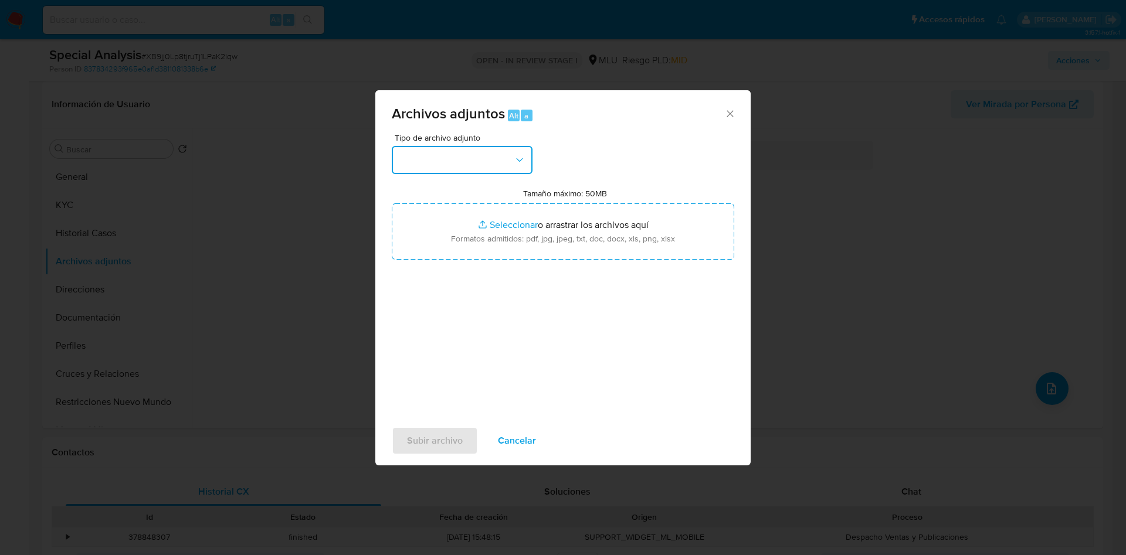
click at [485, 158] on button "button" at bounding box center [462, 160] width 141 height 28
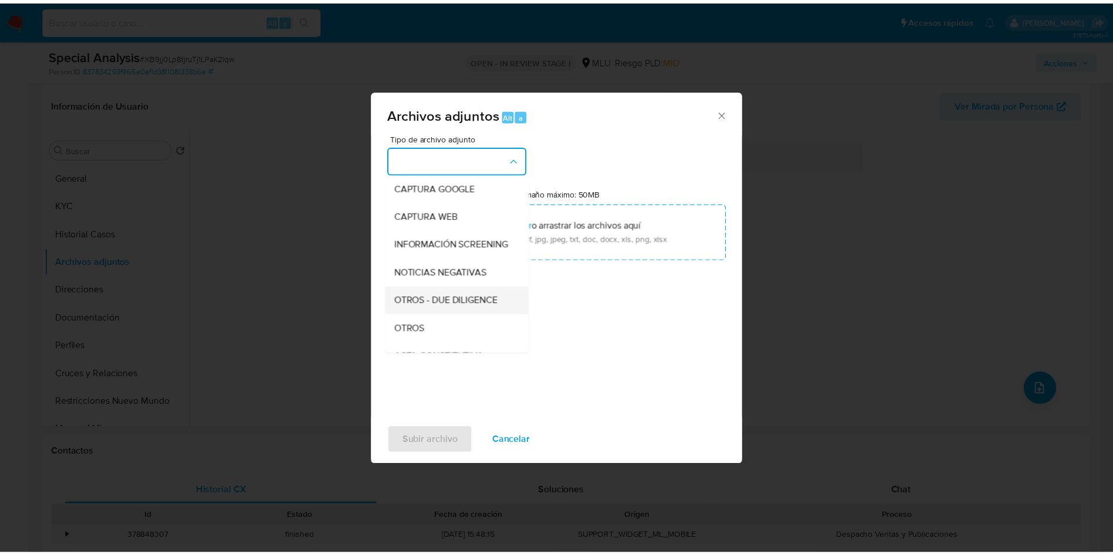
scroll to position [88, 0]
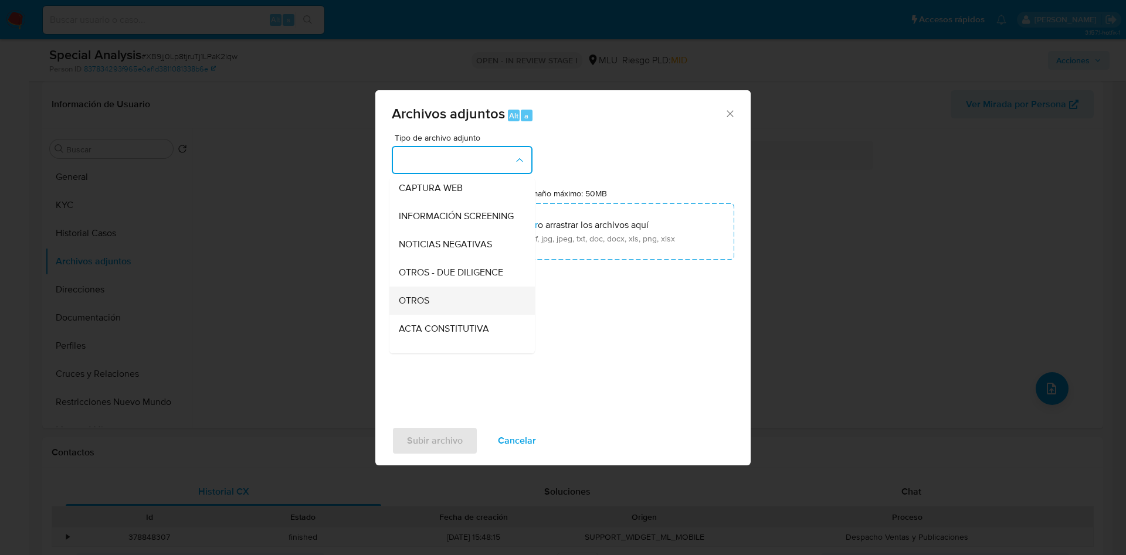
click at [451, 300] on div "OTROS" at bounding box center [459, 301] width 120 height 28
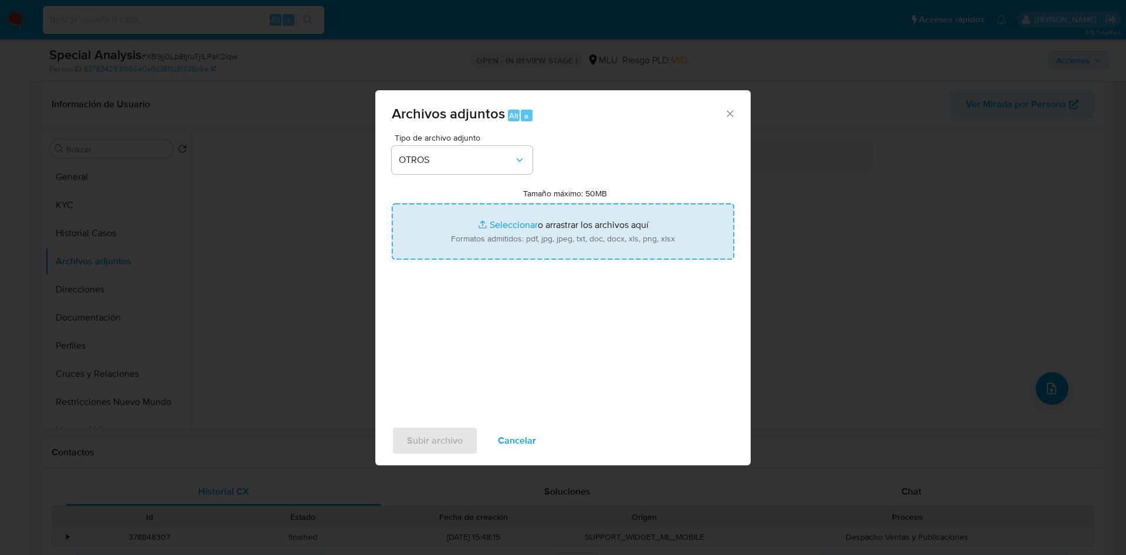
click at [533, 229] on input "Tamaño máximo: 50MB Seleccionar archivos" at bounding box center [563, 232] width 343 height 56
type input "C:\fakepath\488739282 - Anexo.pdf"
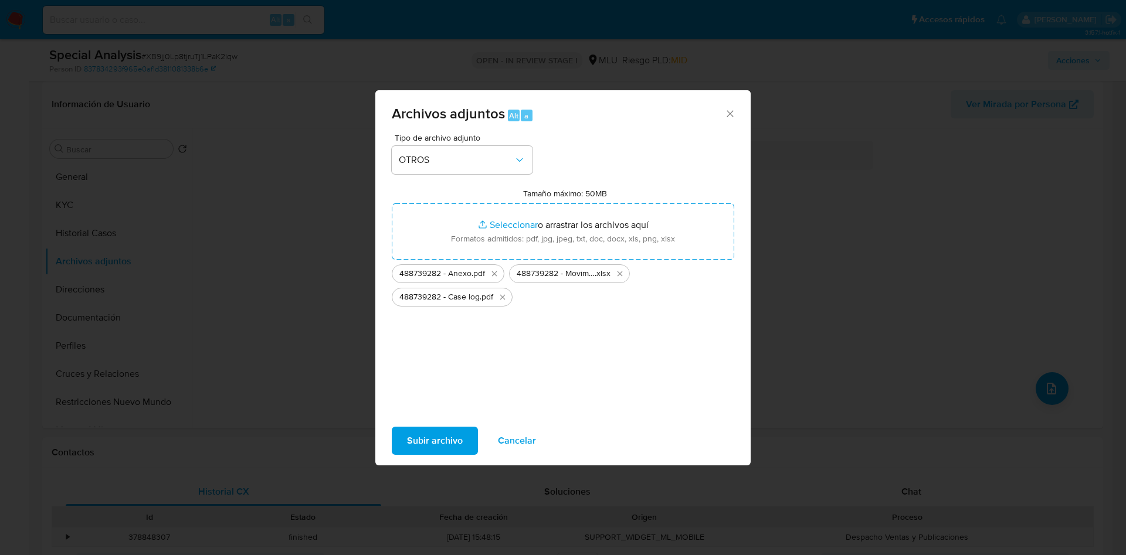
click at [432, 441] on span "Subir archivo" at bounding box center [435, 441] width 56 height 26
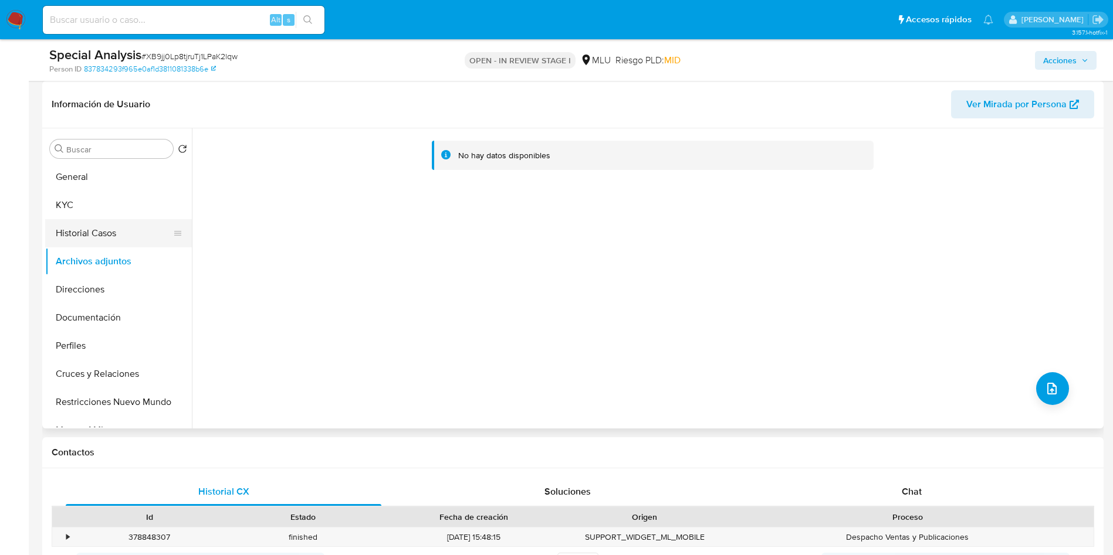
click at [125, 231] on button "Historial Casos" at bounding box center [113, 233] width 137 height 28
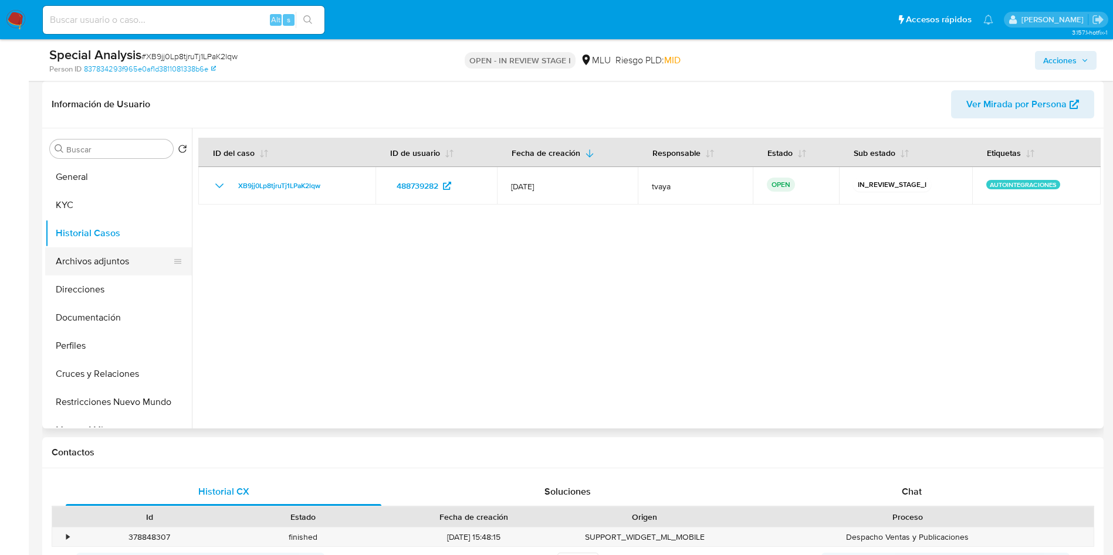
click at [70, 262] on button "Archivos adjuntos" at bounding box center [113, 262] width 137 height 28
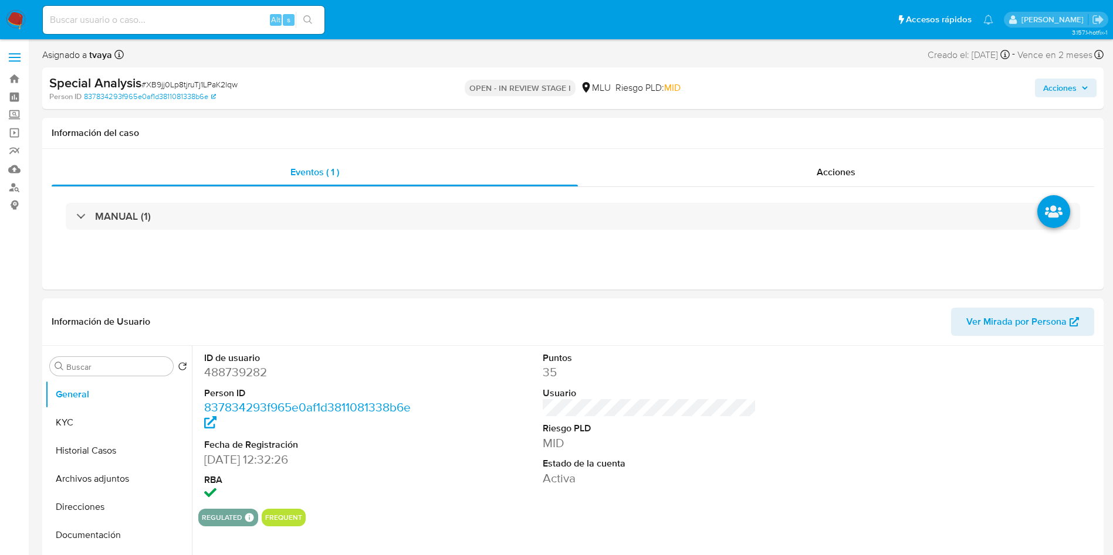
select select "10"
click at [808, 172] on div "Acciones" at bounding box center [836, 172] width 516 height 28
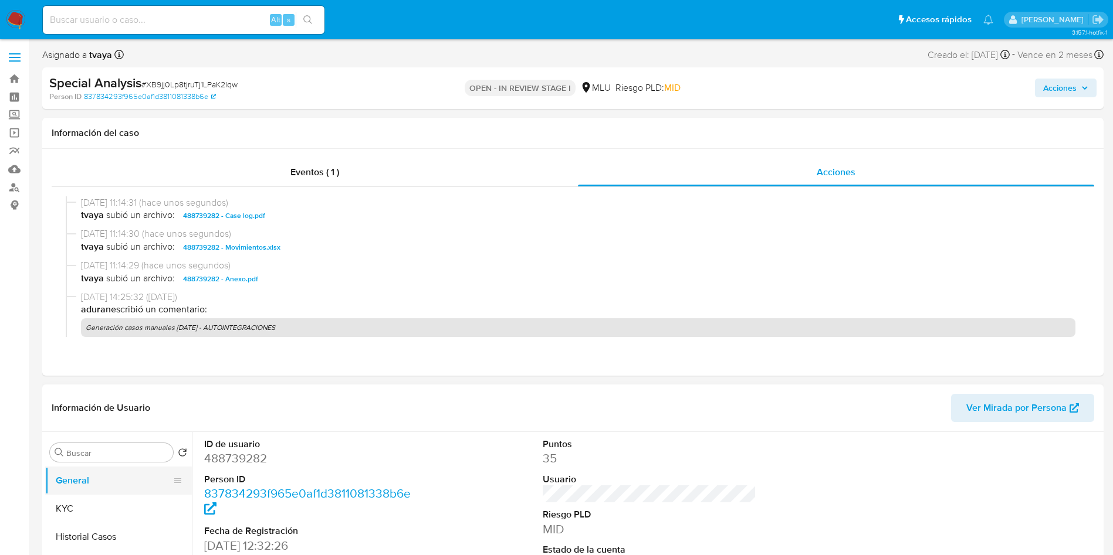
click at [78, 477] on button "General" at bounding box center [113, 481] width 137 height 28
click at [371, 155] on div "Eventos ( 1 ) Acciones [DATE] 11:14:31 (hace unos segundos) tvaya subió un arch…" at bounding box center [572, 262] width 1061 height 227
click at [367, 167] on div "Eventos ( 1 )" at bounding box center [315, 172] width 526 height 28
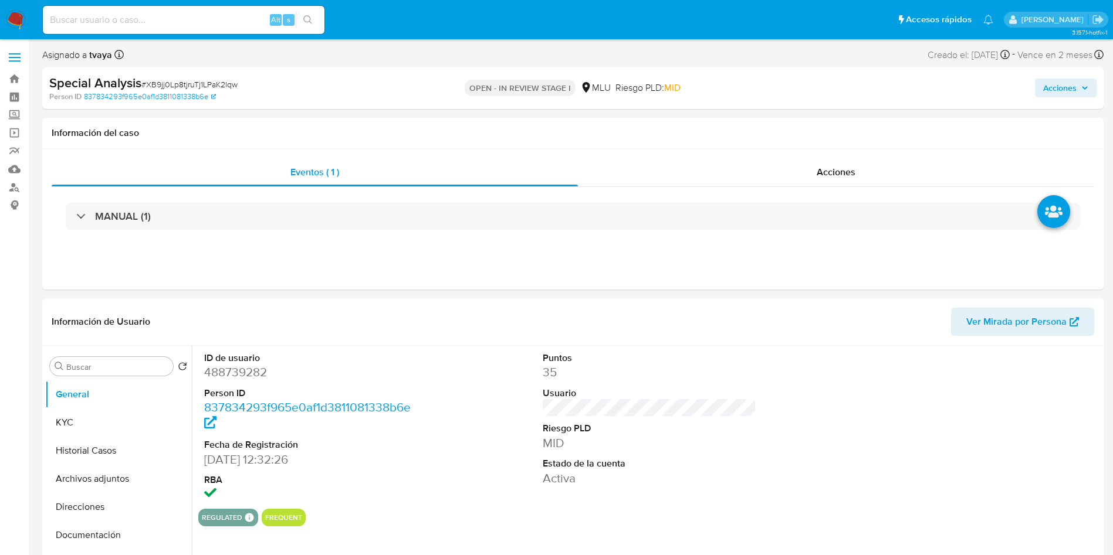
click at [1075, 86] on span "Acciones" at bounding box center [1059, 88] width 33 height 19
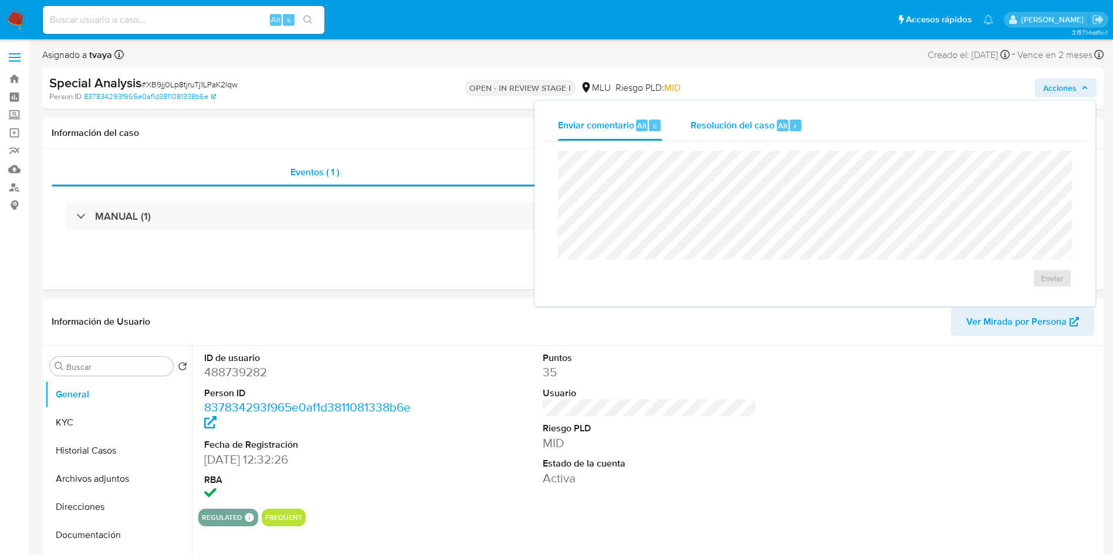
click at [722, 119] on span "Resolución del caso" at bounding box center [732, 124] width 84 height 13
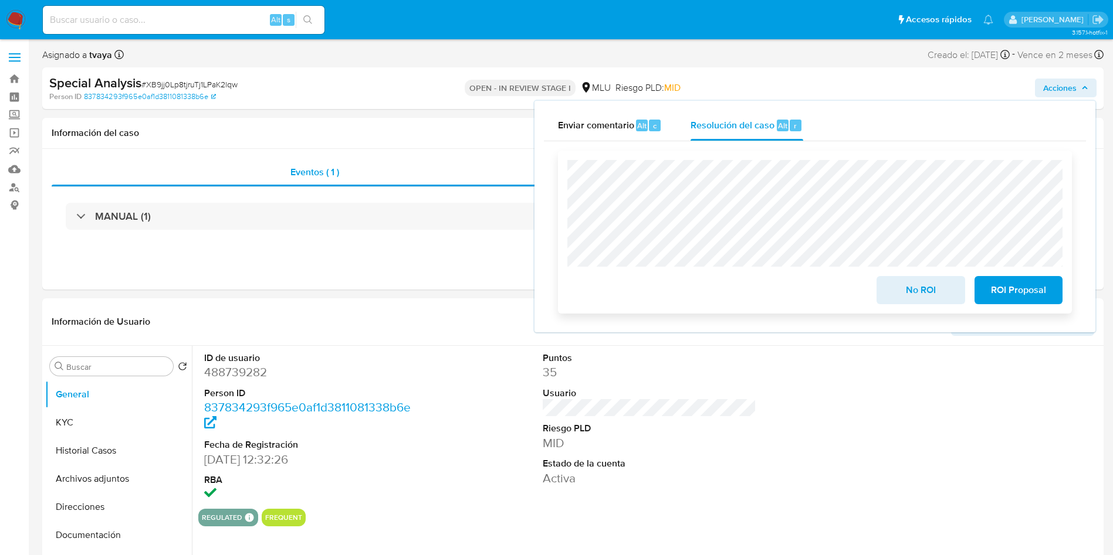
click at [924, 284] on span "No ROI" at bounding box center [920, 290] width 57 height 26
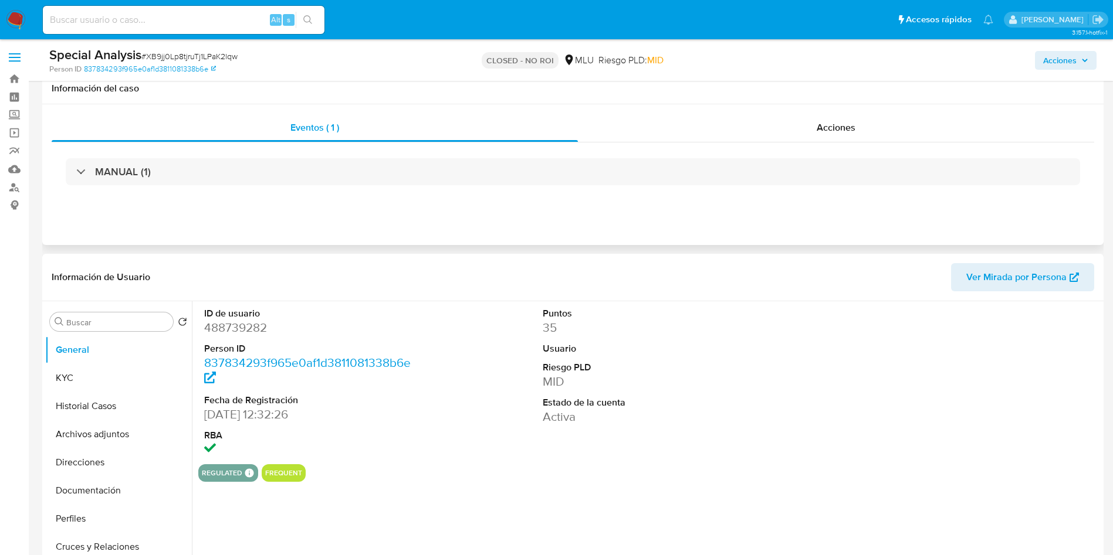
scroll to position [88, 0]
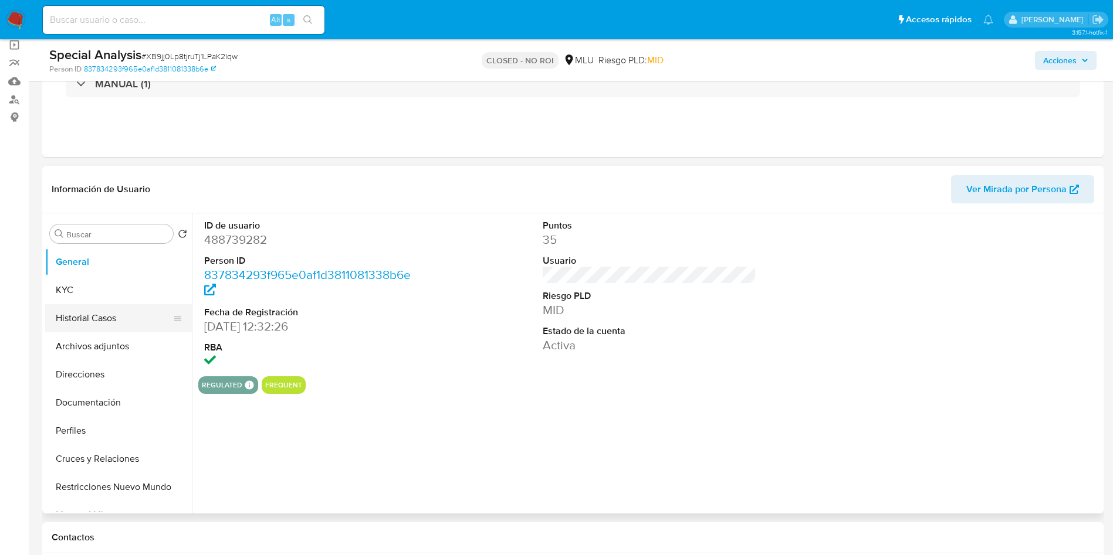
select select "10"
click at [109, 328] on button "Historial Casos" at bounding box center [113, 318] width 137 height 28
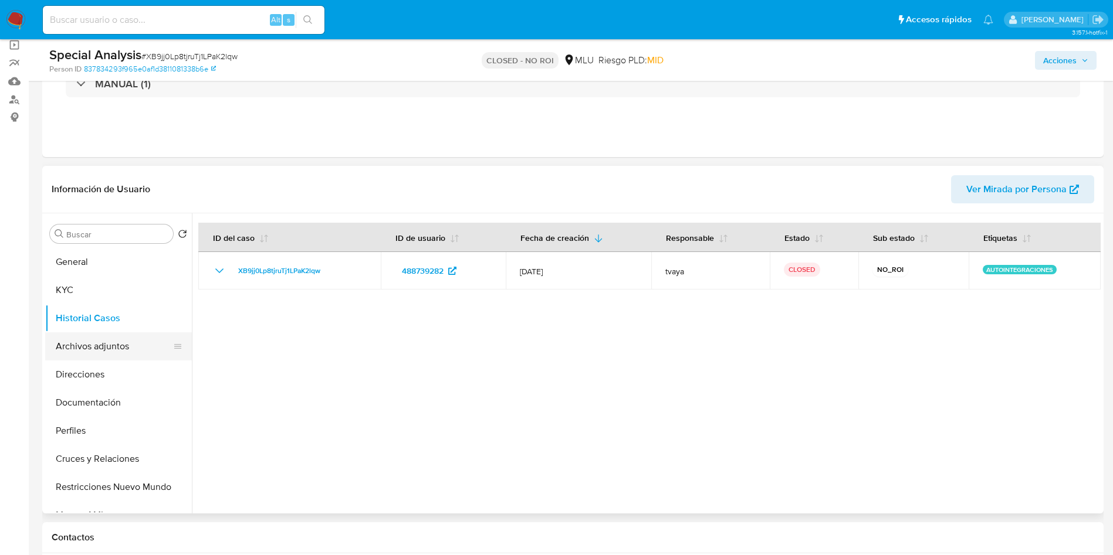
click at [100, 349] on button "Archivos adjuntos" at bounding box center [113, 347] width 137 height 28
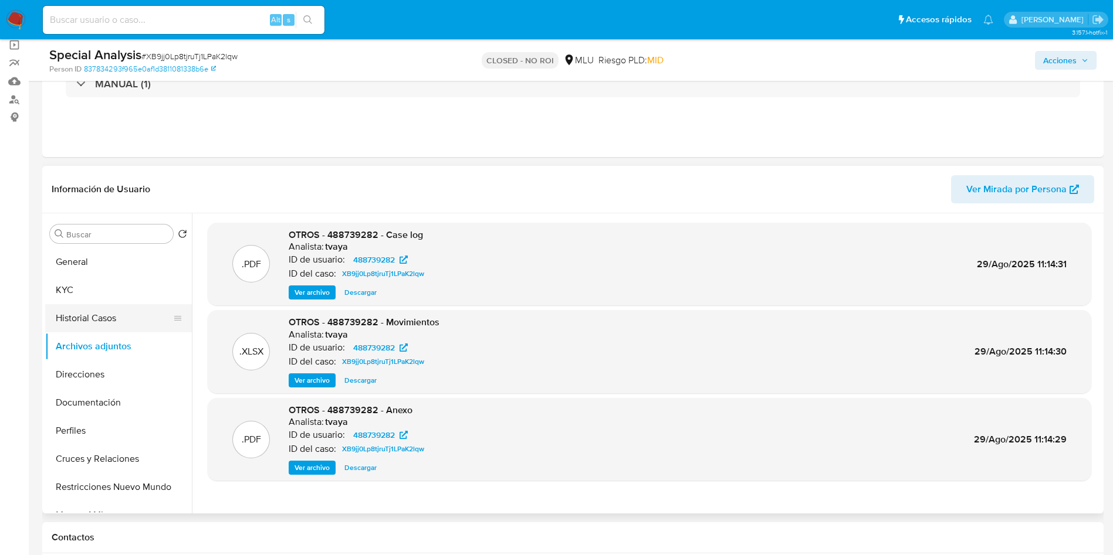
click at [97, 317] on button "Historial Casos" at bounding box center [113, 318] width 137 height 28
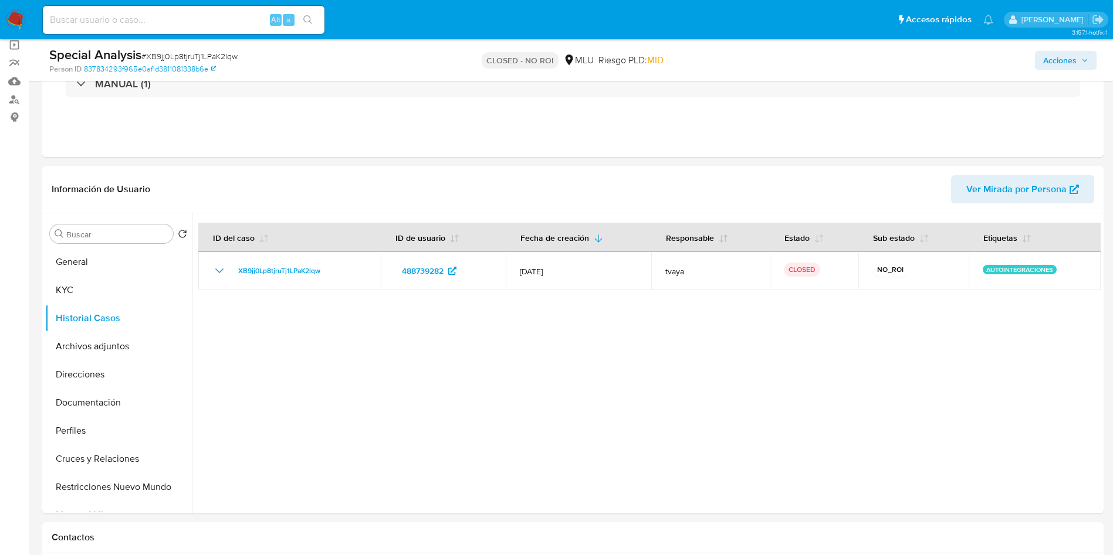
click at [195, 22] on input at bounding box center [184, 19] width 282 height 15
paste input "234888795"
type input "234888795"
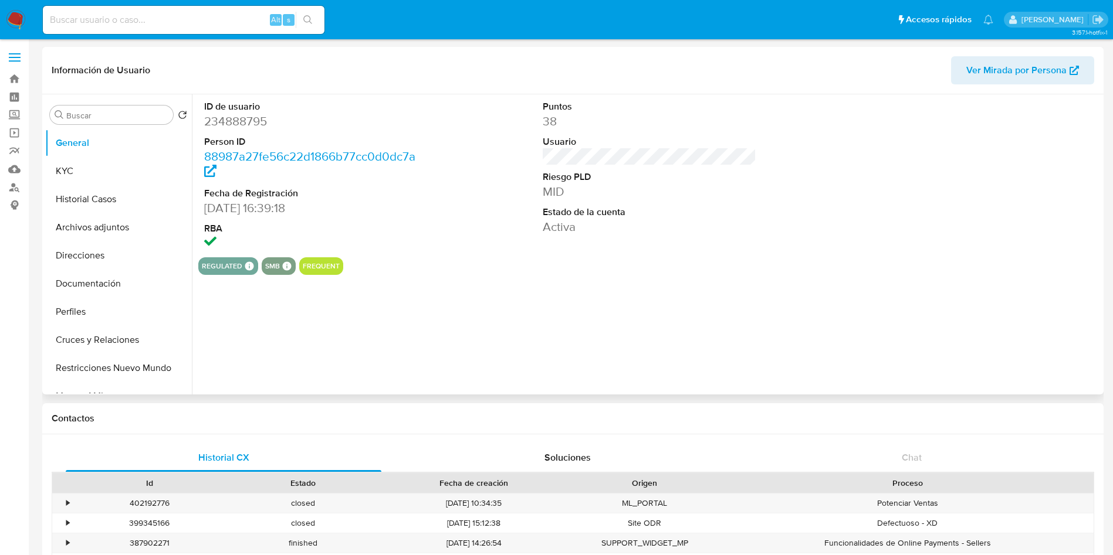
select select "10"
click at [87, 201] on button "Historial Casos" at bounding box center [113, 199] width 137 height 28
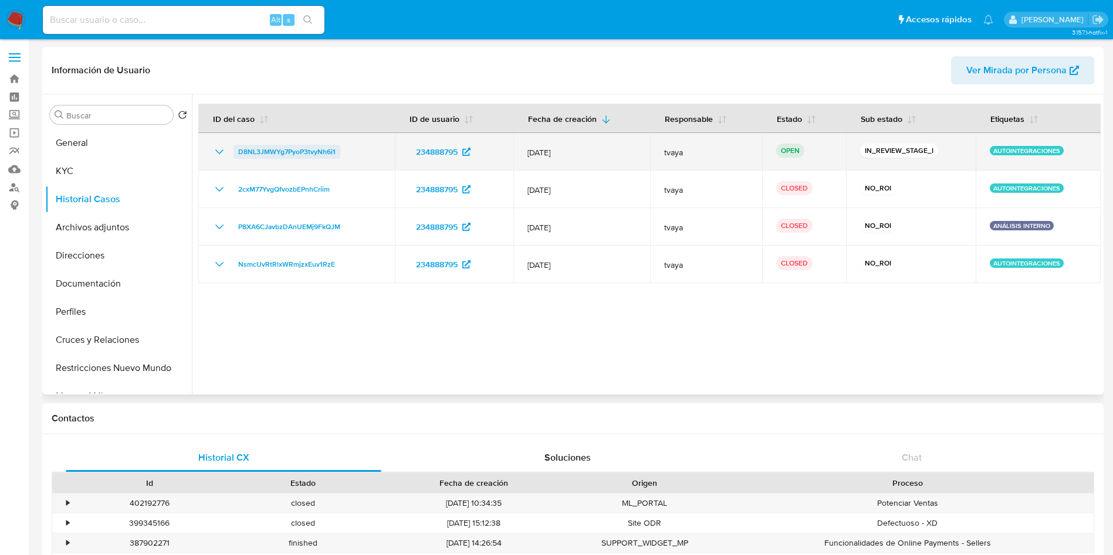
click at [282, 150] on span "D8NL3JMWYg7PyoP3tvyNh6i1" at bounding box center [286, 152] width 97 height 14
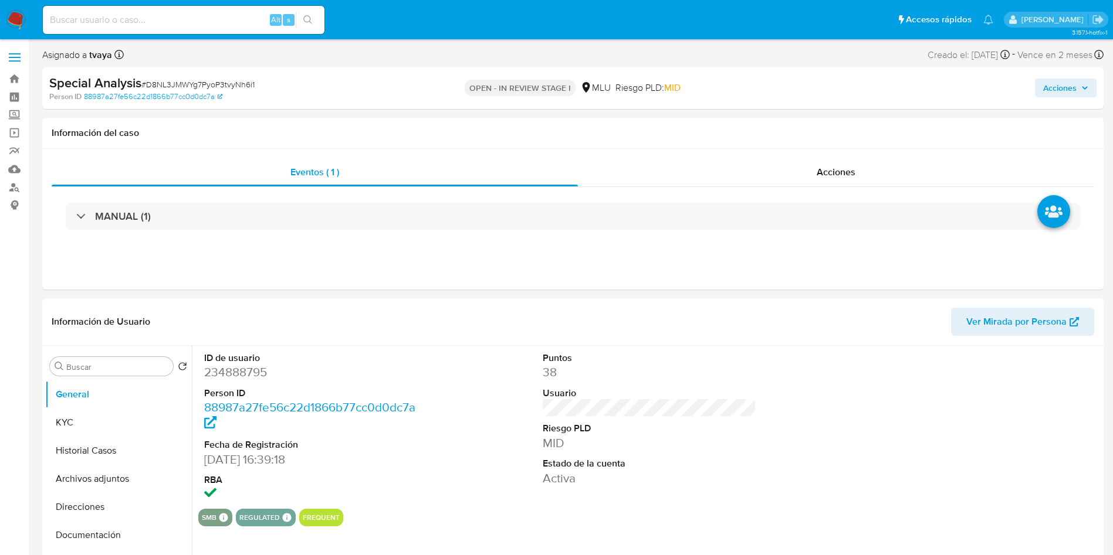
select select "10"
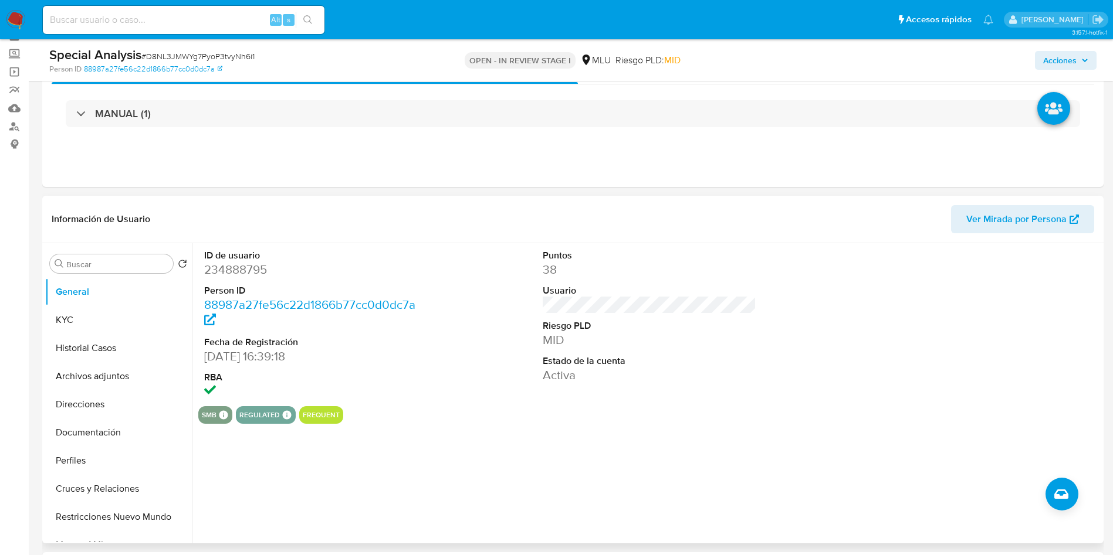
scroll to position [88, 0]
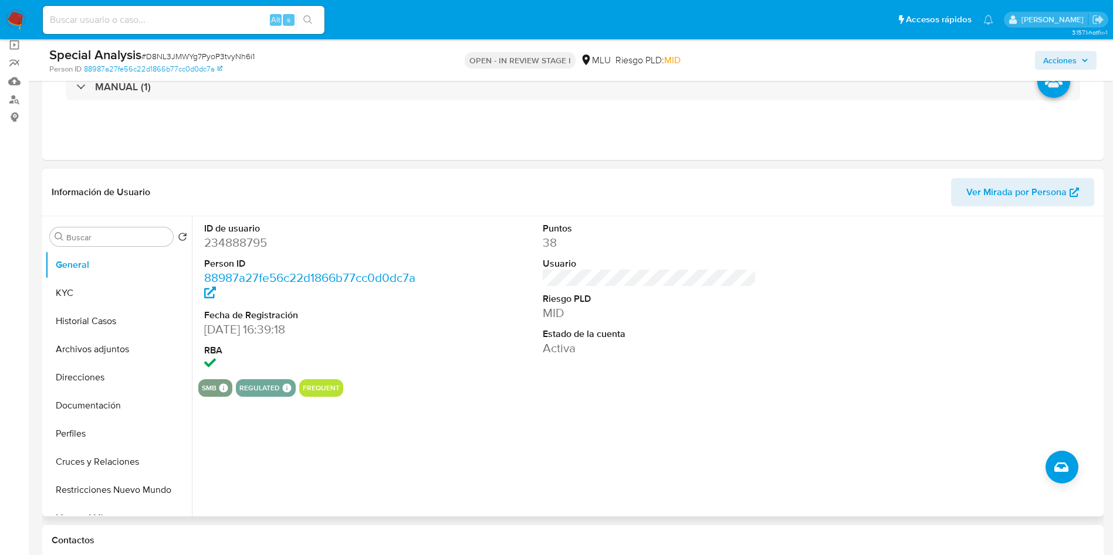
click at [626, 491] on div "ID de usuario 234888795 Person ID 88987a27fe56c22d1866b77cc0d0dc7a Fecha de Reg…" at bounding box center [646, 366] width 909 height 300
click at [74, 317] on button "Historial Casos" at bounding box center [113, 321] width 137 height 28
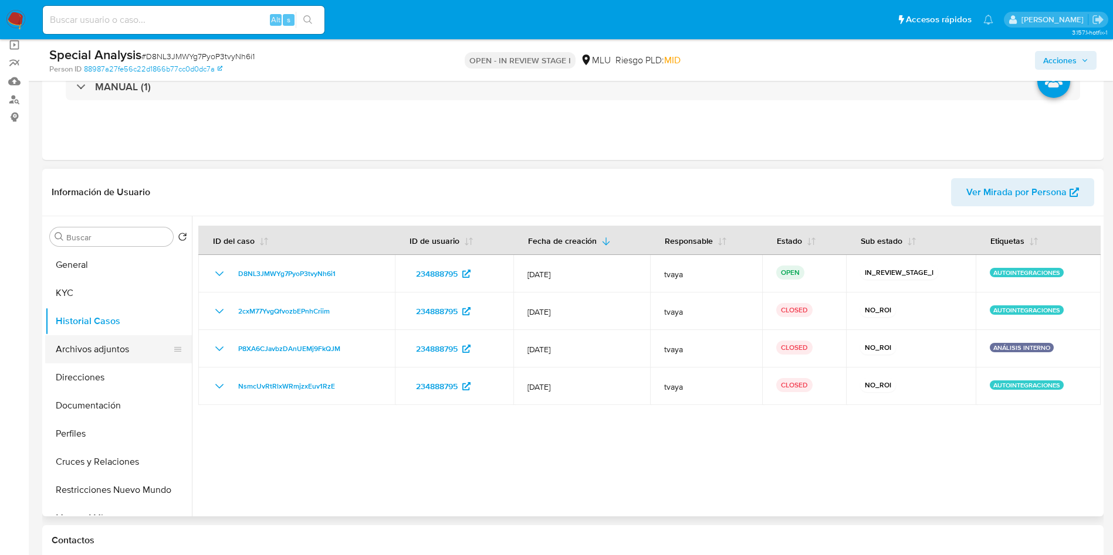
click at [87, 349] on button "Archivos adjuntos" at bounding box center [113, 350] width 137 height 28
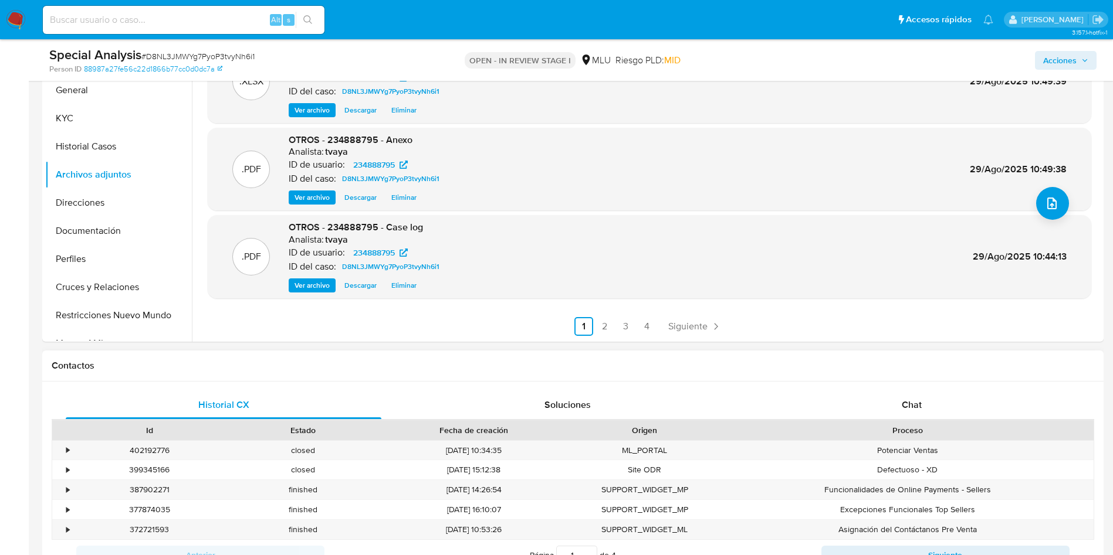
scroll to position [264, 0]
click at [608, 323] on link "2" at bounding box center [604, 325] width 19 height 19
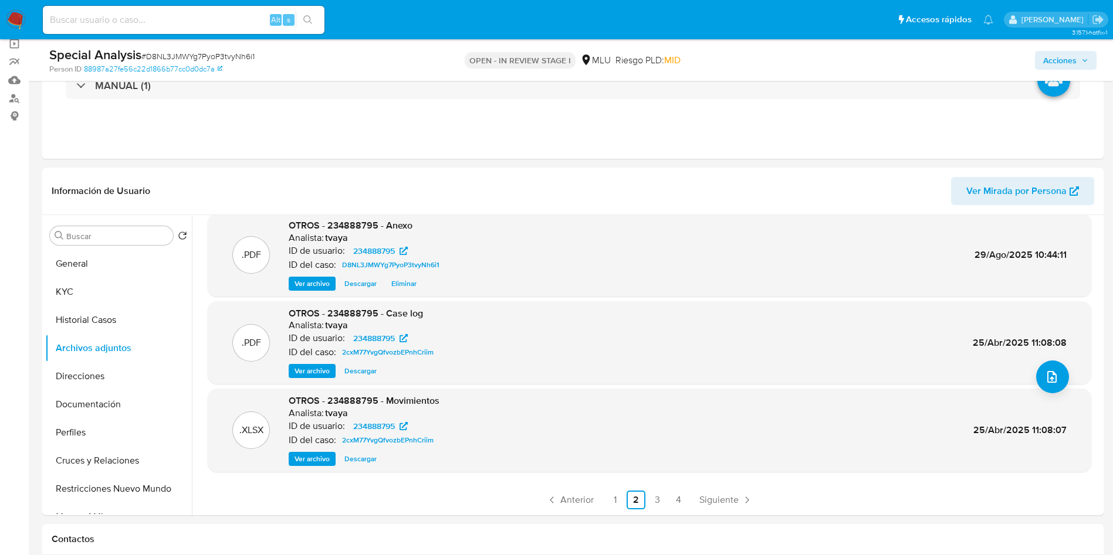
scroll to position [176, 0]
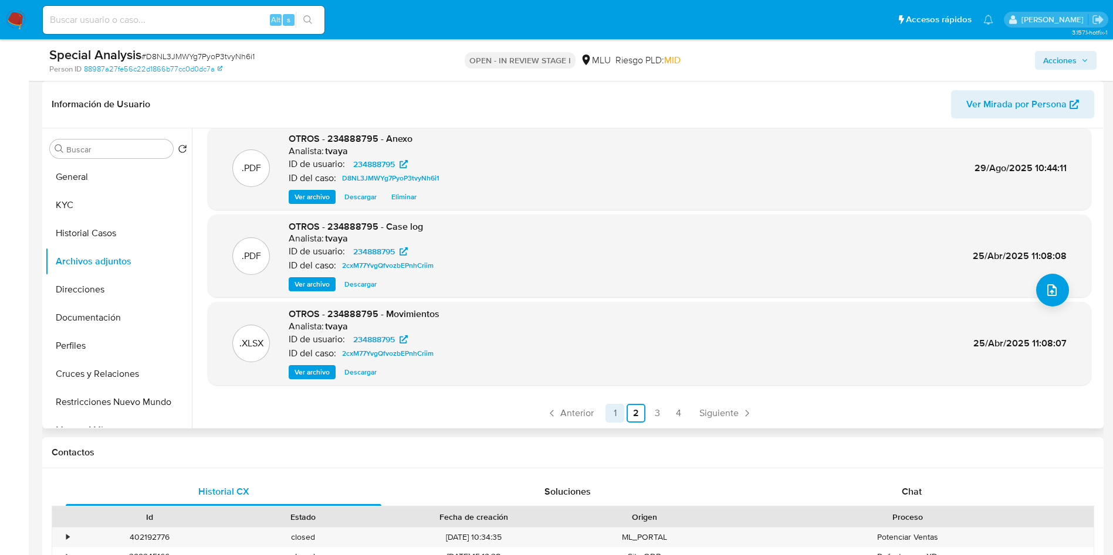
click at [622, 413] on link "1" at bounding box center [614, 413] width 19 height 19
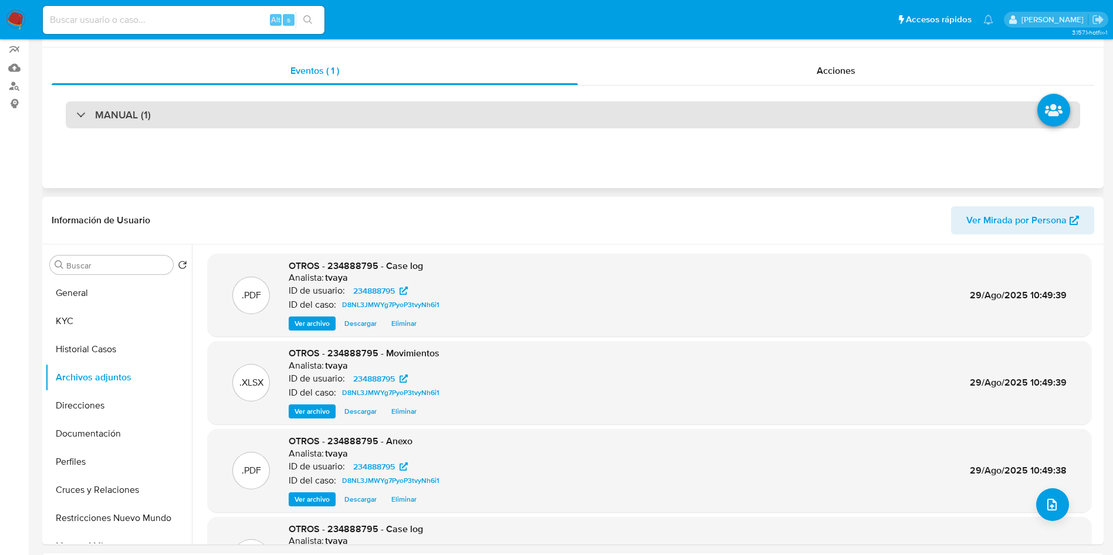
scroll to position [0, 0]
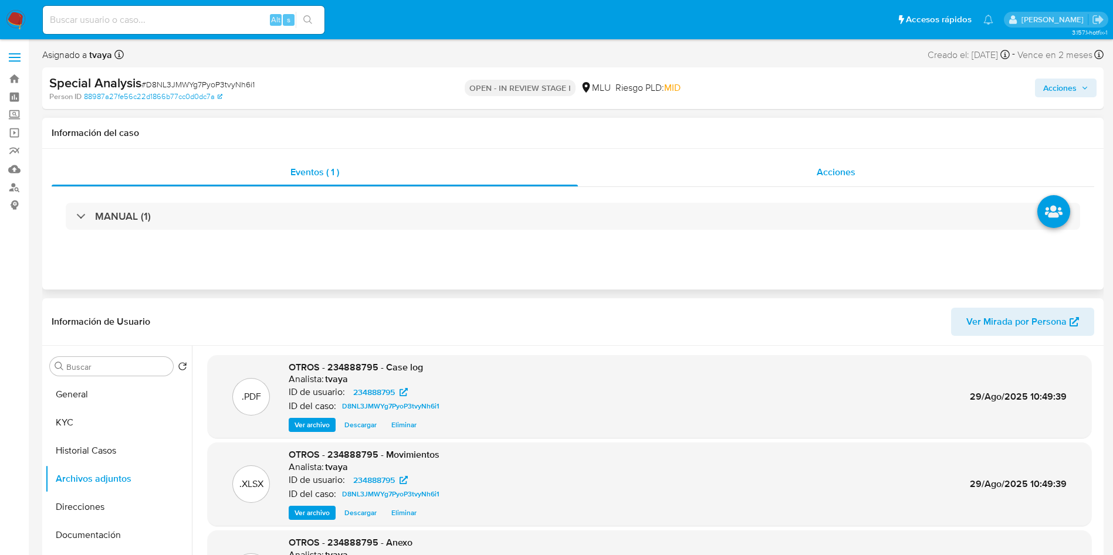
click at [808, 175] on div "Acciones" at bounding box center [836, 172] width 516 height 28
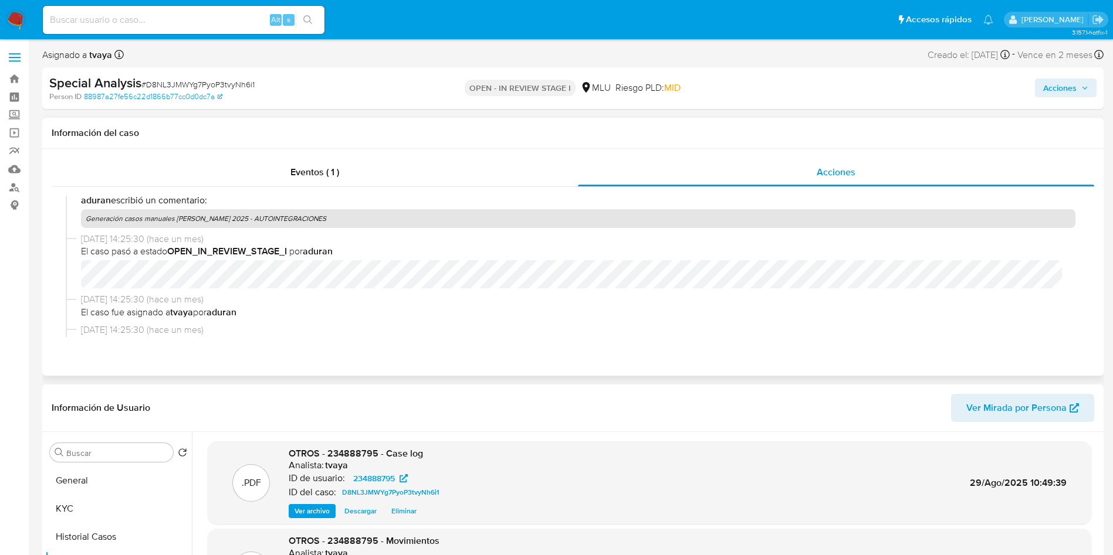
scroll to position [176, 0]
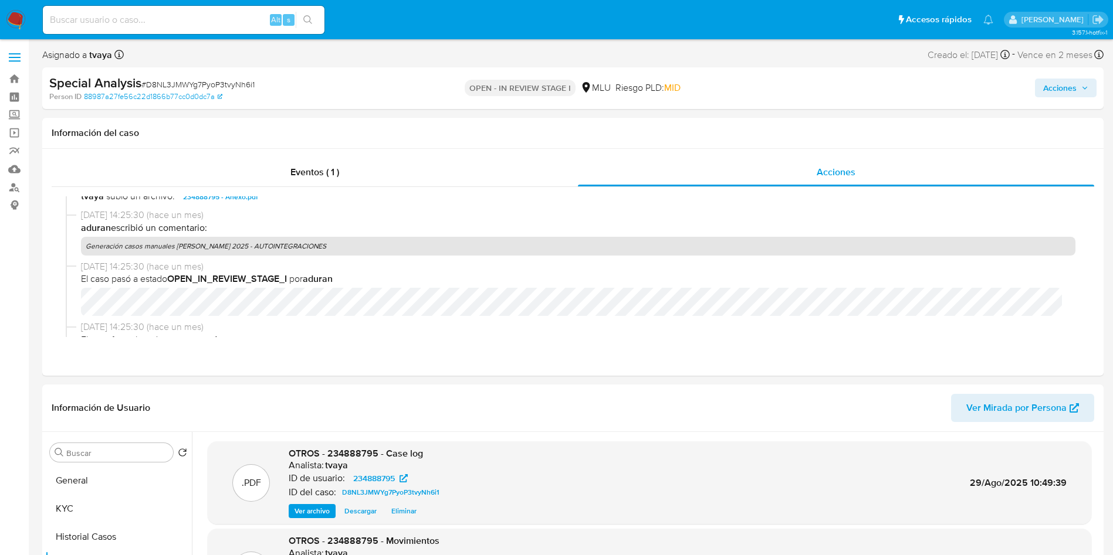
click at [1063, 86] on span "Acciones" at bounding box center [1059, 88] width 33 height 19
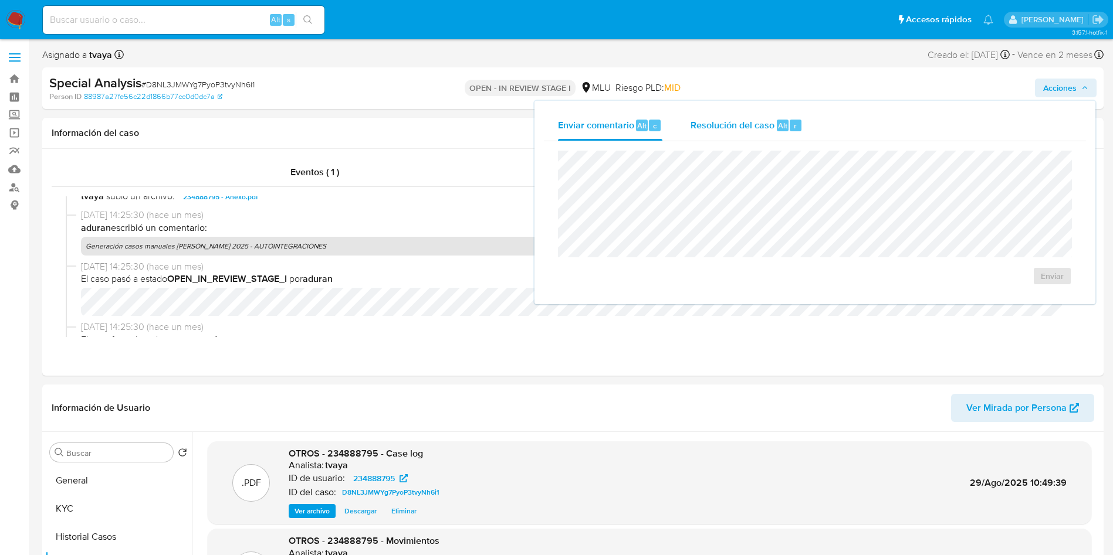
click at [741, 122] on span "Resolución del caso" at bounding box center [732, 124] width 84 height 13
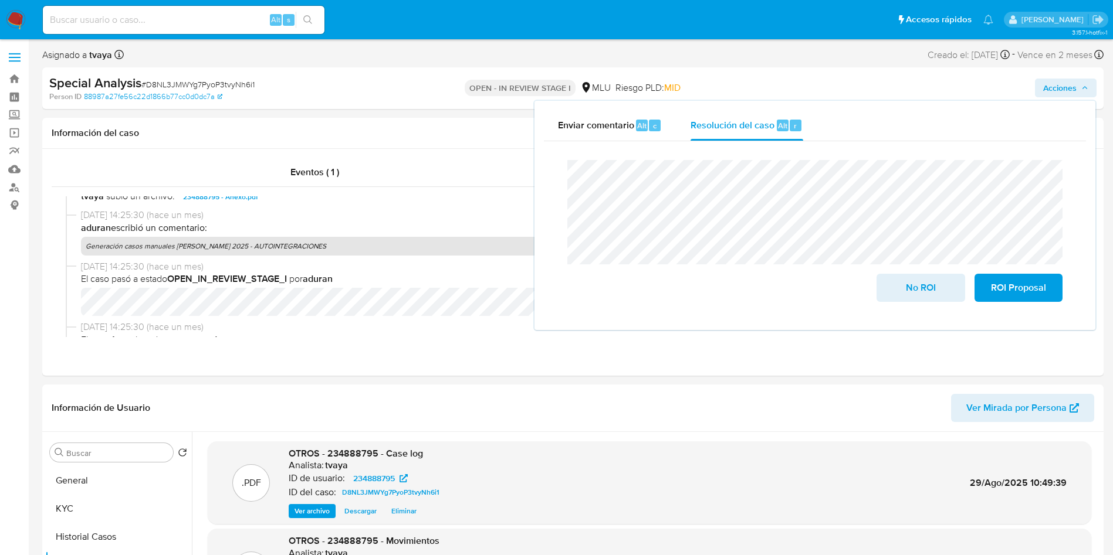
click at [557, 182] on div "Cierre de caso No ROI ROI Proposal" at bounding box center [815, 230] width 542 height 179
click at [917, 294] on span "No ROI" at bounding box center [920, 288] width 57 height 26
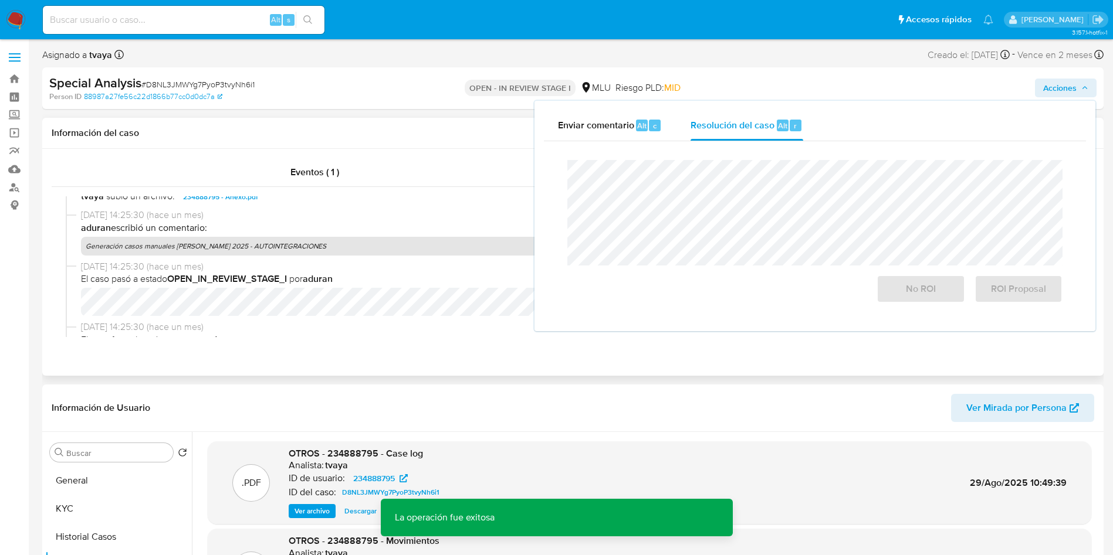
scroll to position [264, 0]
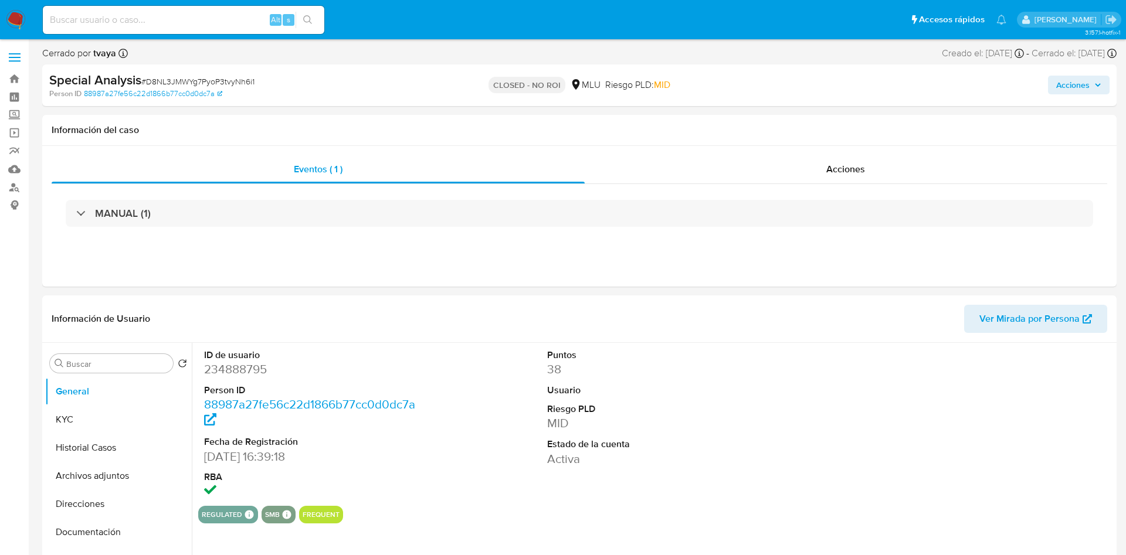
select select "10"
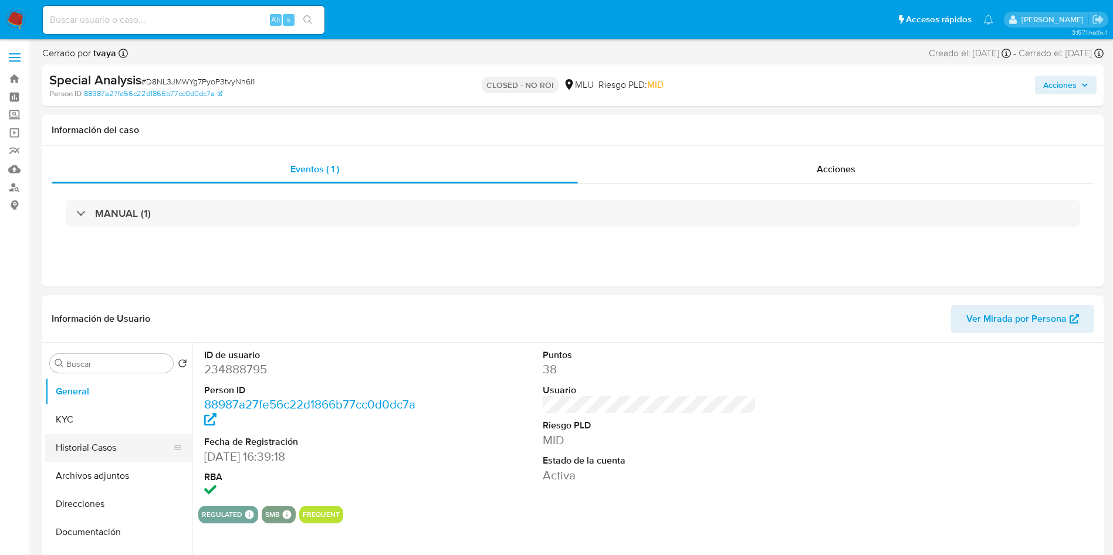
click at [68, 438] on button "Historial Casos" at bounding box center [113, 448] width 137 height 28
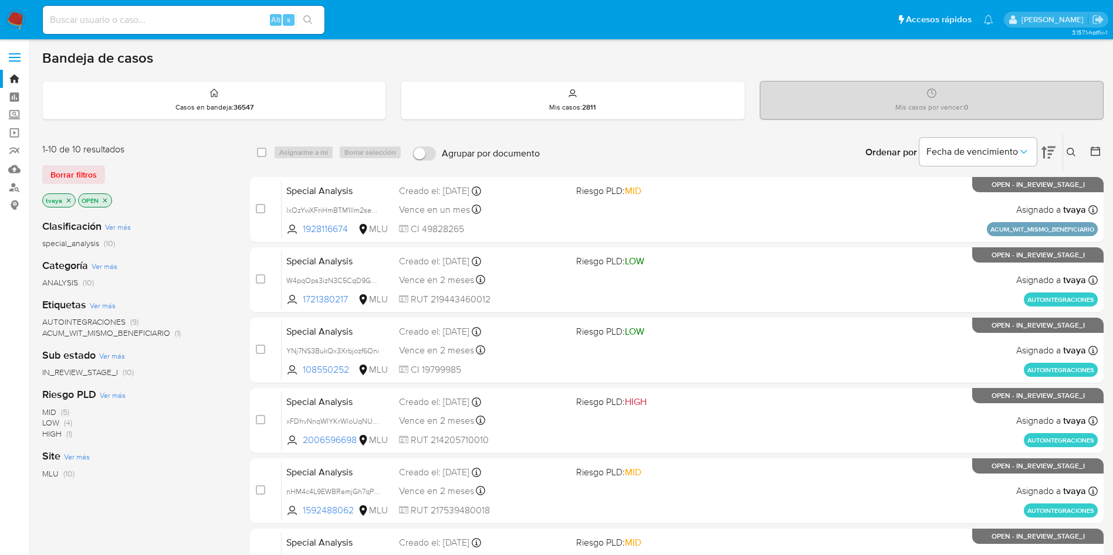
click at [190, 25] on input at bounding box center [184, 19] width 282 height 15
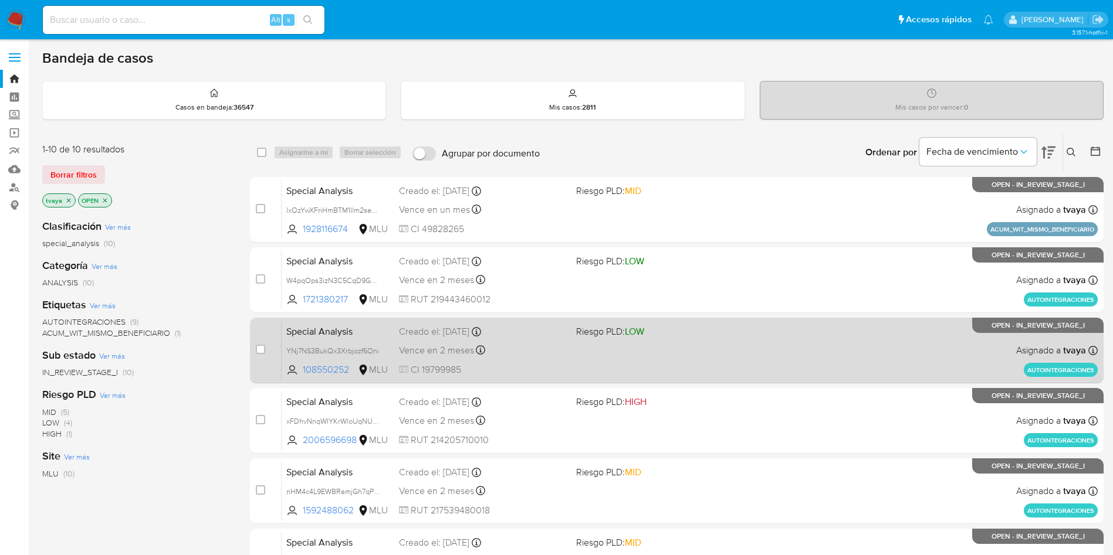
click at [695, 351] on div "Special Analysis YNj7NS3BukQx3Xrbjozf6Oni 108550252 MLU Riesgo PLD: LOW Creado …" at bounding box center [690, 350] width 816 height 59
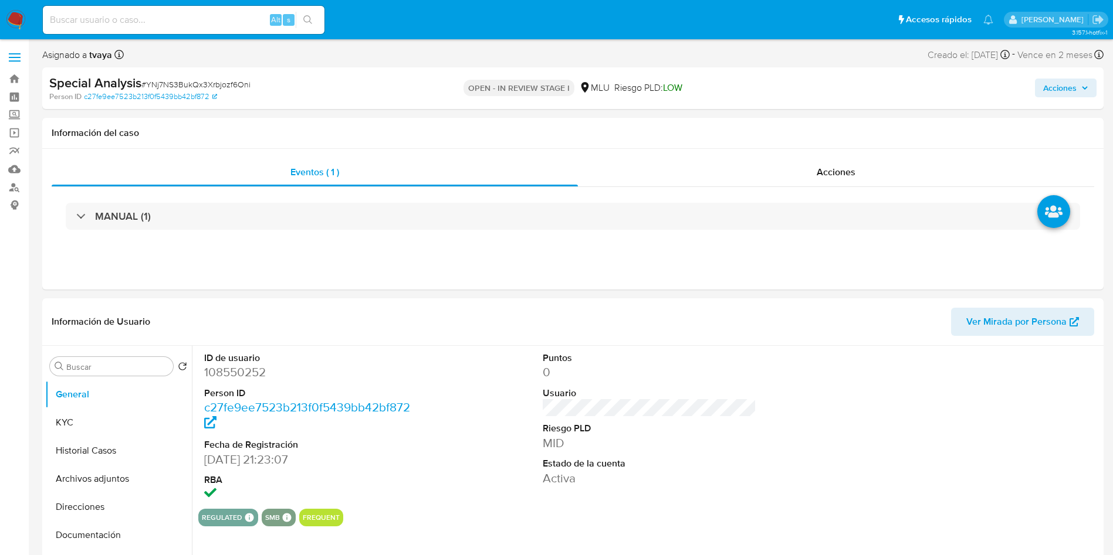
select select "10"
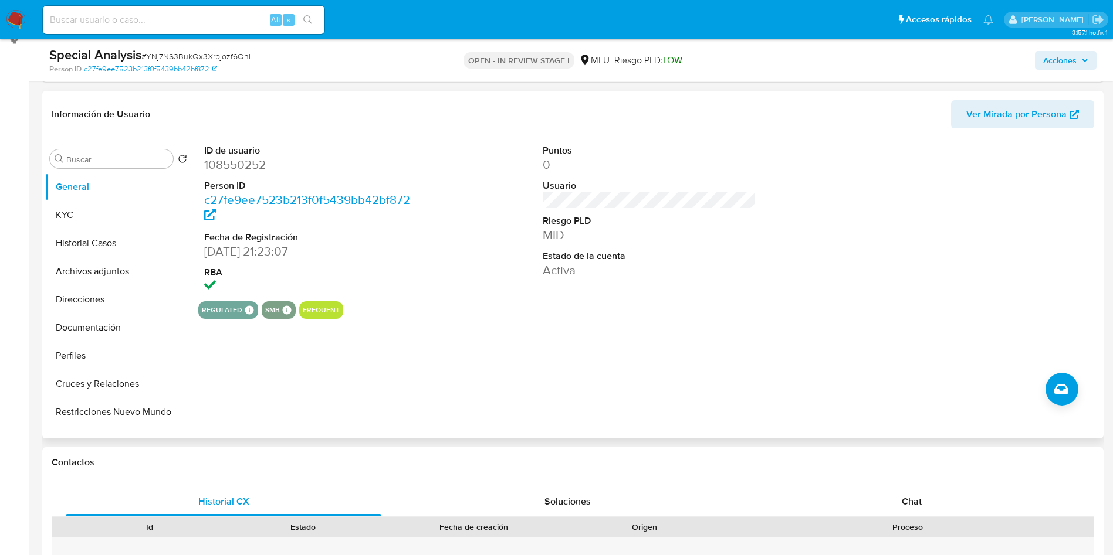
scroll to position [88, 0]
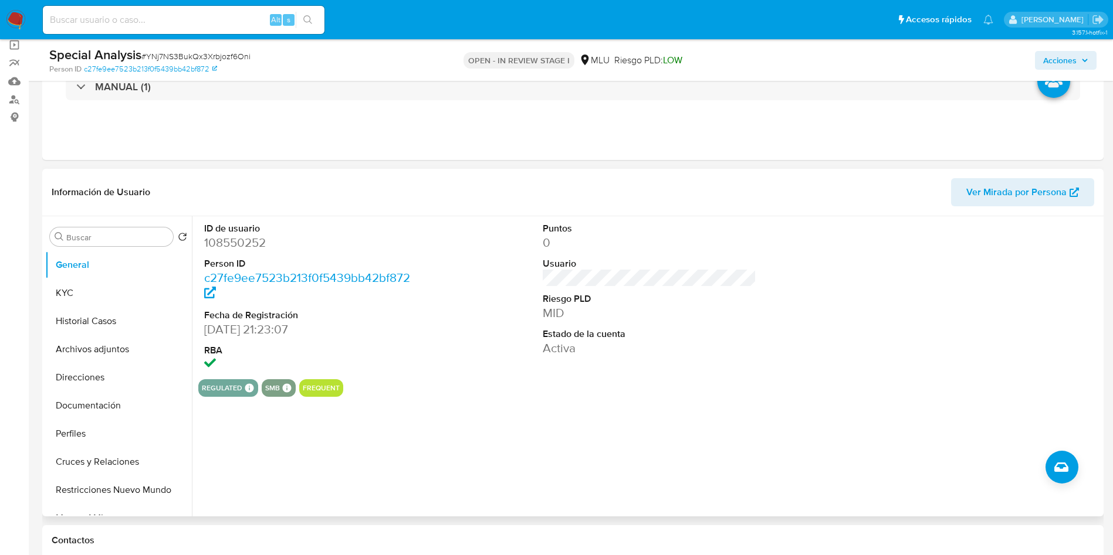
click at [252, 243] on dd "108550252" at bounding box center [311, 243] width 214 height 16
copy dd "108550252"
click at [83, 317] on button "Historial Casos" at bounding box center [113, 321] width 137 height 28
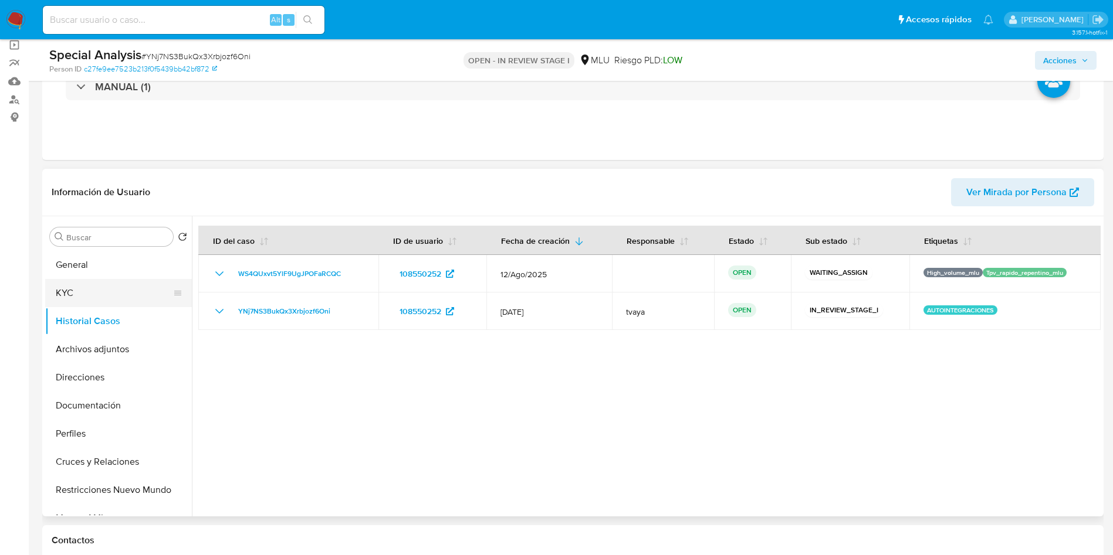
click at [80, 299] on button "KYC" at bounding box center [113, 293] width 137 height 28
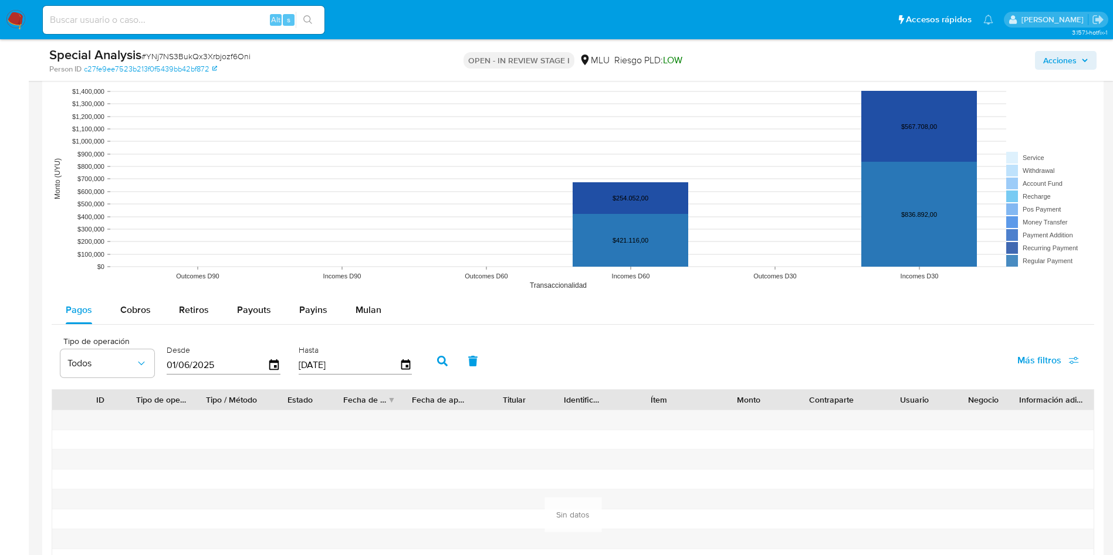
scroll to position [1232, 0]
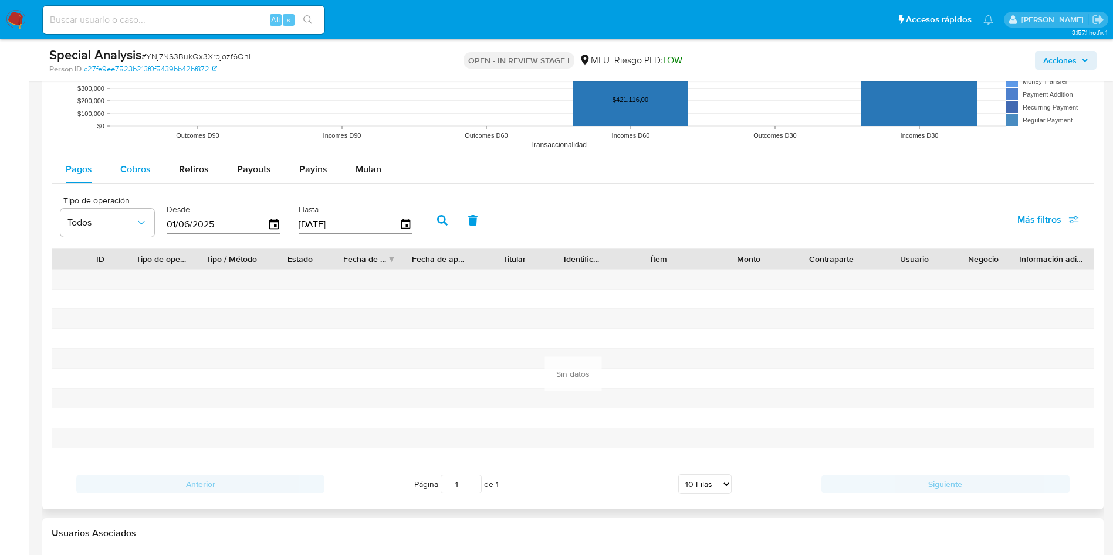
click at [131, 168] on span "Cobros" at bounding box center [135, 168] width 31 height 13
select select "10"
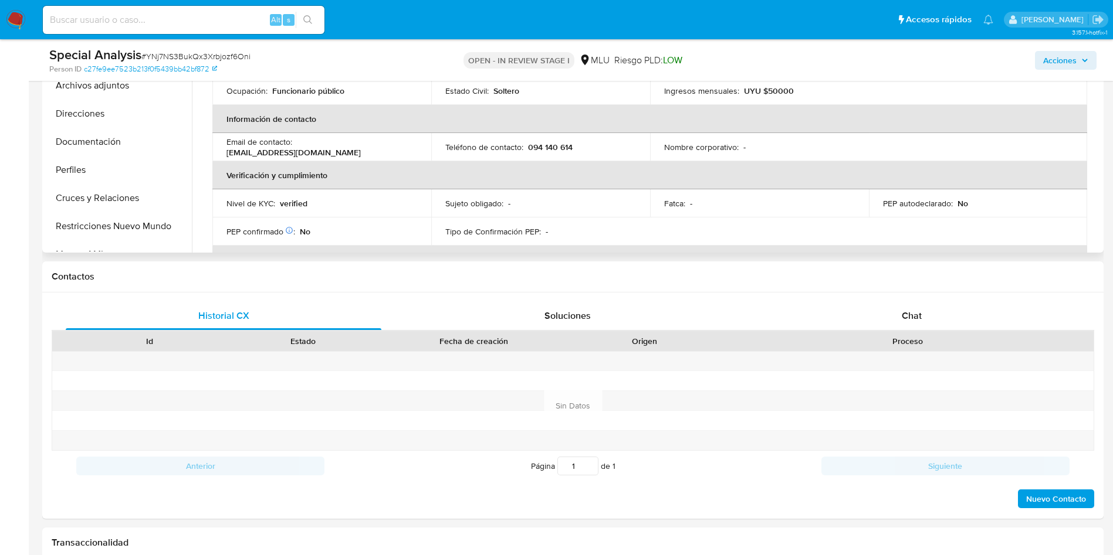
scroll to position [0, 0]
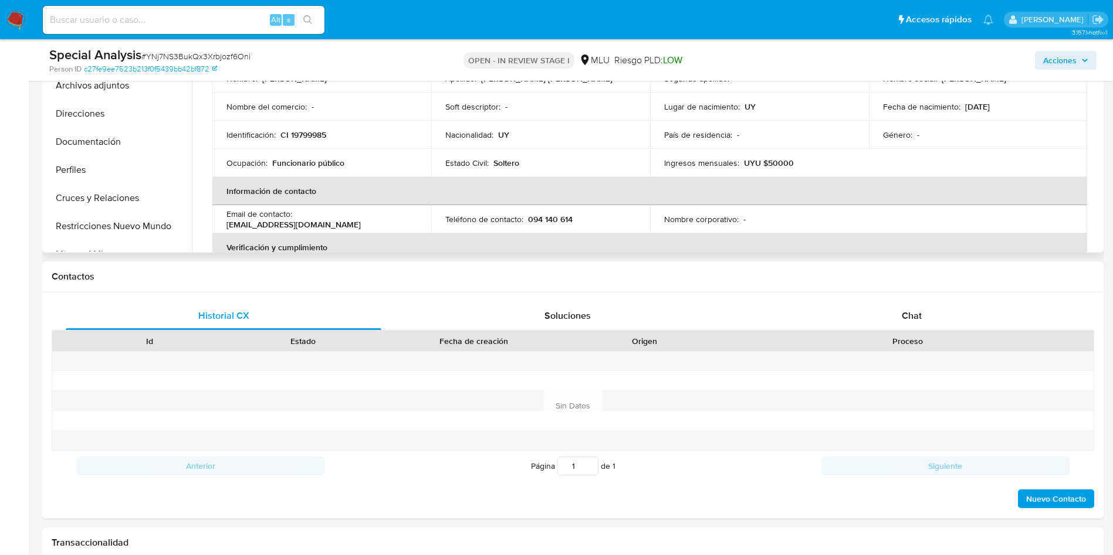
click at [947, 142] on td "Género : -" at bounding box center [978, 135] width 219 height 28
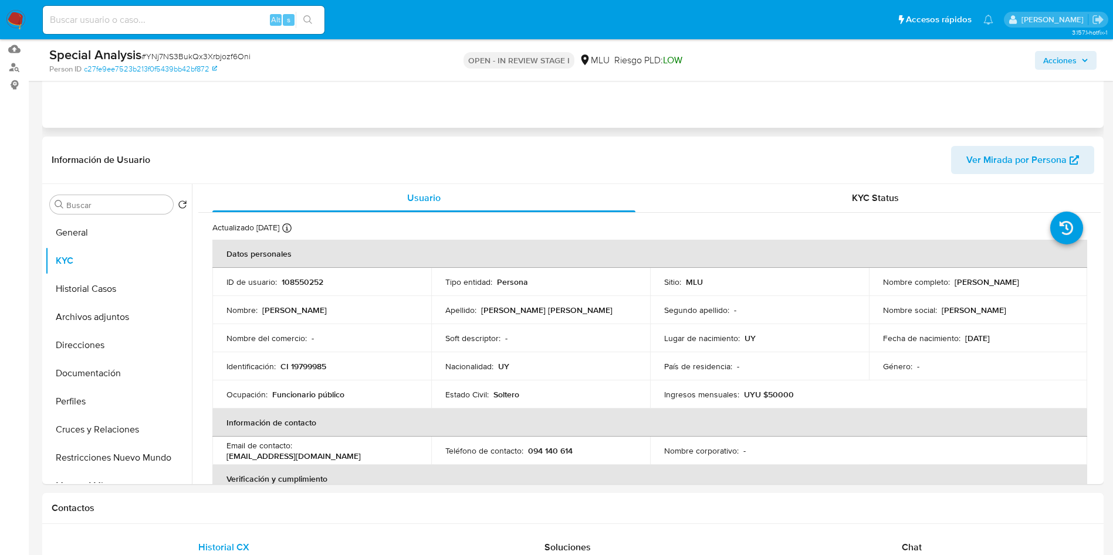
scroll to position [176, 0]
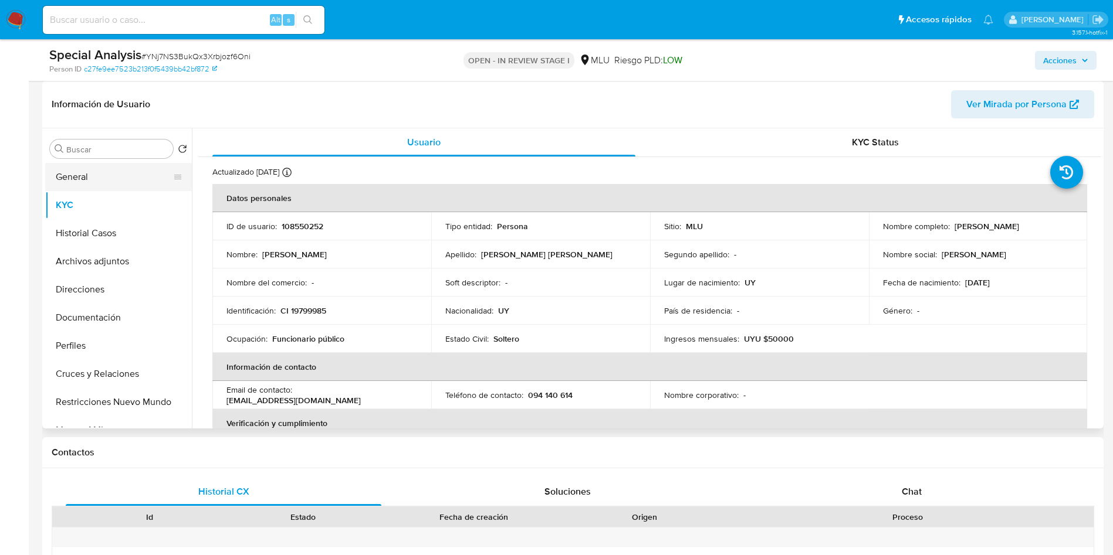
click at [100, 185] on button "General" at bounding box center [113, 177] width 137 height 28
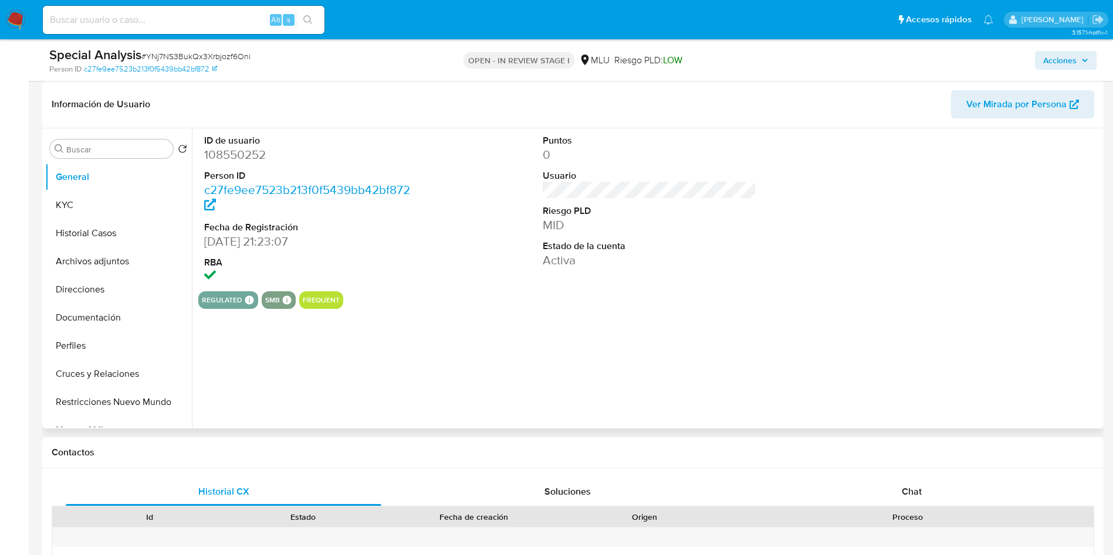
click at [242, 157] on dd "108550252" at bounding box center [311, 155] width 214 height 16
copy dd "108550252"
click at [245, 157] on dd "108550252" at bounding box center [311, 155] width 214 height 16
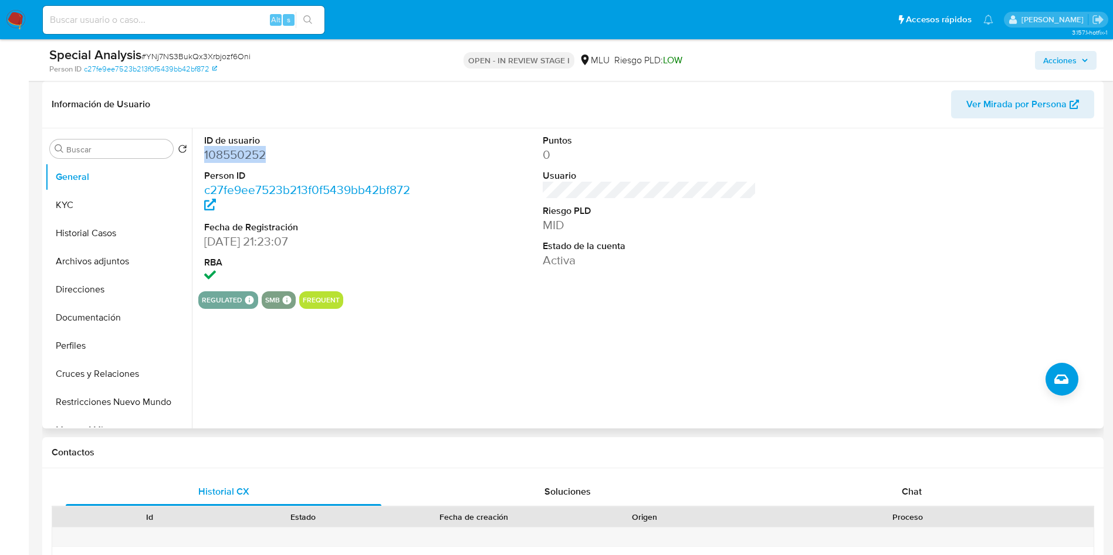
click at [694, 337] on div "ID de usuario 108550252 Person ID c27fe9ee7523b213f0f5439bb42bf872 Fecha de Reg…" at bounding box center [646, 278] width 909 height 300
click at [258, 153] on dd "108550252" at bounding box center [311, 155] width 214 height 16
copy dd "108550252"
click at [64, 242] on button "Historial Casos" at bounding box center [113, 233] width 137 height 28
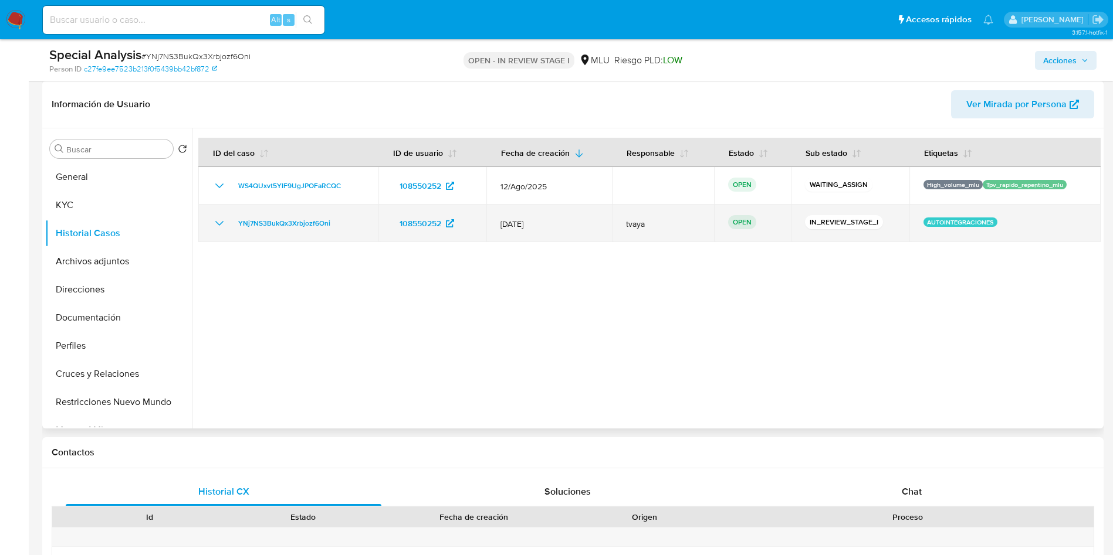
drag, startPoint x: 343, startPoint y: 222, endPoint x: 231, endPoint y: 227, distance: 112.7
click at [231, 227] on div "YNj7NS3BukQx3Xrbjozf6Oni" at bounding box center [288, 223] width 152 height 14
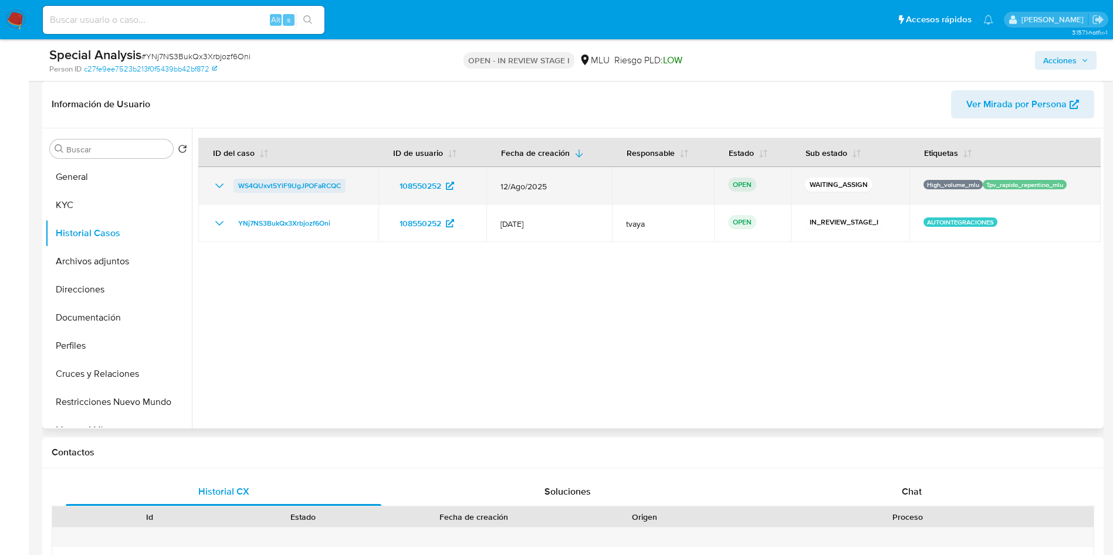
drag, startPoint x: 351, startPoint y: 183, endPoint x: 233, endPoint y: 189, distance: 117.5
click at [233, 189] on div "WS4QUxvt5YlF9UgJPOFaRCQC" at bounding box center [288, 186] width 152 height 14
drag, startPoint x: 1062, startPoint y: 187, endPoint x: 916, endPoint y: 188, distance: 146.1
click at [916, 188] on td "High_volume_mlu Tpv_rapido_repentino_mlu" at bounding box center [1004, 186] width 191 height 38
drag, startPoint x: 352, startPoint y: 189, endPoint x: 228, endPoint y: 191, distance: 123.8
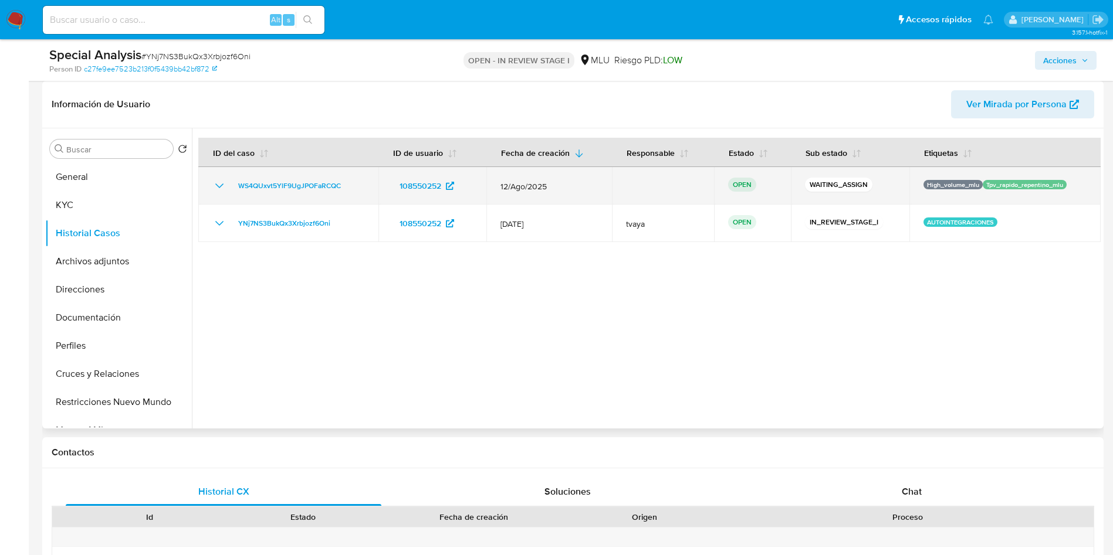
click at [228, 191] on div "WS4QUxvt5YlF9UgJPOFaRCQC" at bounding box center [288, 186] width 152 height 14
click at [312, 184] on span "WS4QUxvt5YlF9UgJPOFaRCQC" at bounding box center [289, 186] width 103 height 14
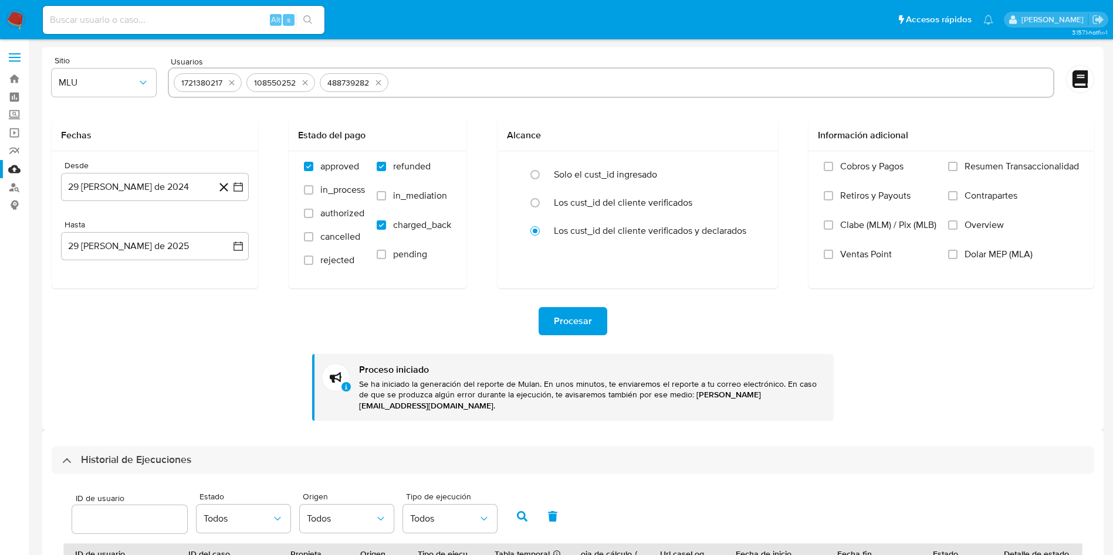
select select "10"
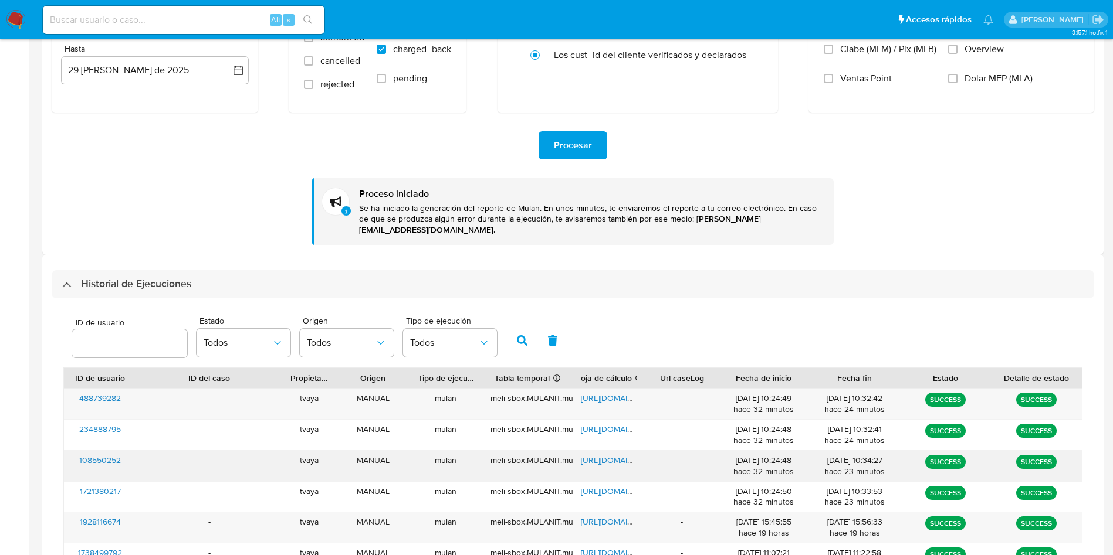
click at [594, 455] on span "[URL][DOMAIN_NAME]" at bounding box center [621, 461] width 81 height 12
click at [615, 455] on span "[URL][DOMAIN_NAME]" at bounding box center [621, 461] width 81 height 12
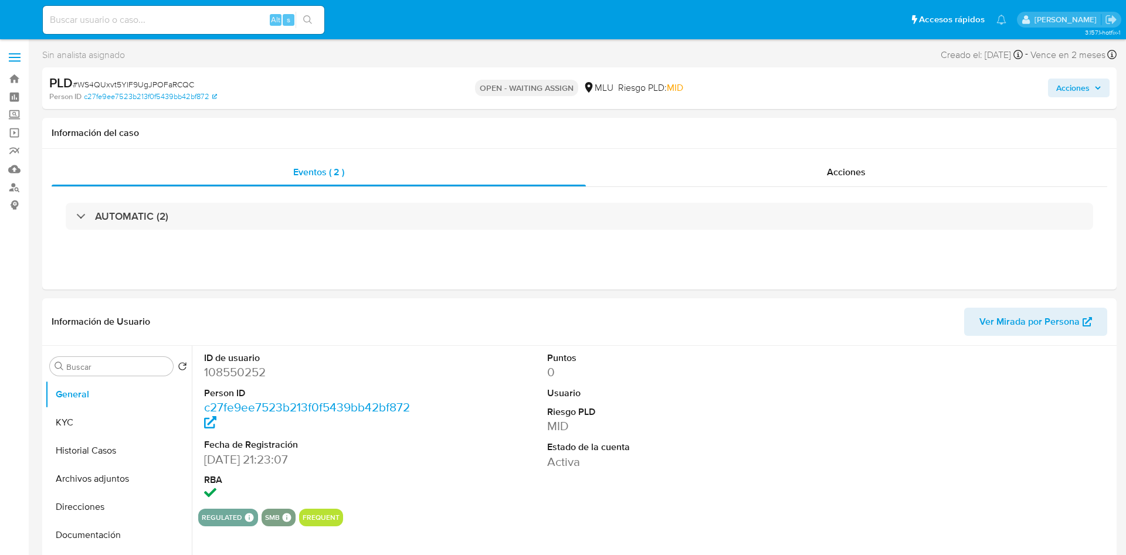
select select "10"
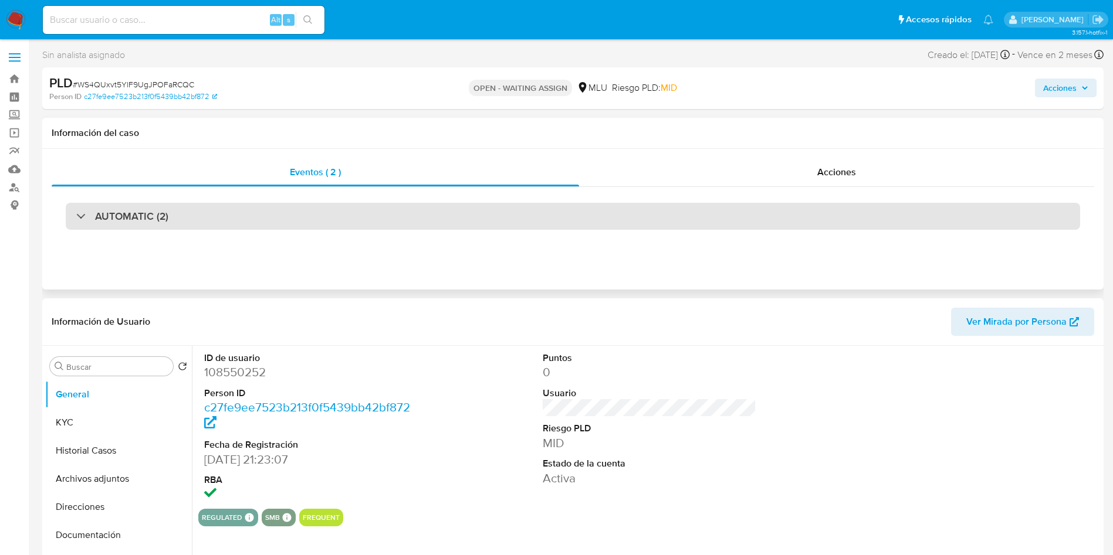
click at [192, 211] on div "AUTOMATIC (2)" at bounding box center [573, 216] width 1014 height 27
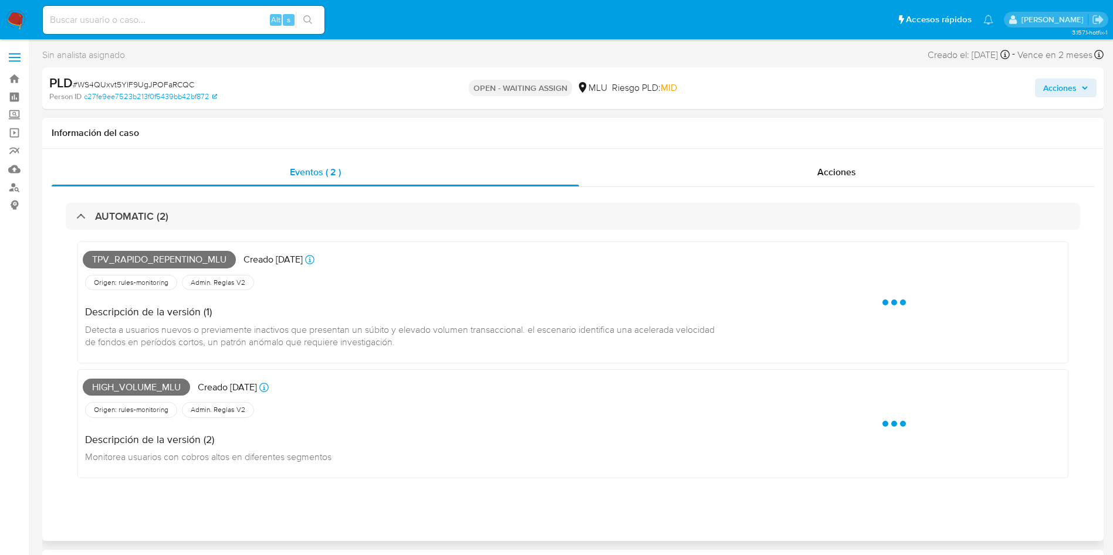
click at [179, 260] on span "Tpv_rapido_repentino_mlu" at bounding box center [159, 260] width 153 height 18
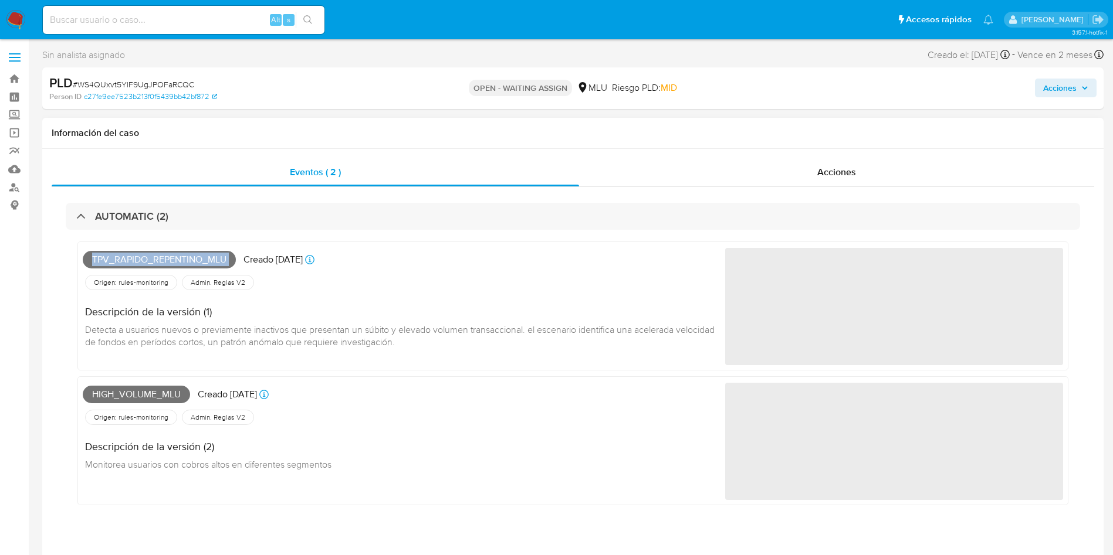
copy span "Tpv_rapido_repentino_mlu"
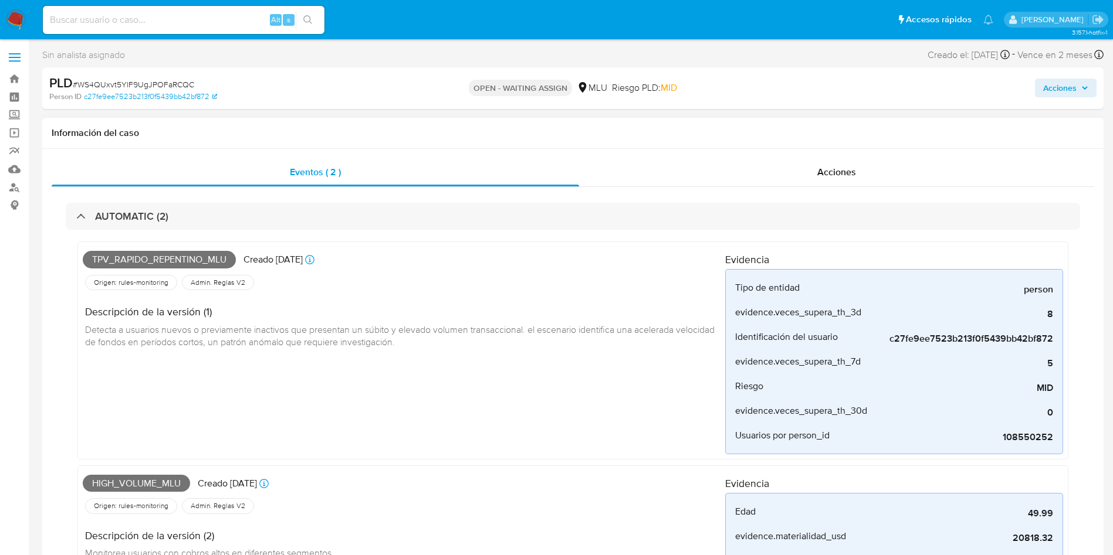
click at [135, 486] on span "High_volume_mlu" at bounding box center [136, 484] width 107 height 18
click at [139, 480] on span "High_volume_mlu" at bounding box center [136, 484] width 107 height 18
copy span "High_volume_mlu"
drag, startPoint x: 447, startPoint y: 341, endPoint x: 313, endPoint y: 348, distance: 133.9
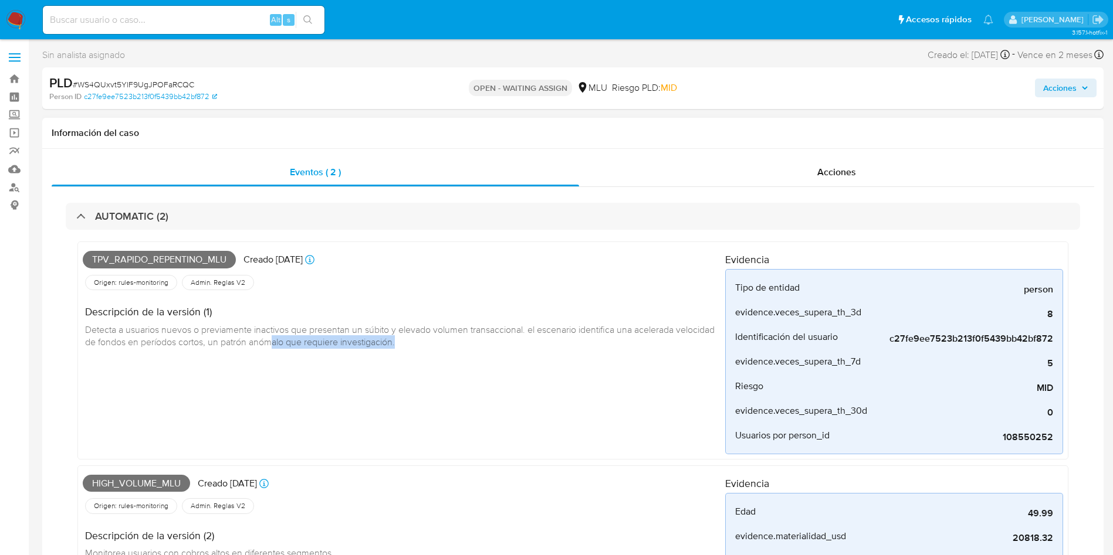
click at [313, 348] on div "Descripción de la versión (1) Detecta a usuarios nuevos o previamente inactivos…" at bounding box center [404, 326] width 642 height 66
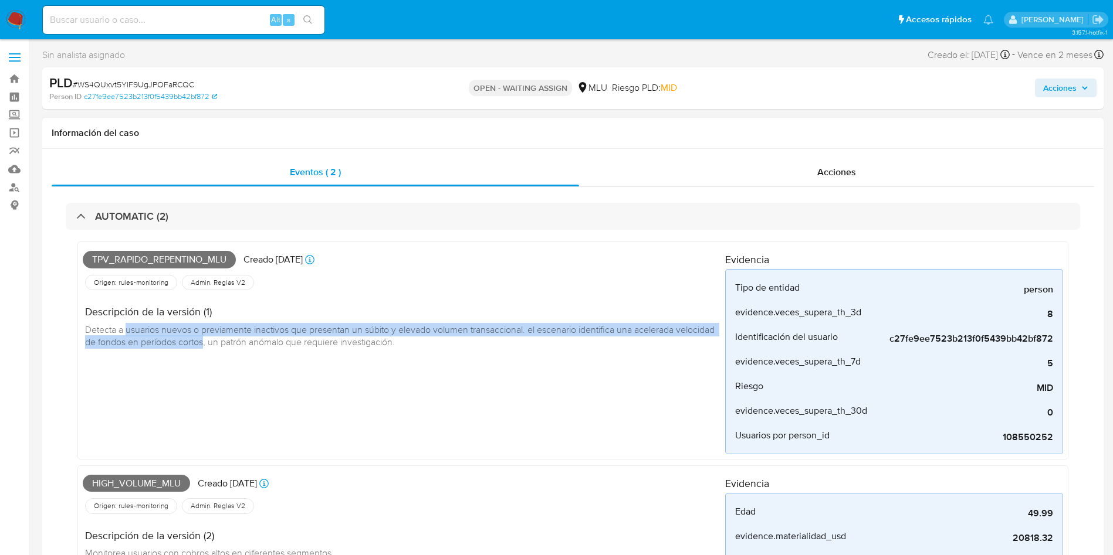
drag, startPoint x: 129, startPoint y: 329, endPoint x: 246, endPoint y: 344, distance: 118.3
click at [246, 344] on span "Detecta a usuarios nuevos o previamente inactivos que presentan un súbito y ele…" at bounding box center [401, 336] width 632 height 26
copy span "usuarios nuevos o previamente inactivos que presentan un súbito y elevado volum…"
drag, startPoint x: 104, startPoint y: 409, endPoint x: 111, endPoint y: 404, distance: 9.3
click at [104, 409] on div "Tpv_rapido_repentino_mlu Creado [DATE] Creado: [DATE] 06:34:46 Origen: rules-mo…" at bounding box center [404, 351] width 642 height 208
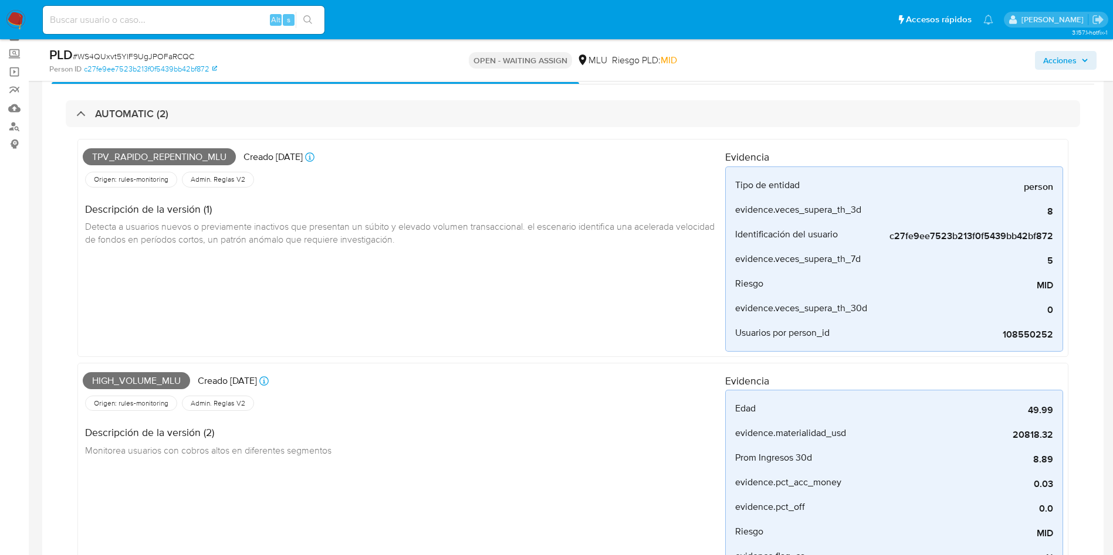
scroll to position [88, 0]
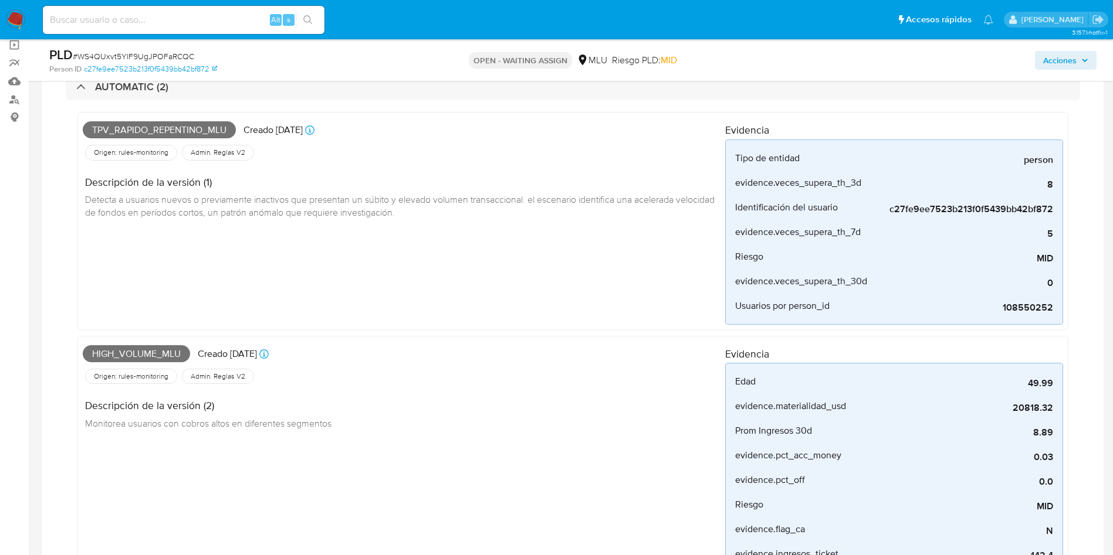
click at [226, 106] on div "Tpv_rapido_repentino_mlu Creado [DATE] Creado: [DATE] 06:34:46 Origen: rules-mo…" at bounding box center [573, 422] width 1014 height 644
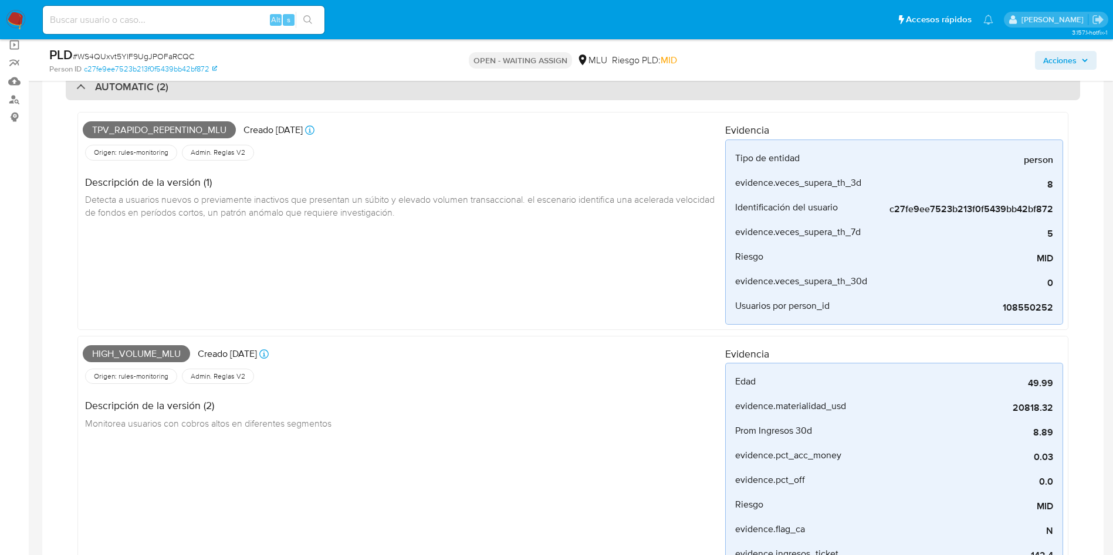
click at [226, 93] on div "AUTOMATIC (2)" at bounding box center [573, 86] width 1014 height 27
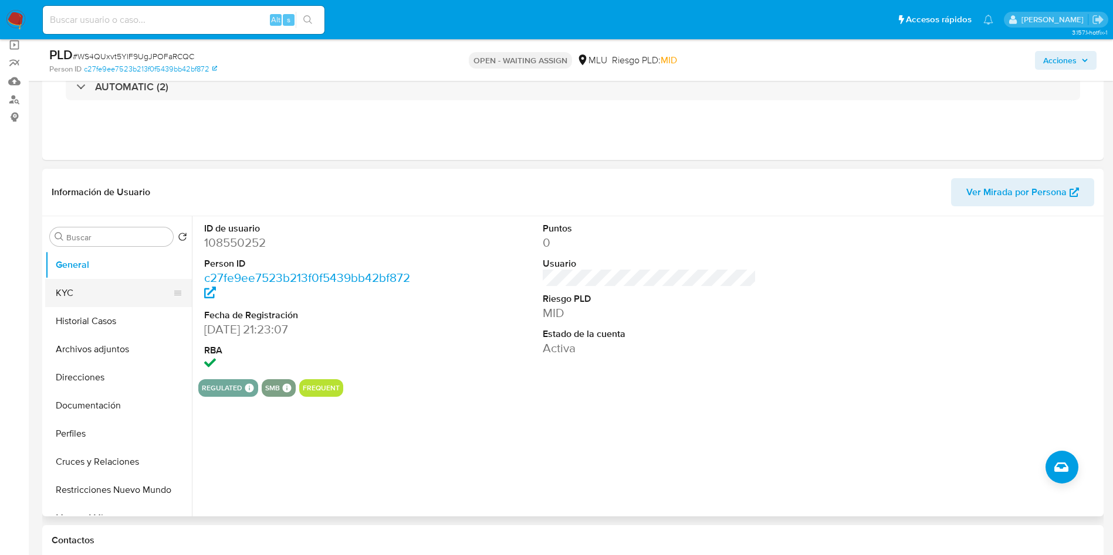
click at [100, 293] on button "KYC" at bounding box center [113, 293] width 137 height 28
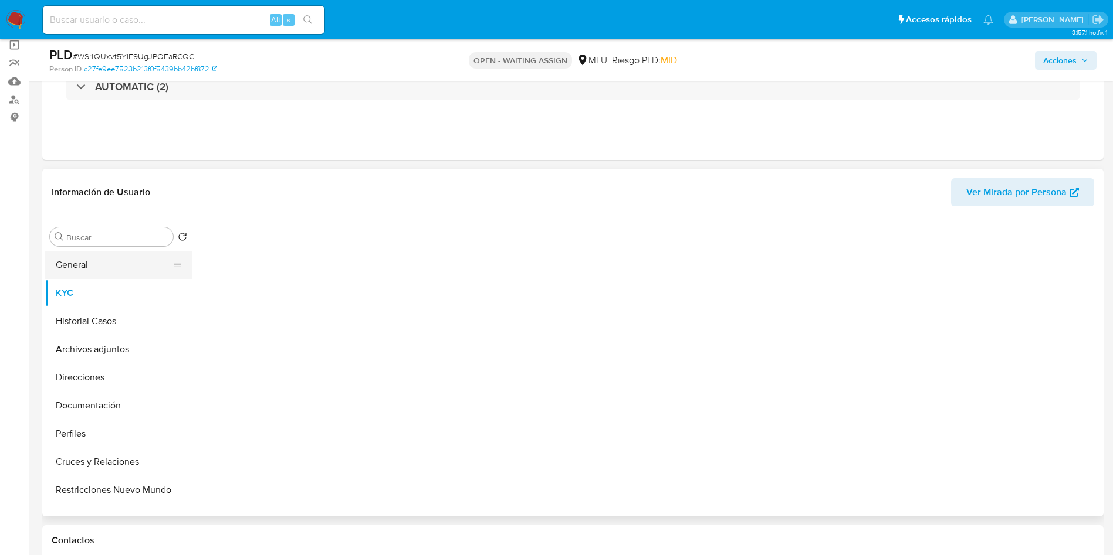
click at [96, 267] on button "General" at bounding box center [113, 265] width 137 height 28
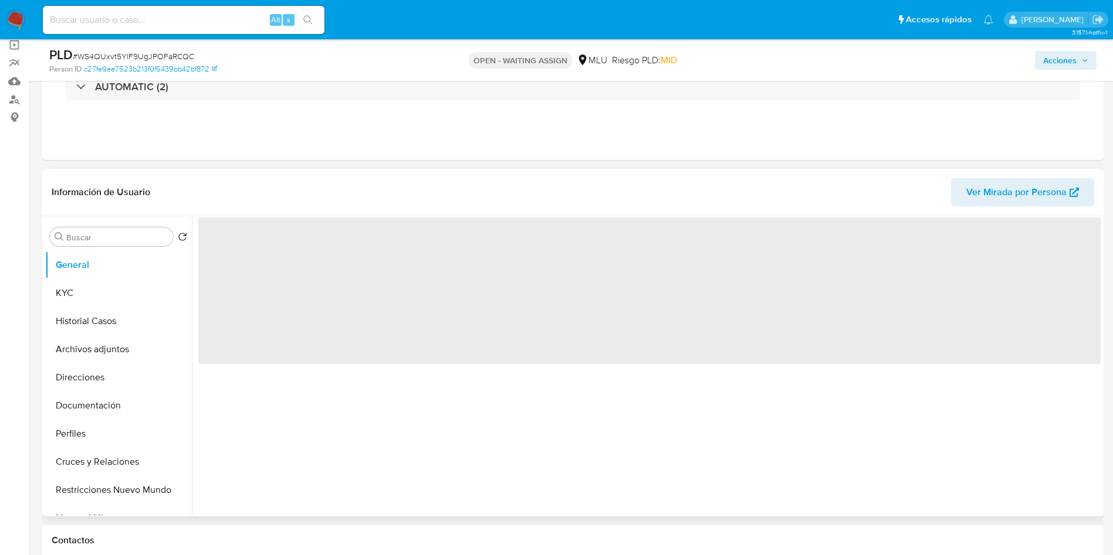
click at [242, 247] on span "‌" at bounding box center [649, 291] width 902 height 147
click at [242, 244] on span "‌" at bounding box center [649, 291] width 902 height 147
click at [243, 243] on span "‌" at bounding box center [649, 291] width 902 height 147
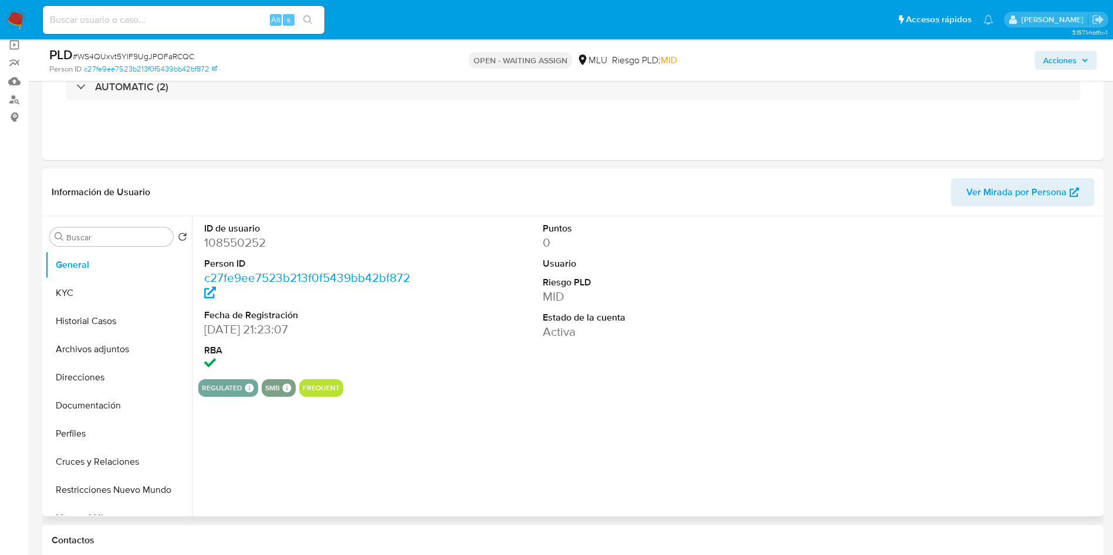
click at [243, 243] on dd "108550252" at bounding box center [311, 243] width 214 height 16
click at [66, 287] on button "KYC" at bounding box center [113, 293] width 137 height 28
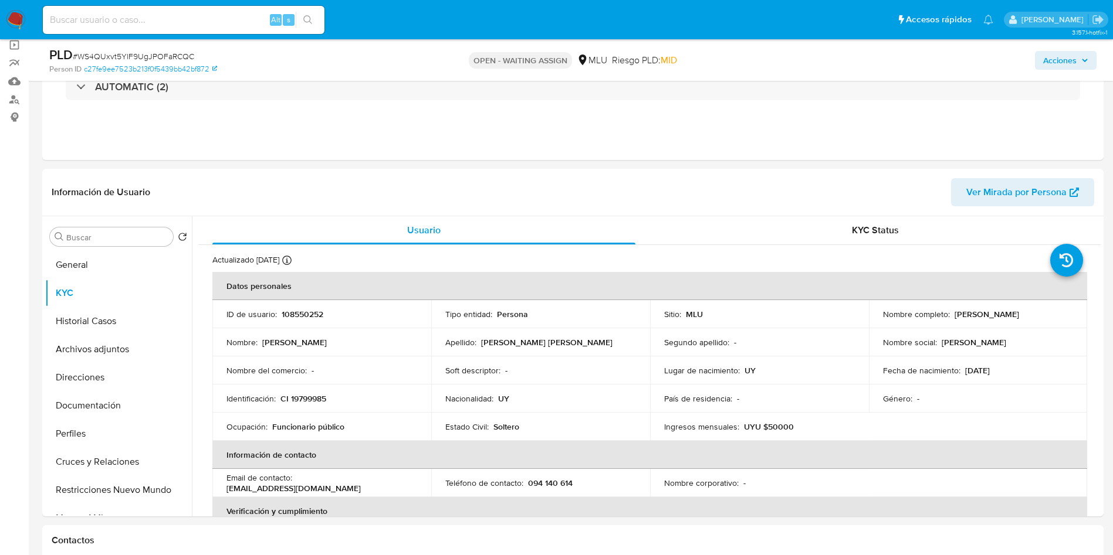
drag, startPoint x: 950, startPoint y: 316, endPoint x: 1069, endPoint y: 319, distance: 119.1
click at [1069, 319] on td "Nombre completo : Marcelo Fabian Rosso Segovia" at bounding box center [978, 314] width 219 height 28
copy p "Marcelo Fabian Rosso Segovia"
drag, startPoint x: 74, startPoint y: 294, endPoint x: 243, endPoint y: 297, distance: 168.4
click at [74, 294] on button "KYC" at bounding box center [118, 293] width 147 height 28
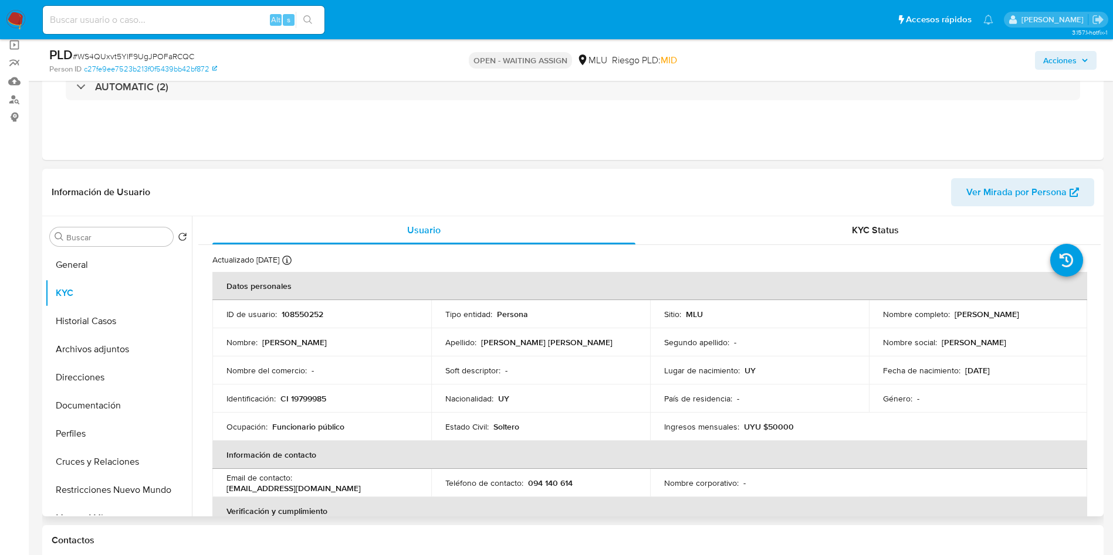
click at [316, 398] on p "CI 19799985" at bounding box center [303, 399] width 46 height 11
copy p "19799985"
click at [926, 123] on div "Eventos ( 2 ) Acciones AUTOMATIC (2)" at bounding box center [572, 89] width 1061 height 141
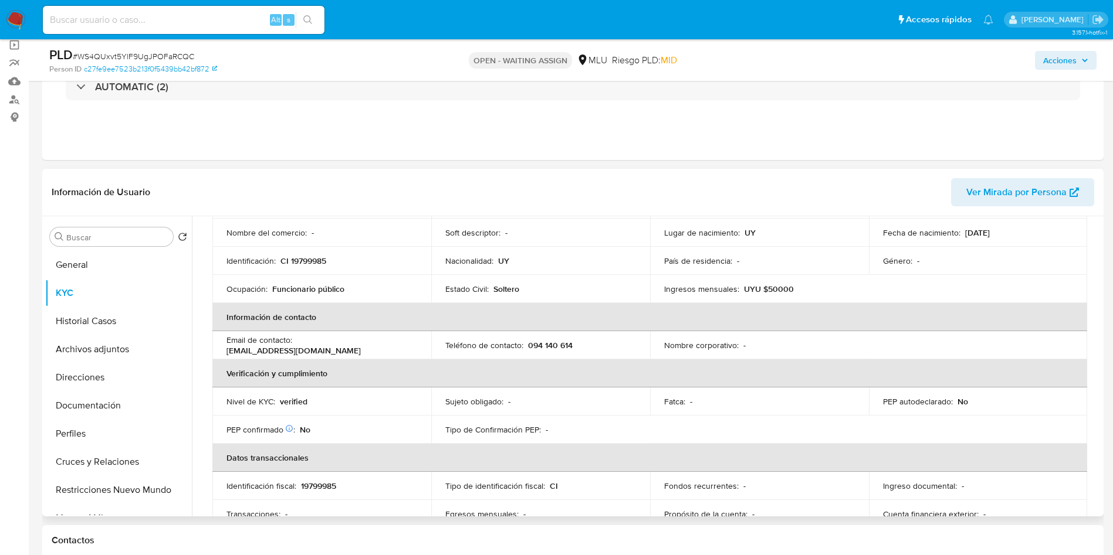
scroll to position [50, 0]
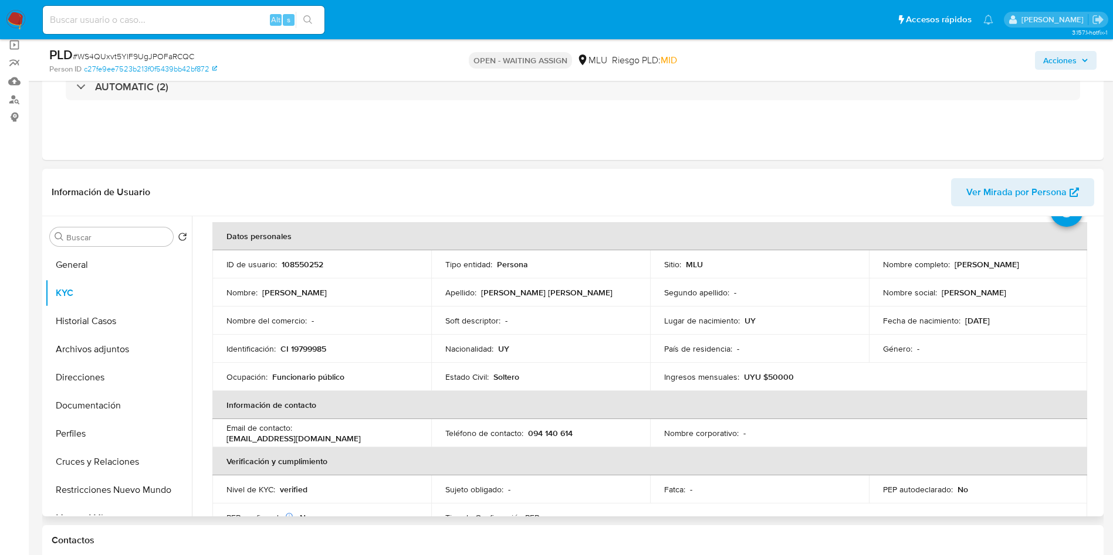
click at [309, 293] on p "Marcelo Fabian" at bounding box center [294, 292] width 65 height 11
drag, startPoint x: 331, startPoint y: 298, endPoint x: 260, endPoint y: 299, distance: 71.0
click at [260, 299] on td "Nombre : Marcelo Fabian" at bounding box center [321, 293] width 219 height 28
click at [93, 269] on button "General" at bounding box center [113, 265] width 137 height 28
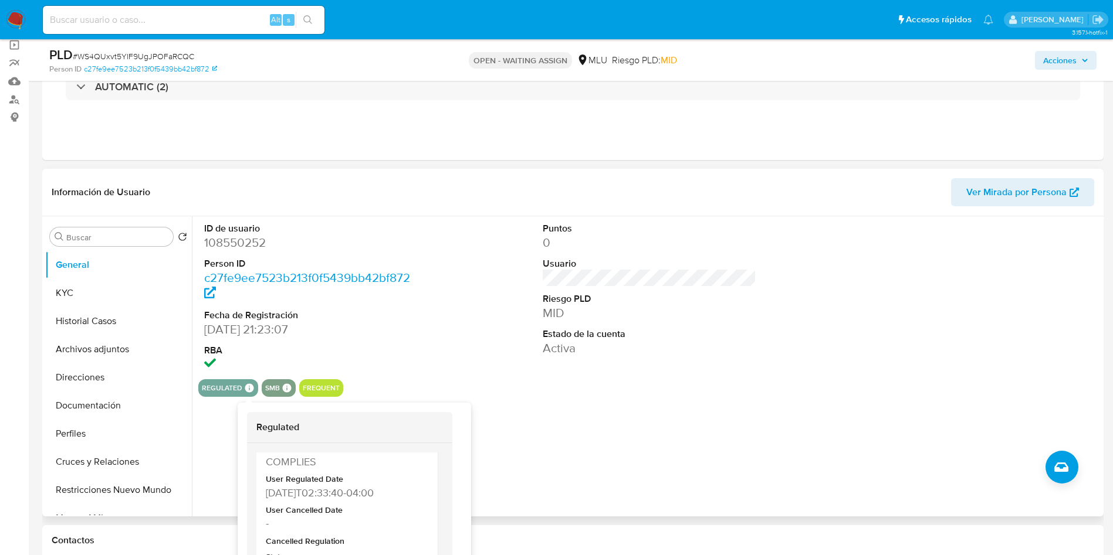
scroll to position [451, 0]
click at [750, 440] on div "ID de usuario 108550252 Person ID c27fe9ee7523b213f0f5439bb42bf872 Fecha de Reg…" at bounding box center [646, 366] width 909 height 300
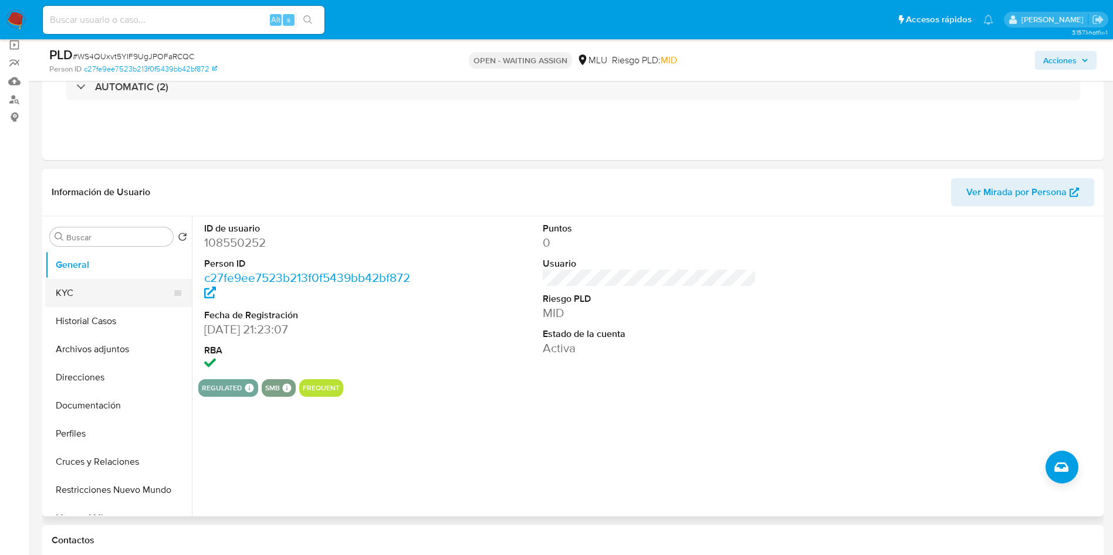
click at [90, 305] on button "KYC" at bounding box center [113, 293] width 137 height 28
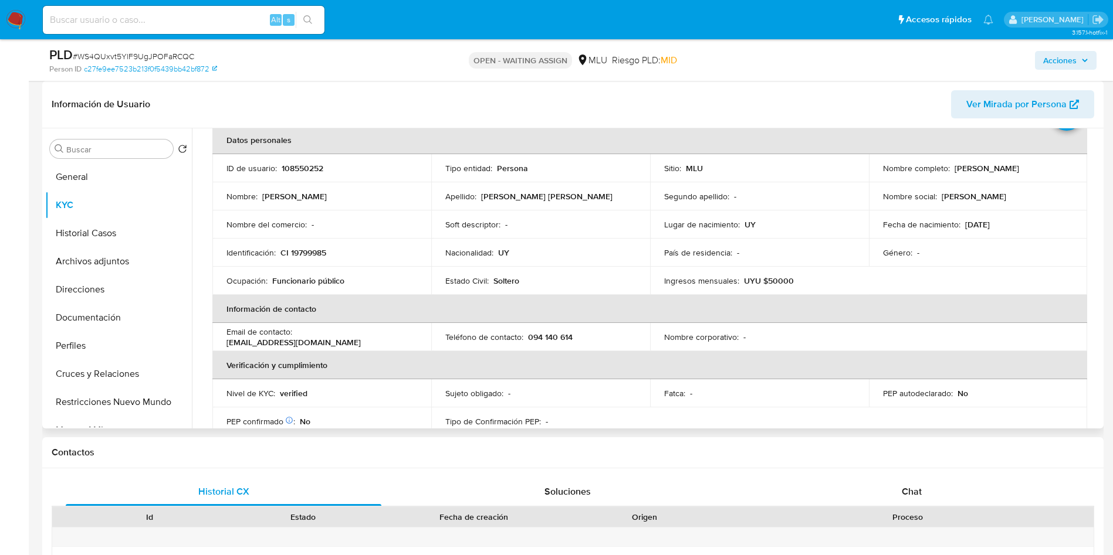
scroll to position [60, 0]
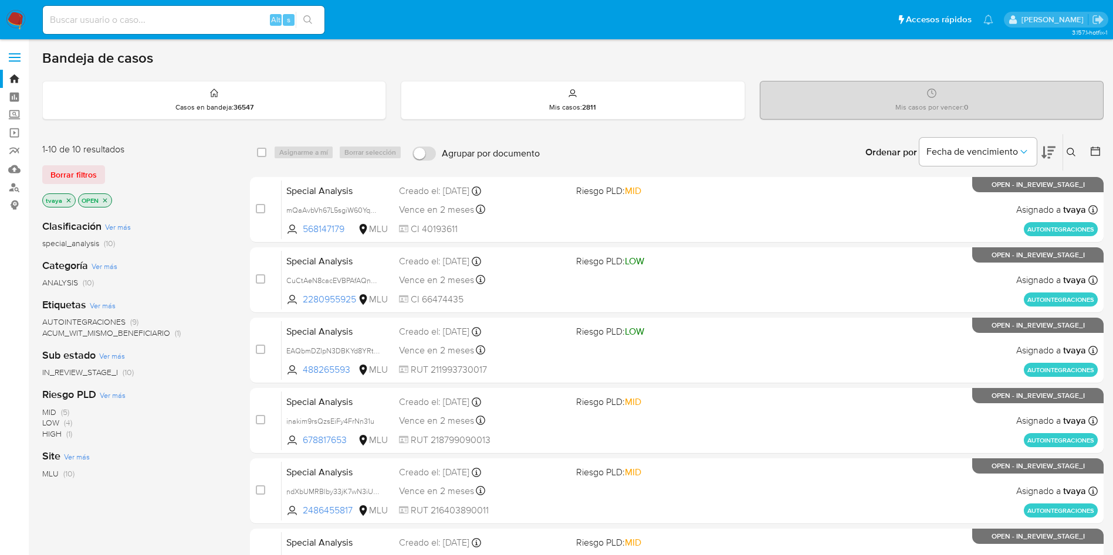
click at [69, 206] on p "tvaya" at bounding box center [59, 200] width 32 height 13
click at [68, 199] on icon "close-filter" at bounding box center [68, 200] width 7 height 7
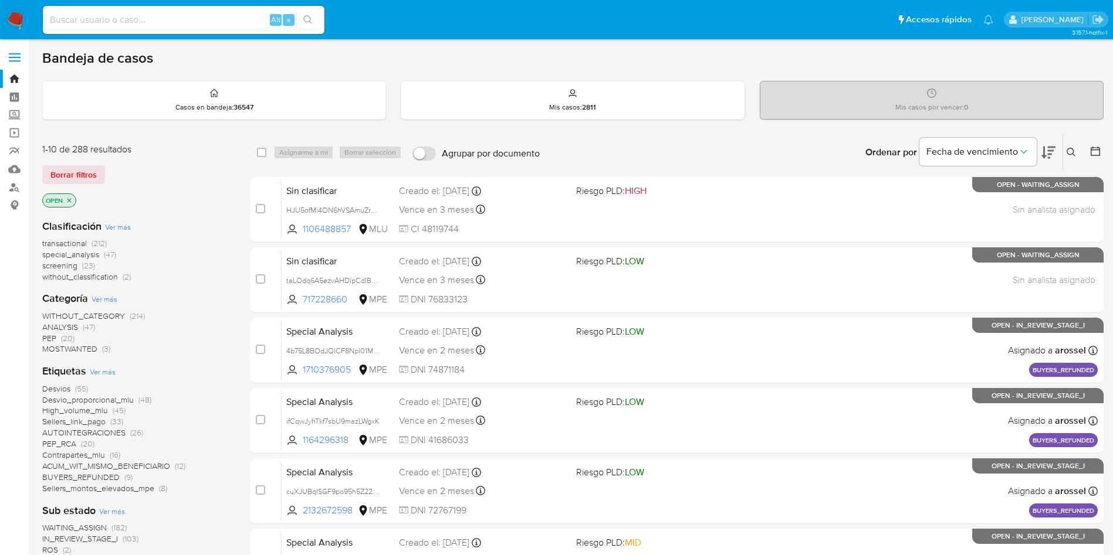
click at [1071, 151] on icon at bounding box center [1070, 152] width 9 height 9
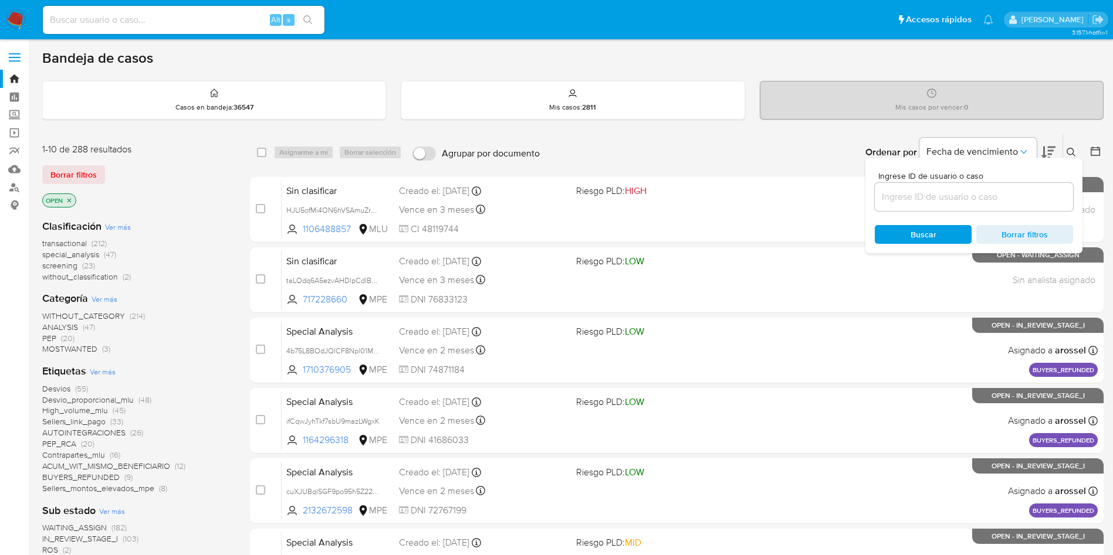
click at [953, 204] on input at bounding box center [974, 196] width 198 height 15
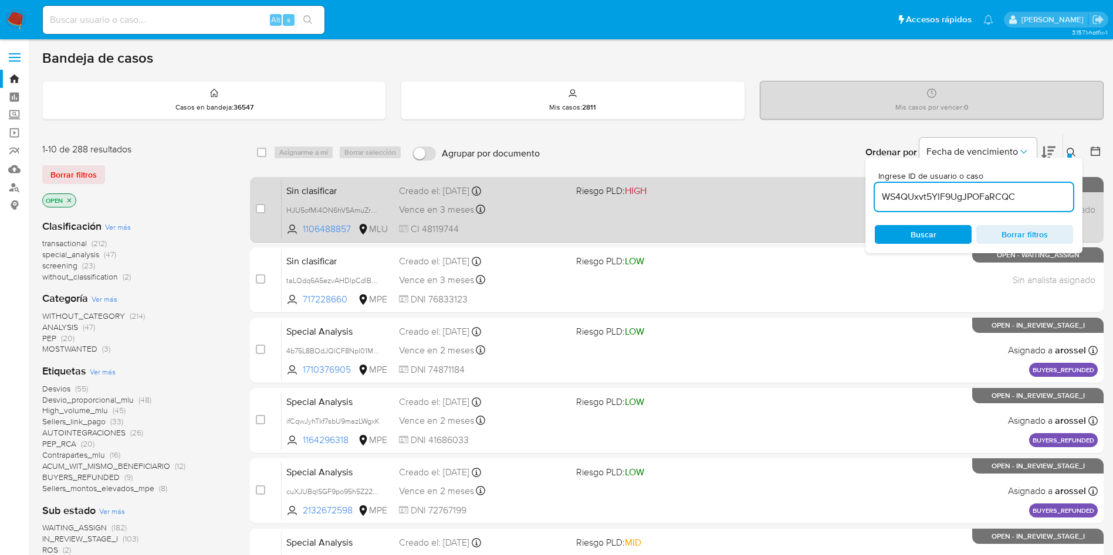
type input "WS4QUxvt5YlF9UgJPOFaRCQC"
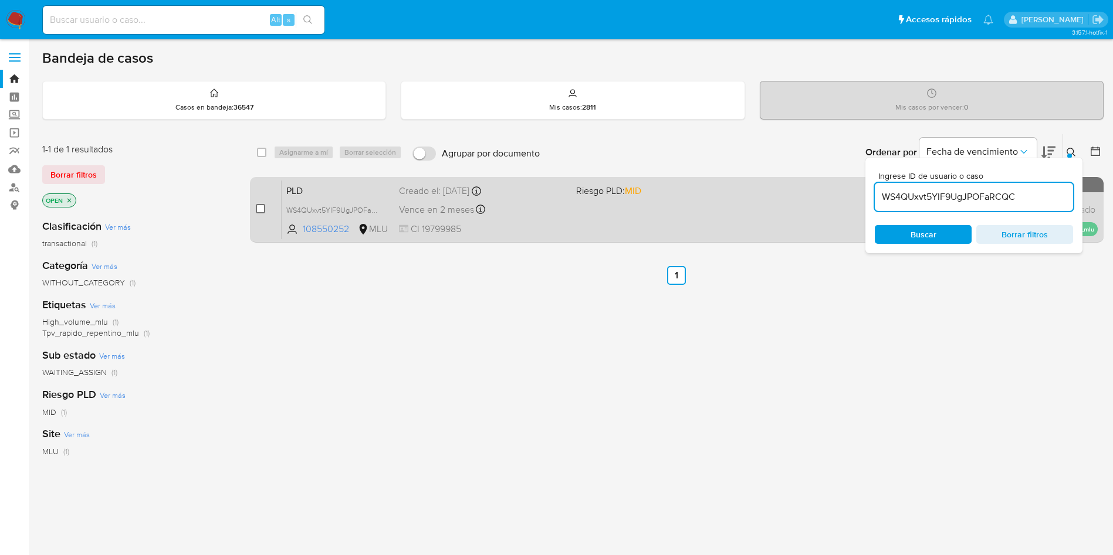
click at [263, 209] on input "checkbox" at bounding box center [260, 208] width 9 height 9
checkbox input "true"
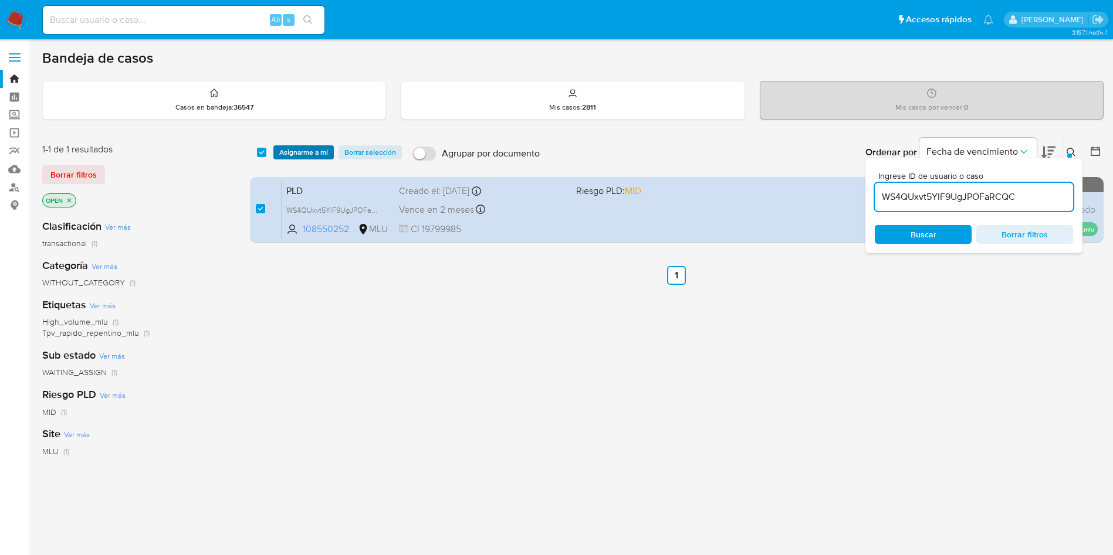
click at [298, 155] on span "Asignarme a mí" at bounding box center [303, 153] width 49 height 12
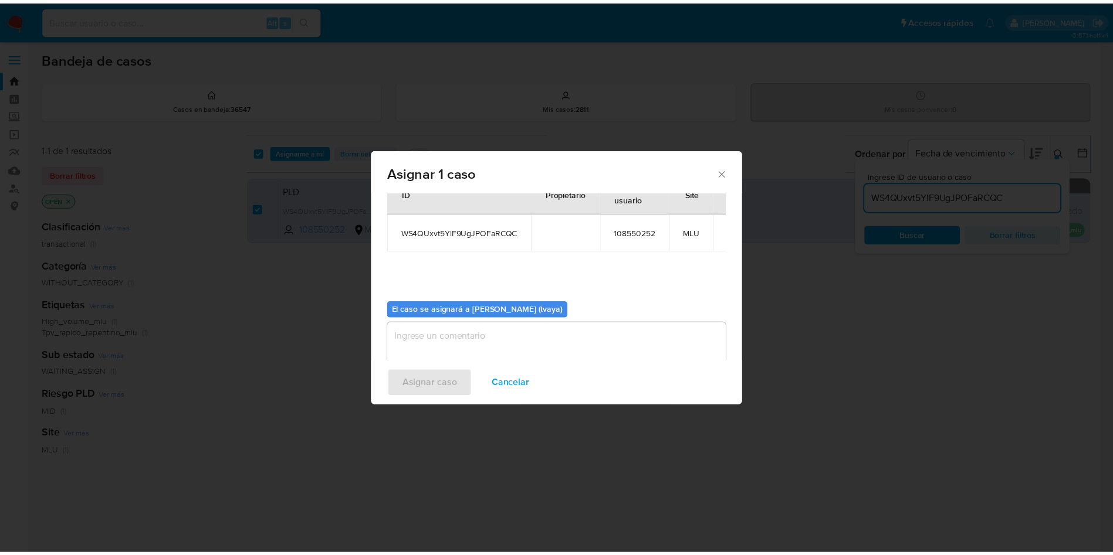
scroll to position [61, 0]
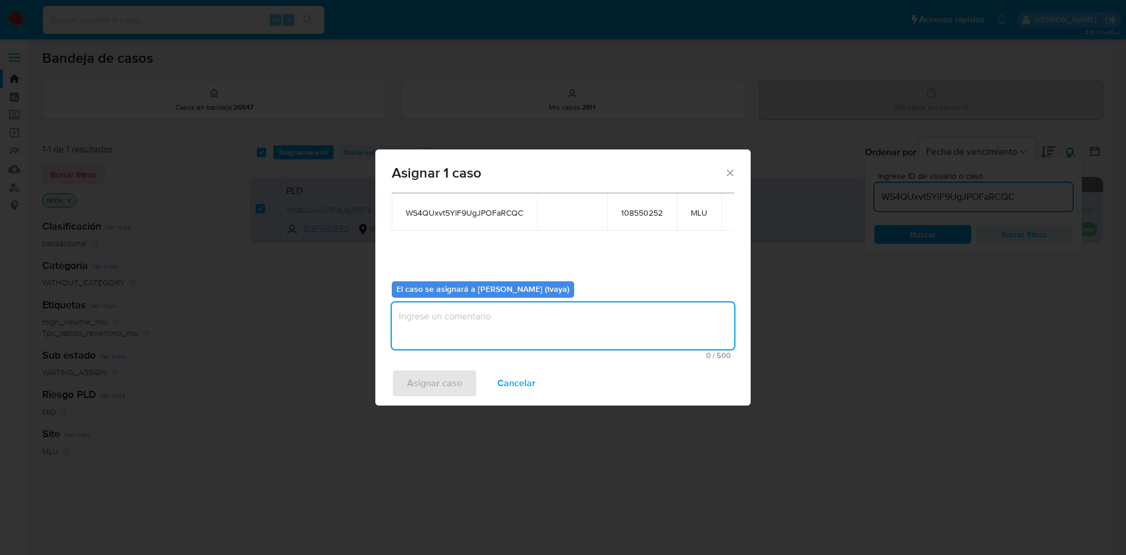
click at [503, 337] on textarea "assign-modal" at bounding box center [563, 326] width 343 height 47
type textarea "."
click at [457, 383] on span "Asignar caso" at bounding box center [434, 384] width 55 height 26
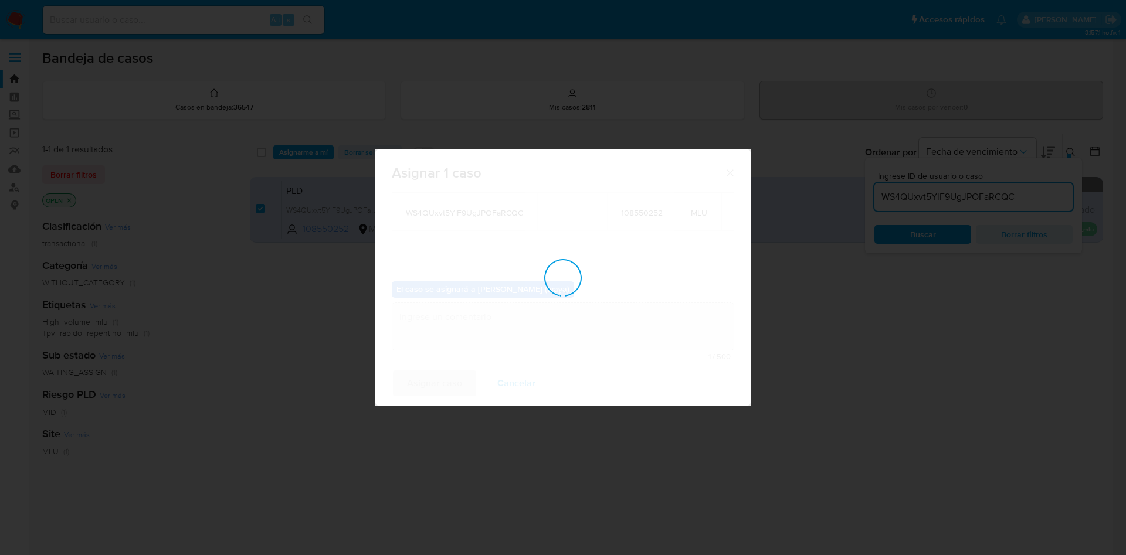
checkbox input "false"
